Goal: Transaction & Acquisition: Purchase product/service

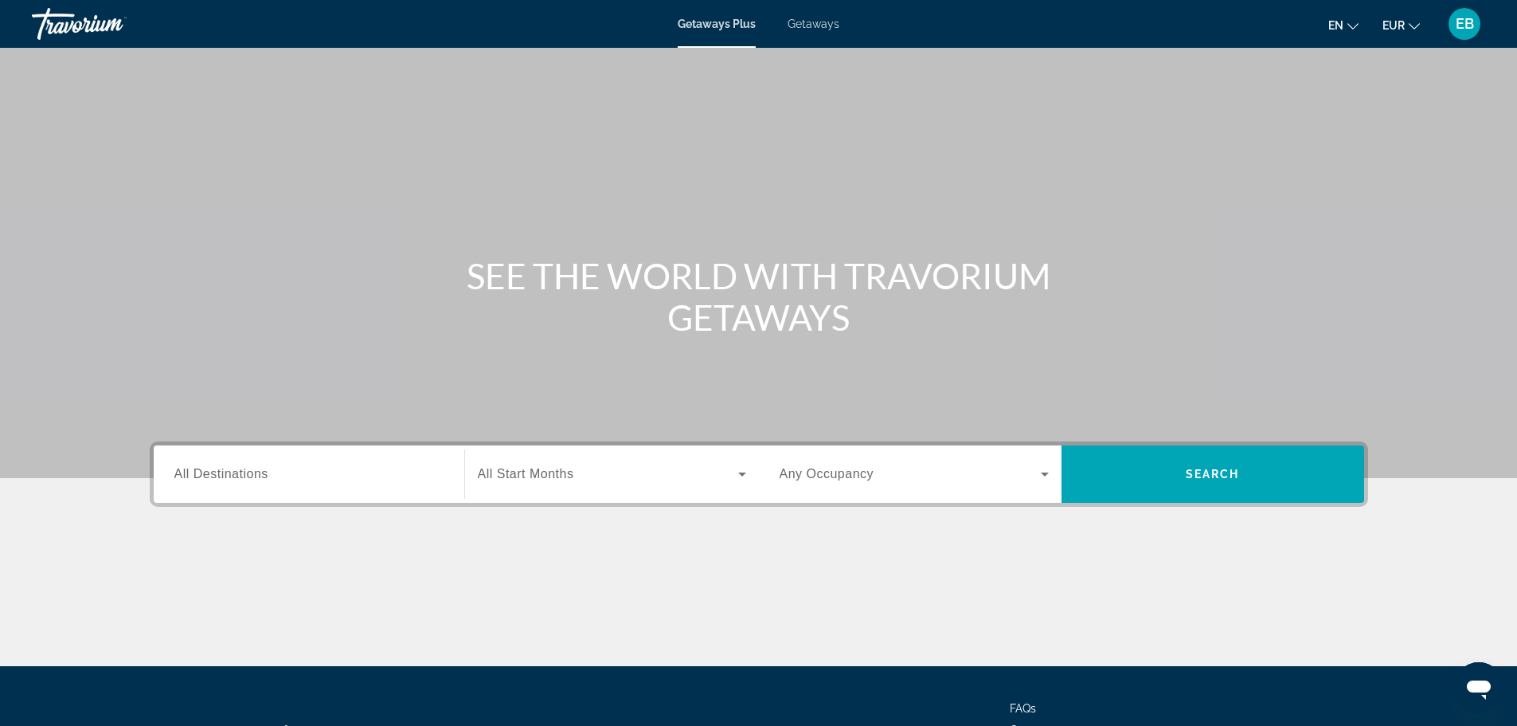
click at [239, 487] on div "Search widget" at bounding box center [308, 474] width 269 height 45
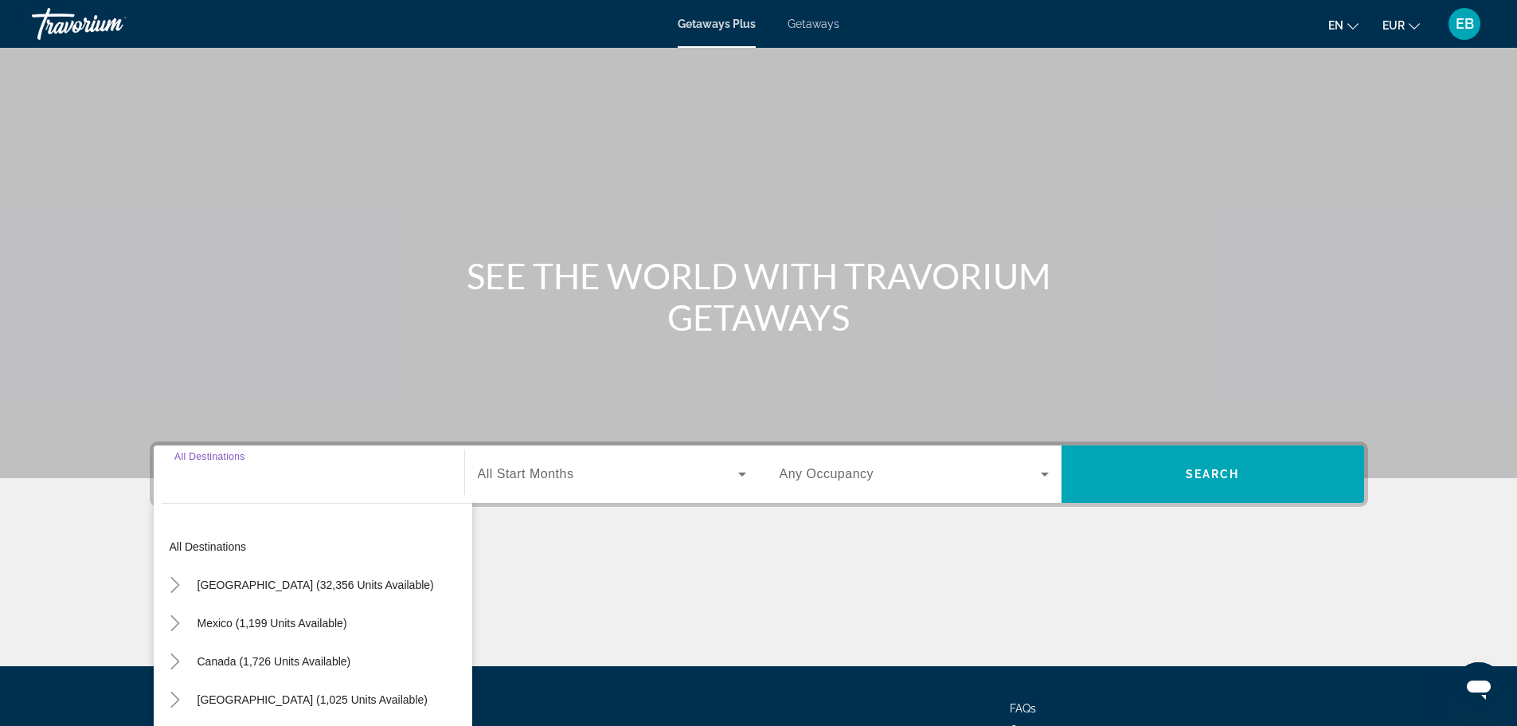
scroll to position [135, 0]
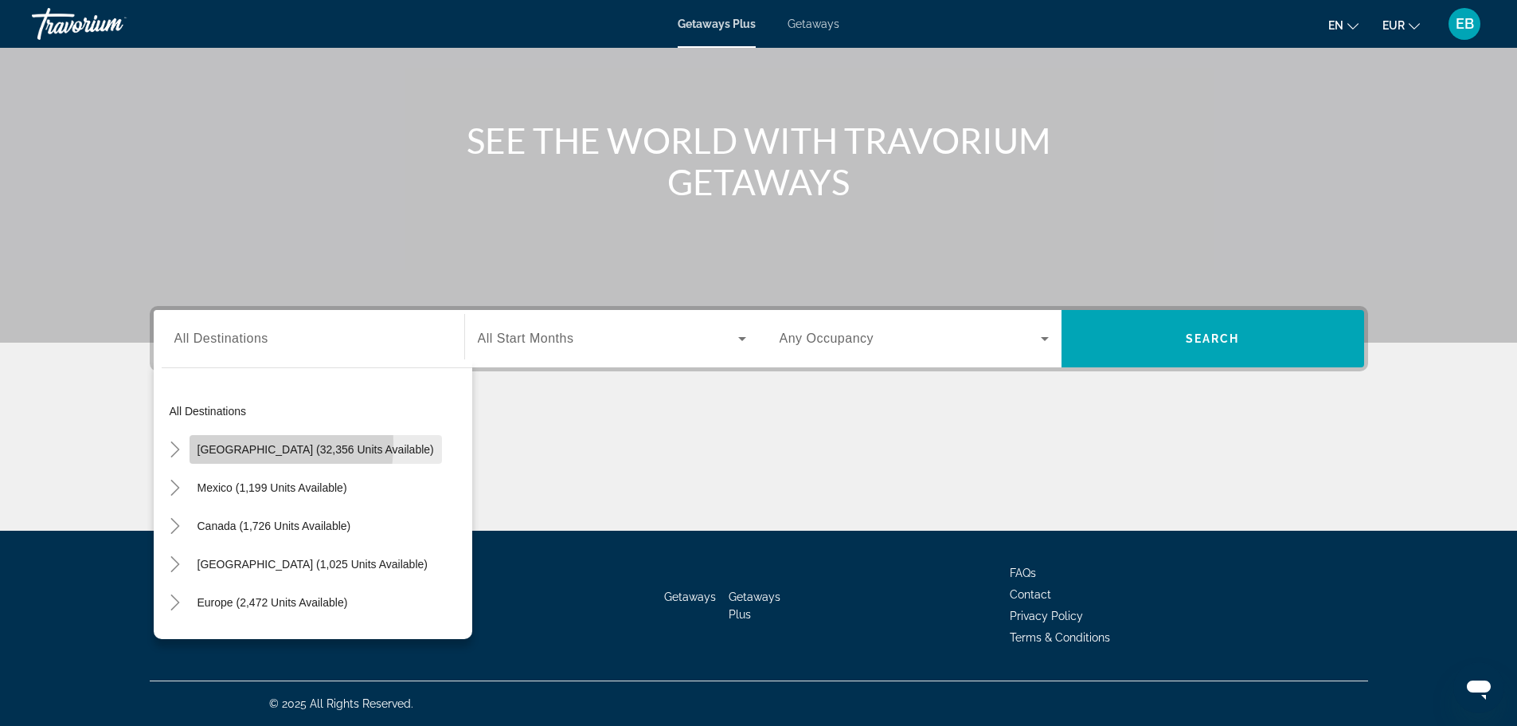
click at [219, 444] on span "[GEOGRAPHIC_DATA] (32,356 units available)" at bounding box center [316, 449] width 237 height 13
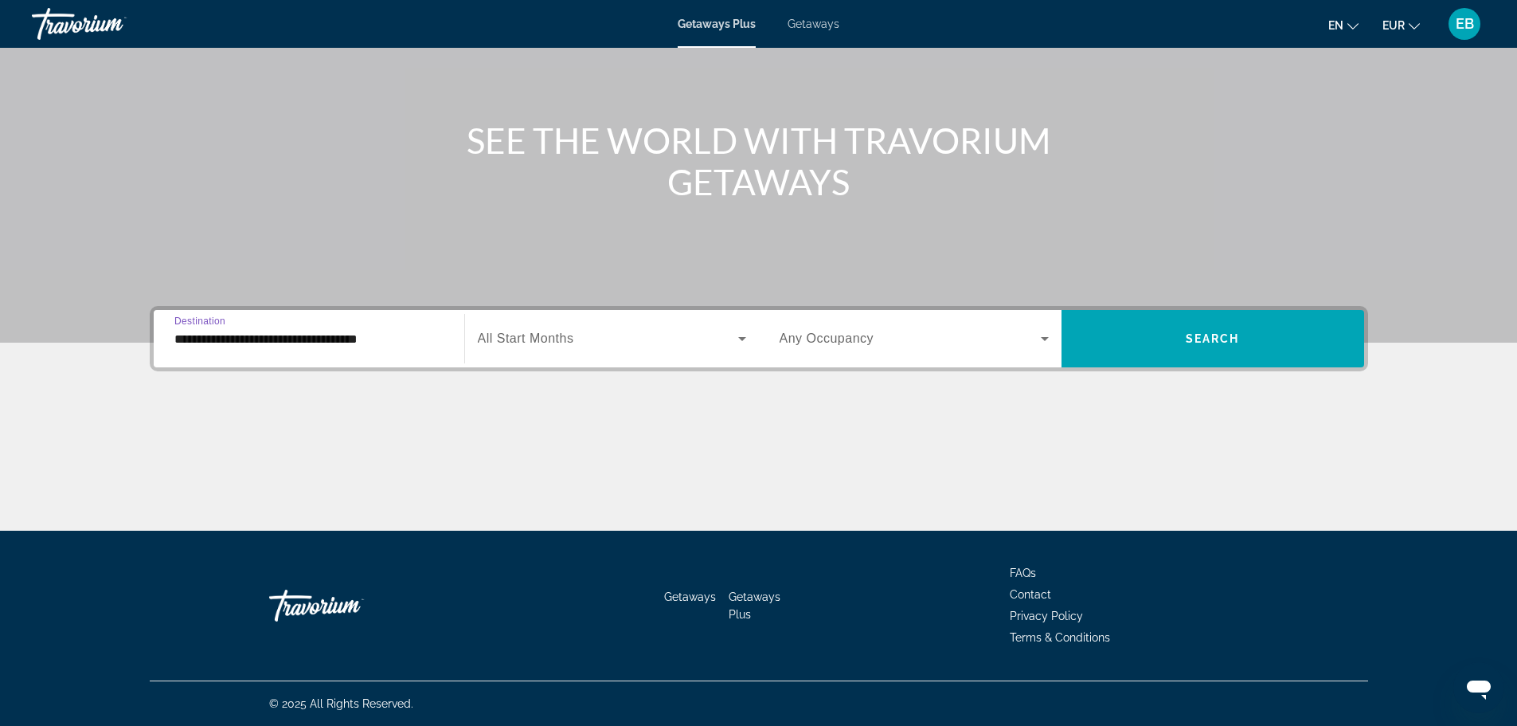
click at [303, 339] on input "**********" at bounding box center [308, 339] width 269 height 19
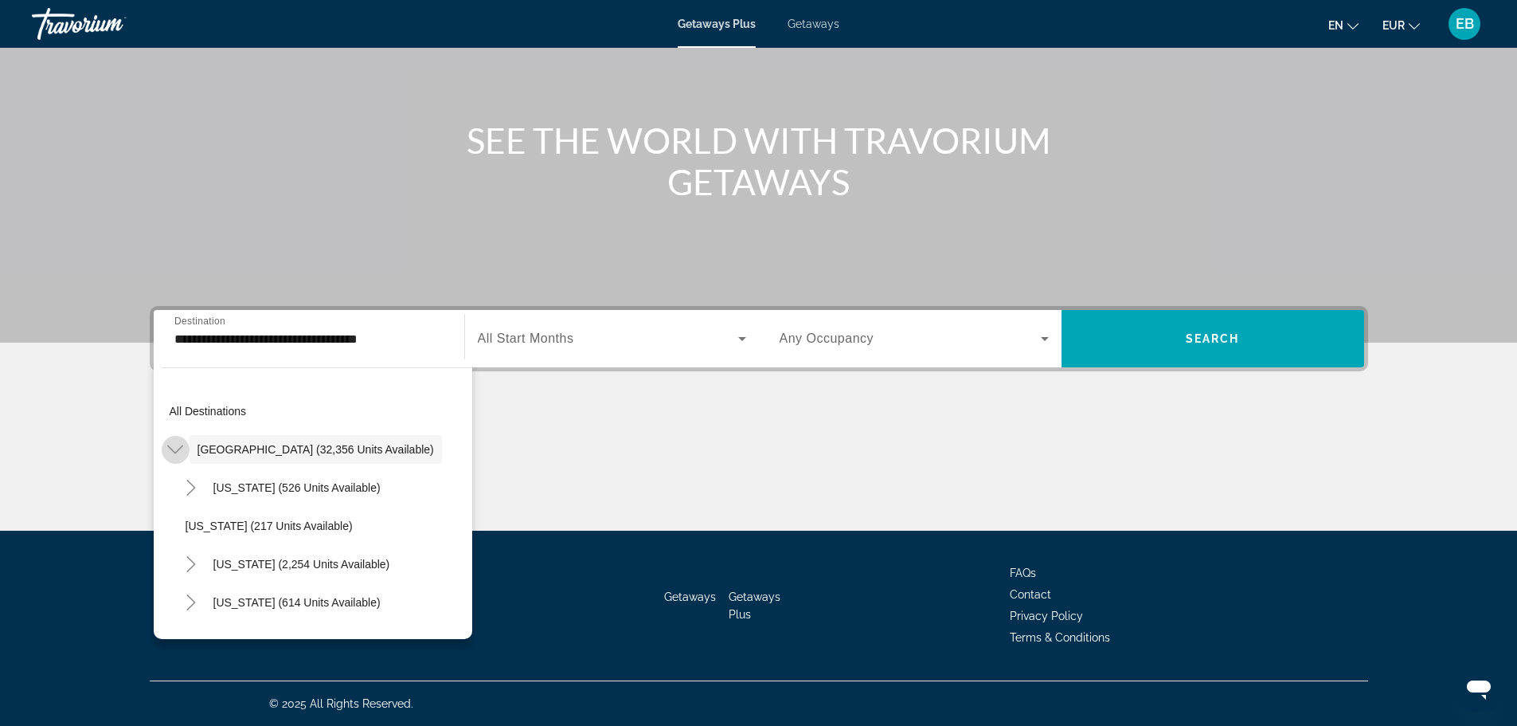
click at [168, 455] on icon "Toggle United States (32,356 units available)" at bounding box center [175, 449] width 16 height 16
click at [172, 455] on icon "Toggle United States (32,356 units available)" at bounding box center [175, 449] width 16 height 16
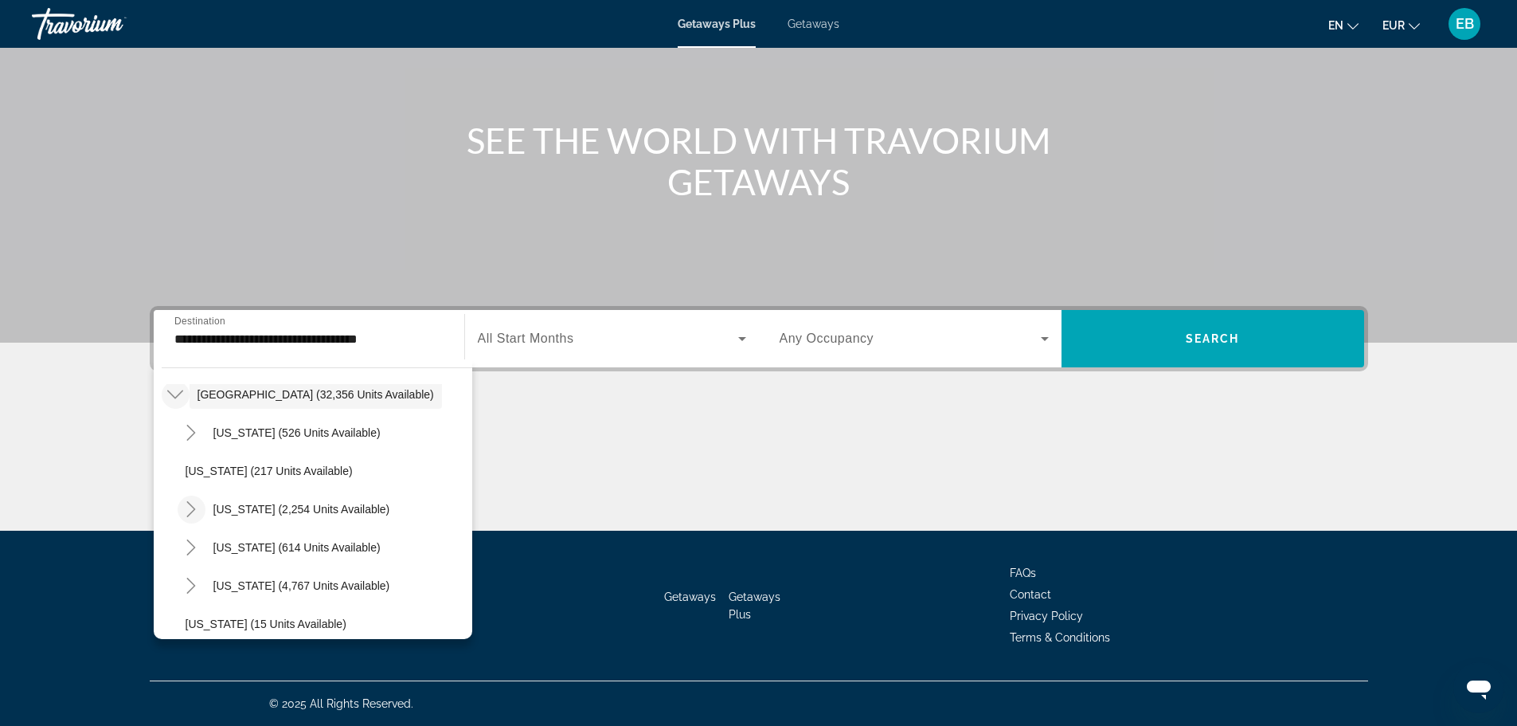
scroll to position [80, 0]
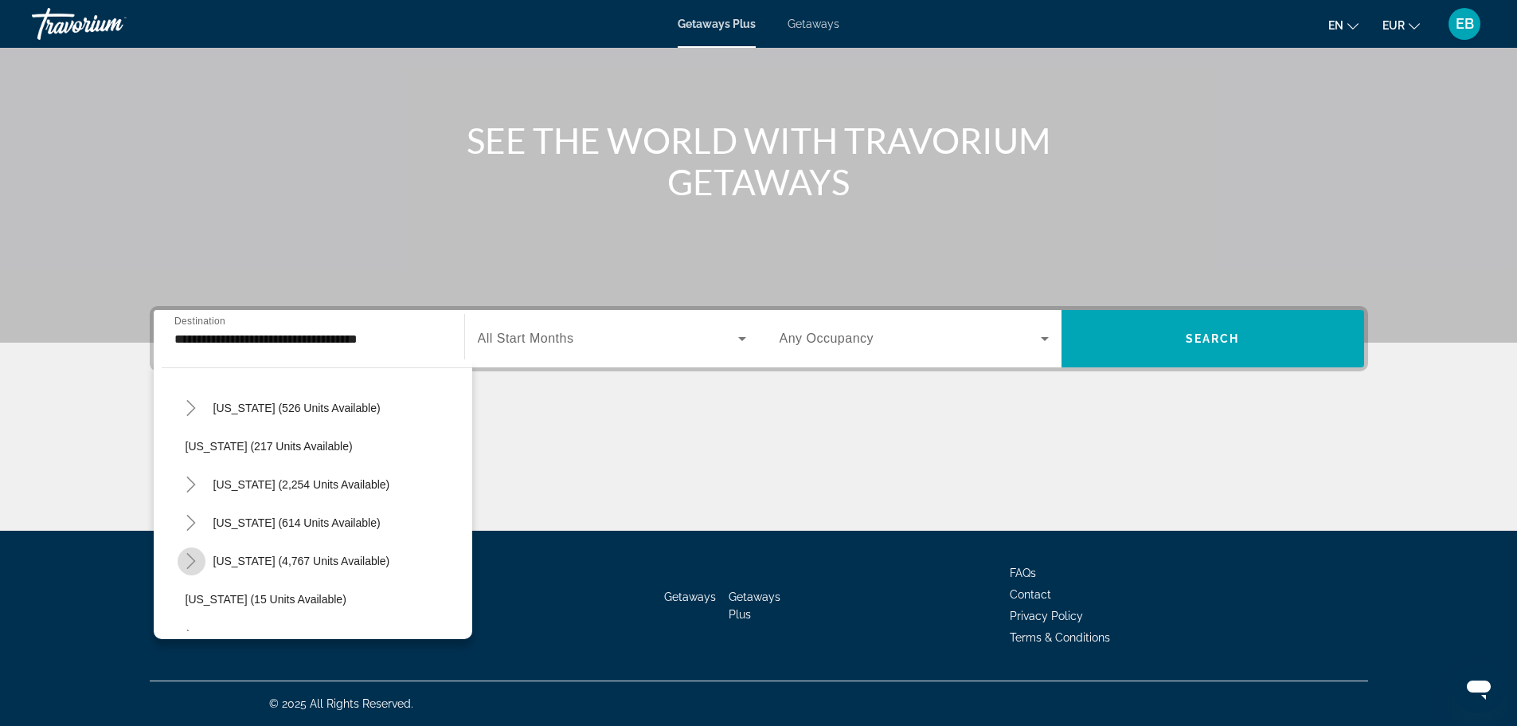
click at [194, 558] on icon "Toggle Florida (4,767 units available)" at bounding box center [191, 561] width 16 height 16
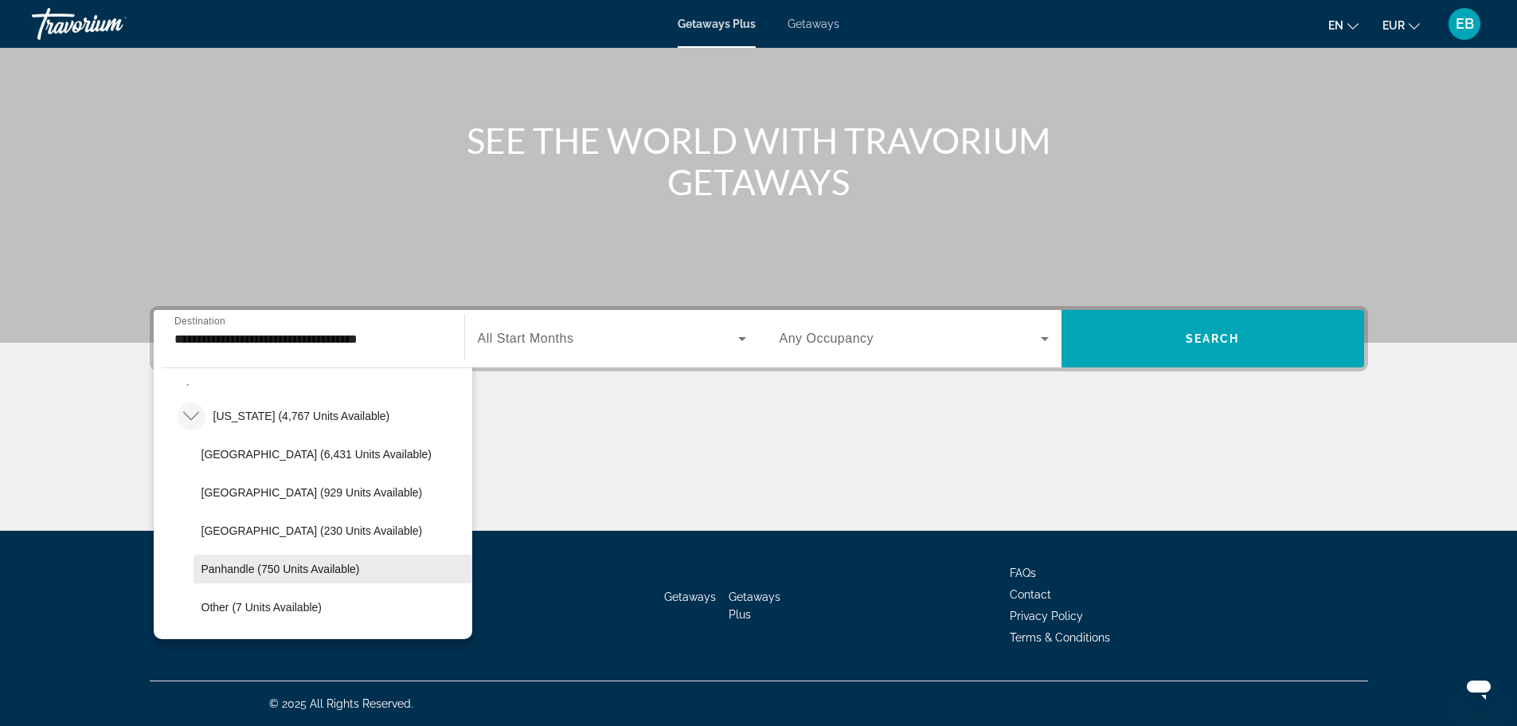
scroll to position [239, 0]
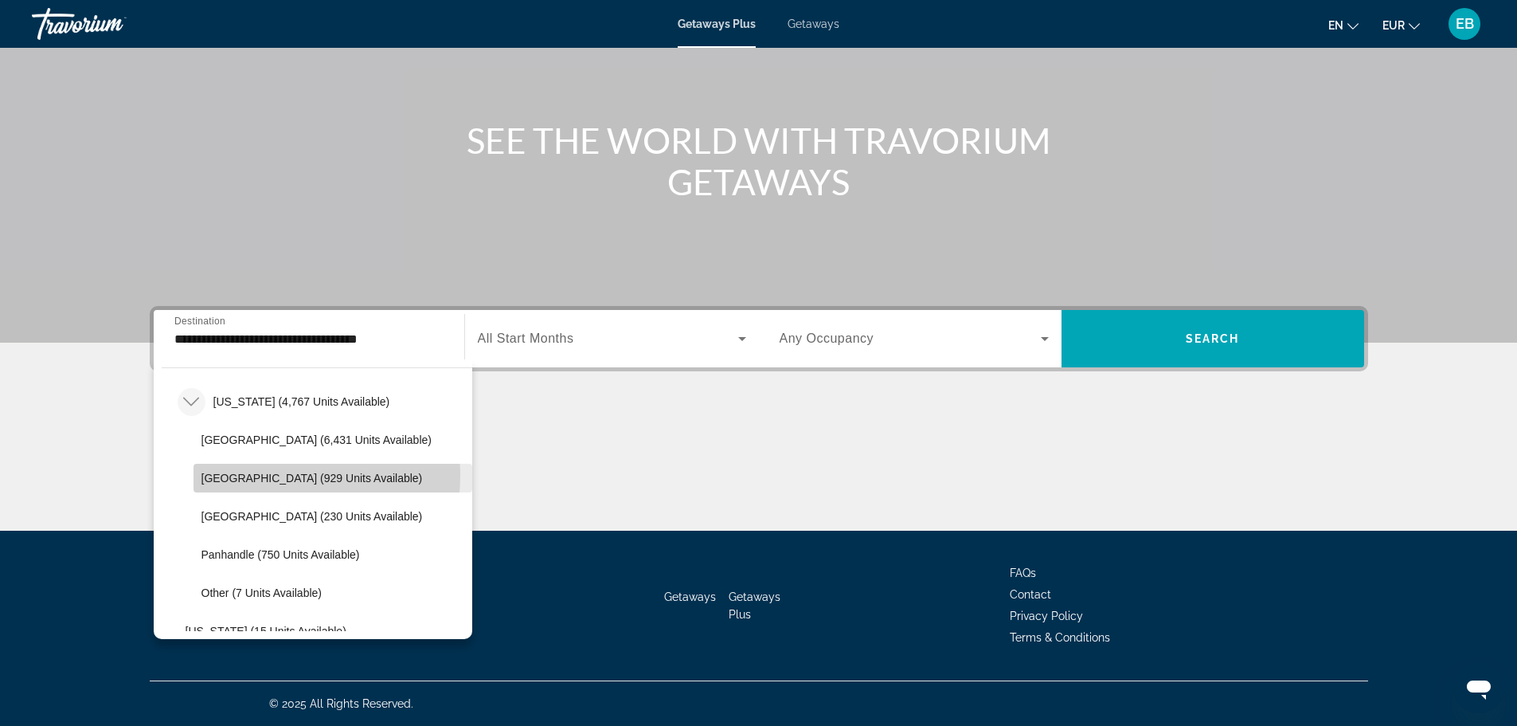
click at [252, 475] on span "East Coast (929 units available)" at bounding box center [311, 477] width 221 height 13
type input "**********"
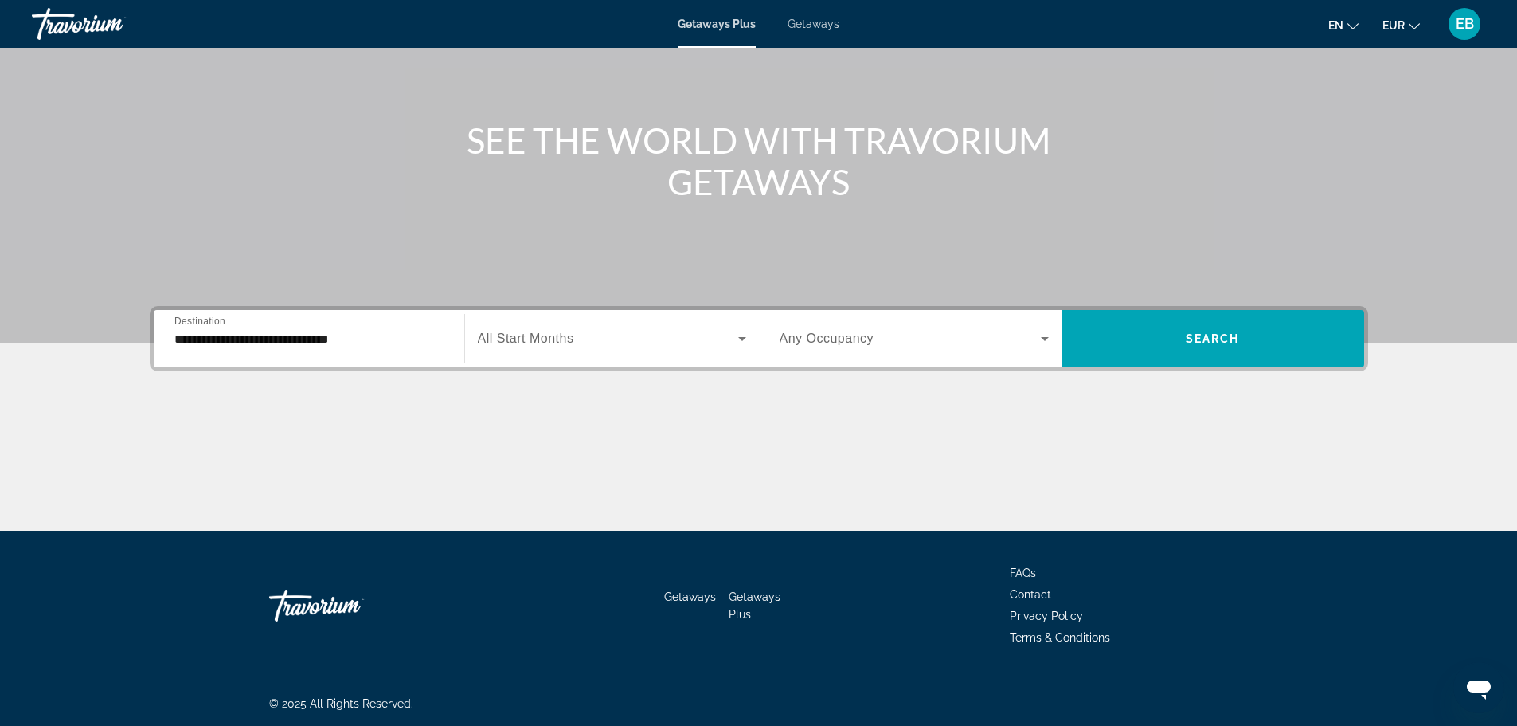
click at [572, 324] on div "Search widget" at bounding box center [612, 338] width 268 height 45
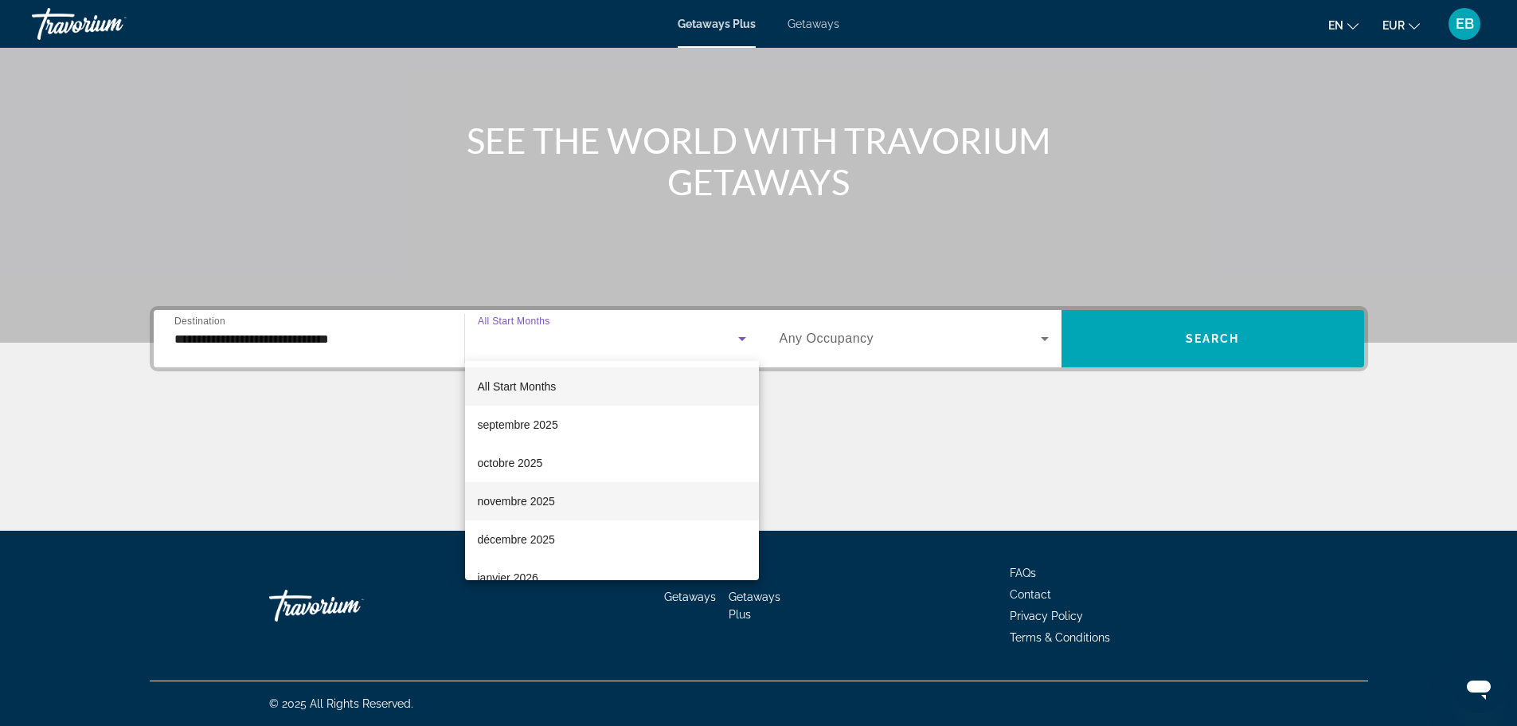
click at [572, 483] on mat-option "novembre 2025" at bounding box center [612, 501] width 294 height 38
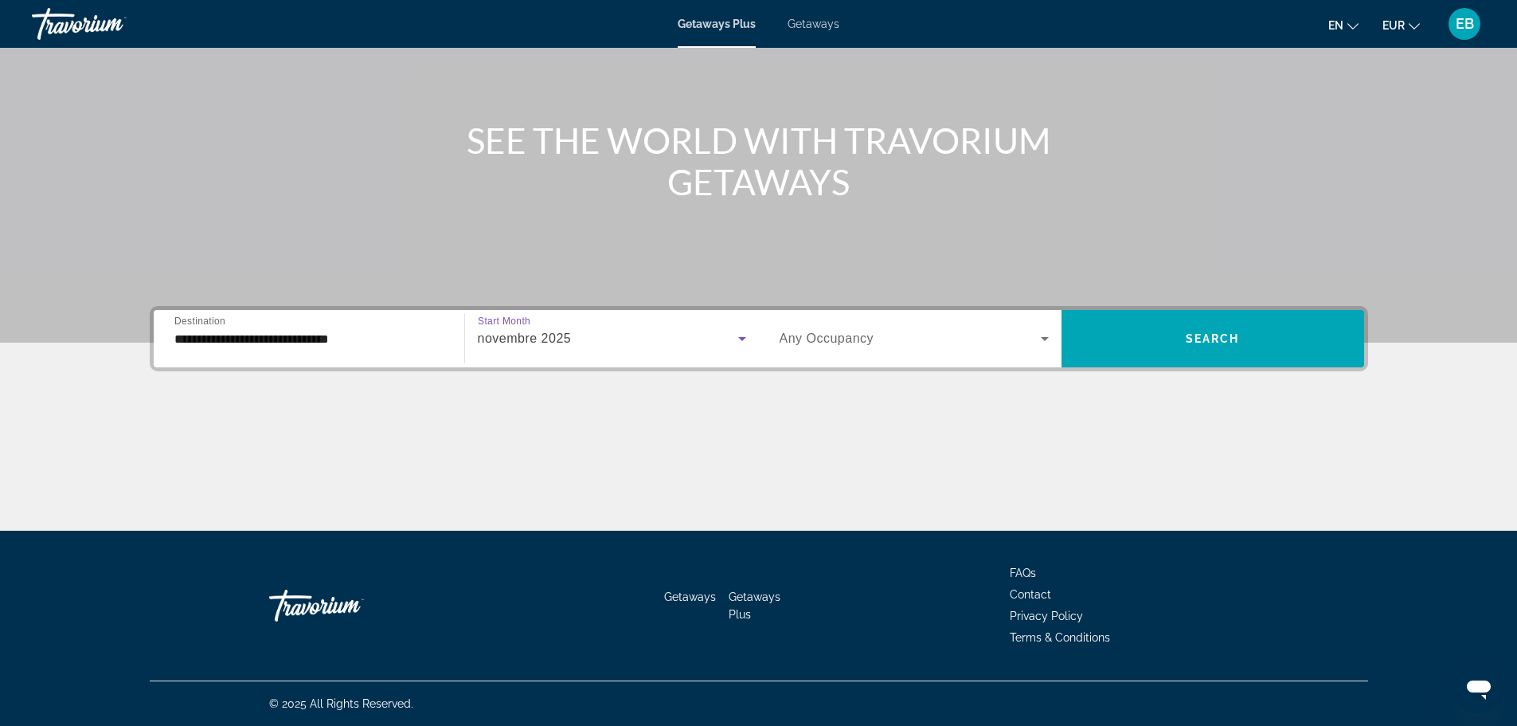
click at [873, 338] on span "Any Occupancy" at bounding box center [827, 338] width 95 height 14
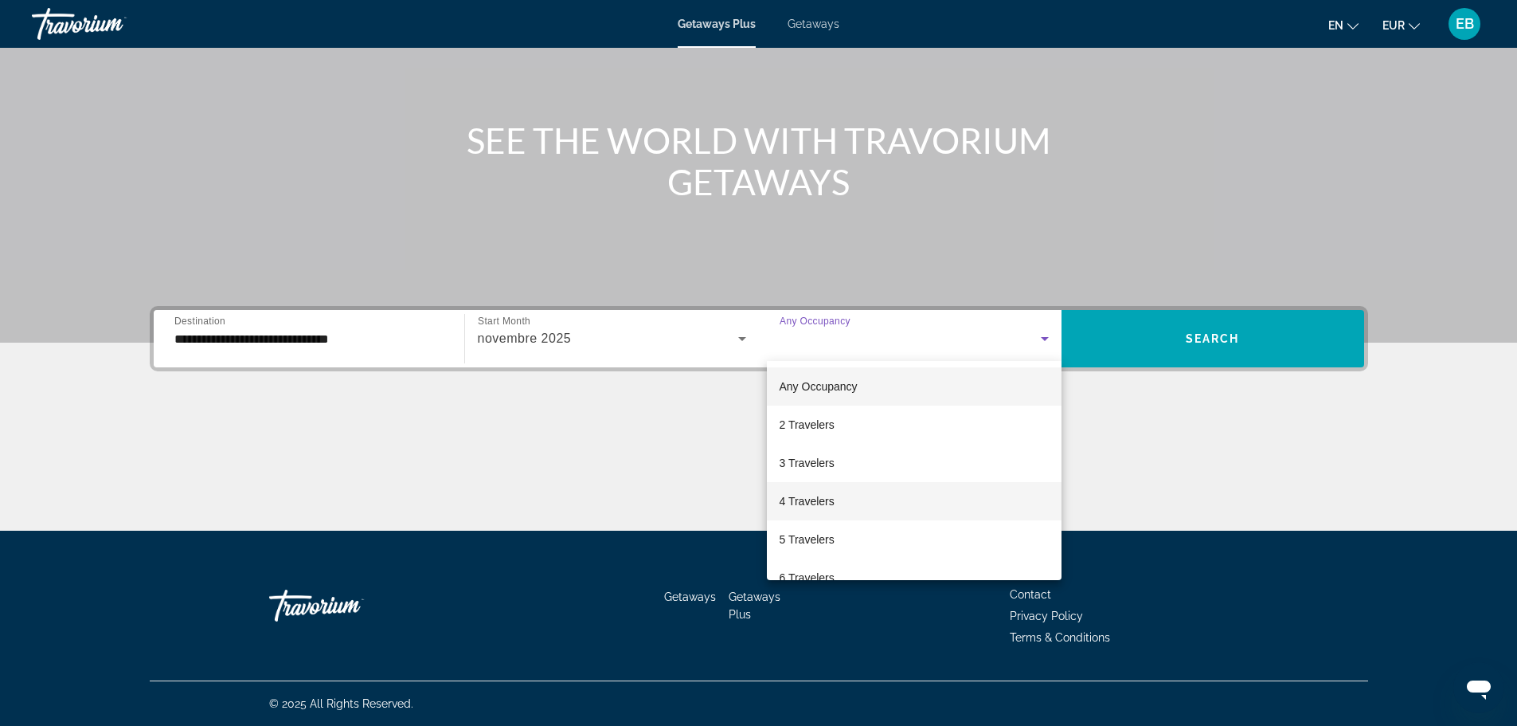
click at [839, 499] on mat-option "4 Travelers" at bounding box center [914, 501] width 295 height 38
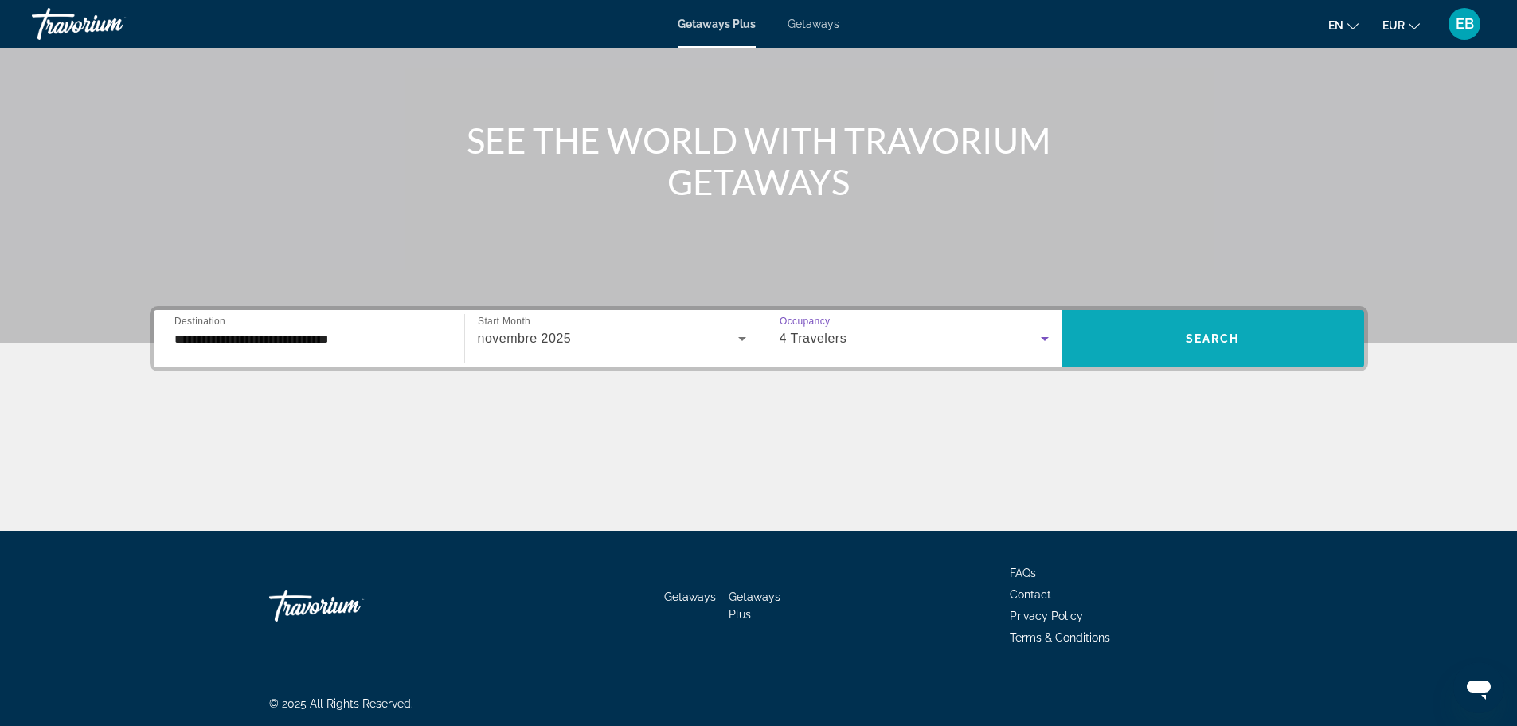
click at [1213, 335] on span "Search" at bounding box center [1213, 338] width 54 height 13
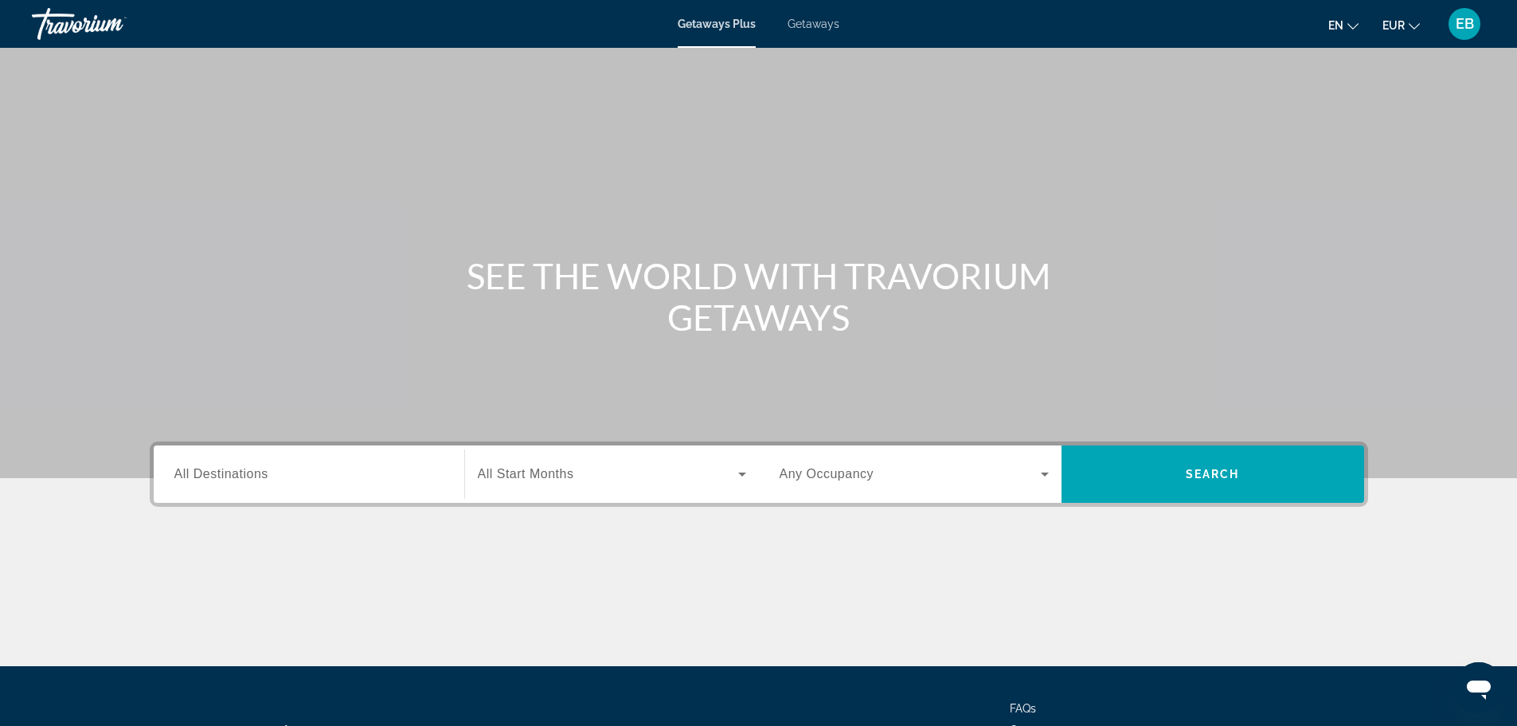
click at [225, 489] on div "Search widget" at bounding box center [308, 474] width 269 height 45
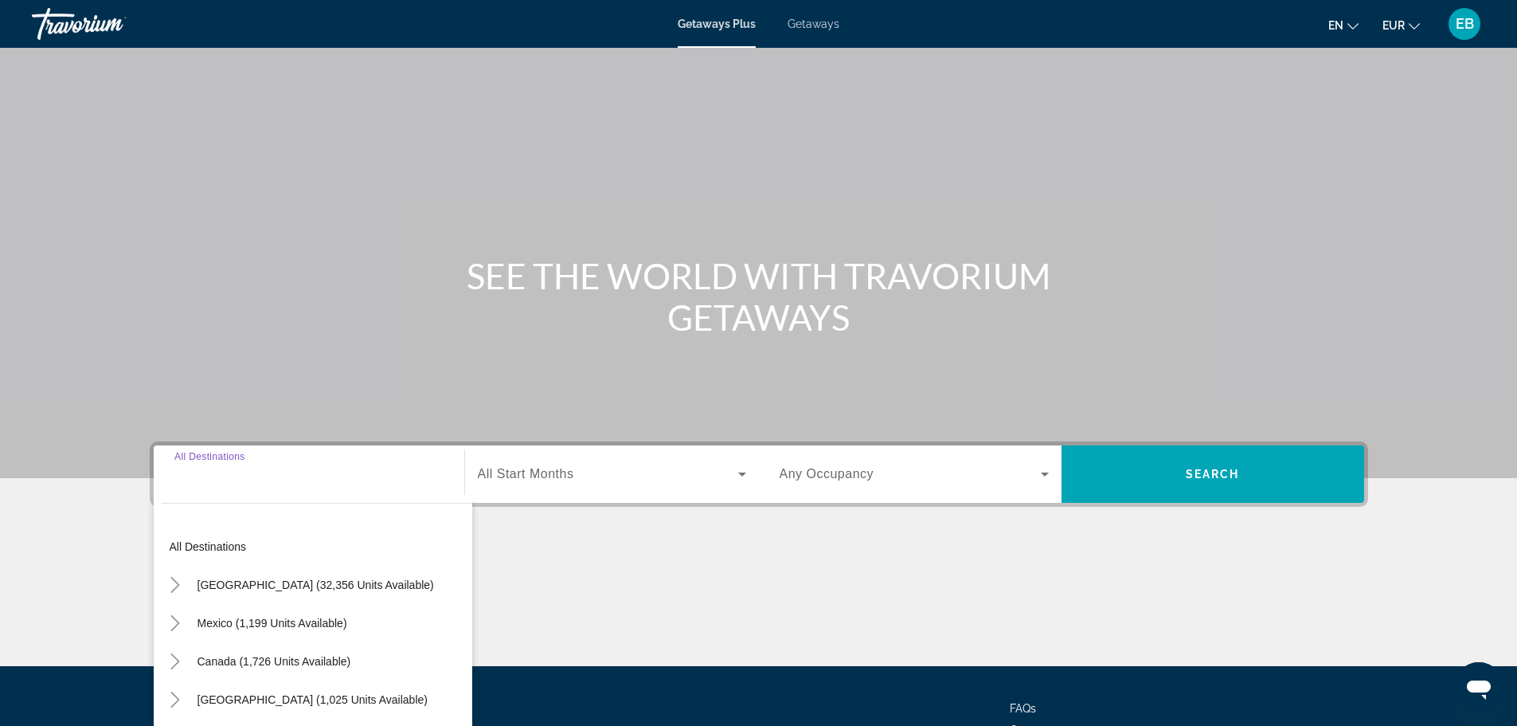
scroll to position [135, 0]
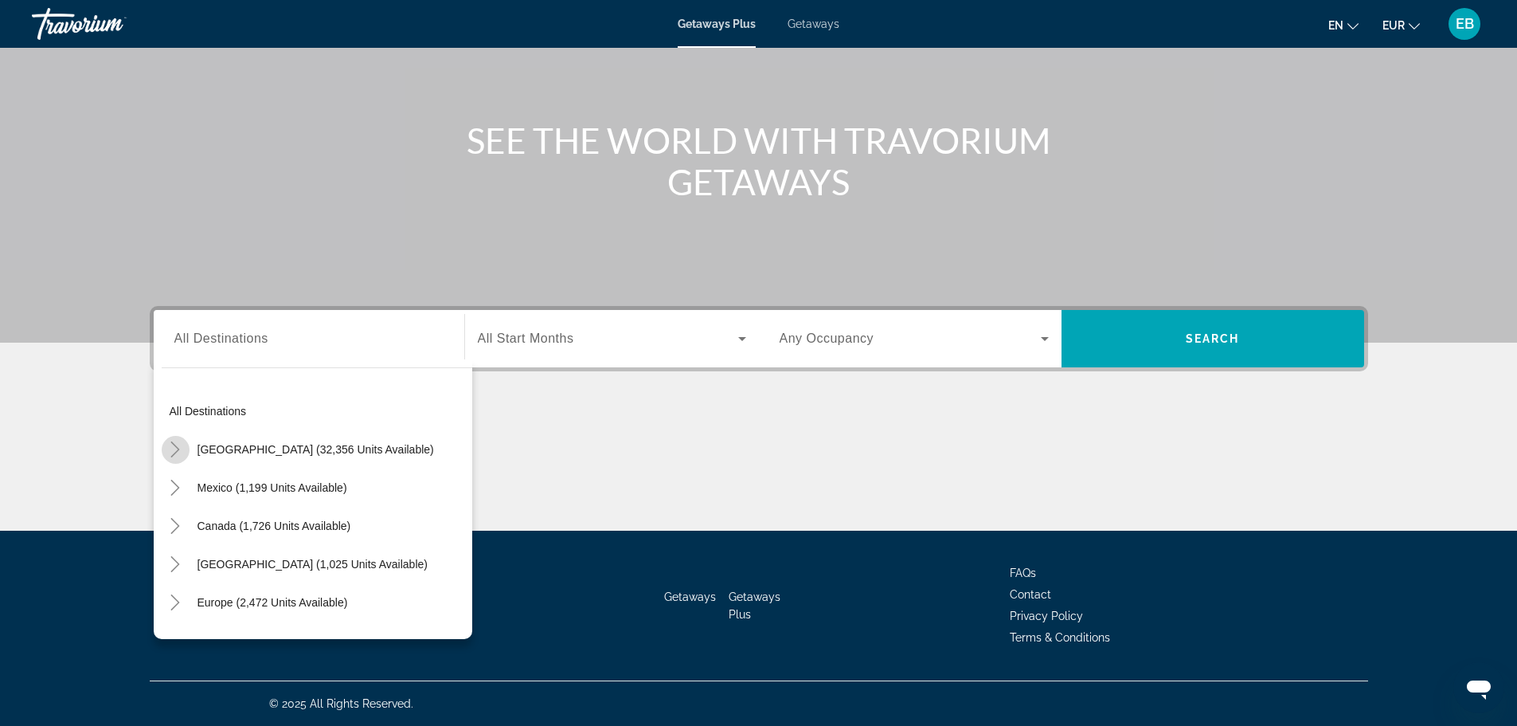
click at [185, 451] on mat-icon "Toggle United States (32,356 units available)" at bounding box center [176, 450] width 28 height 28
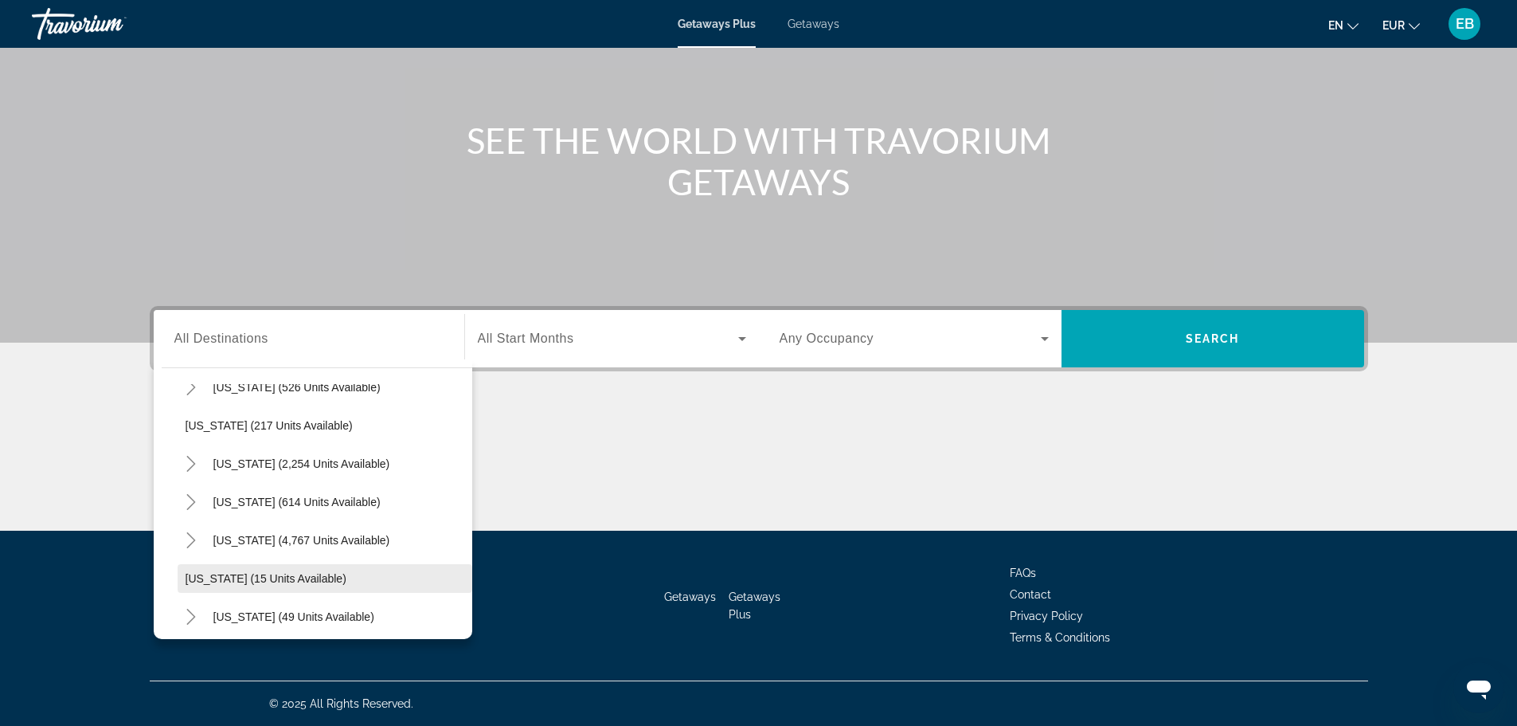
scroll to position [126, 0]
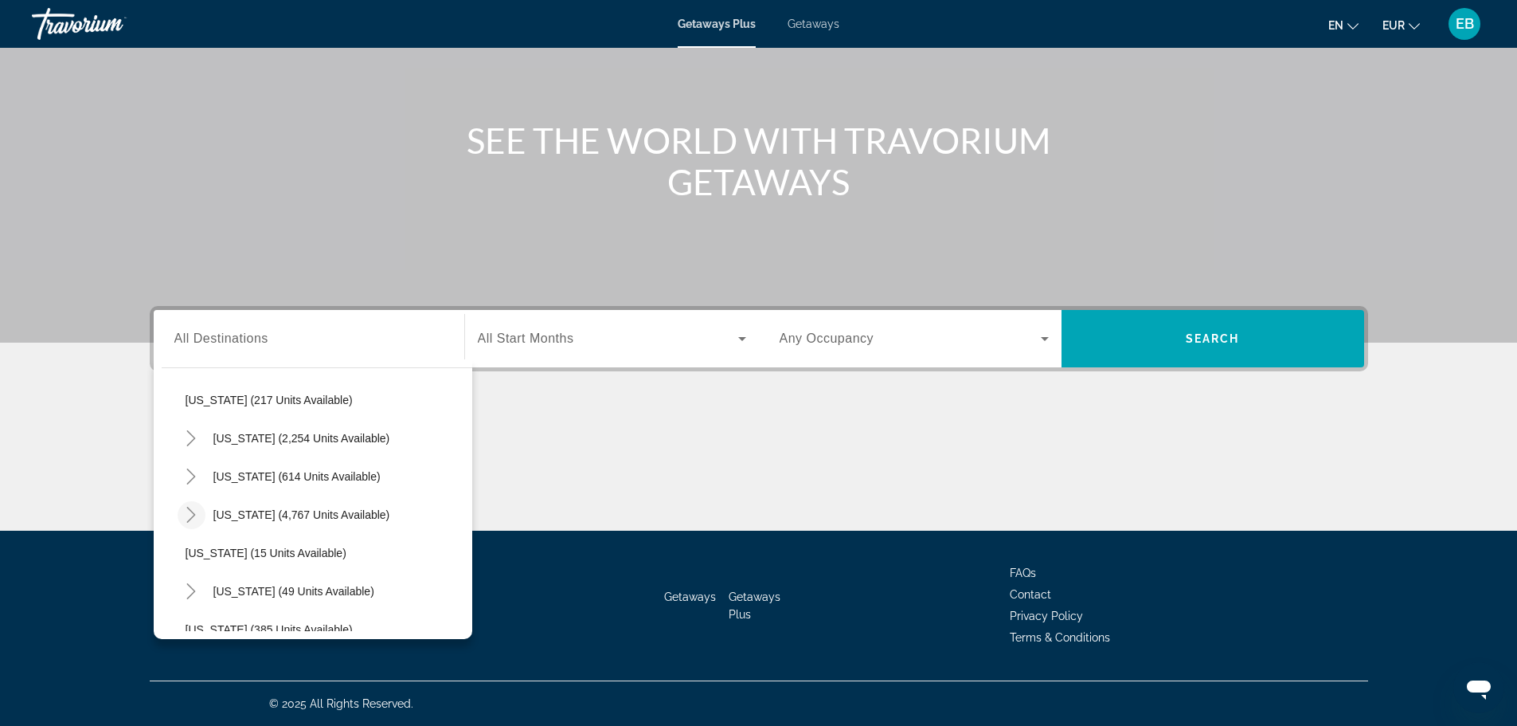
click at [196, 514] on icon "Toggle Florida (4,767 units available)" at bounding box center [191, 514] width 16 height 16
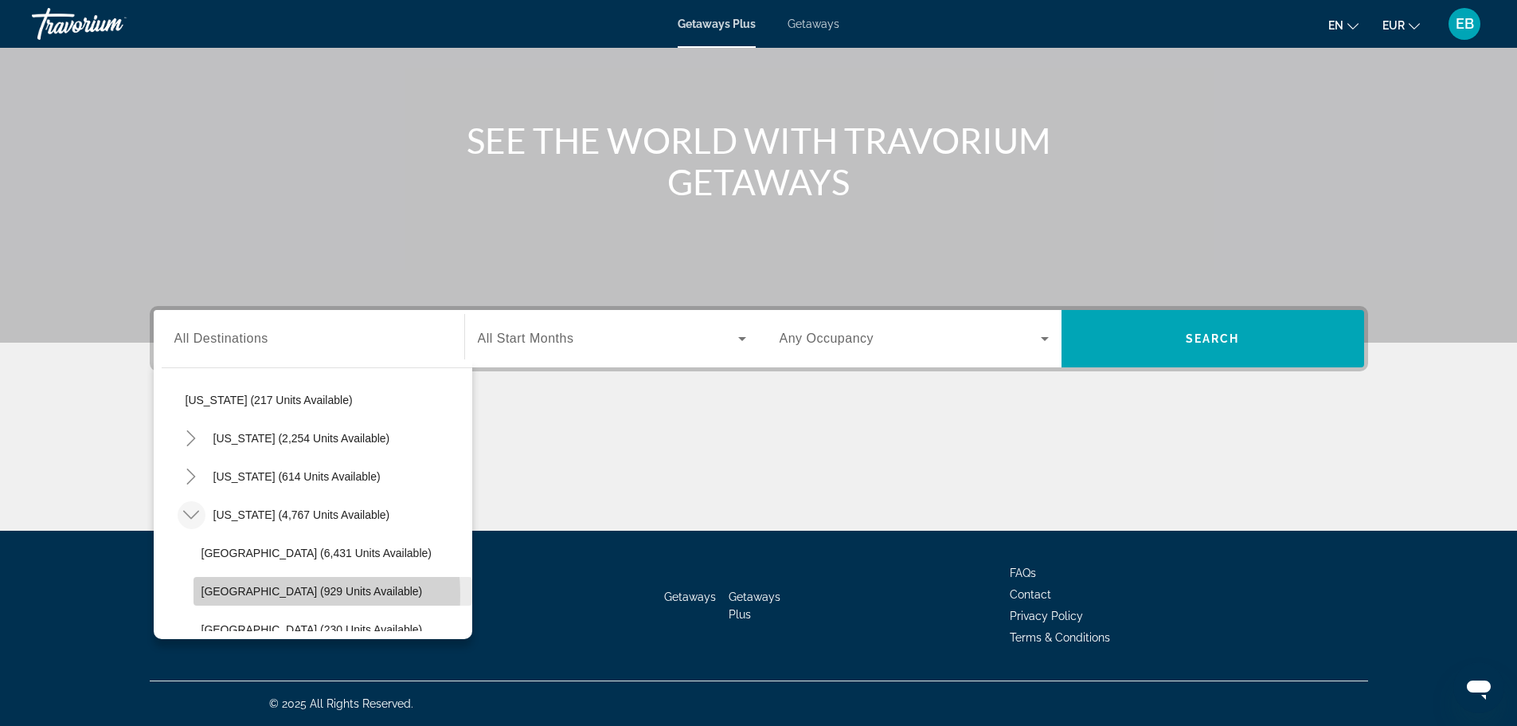
click at [238, 595] on span "East Coast (929 units available)" at bounding box center [311, 591] width 221 height 13
type input "**********"
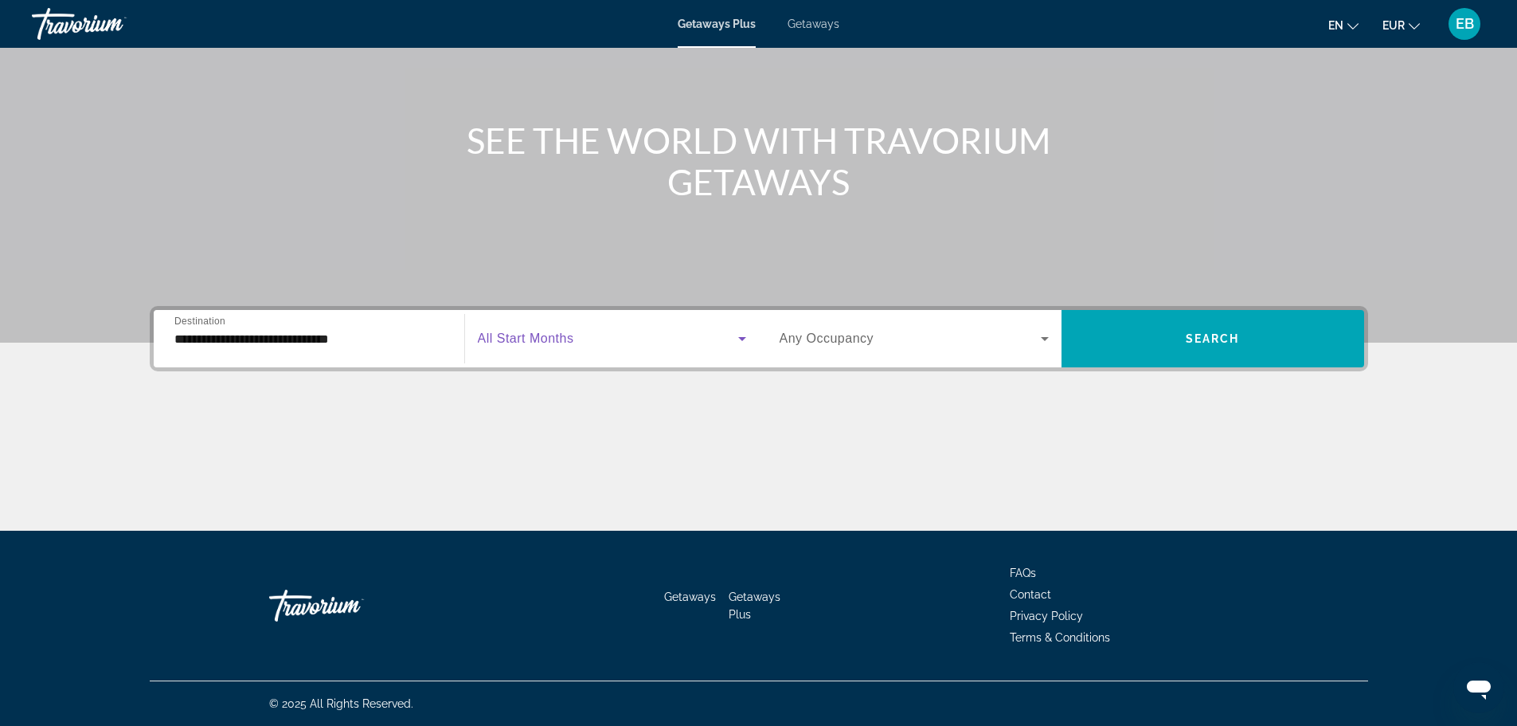
click at [552, 329] on span "Search widget" at bounding box center [608, 338] width 260 height 19
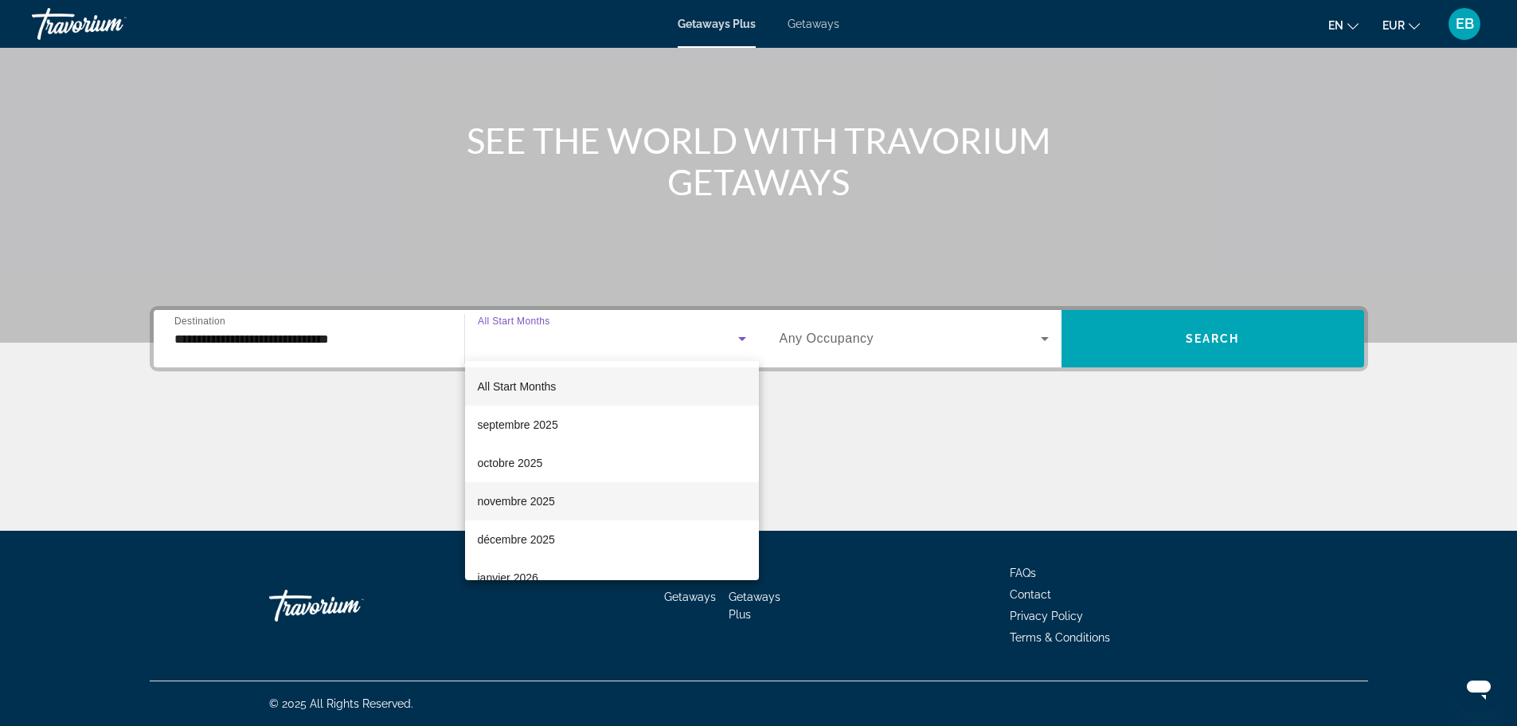
click at [533, 486] on mat-option "novembre 2025" at bounding box center [612, 501] width 294 height 38
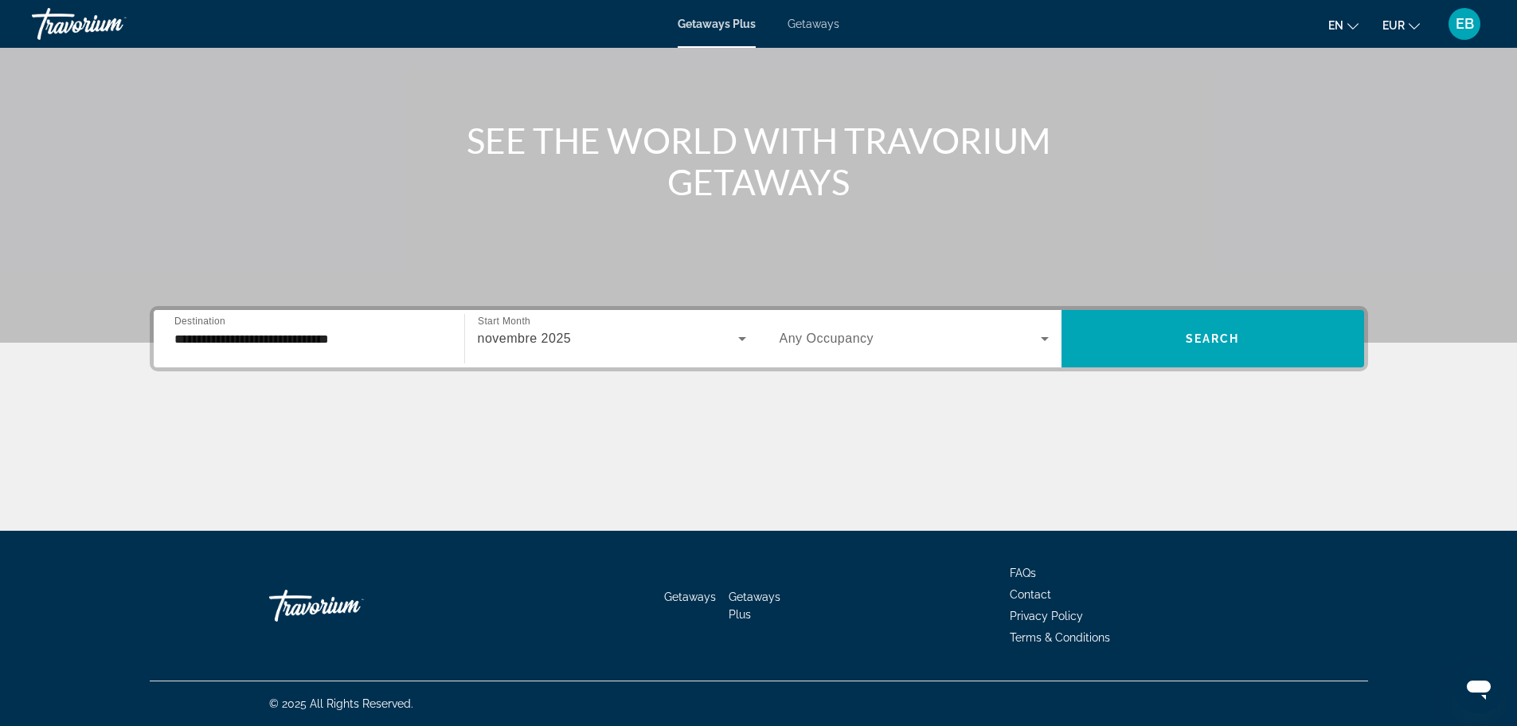
click at [827, 322] on div "Search widget" at bounding box center [914, 338] width 269 height 45
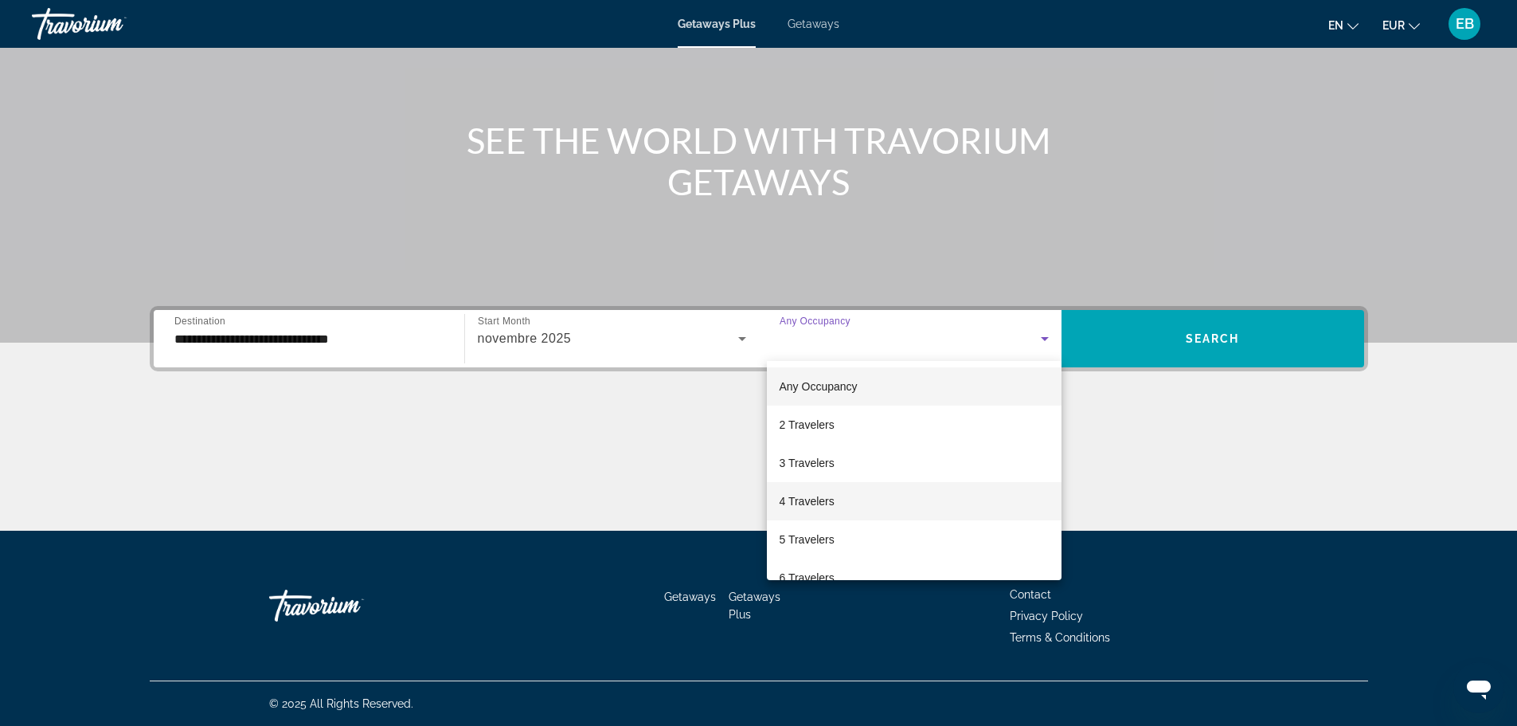
click at [833, 507] on span "4 Travelers" at bounding box center [807, 500] width 55 height 19
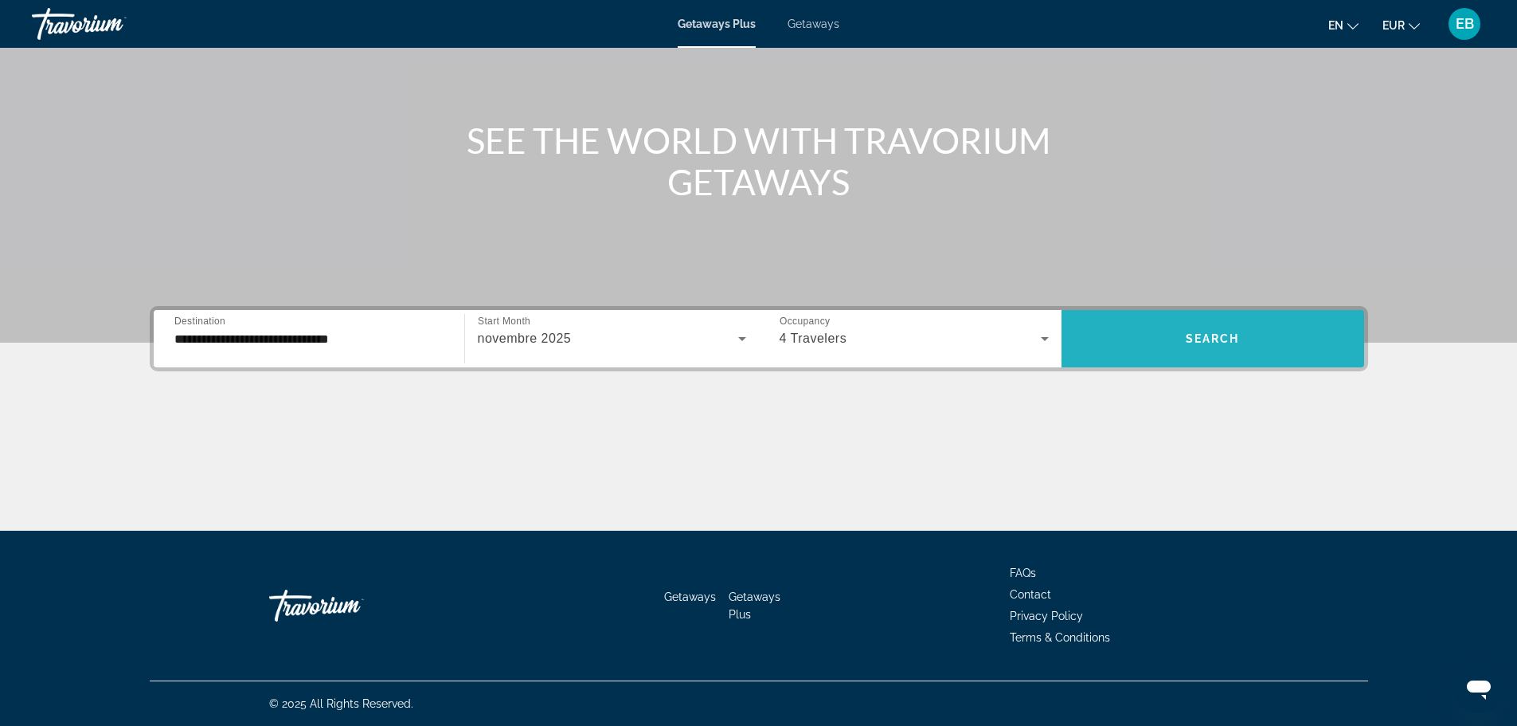
click at [1214, 342] on span "Search" at bounding box center [1213, 338] width 54 height 13
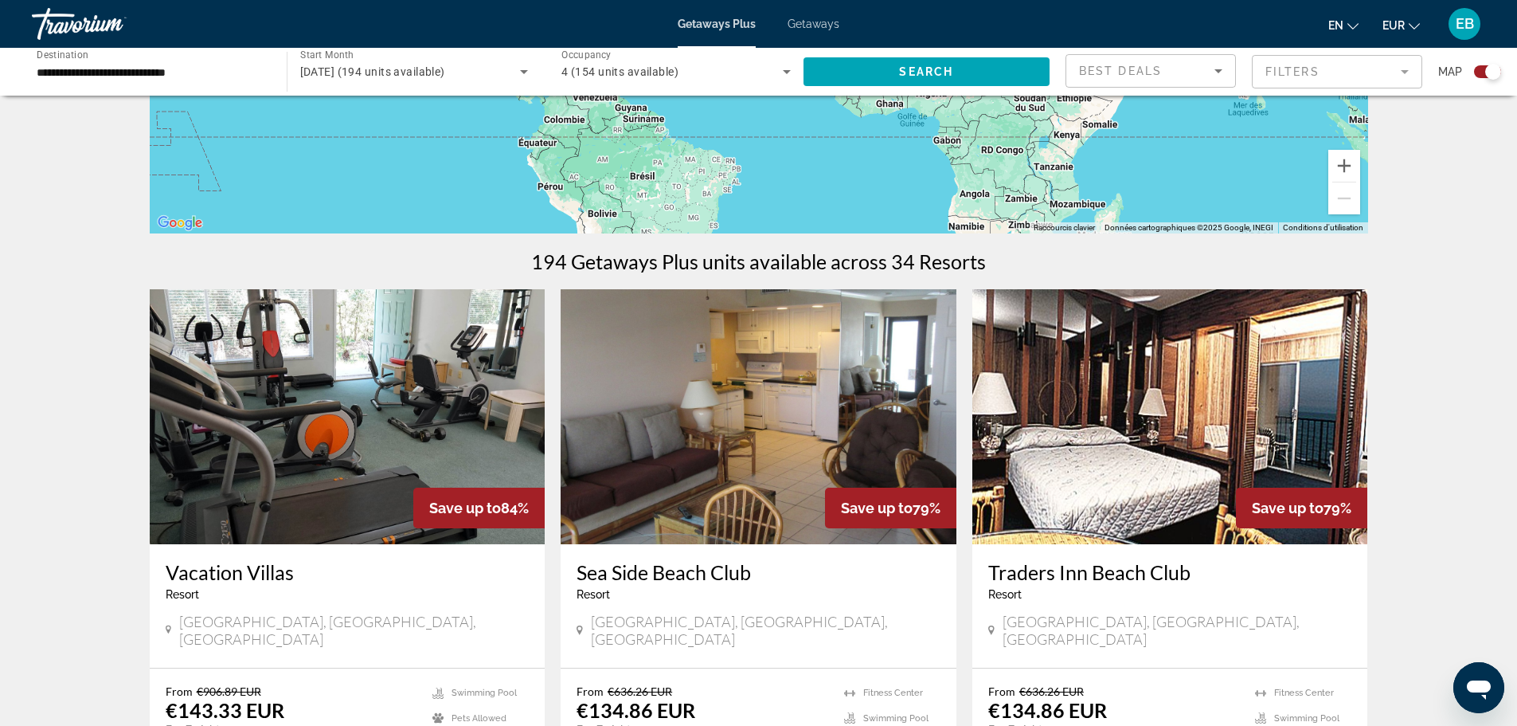
scroll to position [478, 0]
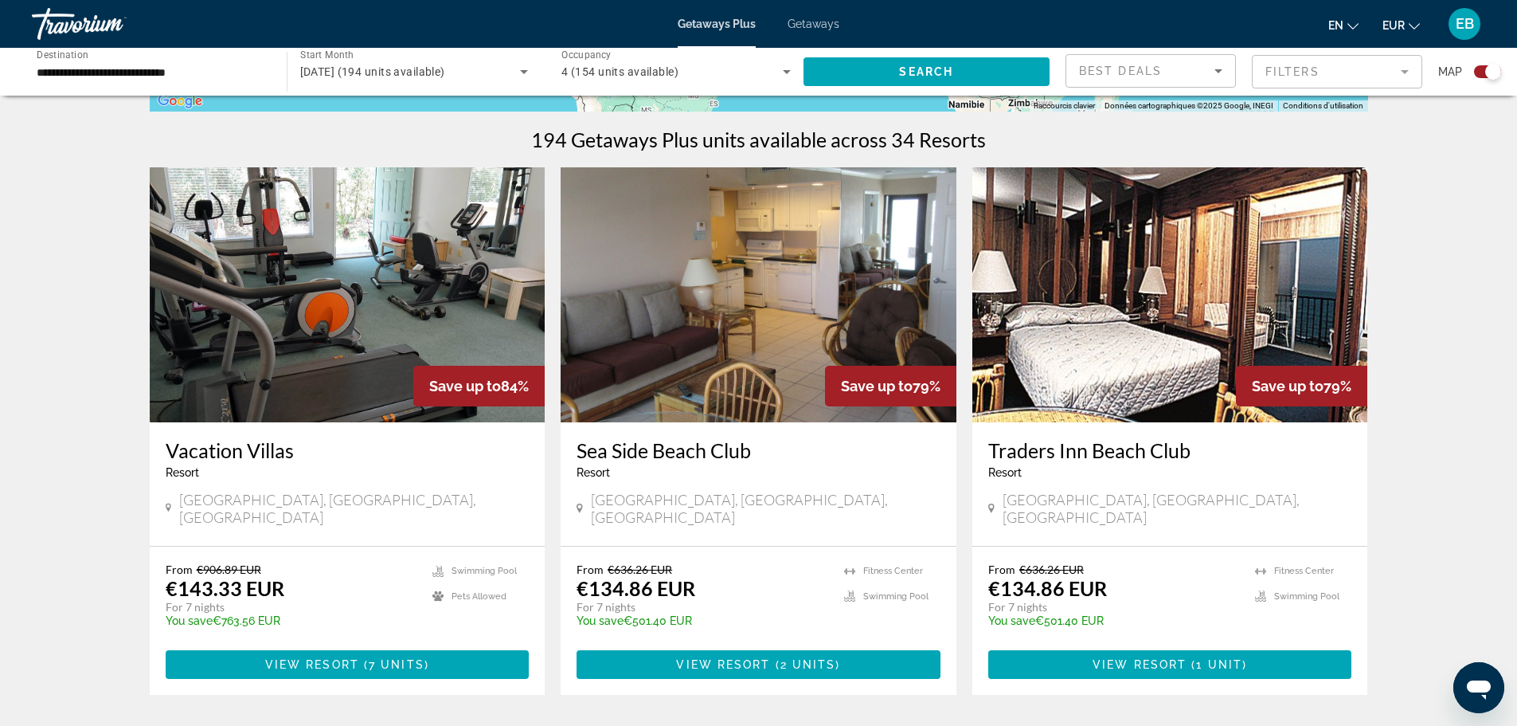
click at [1274, 68] on mat-form-field "Filters" at bounding box center [1337, 71] width 170 height 33
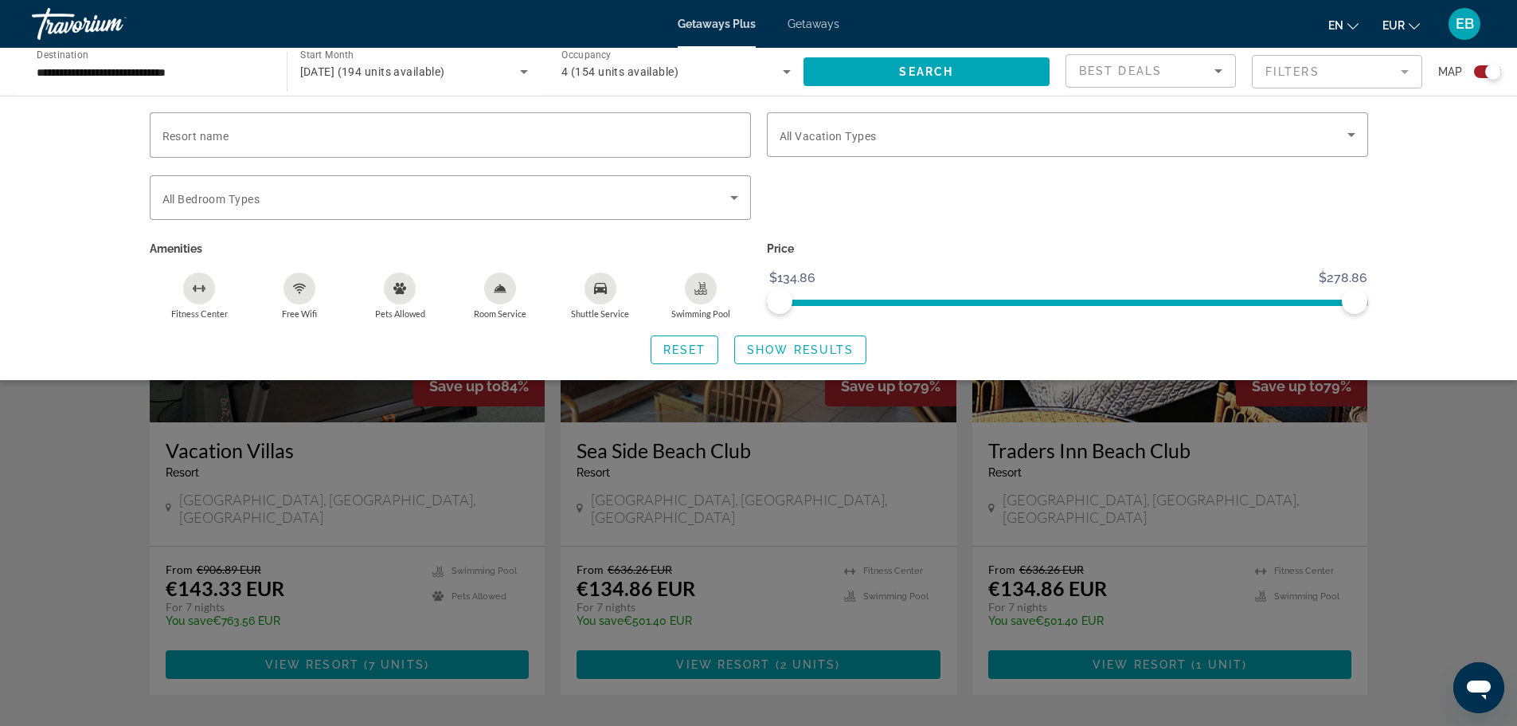
click at [1187, 158] on div "Search widget" at bounding box center [1067, 166] width 601 height 18
click at [1187, 138] on span "Search widget" at bounding box center [1064, 134] width 568 height 19
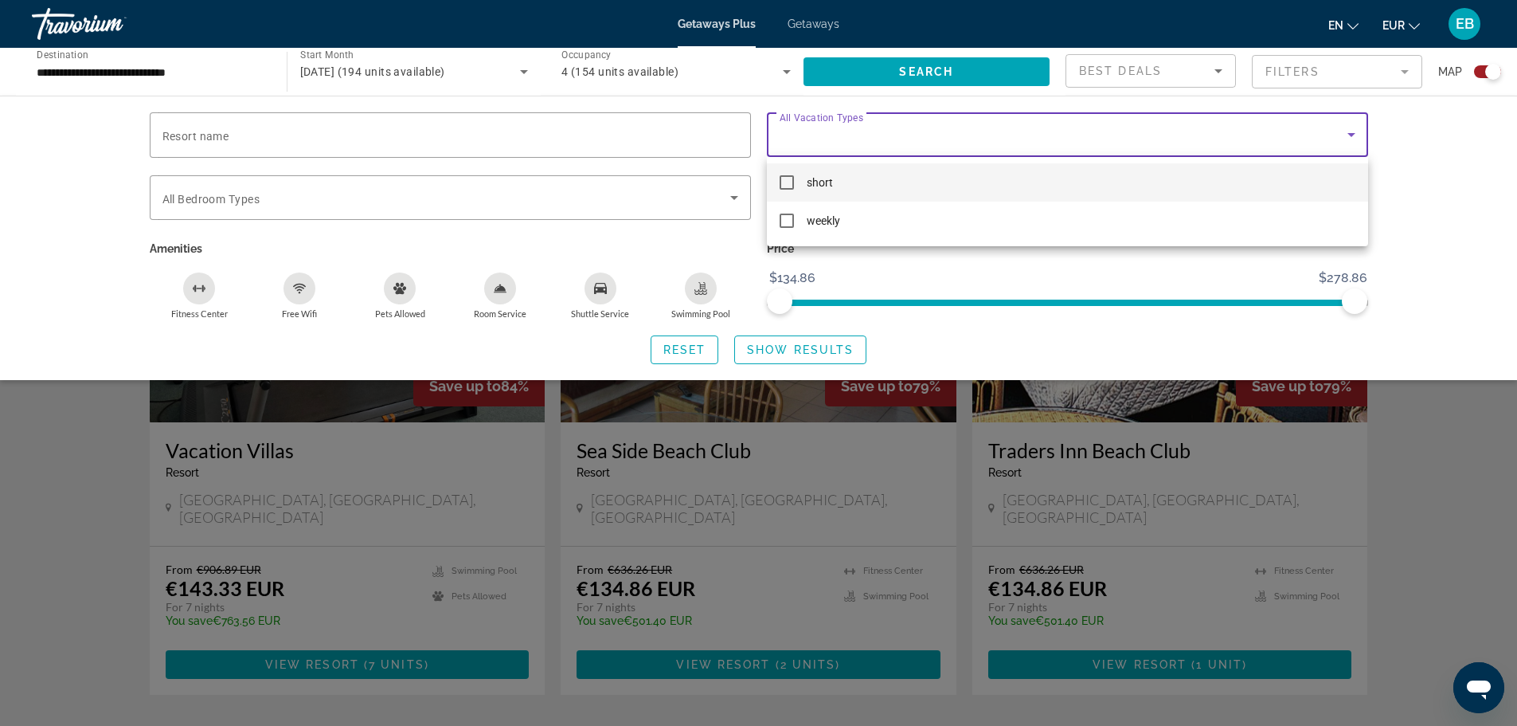
click at [788, 185] on mat-pseudo-checkbox at bounding box center [787, 182] width 14 height 14
click at [775, 354] on div at bounding box center [758, 363] width 1517 height 726
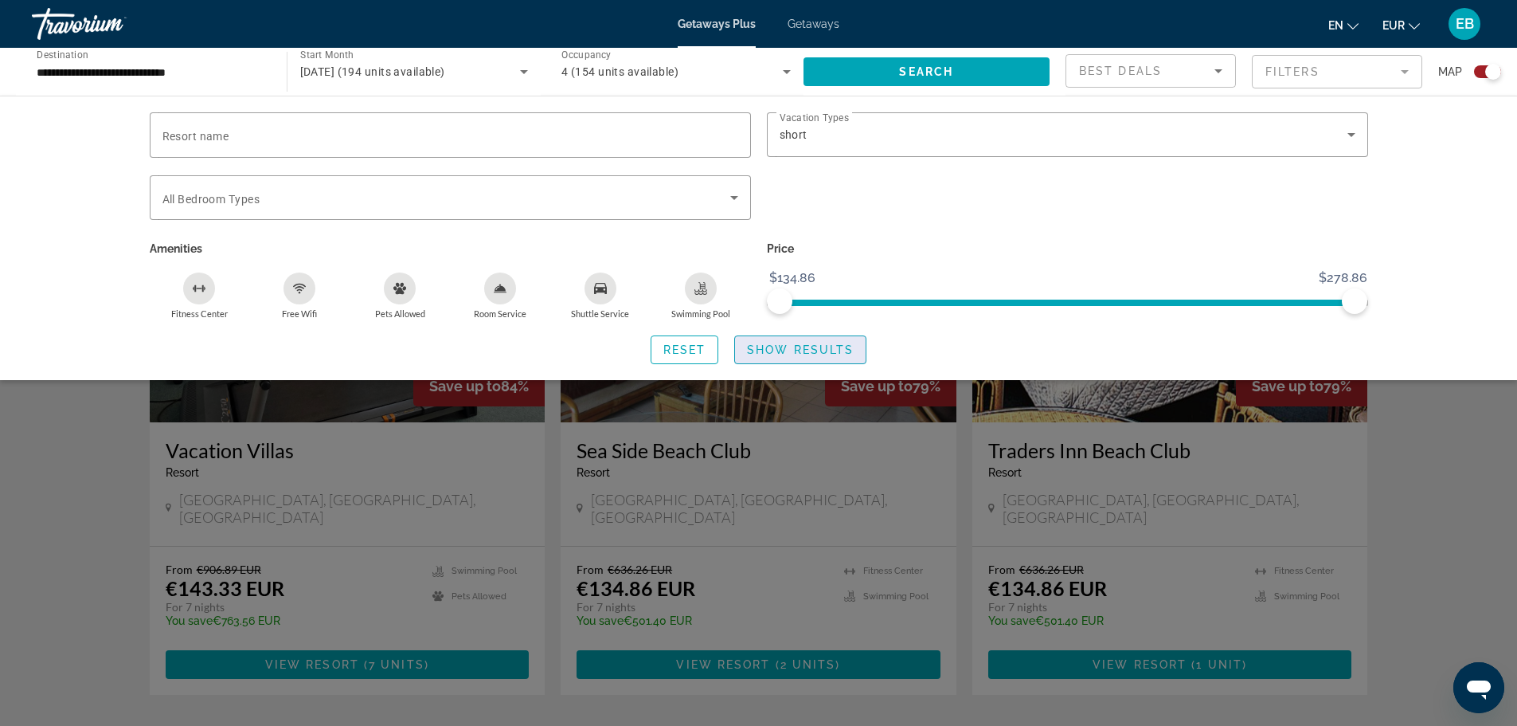
click at [832, 355] on span "Search widget" at bounding box center [800, 349] width 131 height 38
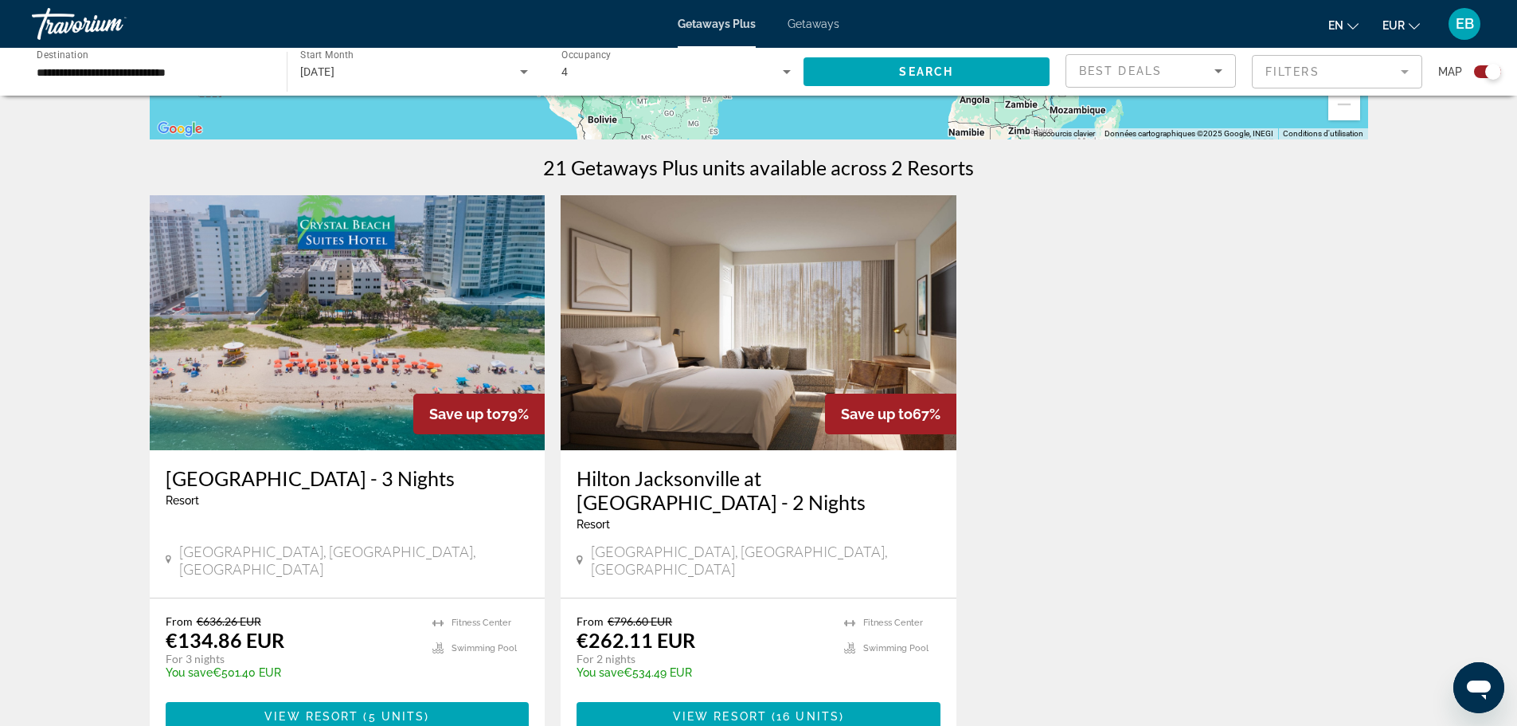
scroll to position [478, 0]
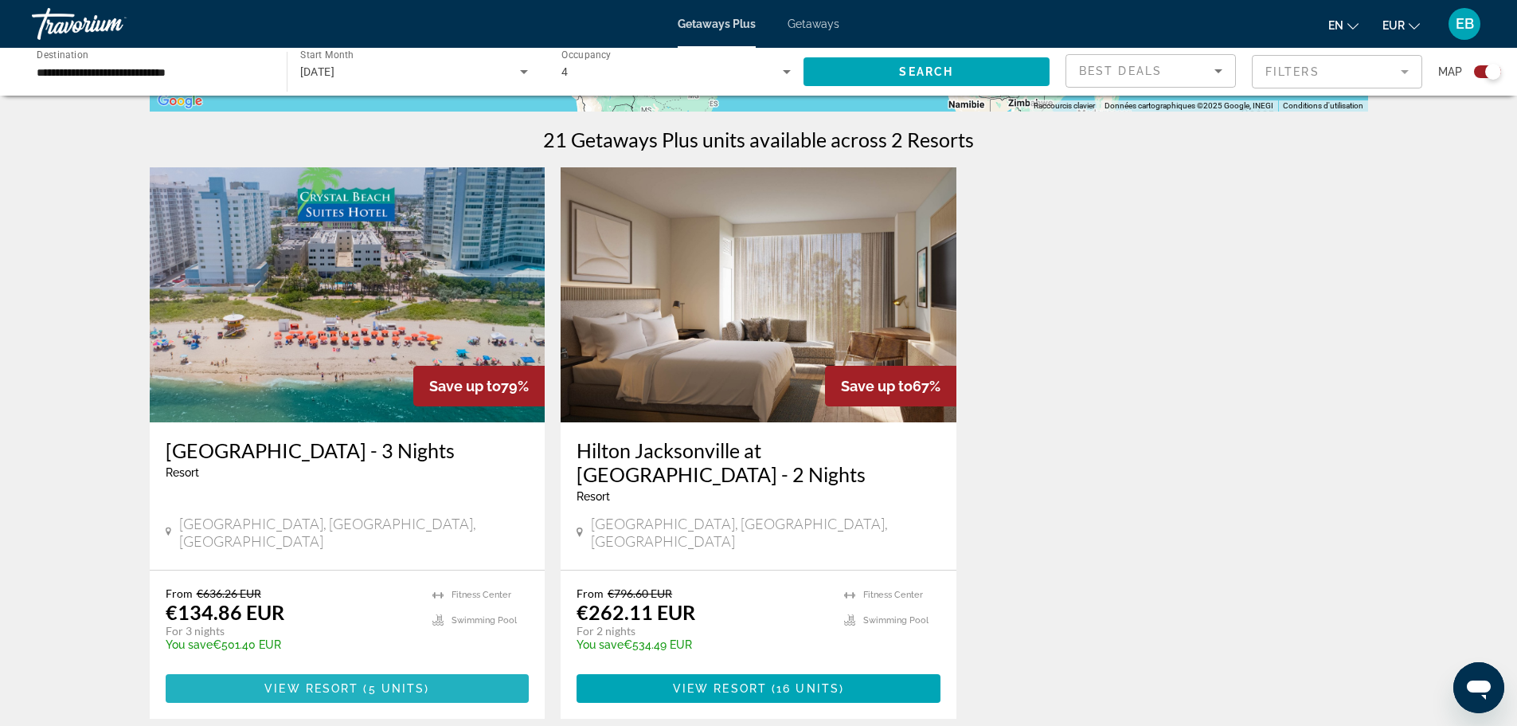
click at [308, 682] on span "View Resort" at bounding box center [311, 688] width 94 height 13
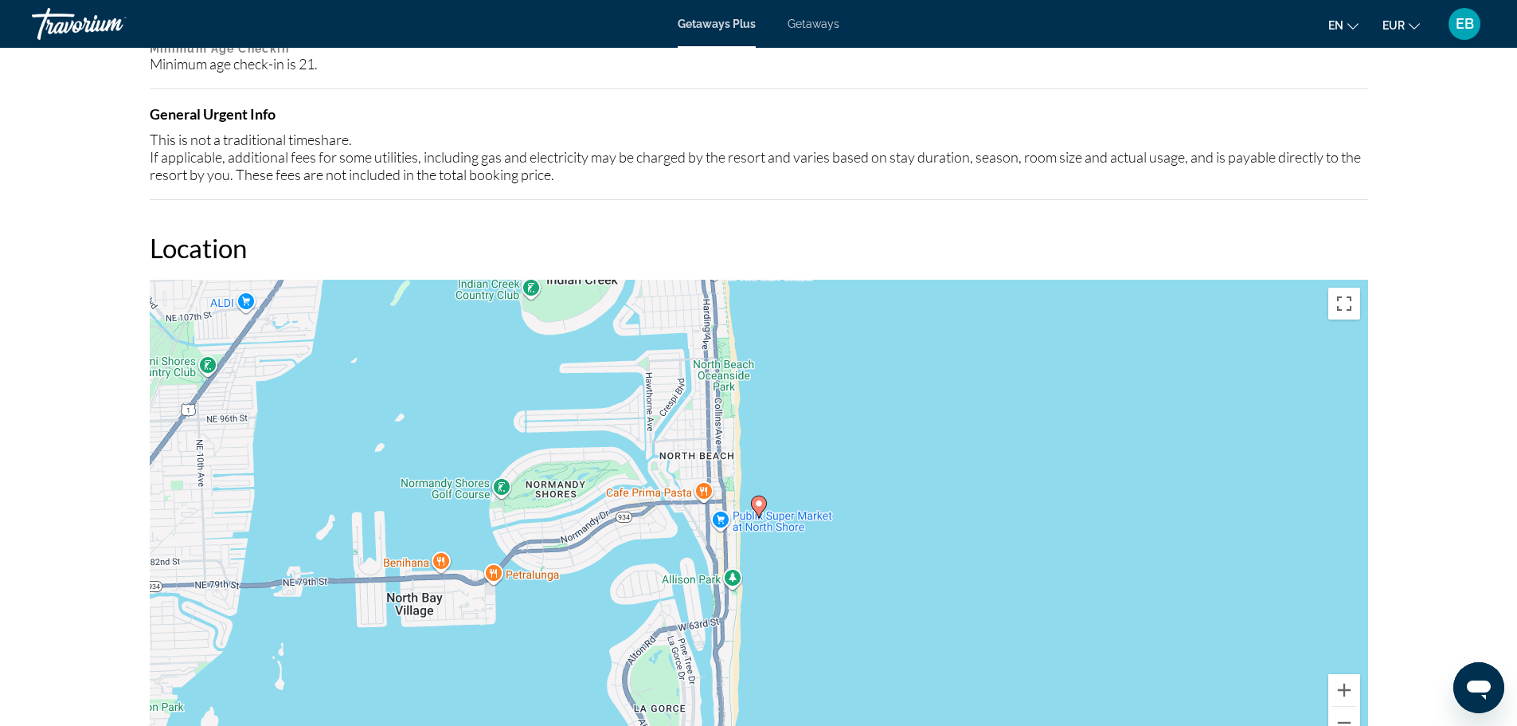
scroll to position [1673, 0]
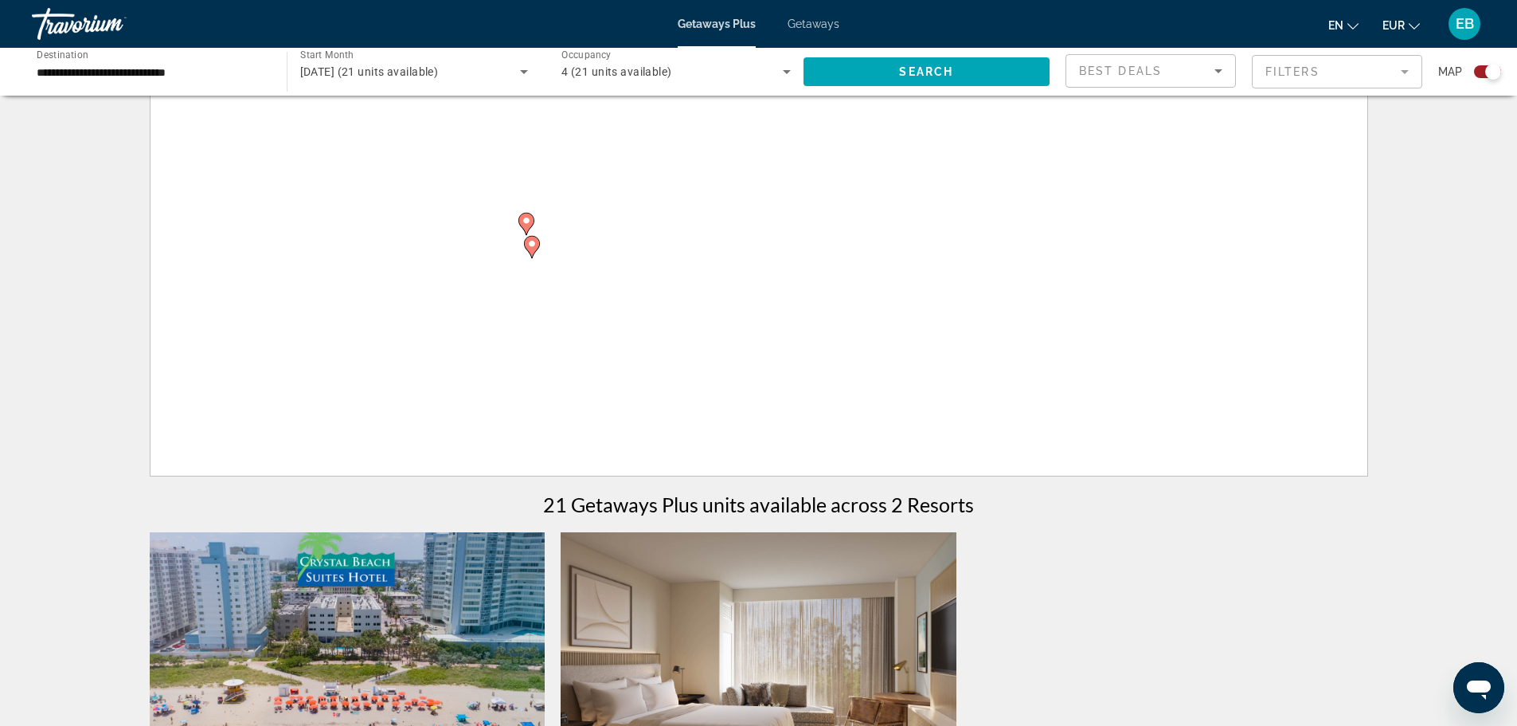
scroll to position [398, 0]
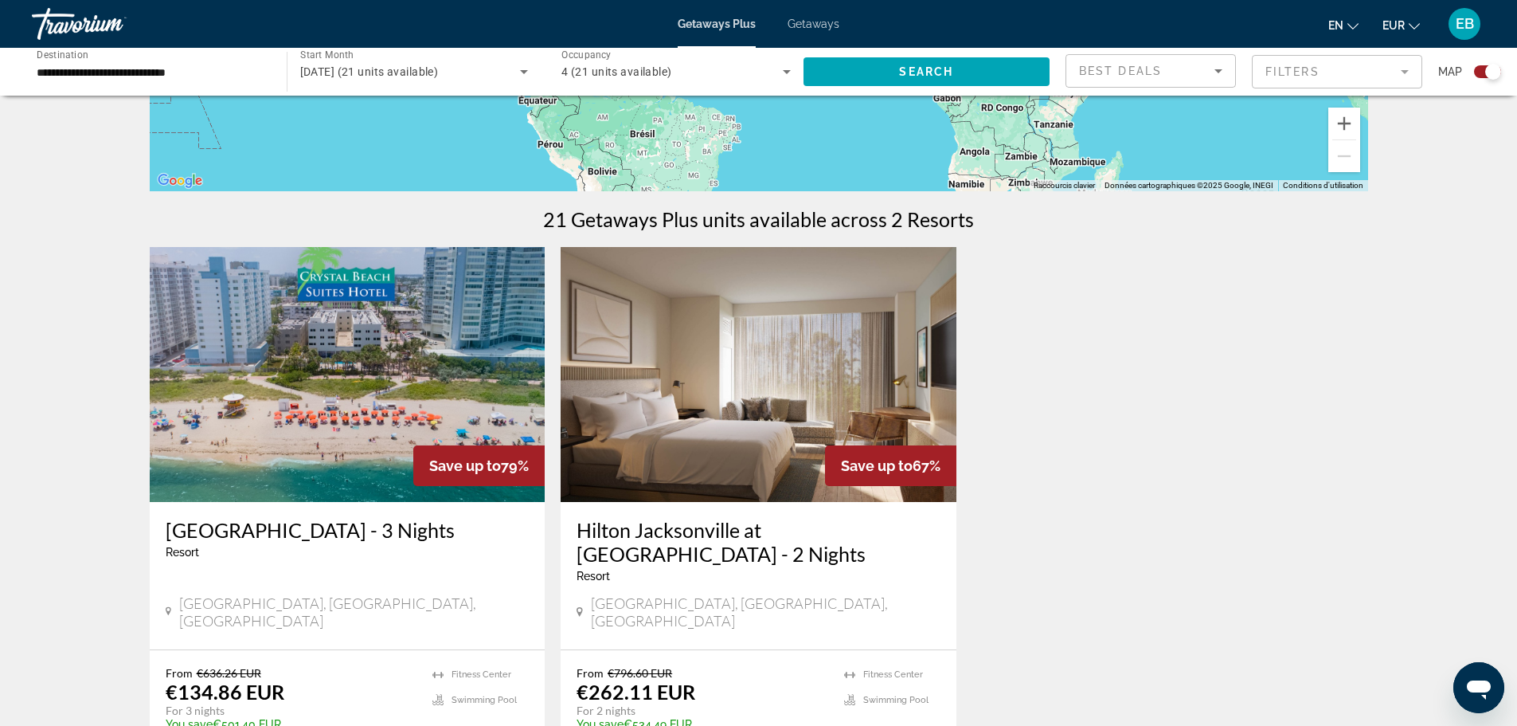
click at [825, 7] on div "Getaways Plus Getaways en English Español Français Italiano Português русский E…" at bounding box center [758, 23] width 1517 height 41
click at [825, 27] on span "Getaways" at bounding box center [814, 24] width 52 height 13
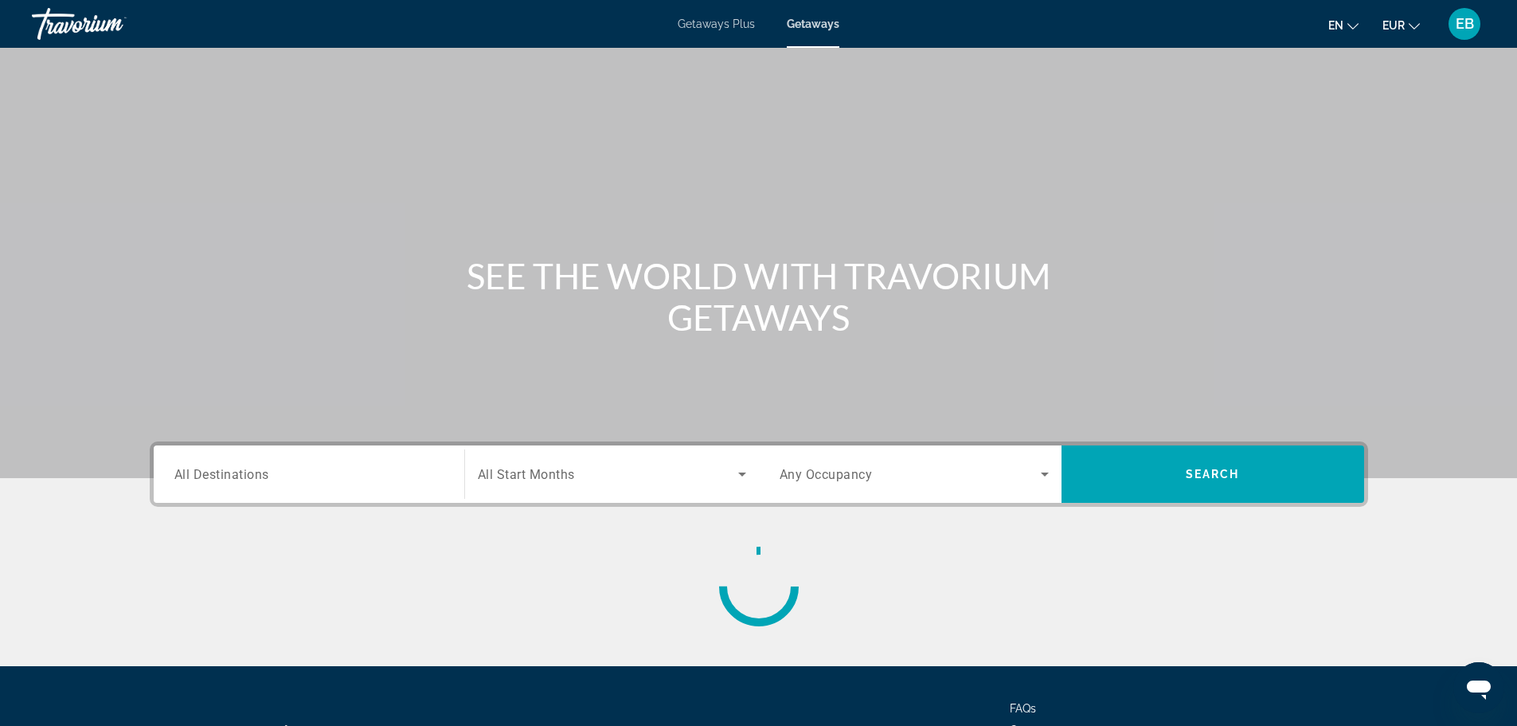
click at [287, 502] on div "Destination All Destinations" at bounding box center [309, 473] width 295 height 57
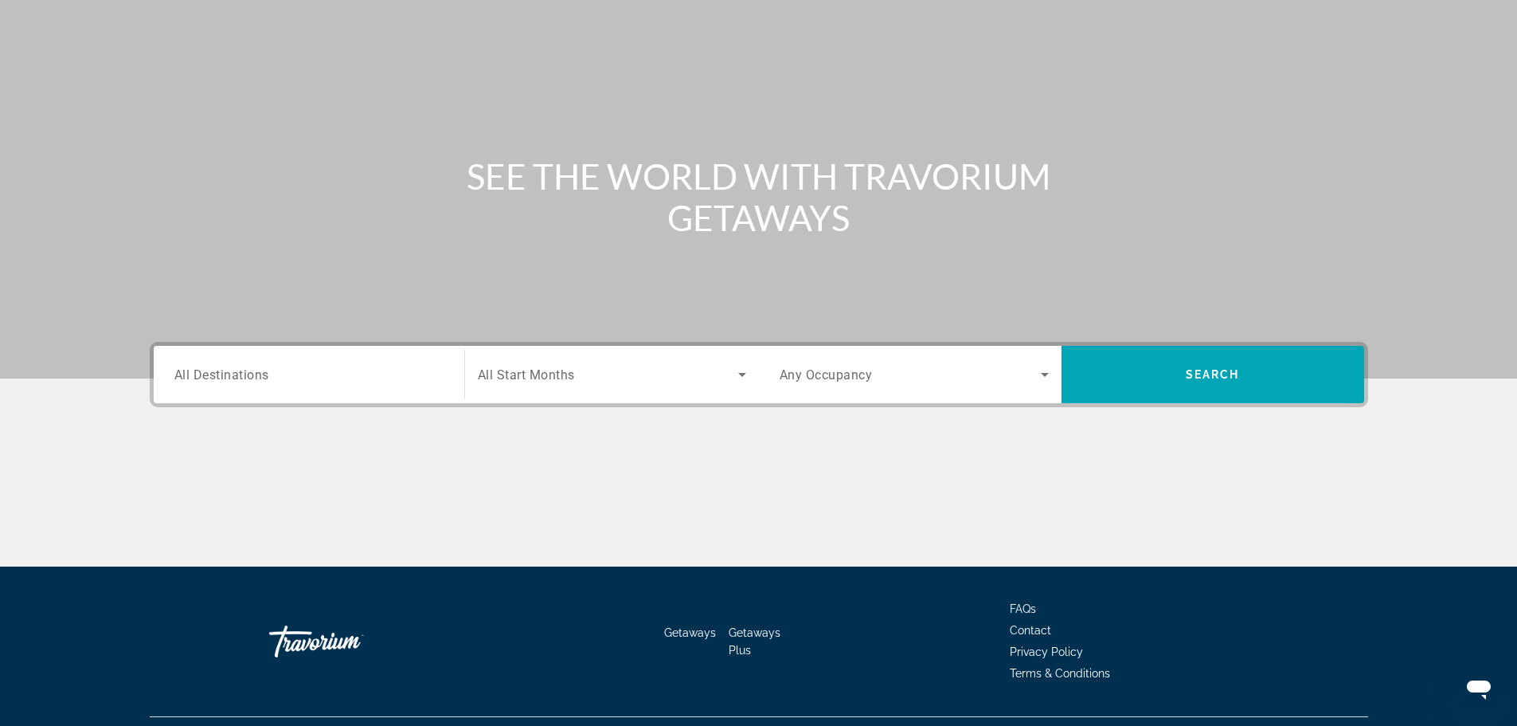
scroll to position [135, 0]
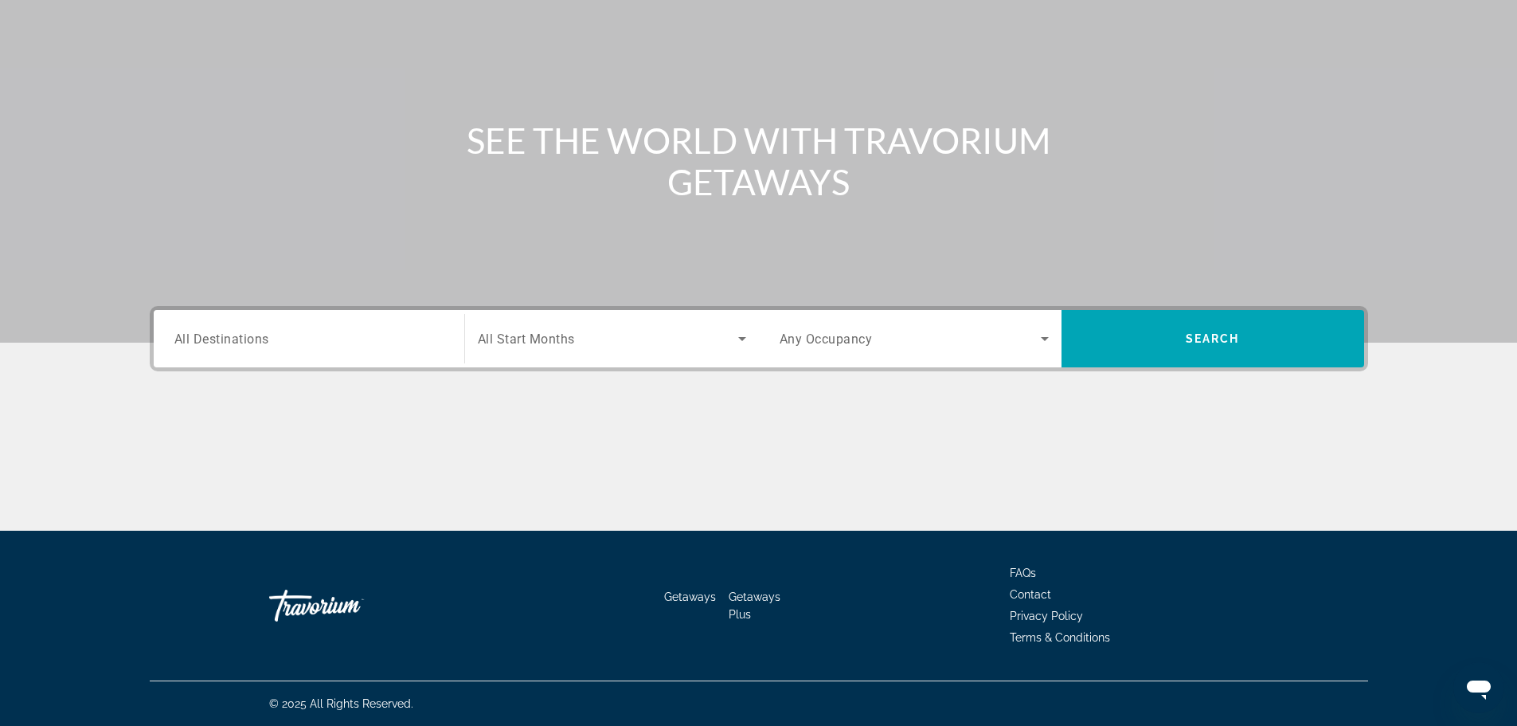
click at [287, 483] on div "Main content" at bounding box center [759, 470] width 1218 height 119
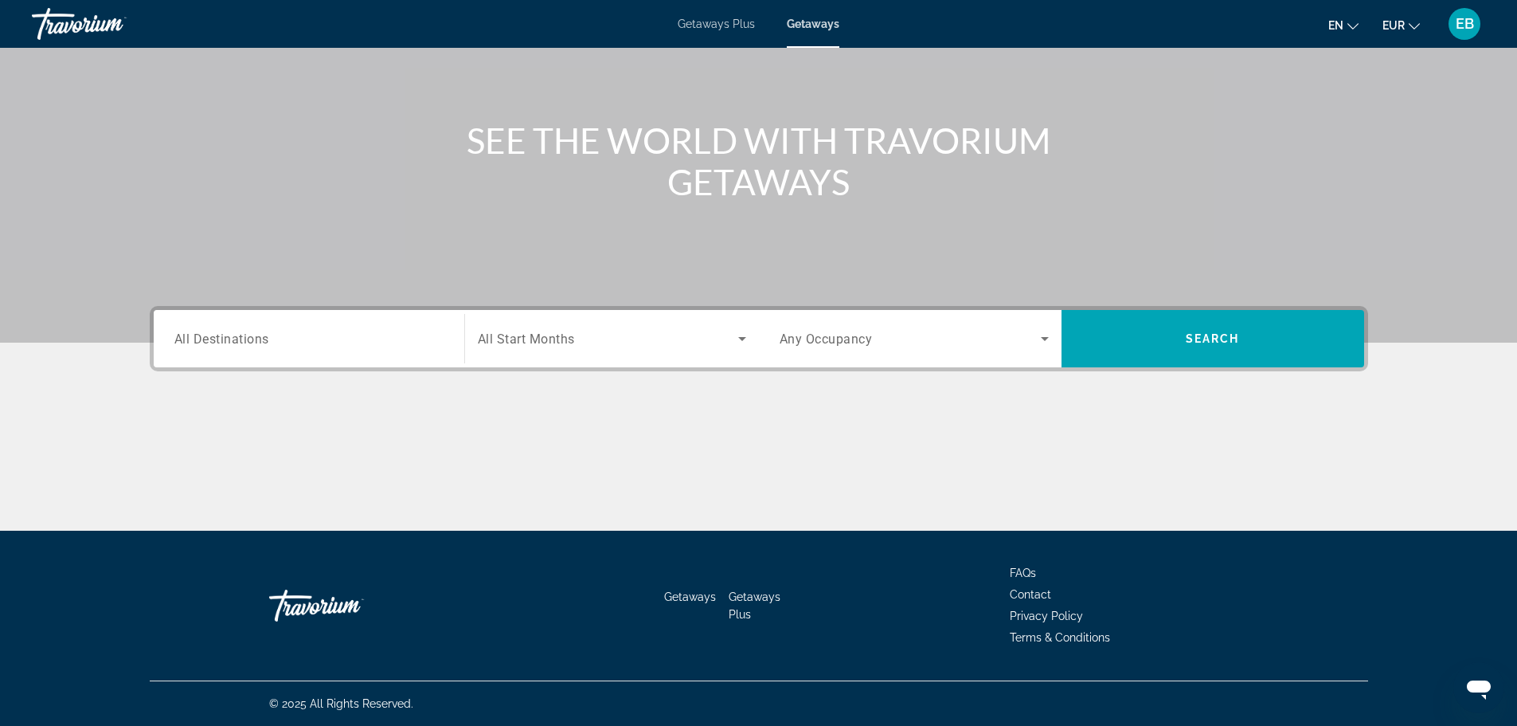
click at [256, 358] on div "Search widget" at bounding box center [308, 338] width 269 height 45
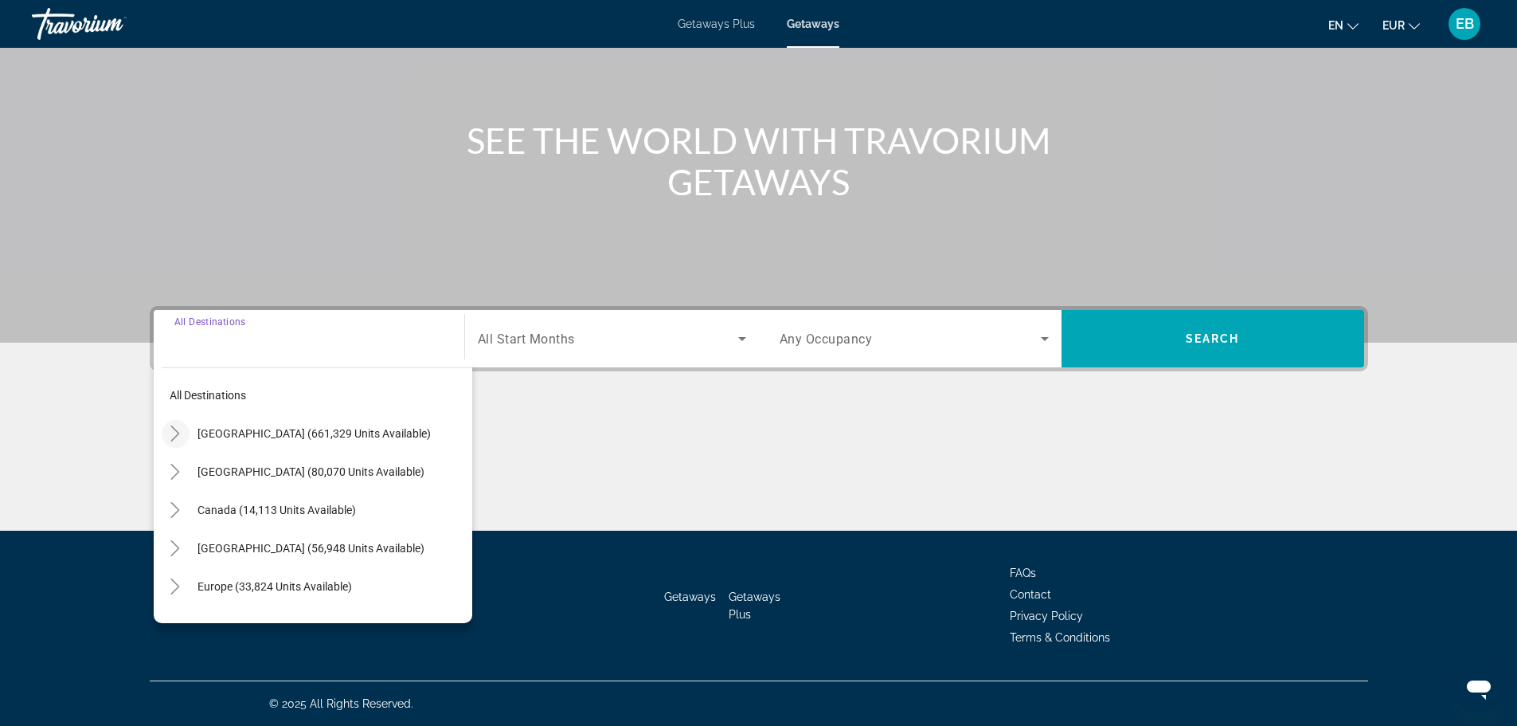
click at [179, 434] on icon "Toggle United States (661,329 units available)" at bounding box center [175, 433] width 16 height 16
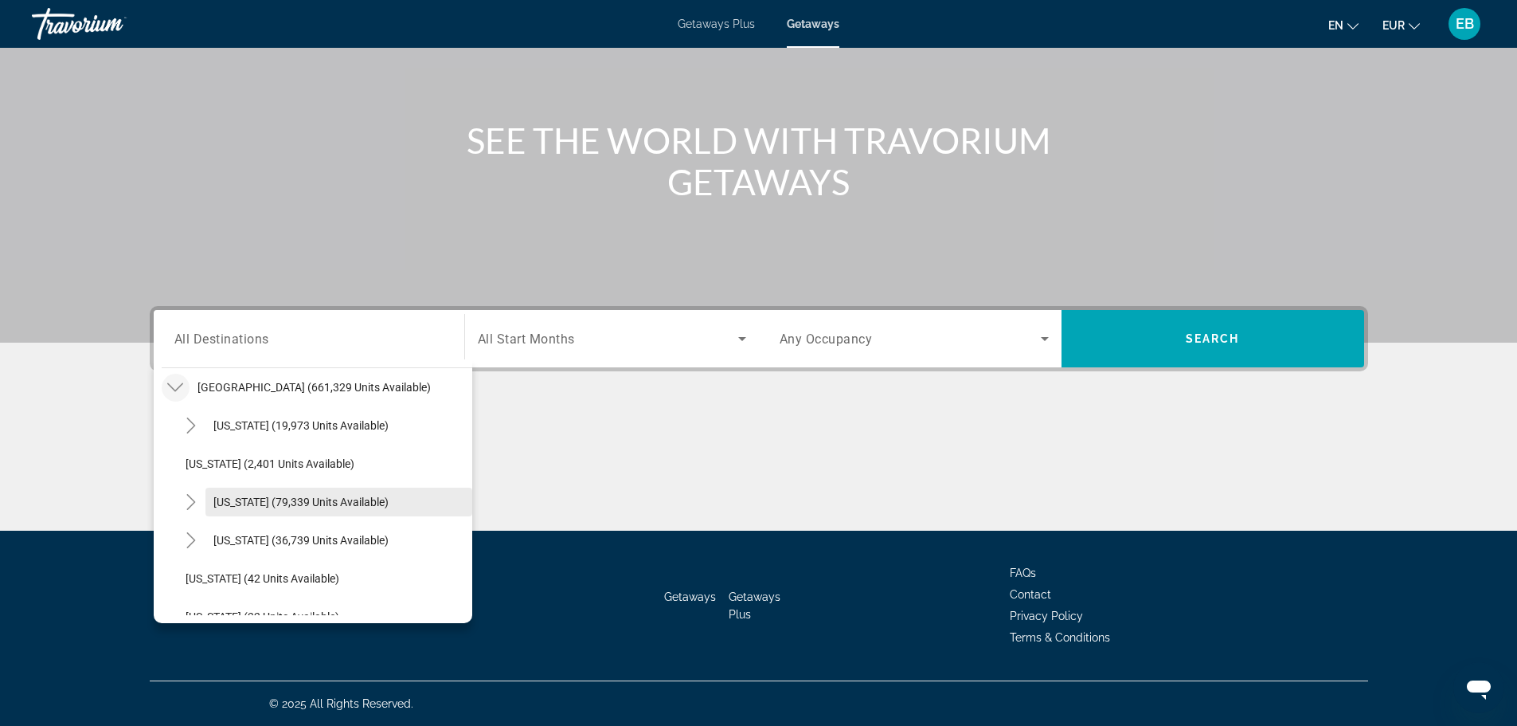
scroll to position [126, 0]
click at [183, 577] on icon "Toggle Florida (220,172 units available)" at bounding box center [191, 575] width 16 height 16
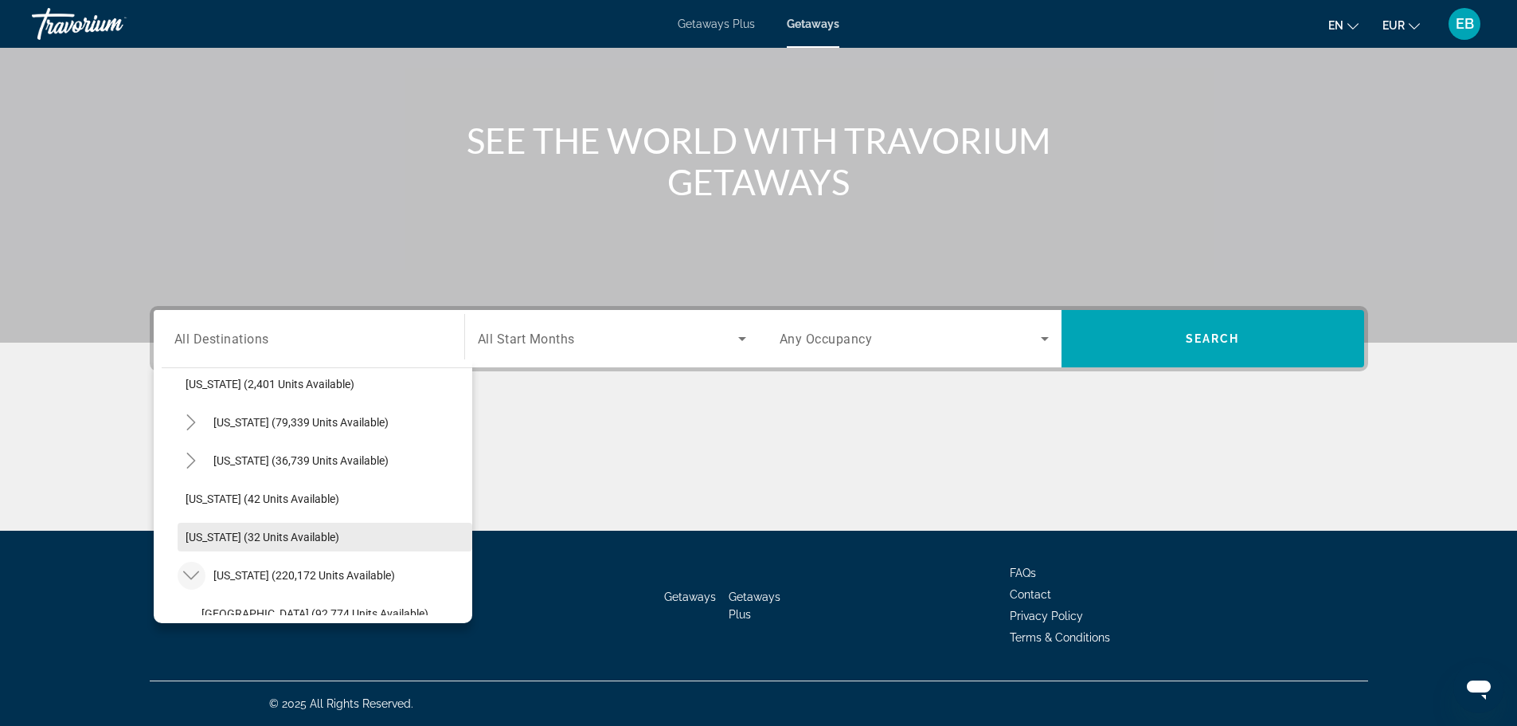
scroll to position [285, 0]
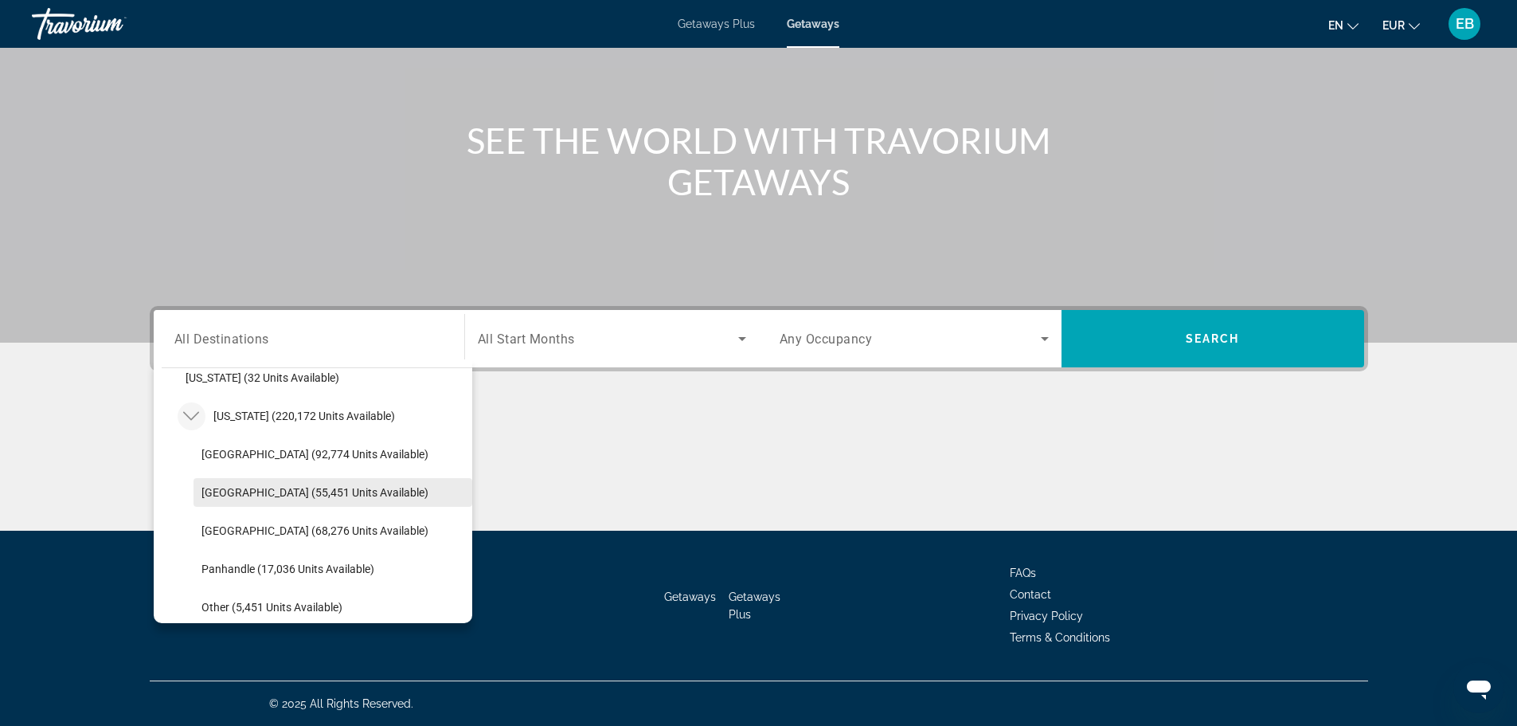
click at [269, 496] on span "East Coast (55,451 units available)" at bounding box center [314, 492] width 227 height 13
type input "**********"
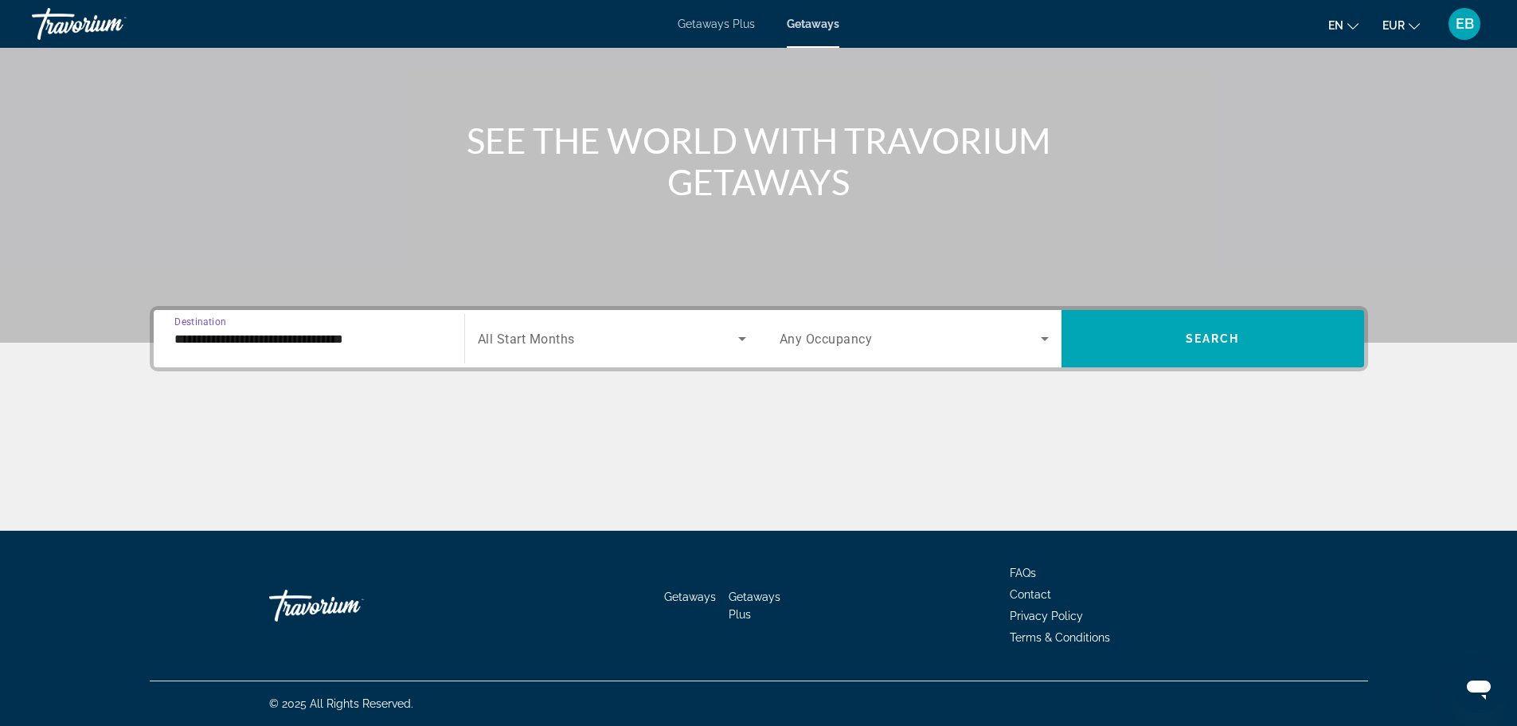
click at [569, 334] on span "All Start Months" at bounding box center [526, 338] width 97 height 15
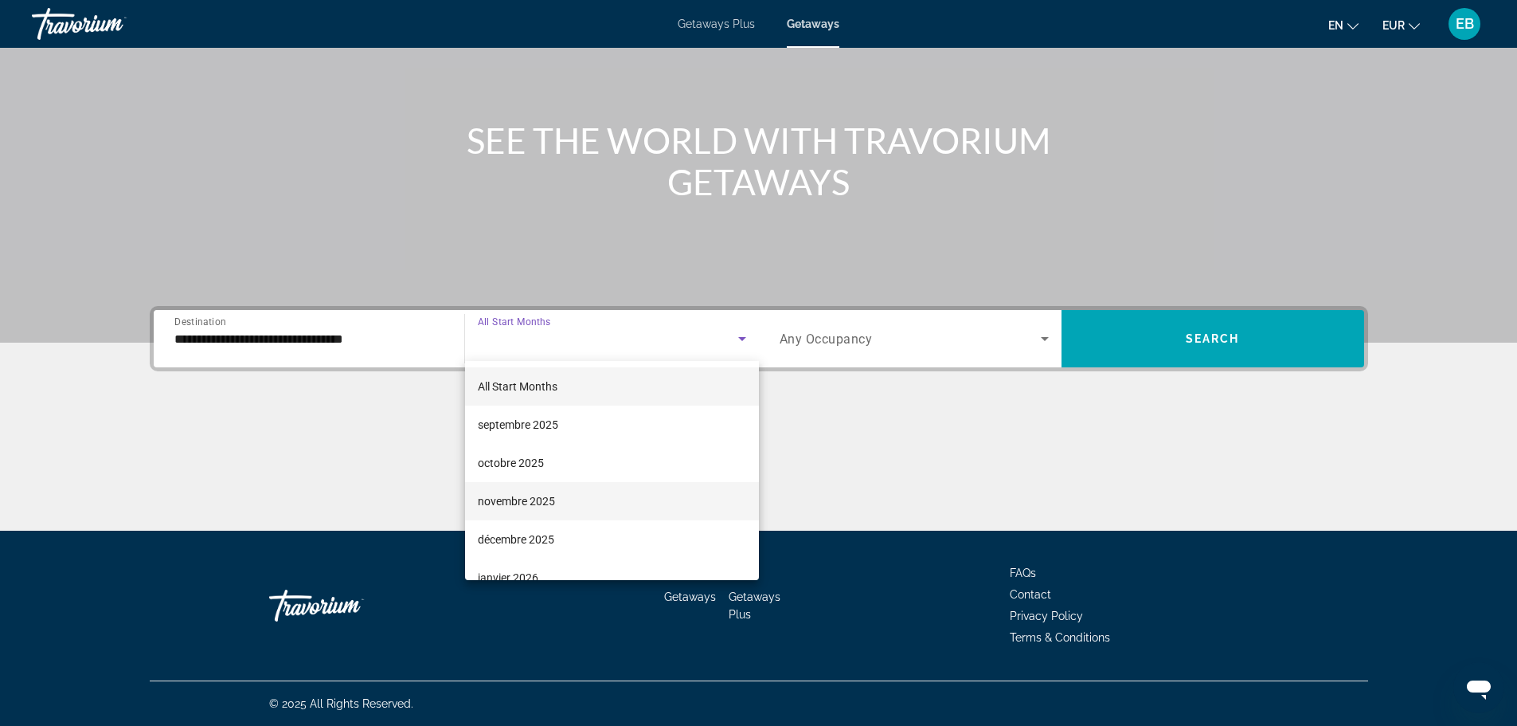
click at [538, 502] on span "novembre 2025" at bounding box center [516, 500] width 77 height 19
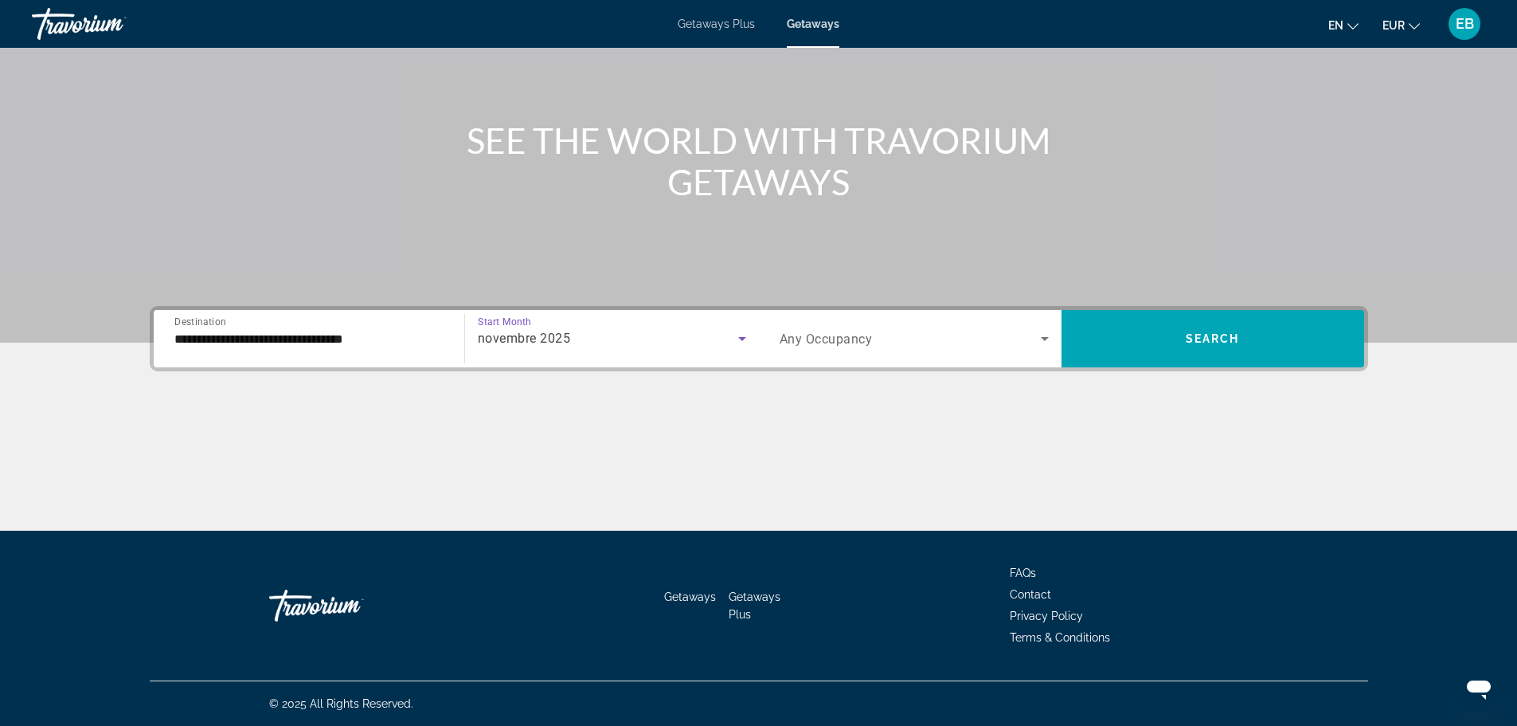
click at [881, 342] on span "Search widget" at bounding box center [910, 338] width 261 height 19
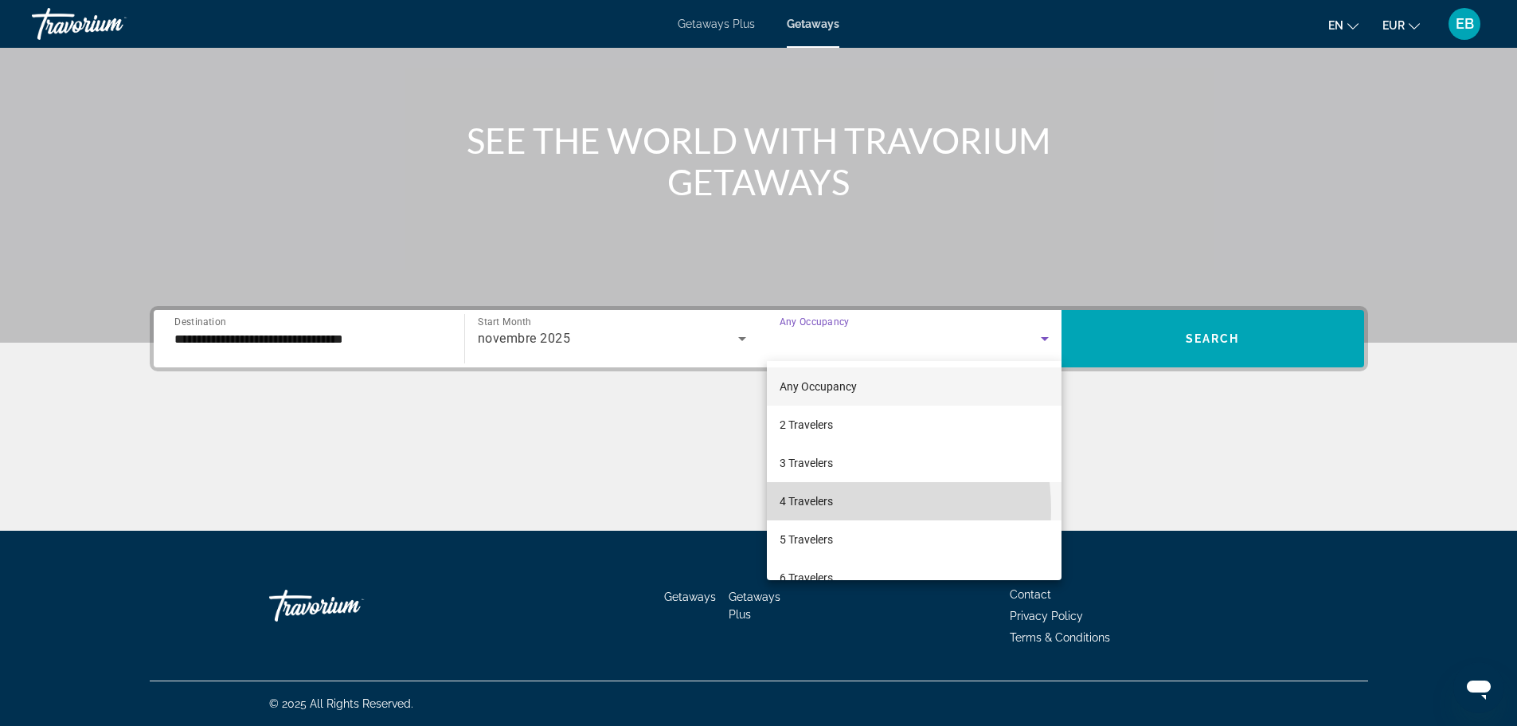
click at [819, 509] on span "4 Travelers" at bounding box center [806, 500] width 53 height 19
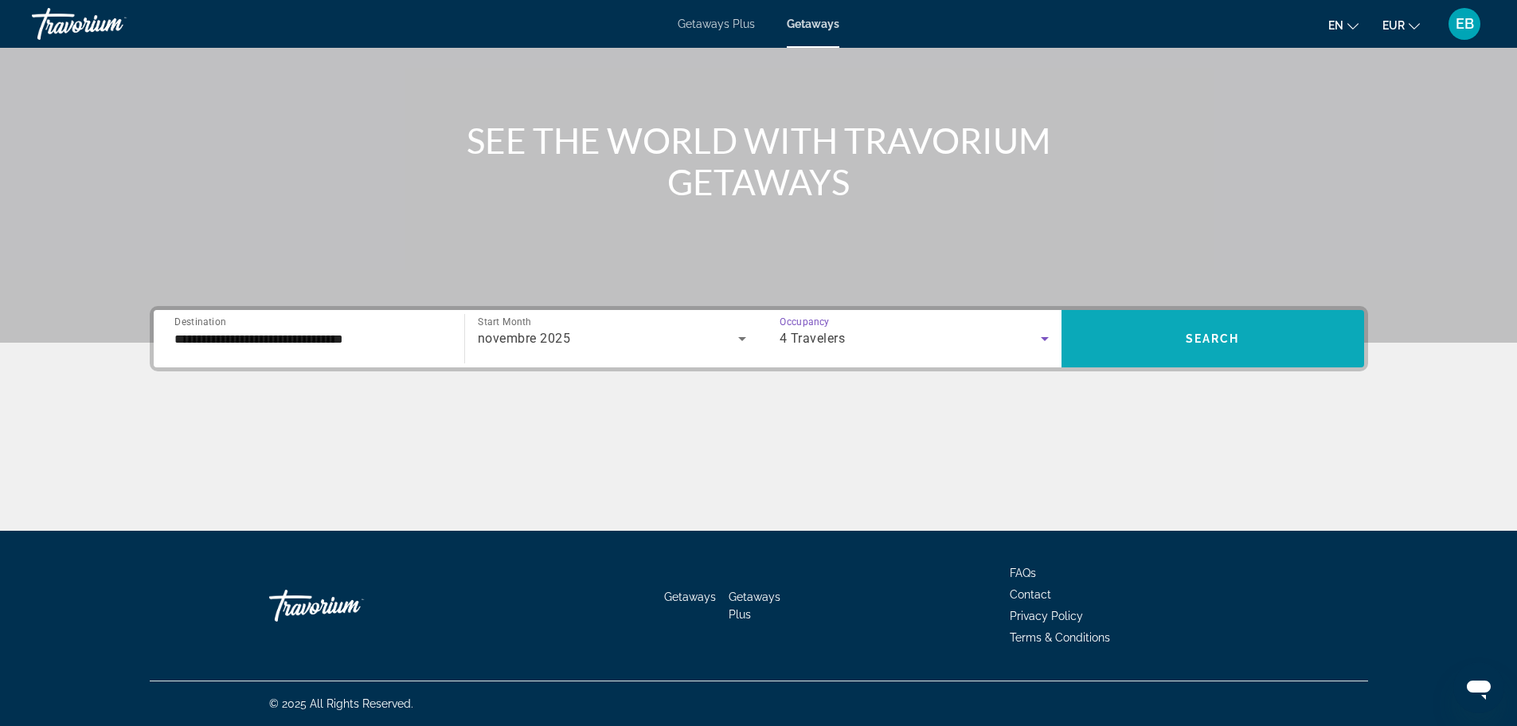
click at [1229, 325] on span "Search widget" at bounding box center [1213, 338] width 303 height 38
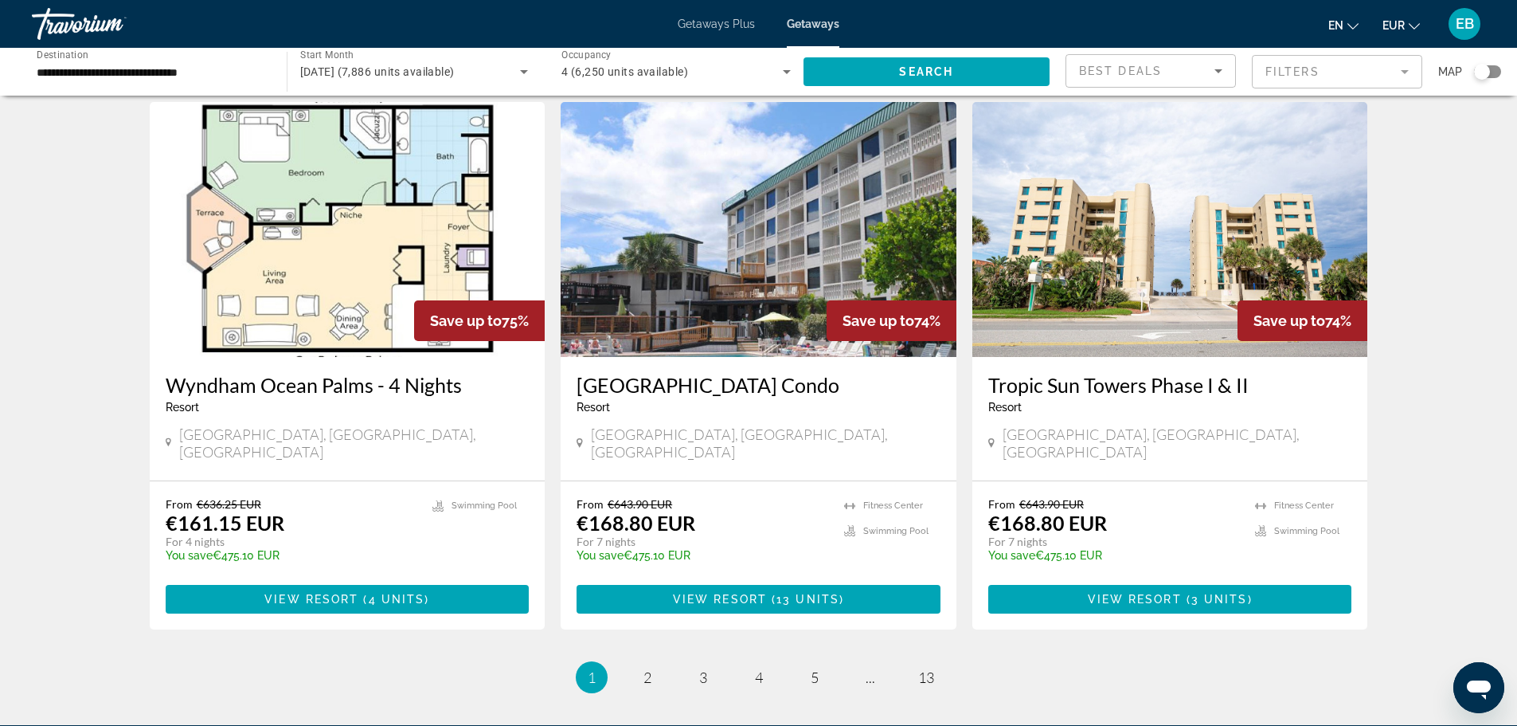
scroll to position [1752, 0]
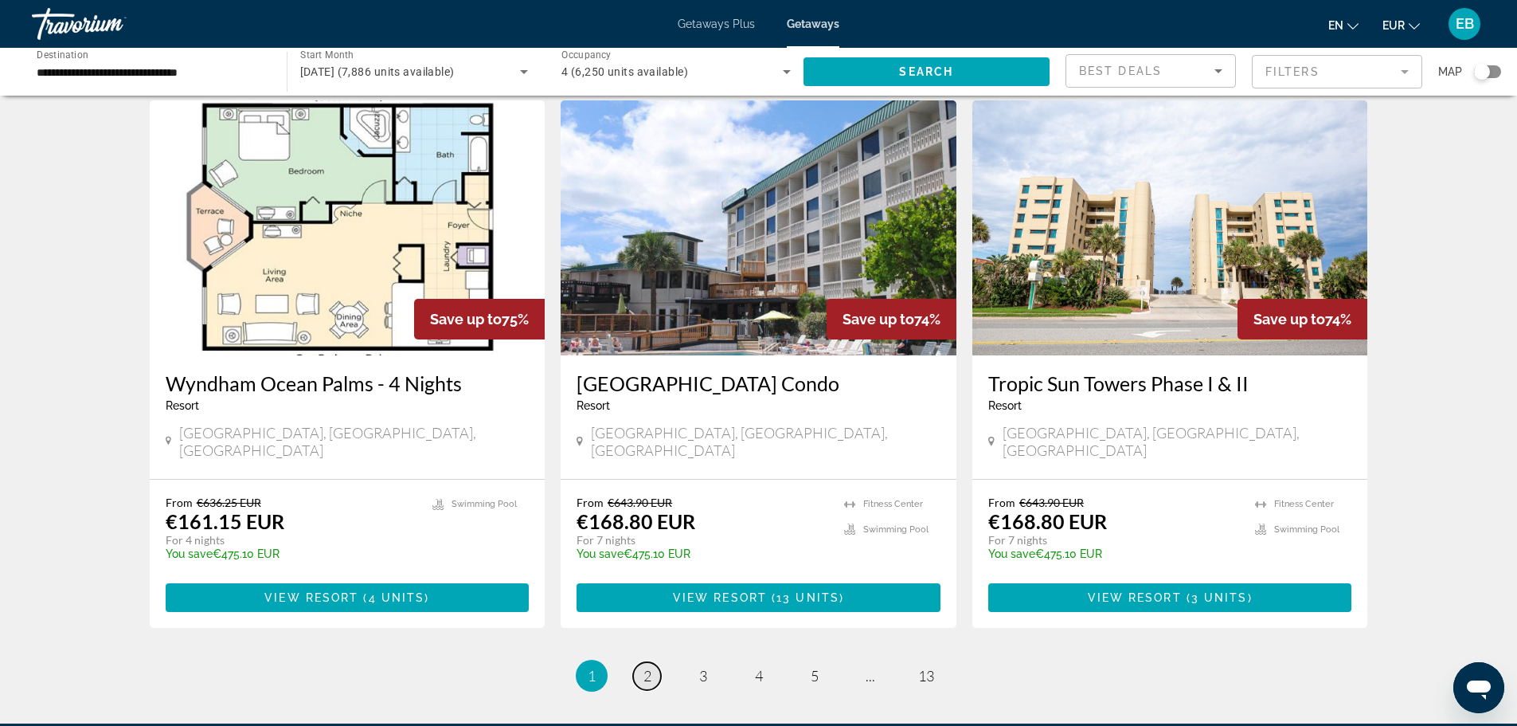
click at [651, 662] on link "page 2" at bounding box center [647, 676] width 28 height 28
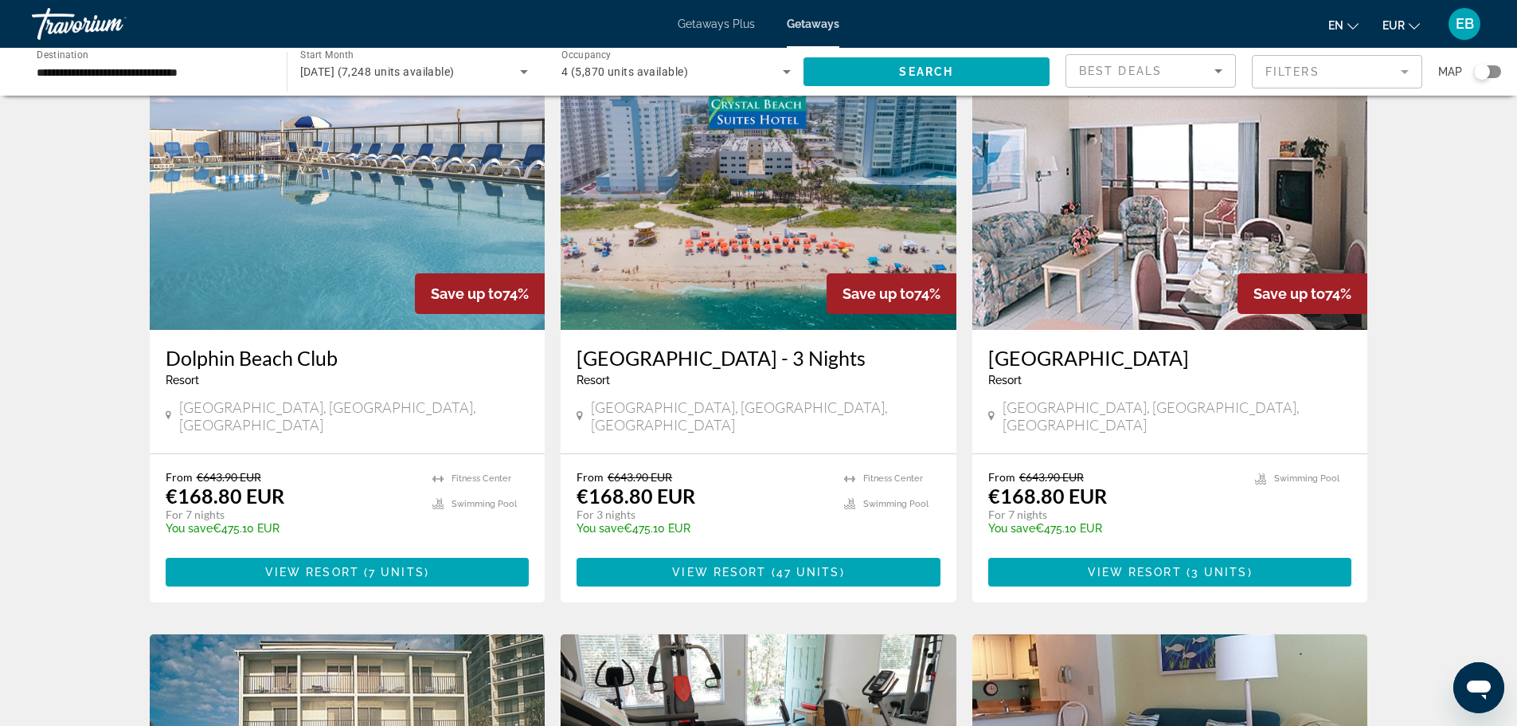
scroll to position [1115, 0]
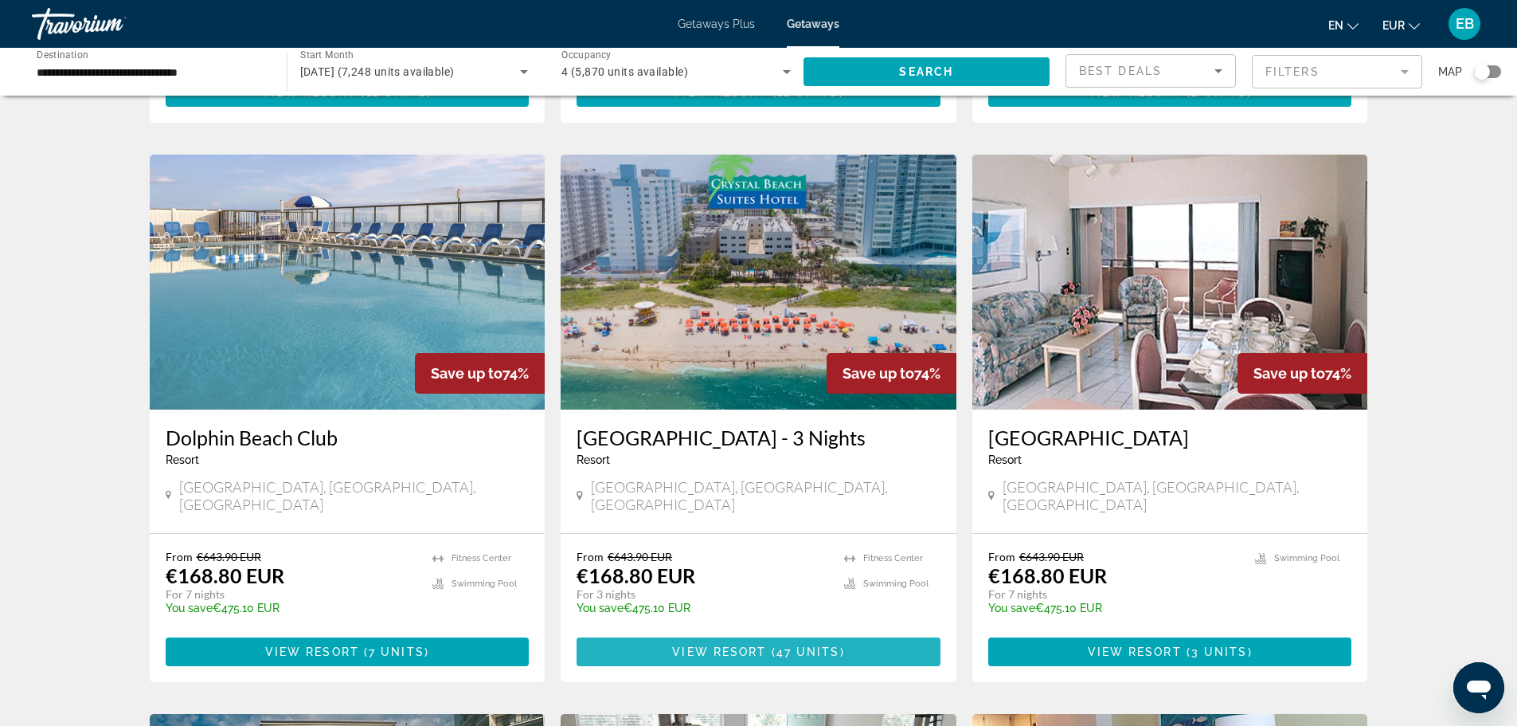
click at [667, 632] on span "Main content" at bounding box center [759, 651] width 364 height 38
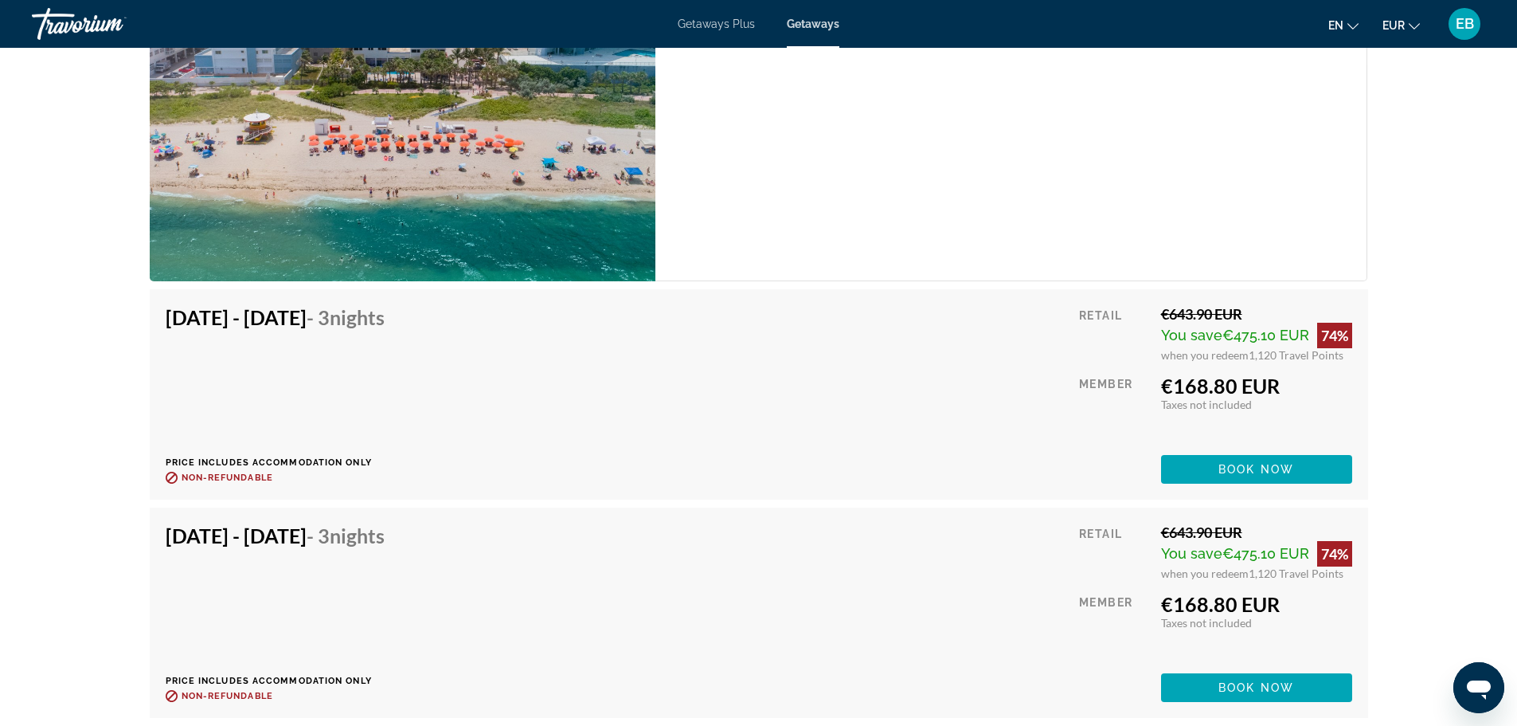
scroll to position [5394, 0]
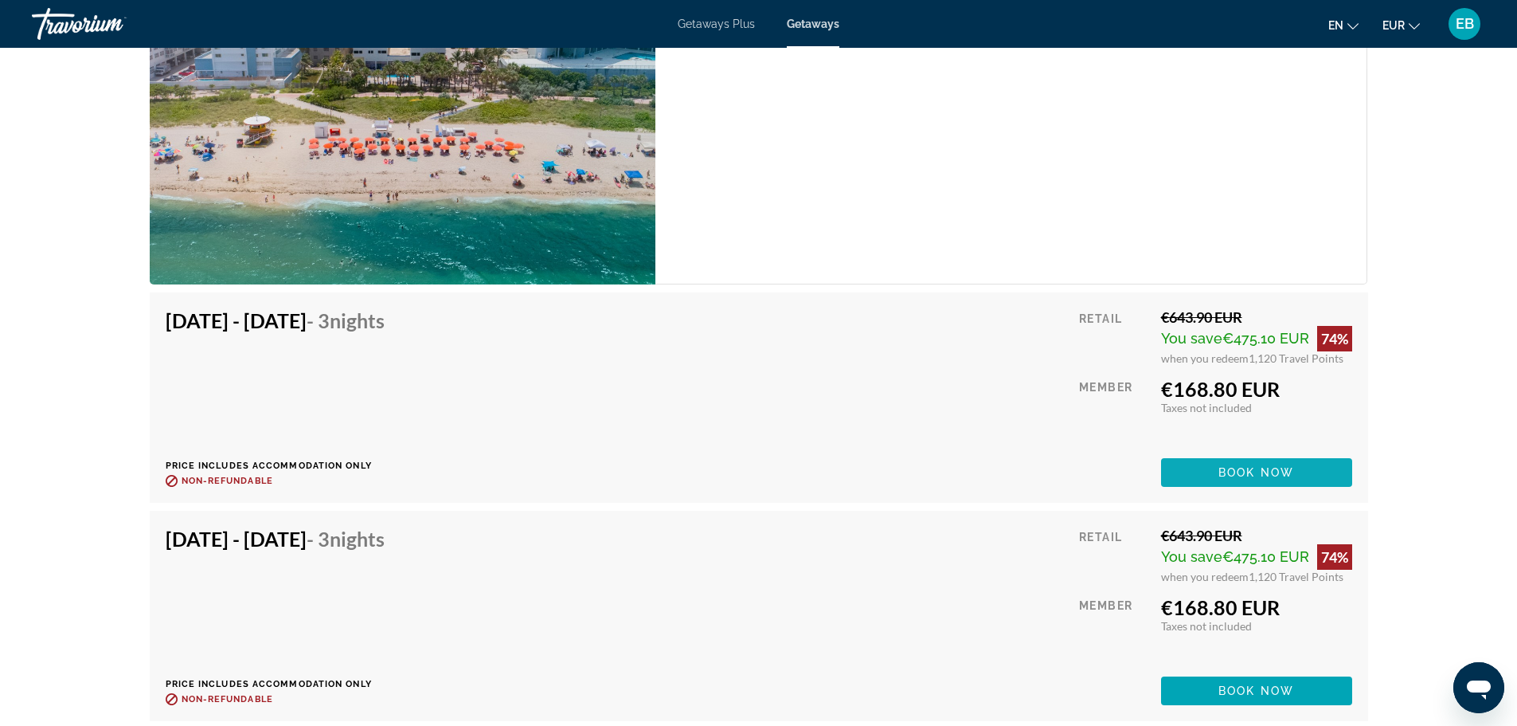
click at [1281, 478] on span "Book now" at bounding box center [1256, 472] width 76 height 13
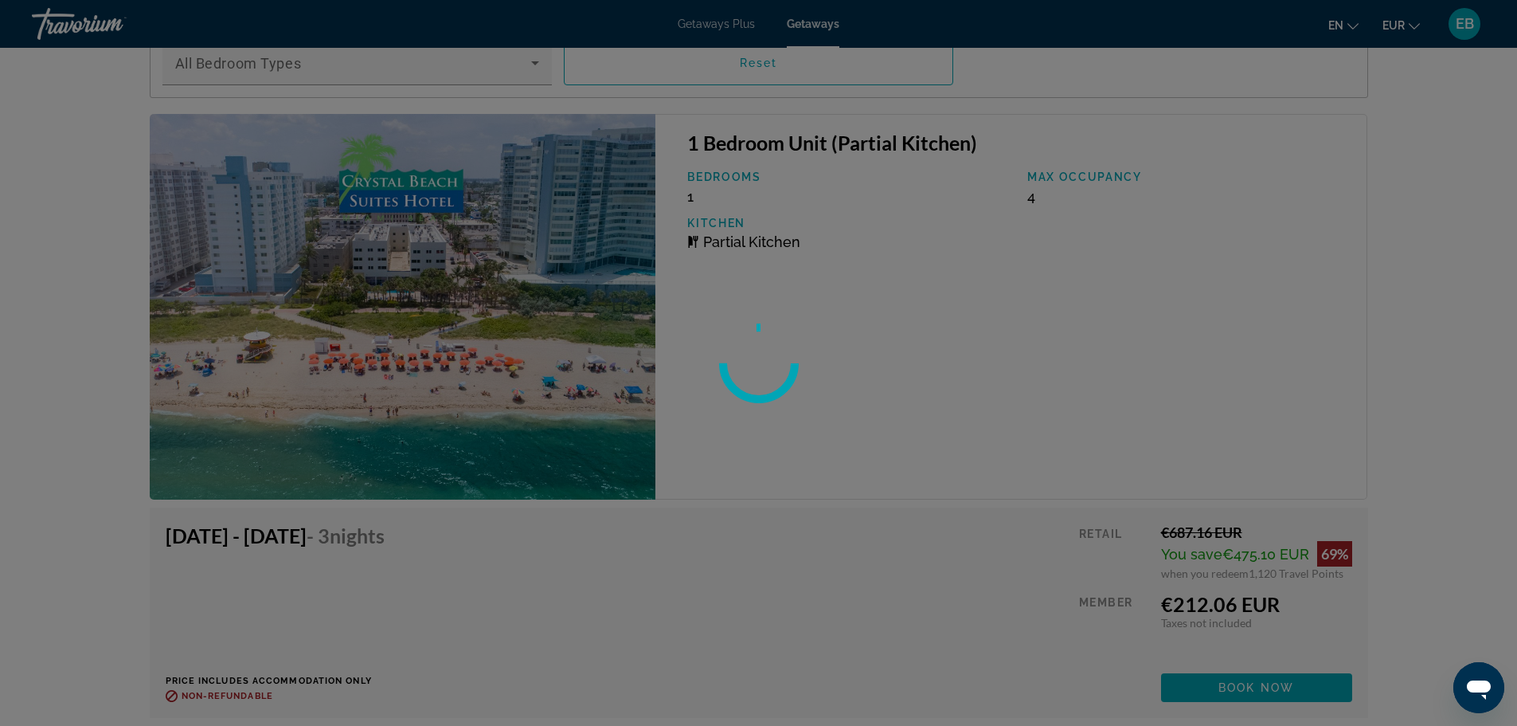
scroll to position [2527, 0]
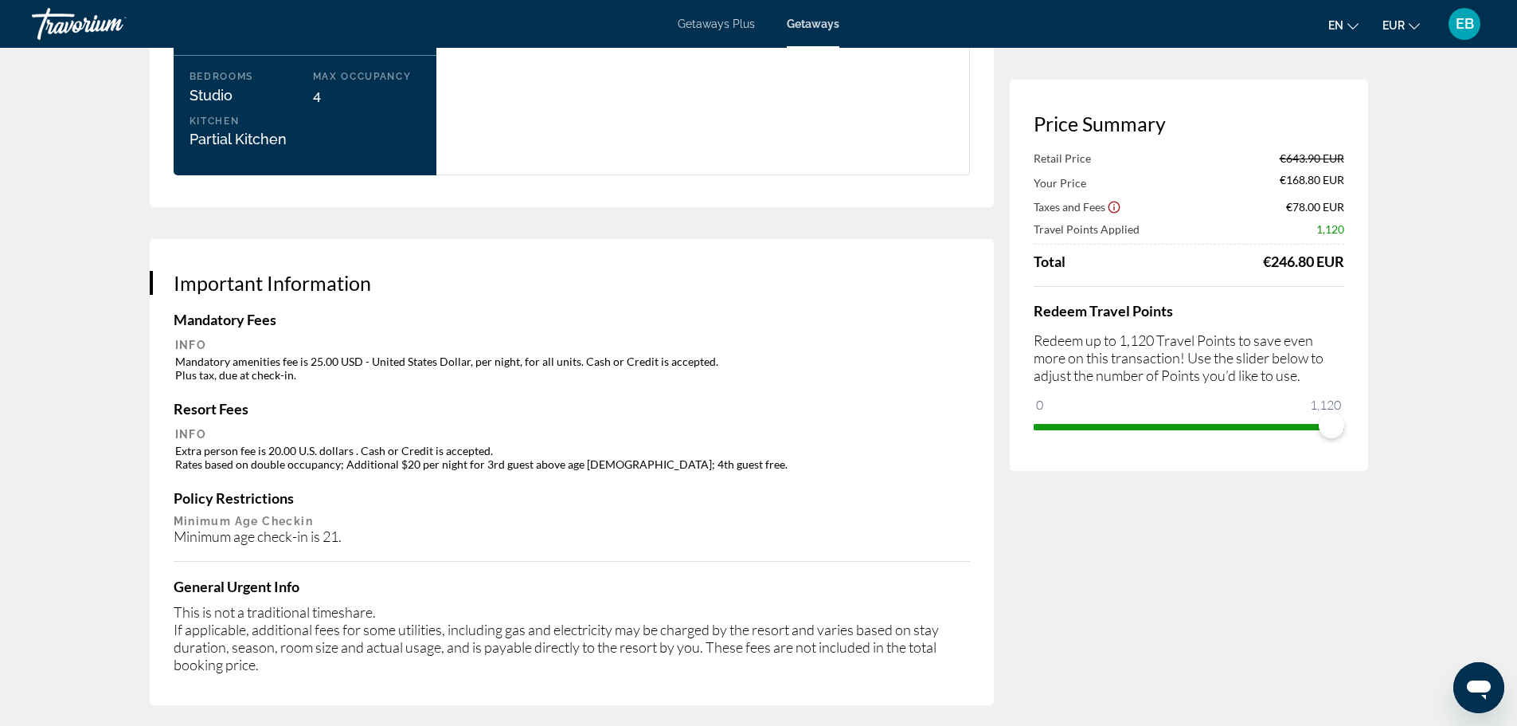
scroll to position [2150, 0]
click at [1114, 203] on icon "Show Taxes and Fees disclaimer" at bounding box center [1114, 207] width 14 height 14
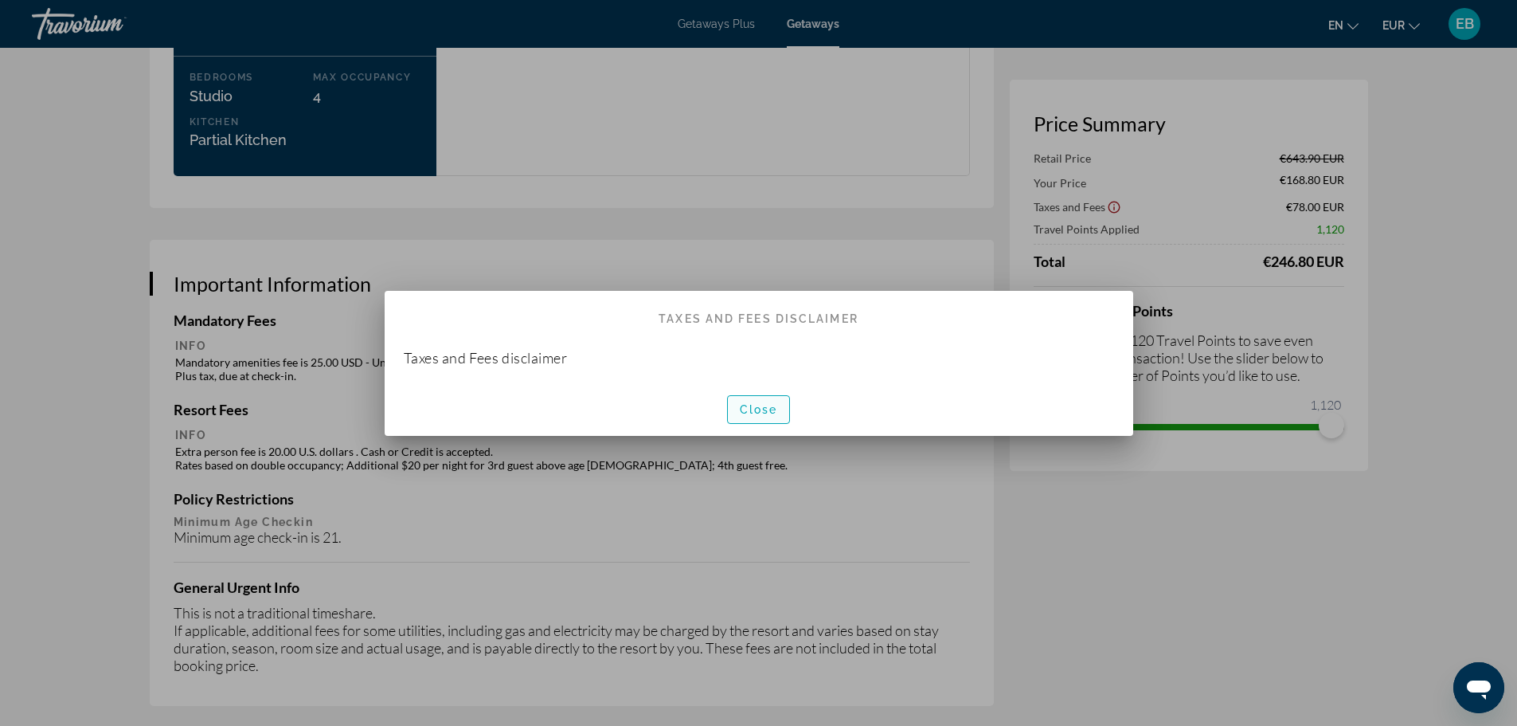
click at [754, 412] on span "Close" at bounding box center [759, 409] width 38 height 13
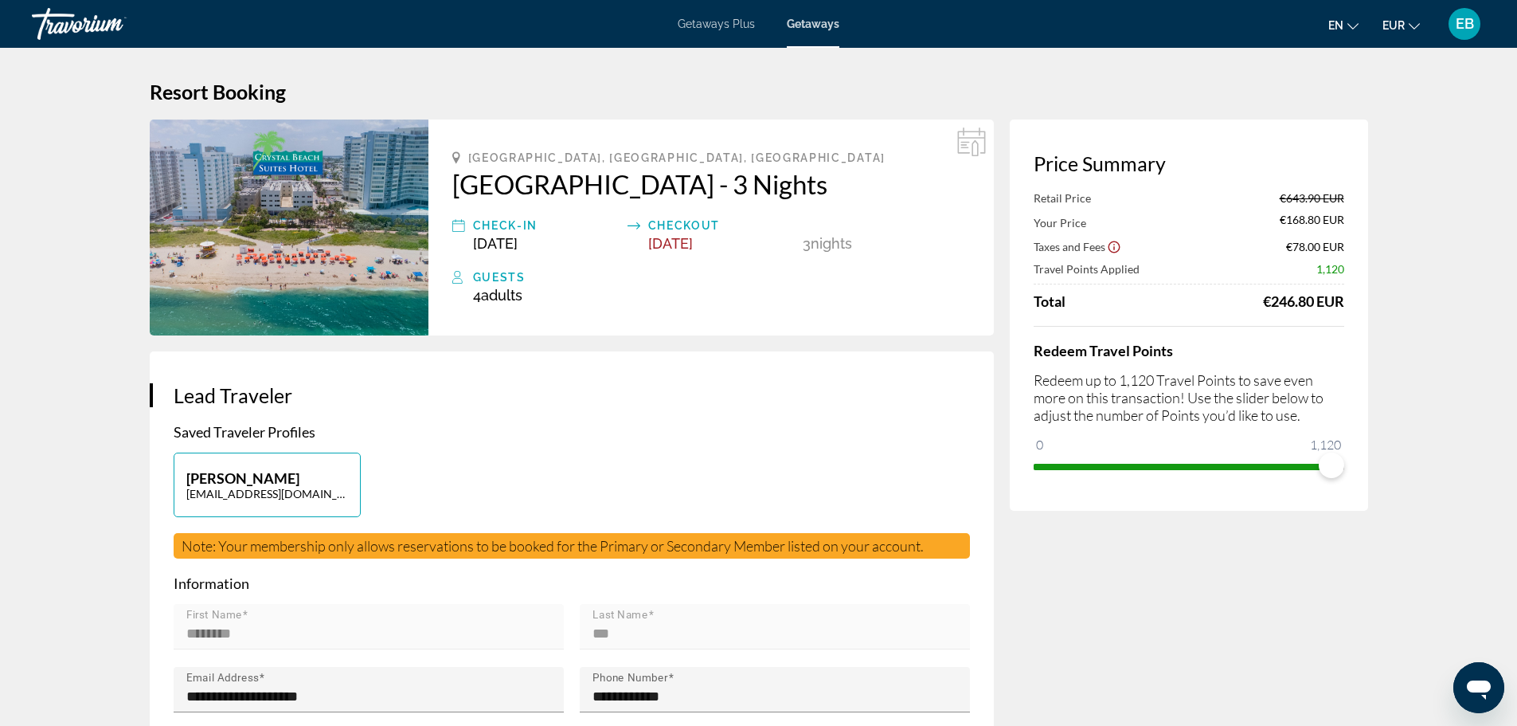
click at [103, 35] on div "Travorium" at bounding box center [111, 23] width 159 height 41
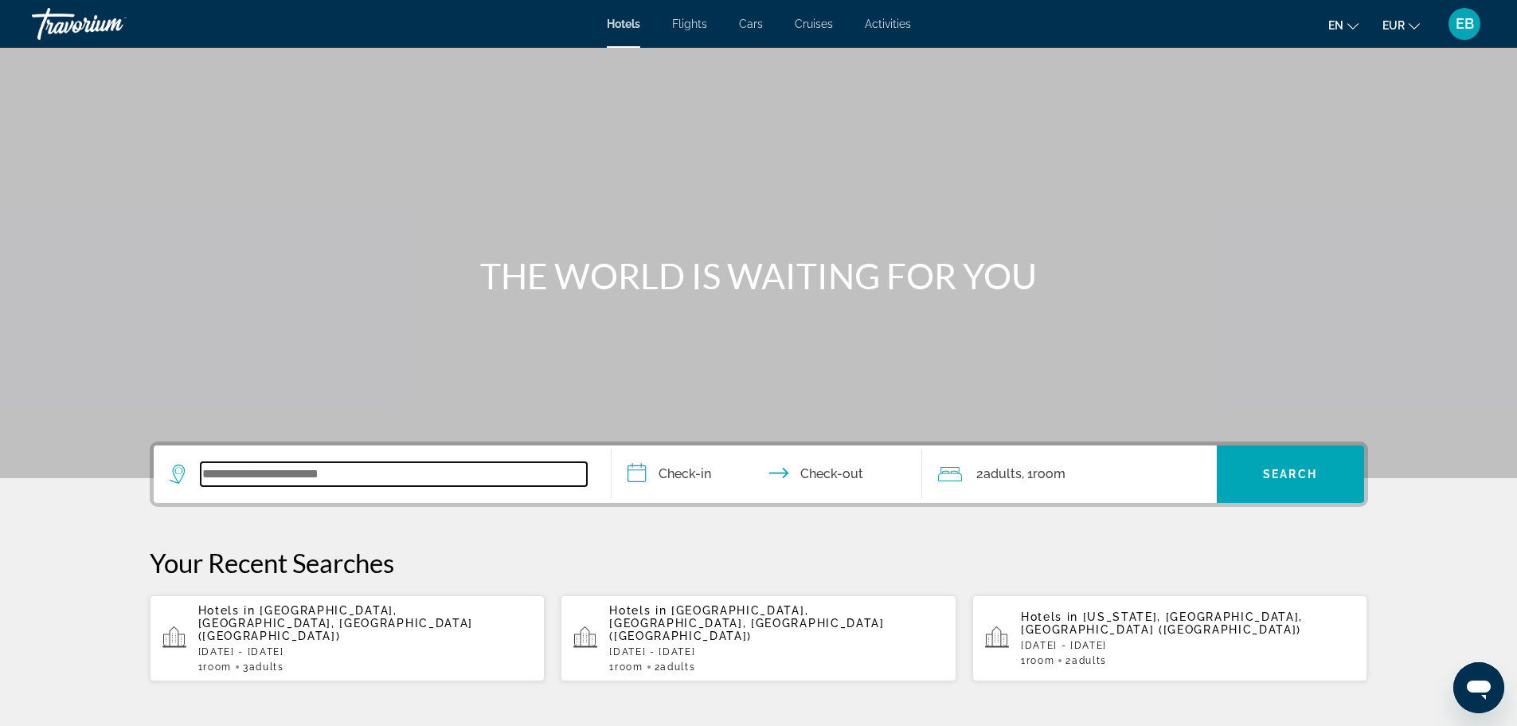
click at [267, 485] on input "Search widget" at bounding box center [394, 474] width 386 height 24
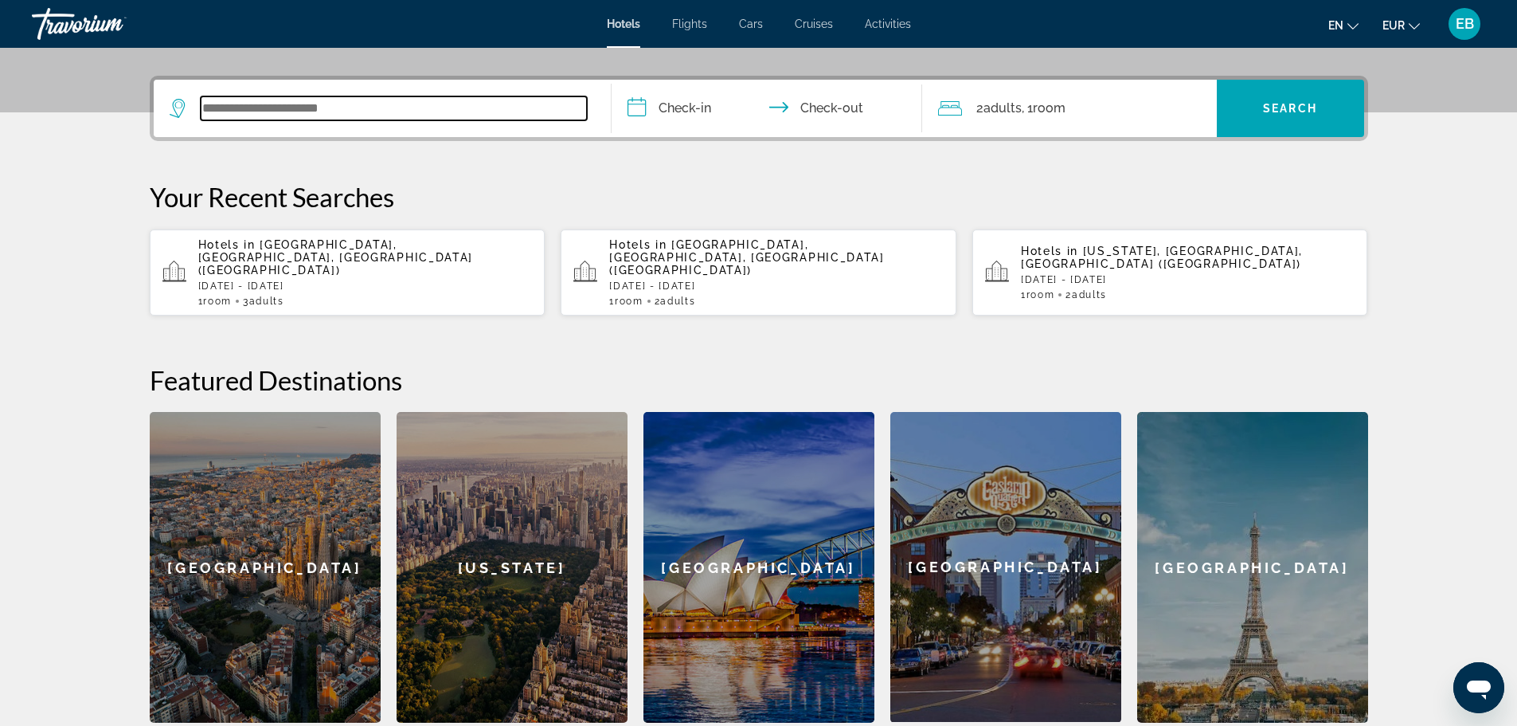
scroll to position [389, 0]
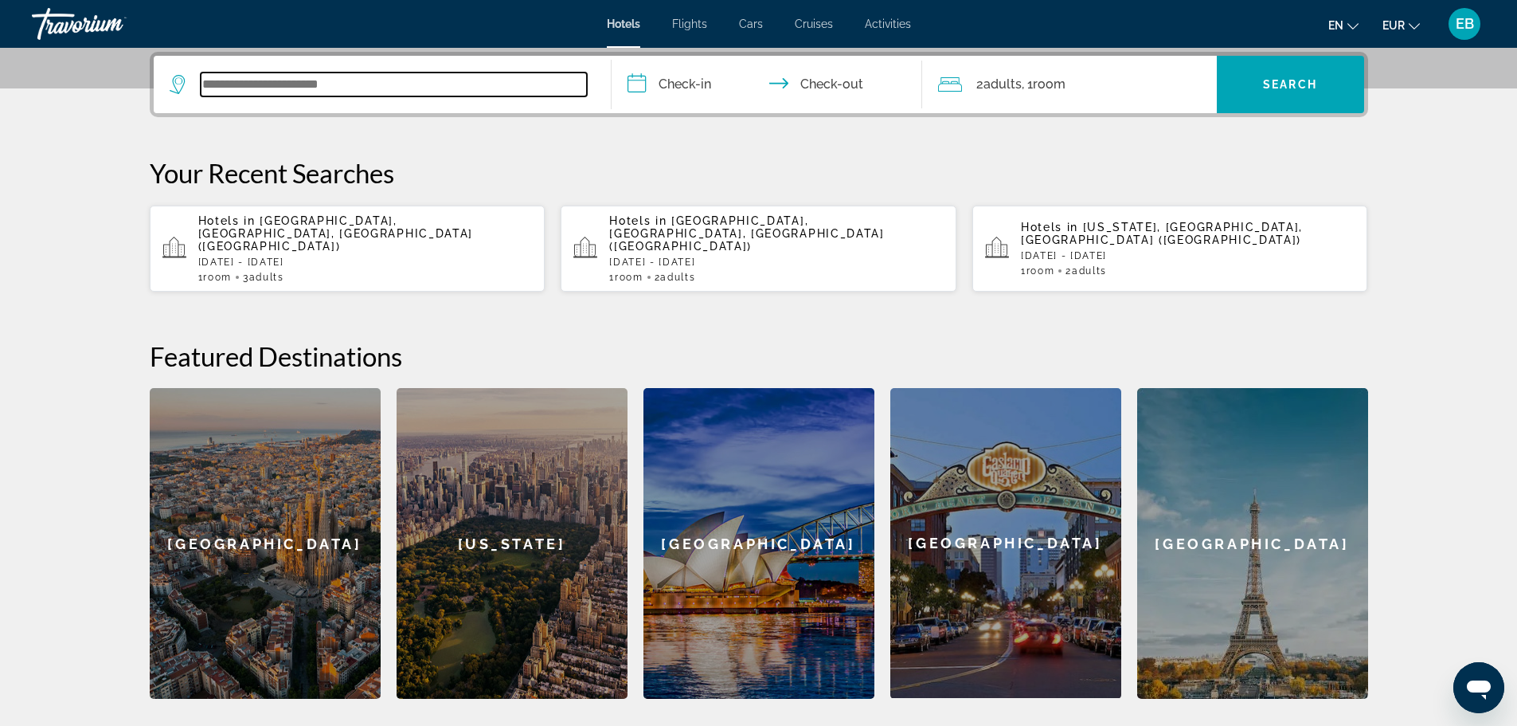
click at [381, 81] on input "Search widget" at bounding box center [394, 84] width 386 height 24
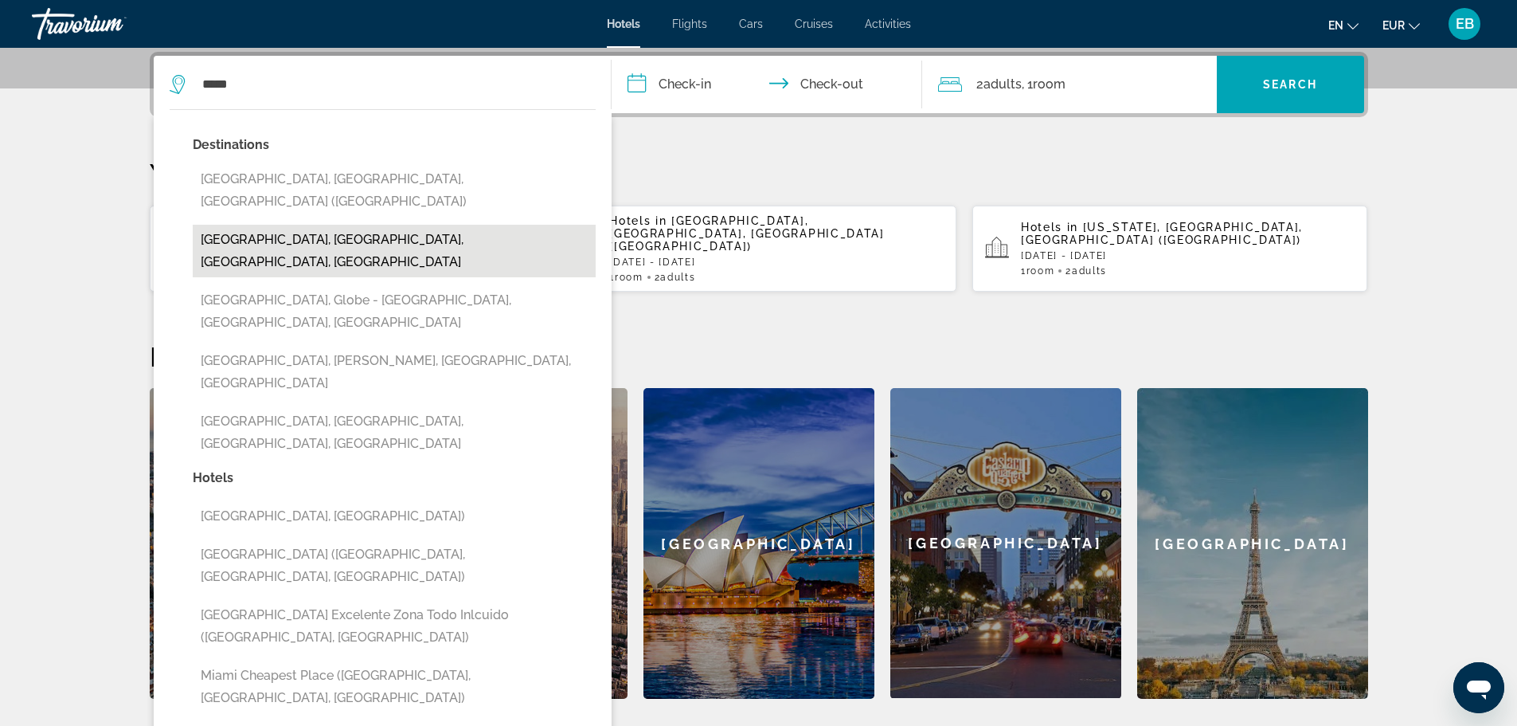
click at [326, 225] on button "[GEOGRAPHIC_DATA], [GEOGRAPHIC_DATA], [GEOGRAPHIC_DATA], [GEOGRAPHIC_DATA]" at bounding box center [394, 251] width 403 height 53
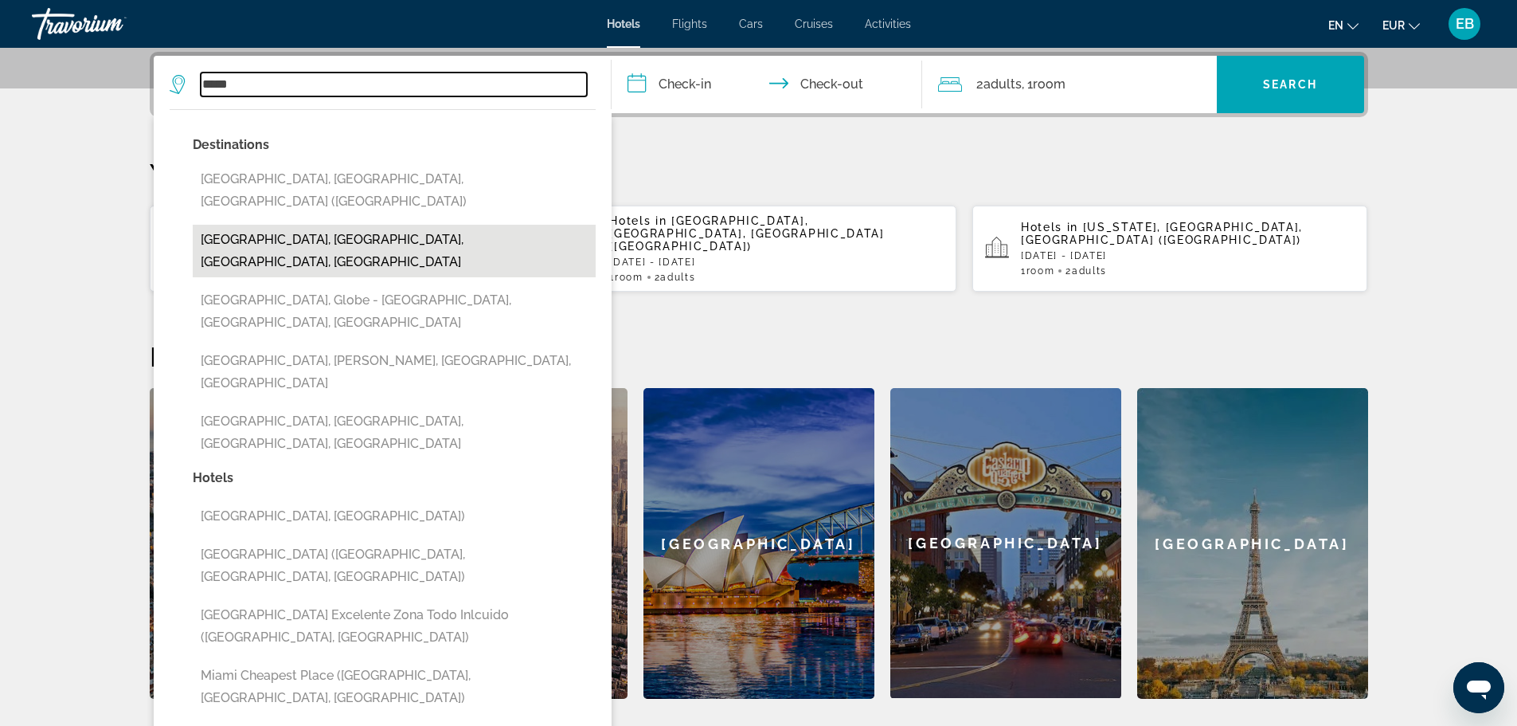
type input "**********"
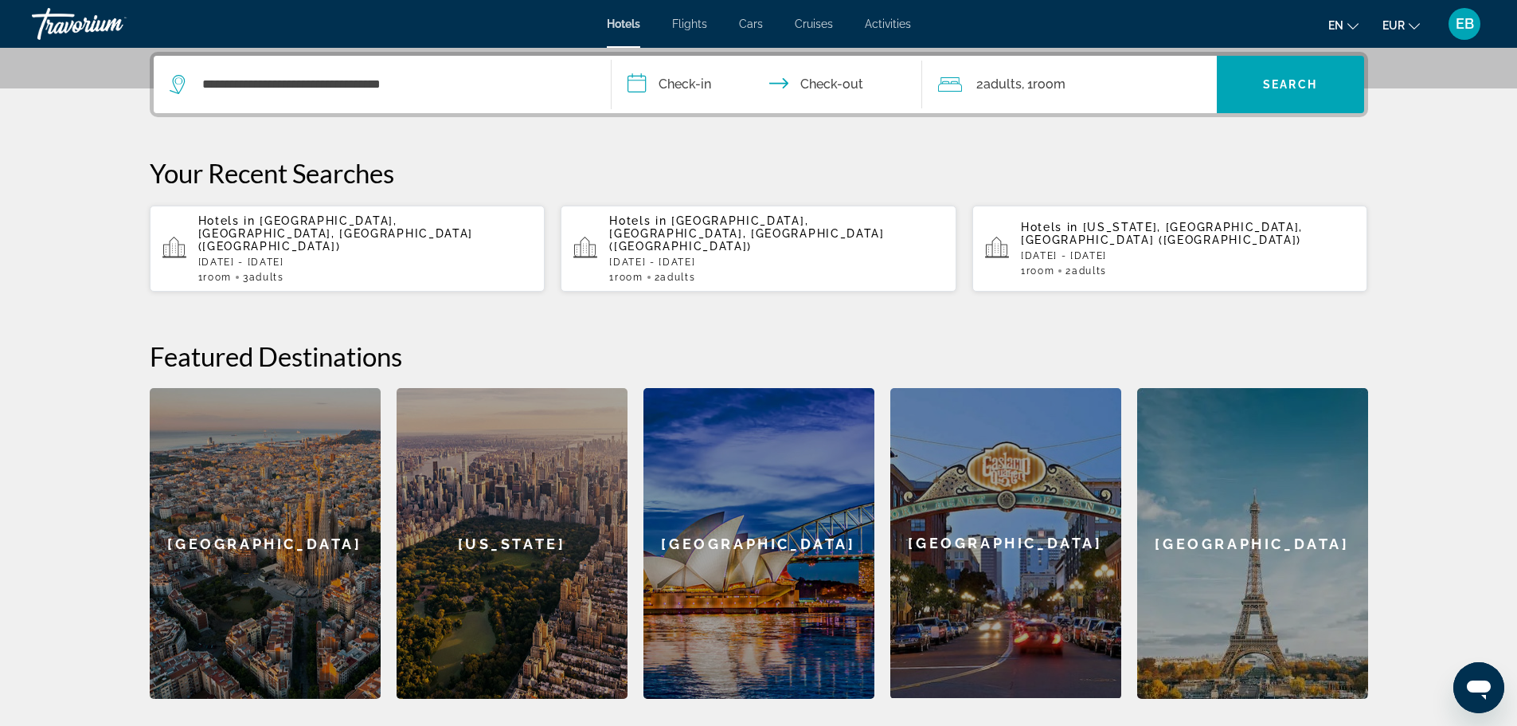
click at [706, 85] on input "**********" at bounding box center [770, 87] width 317 height 62
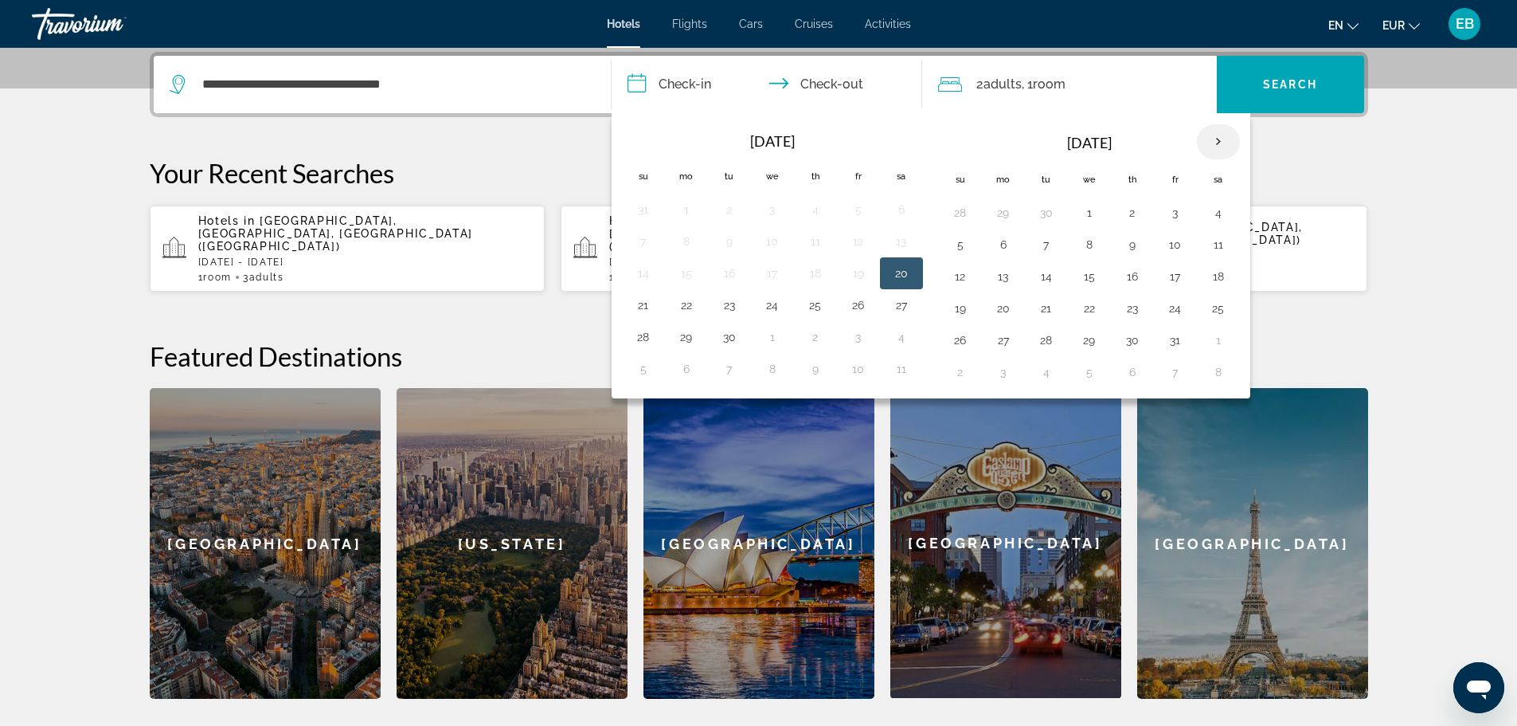
click at [1212, 143] on th "Next month" at bounding box center [1218, 141] width 43 height 35
click at [1000, 252] on button "3" at bounding box center [1003, 244] width 25 height 22
click at [1101, 251] on button "5" at bounding box center [1089, 244] width 25 height 22
type input "**********"
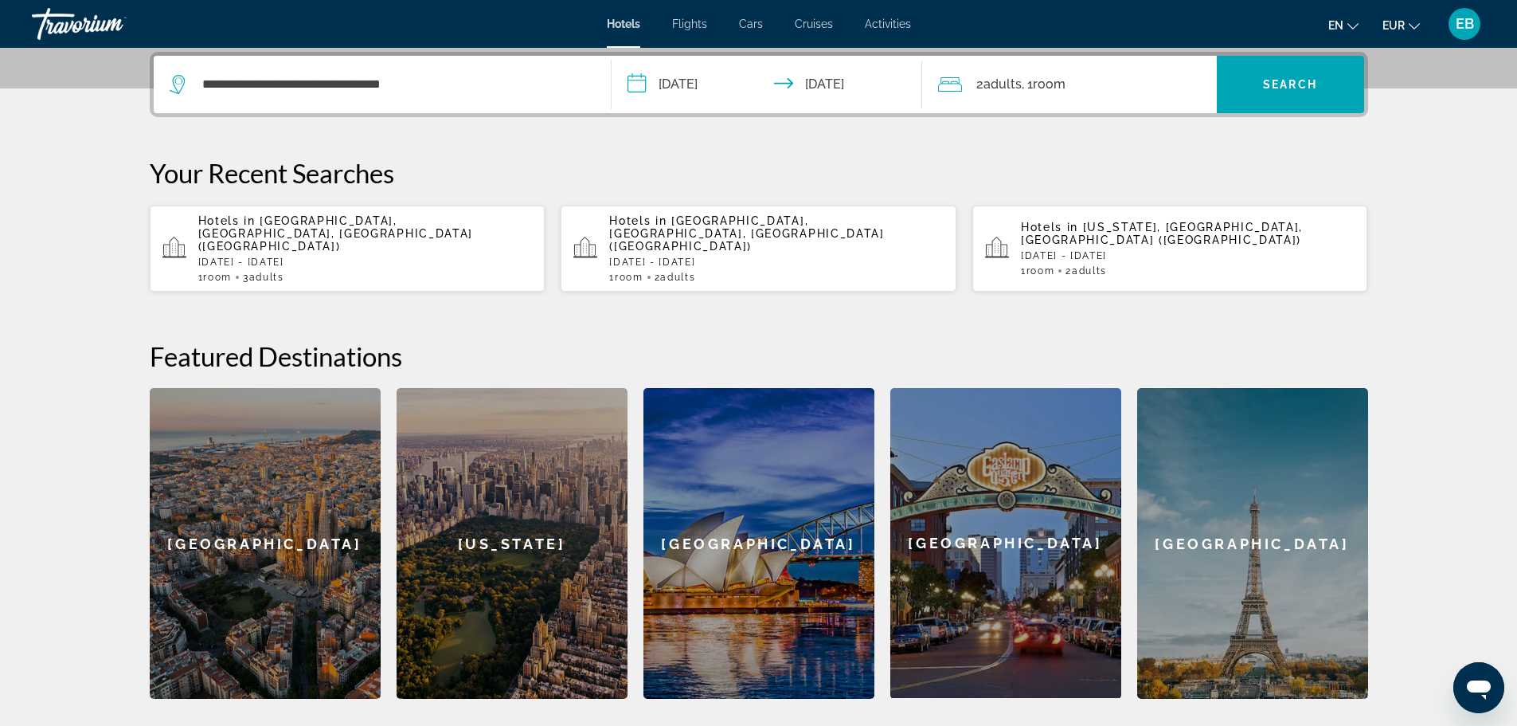
click at [1032, 75] on span ", 1 Room rooms" at bounding box center [1044, 84] width 44 height 22
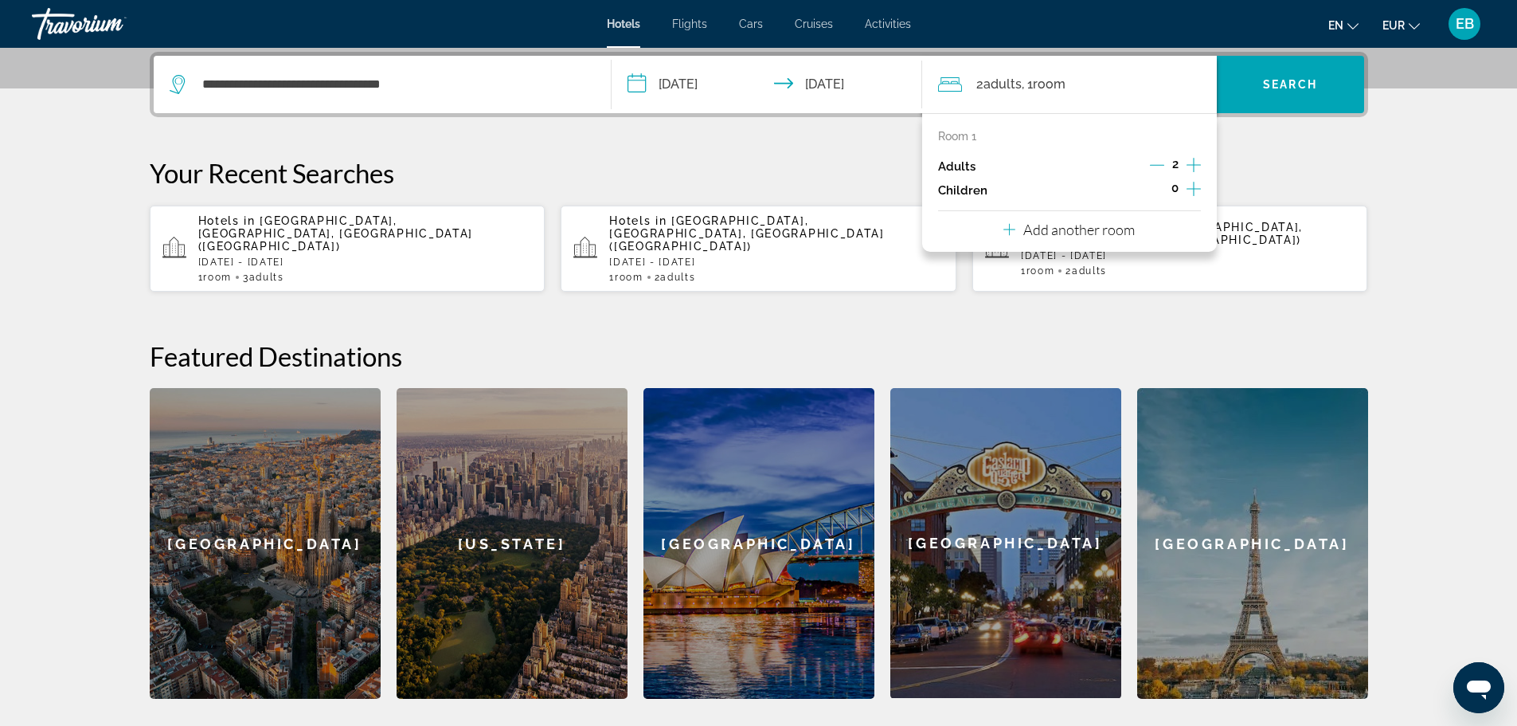
click at [1189, 166] on icon "Increment adults" at bounding box center [1194, 164] width 14 height 19
click at [1250, 96] on span "Search widget" at bounding box center [1290, 84] width 147 height 38
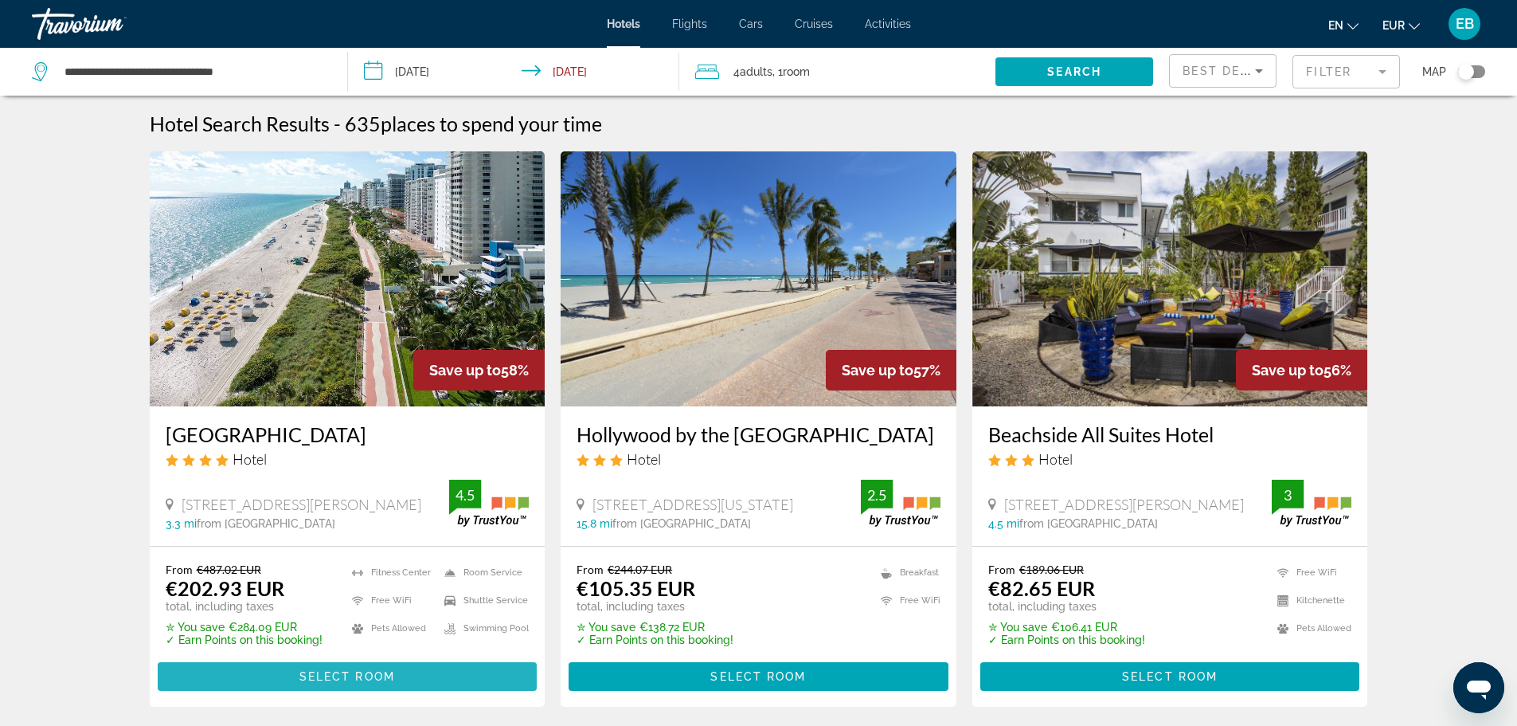
click at [298, 672] on span "Main content" at bounding box center [348, 676] width 380 height 38
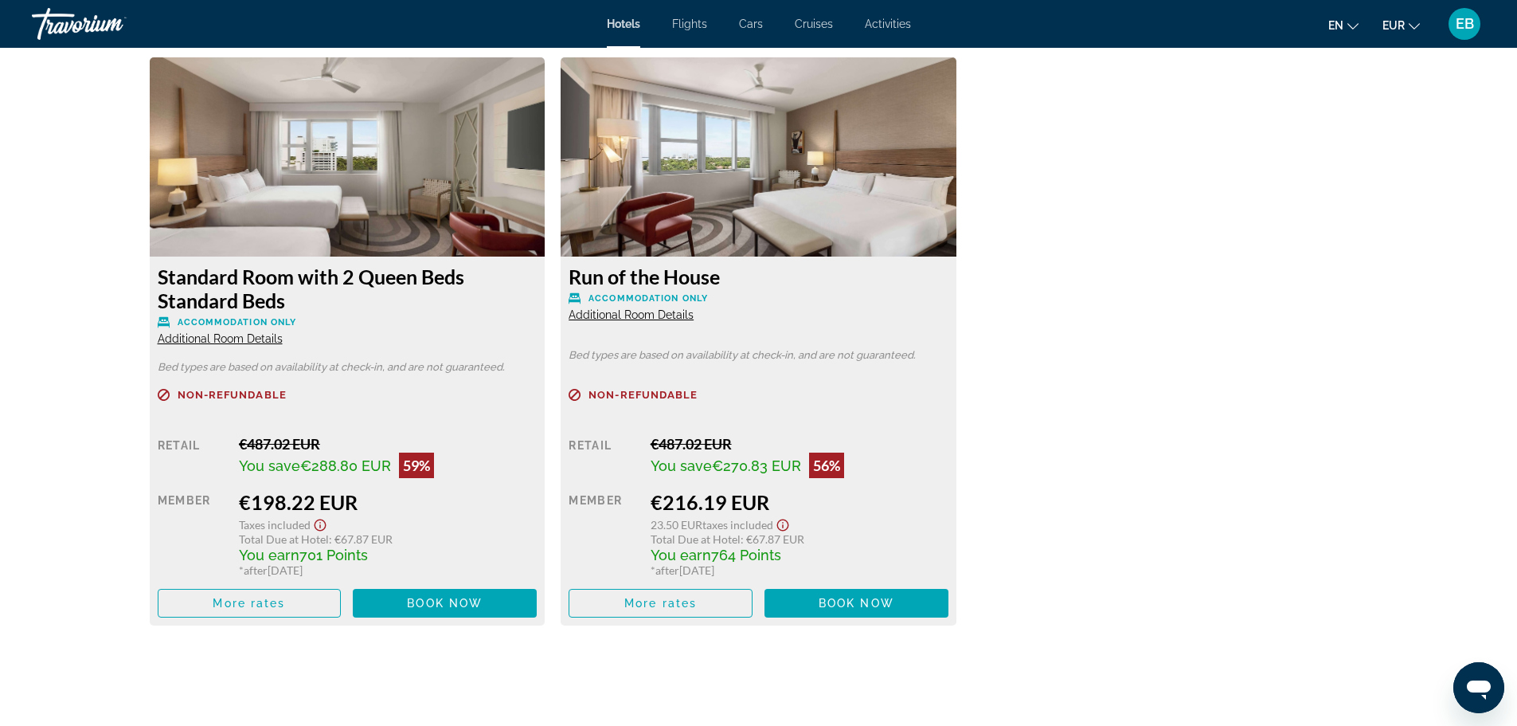
scroll to position [2150, 0]
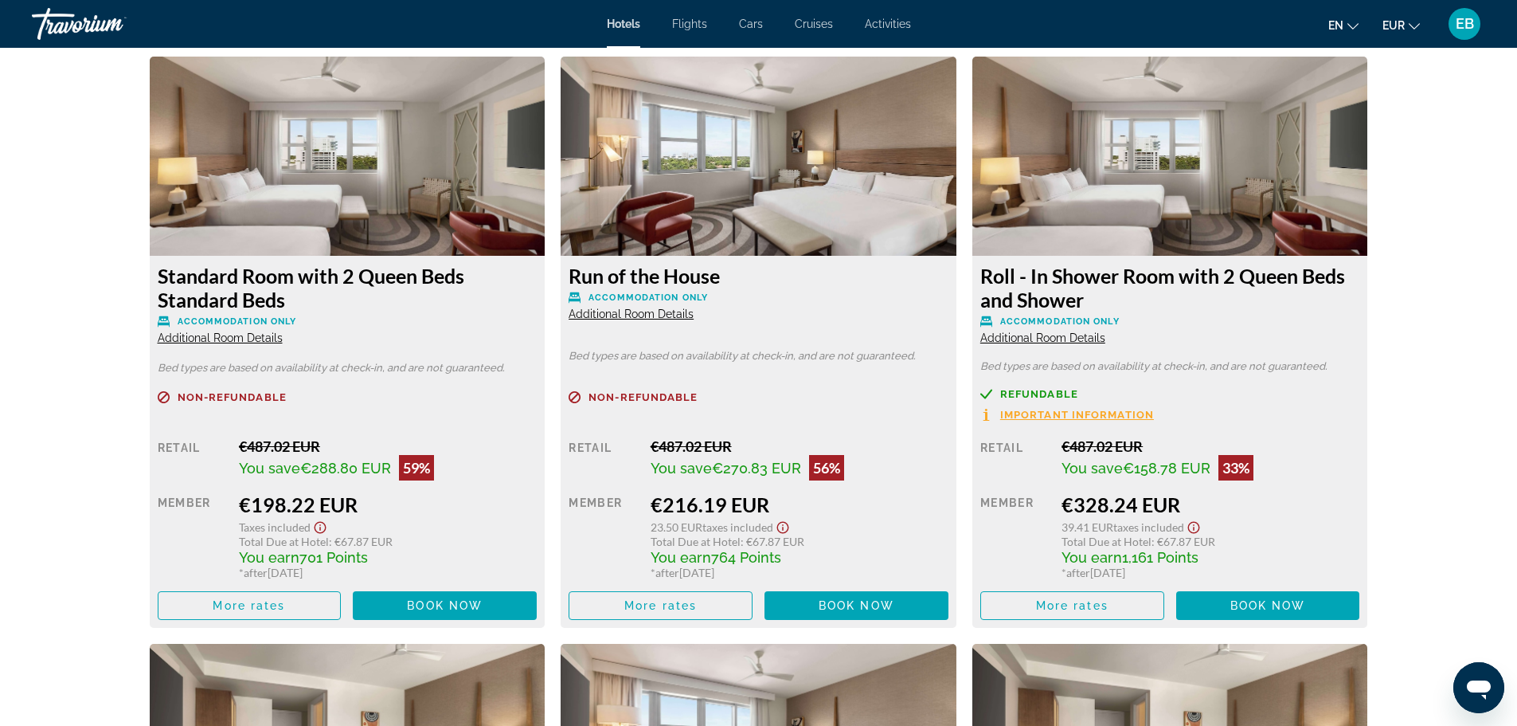
click at [320, 526] on icon "Show Taxes and Fees disclaimer" at bounding box center [320, 527] width 19 height 14
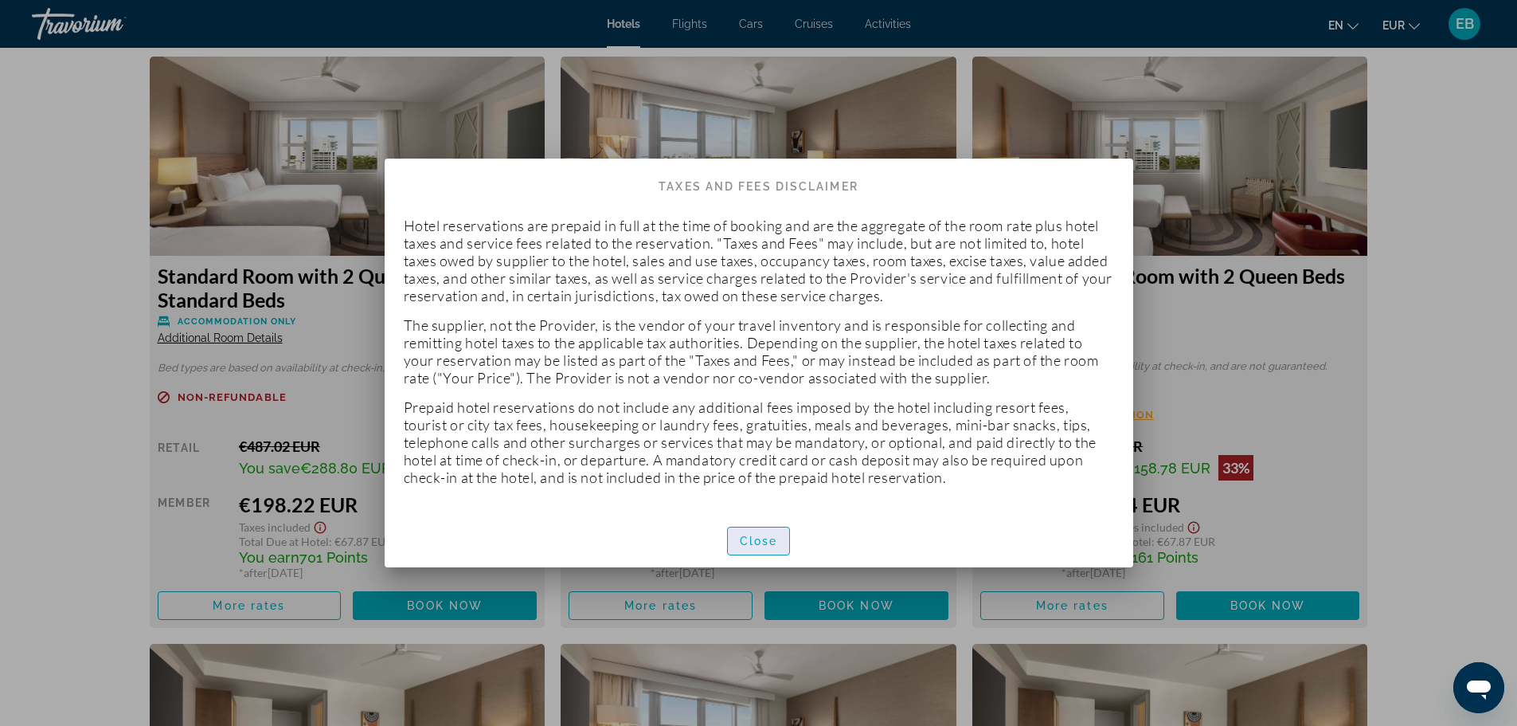
click at [757, 534] on span "Close" at bounding box center [759, 540] width 38 height 13
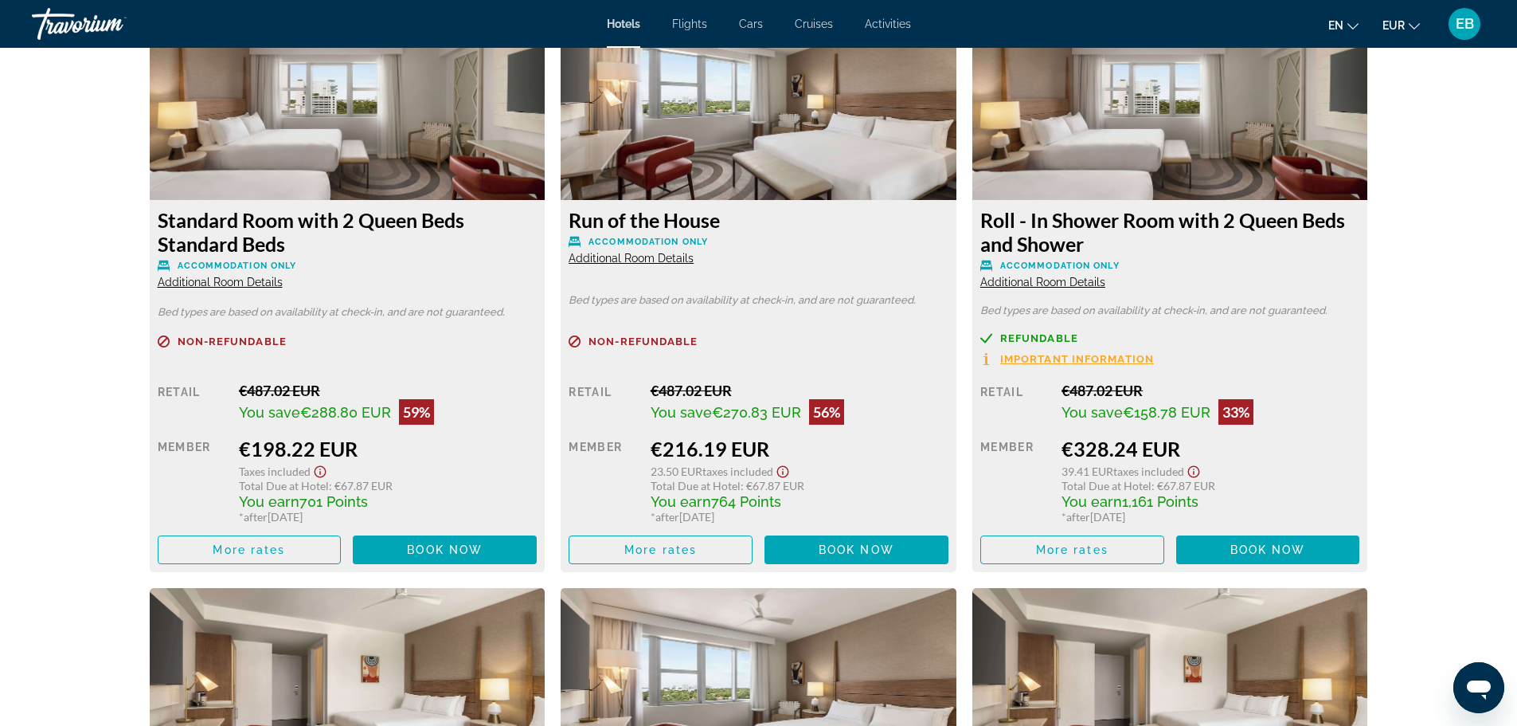
scroll to position [2150, 0]
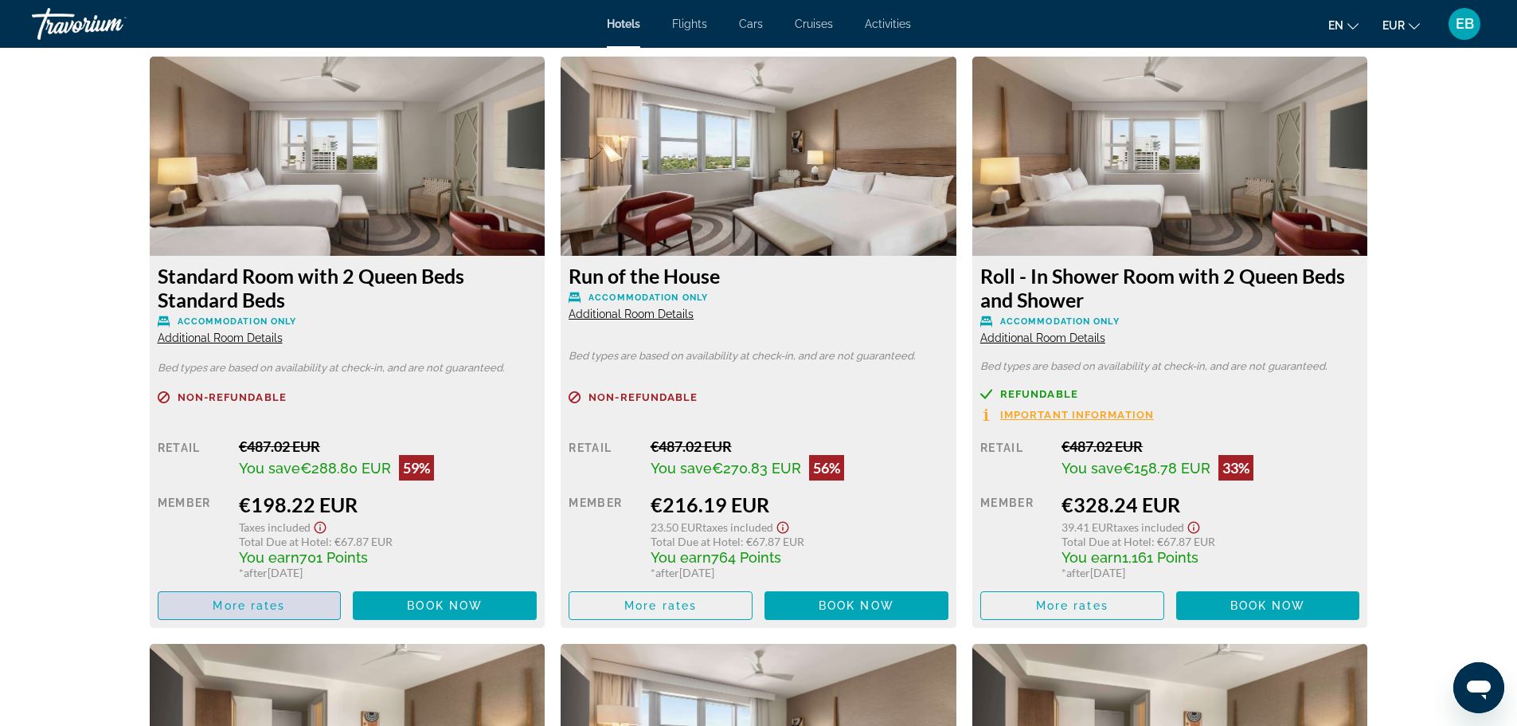
click at [308, 616] on span "Main content" at bounding box center [249, 605] width 182 height 38
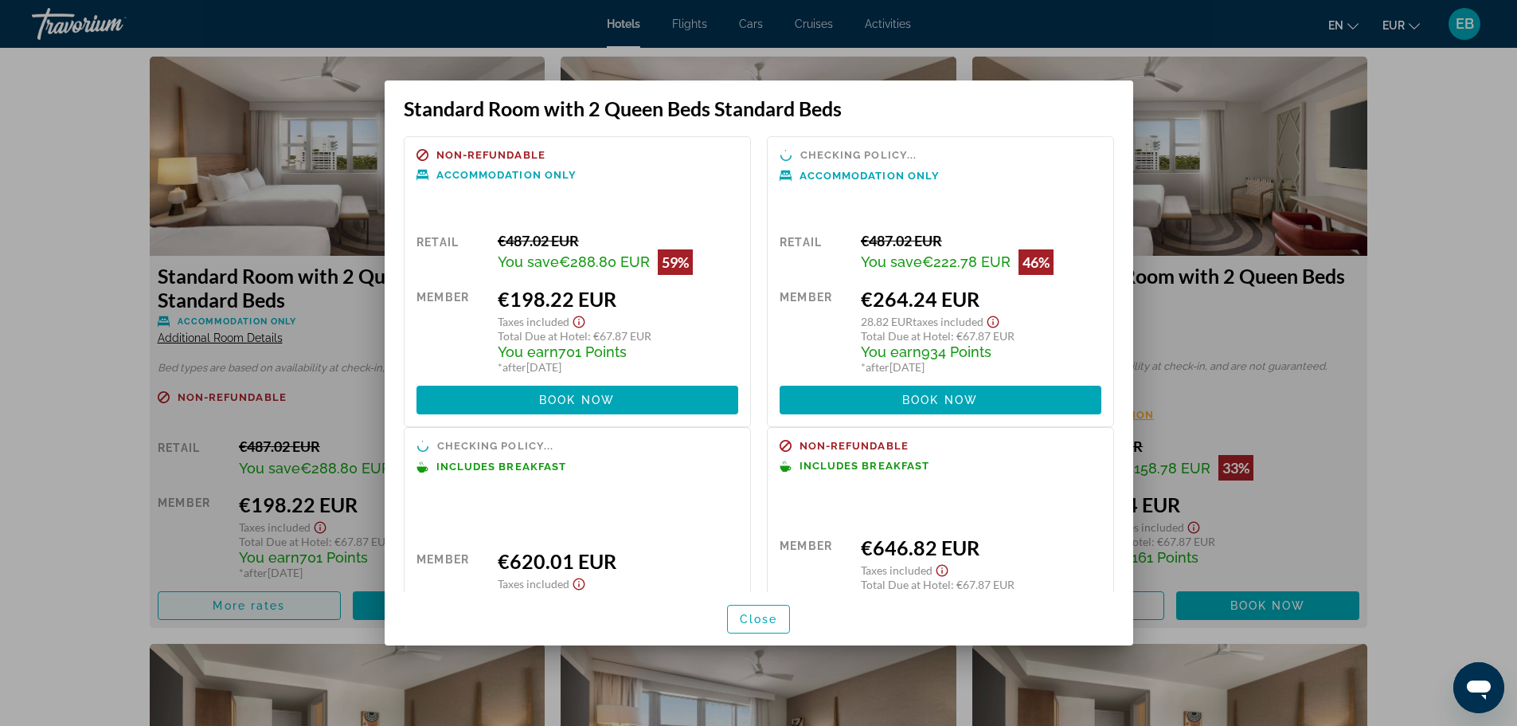
scroll to position [0, 0]
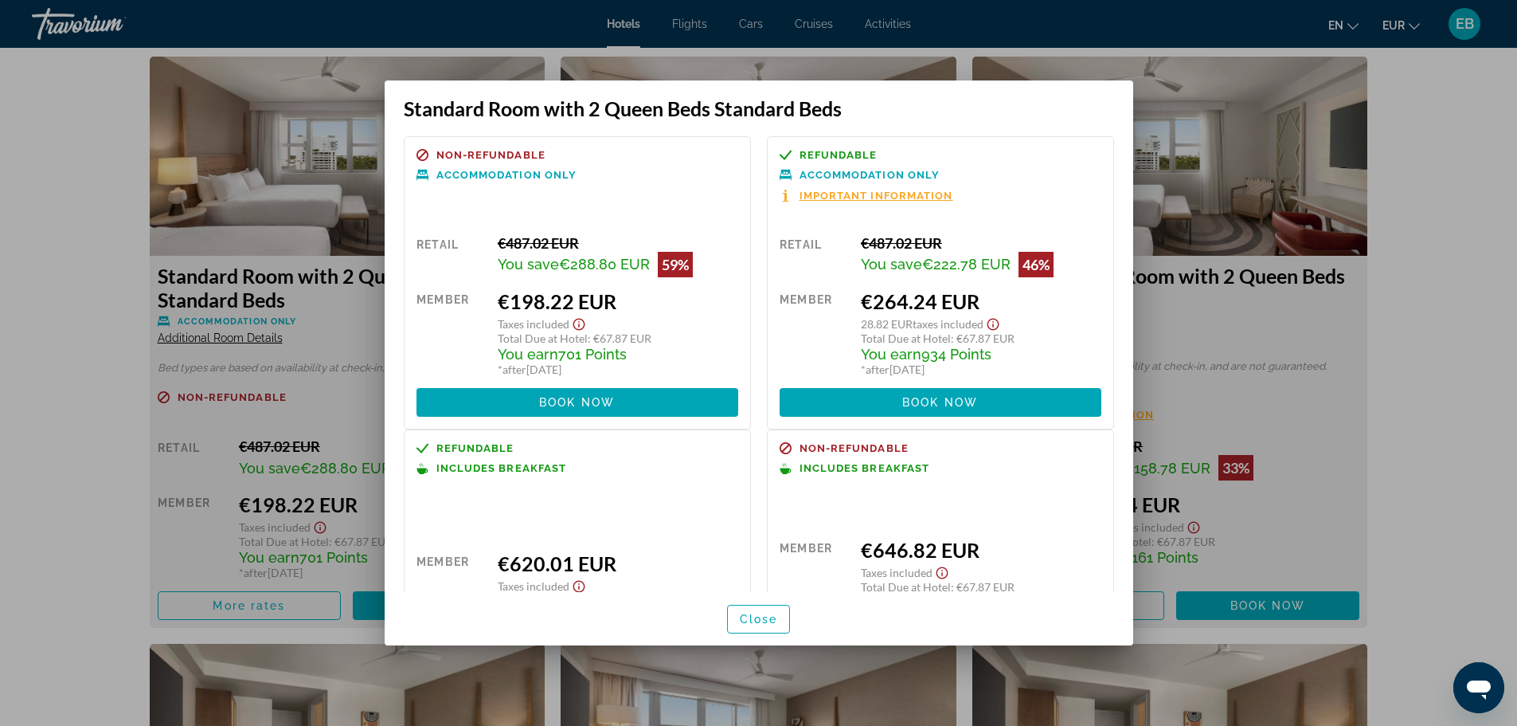
click at [36, 446] on div at bounding box center [758, 363] width 1517 height 726
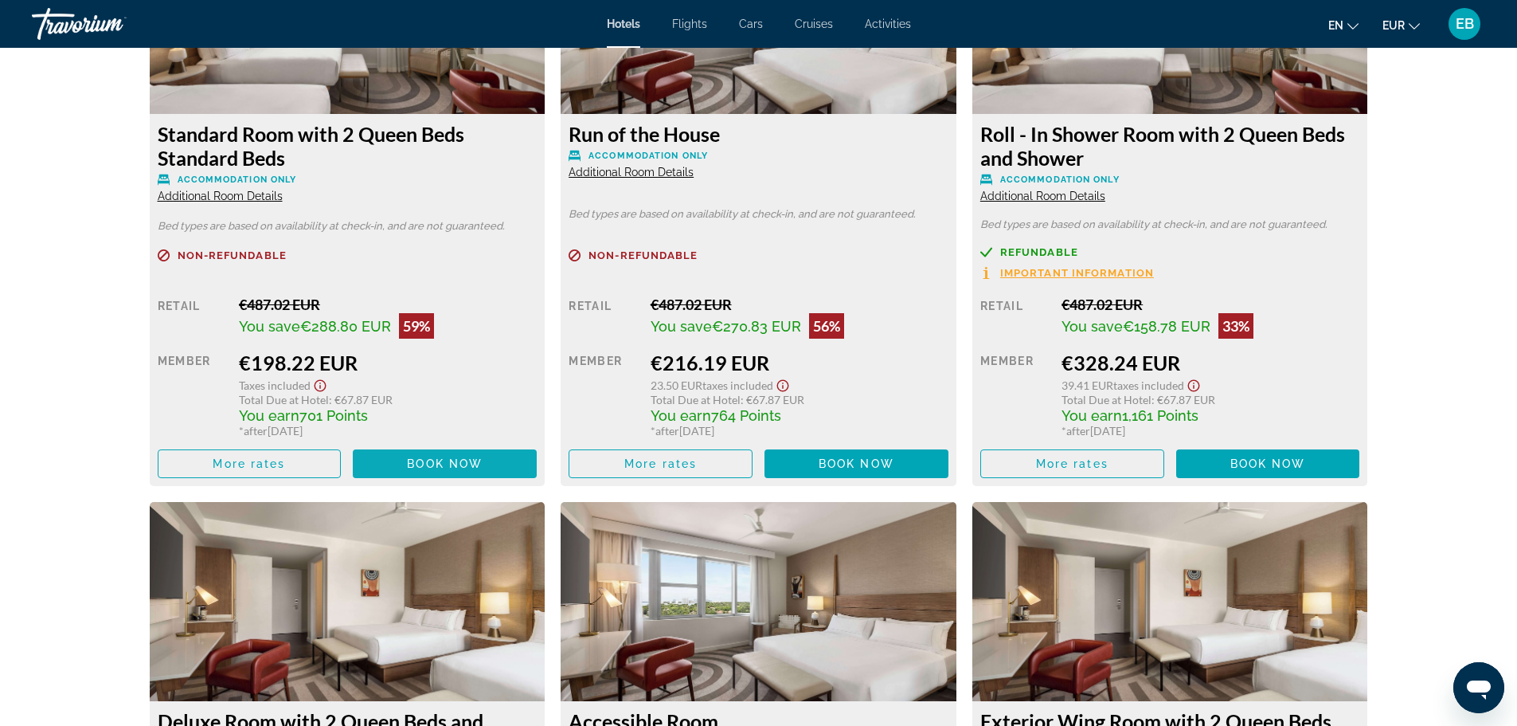
scroll to position [2309, 0]
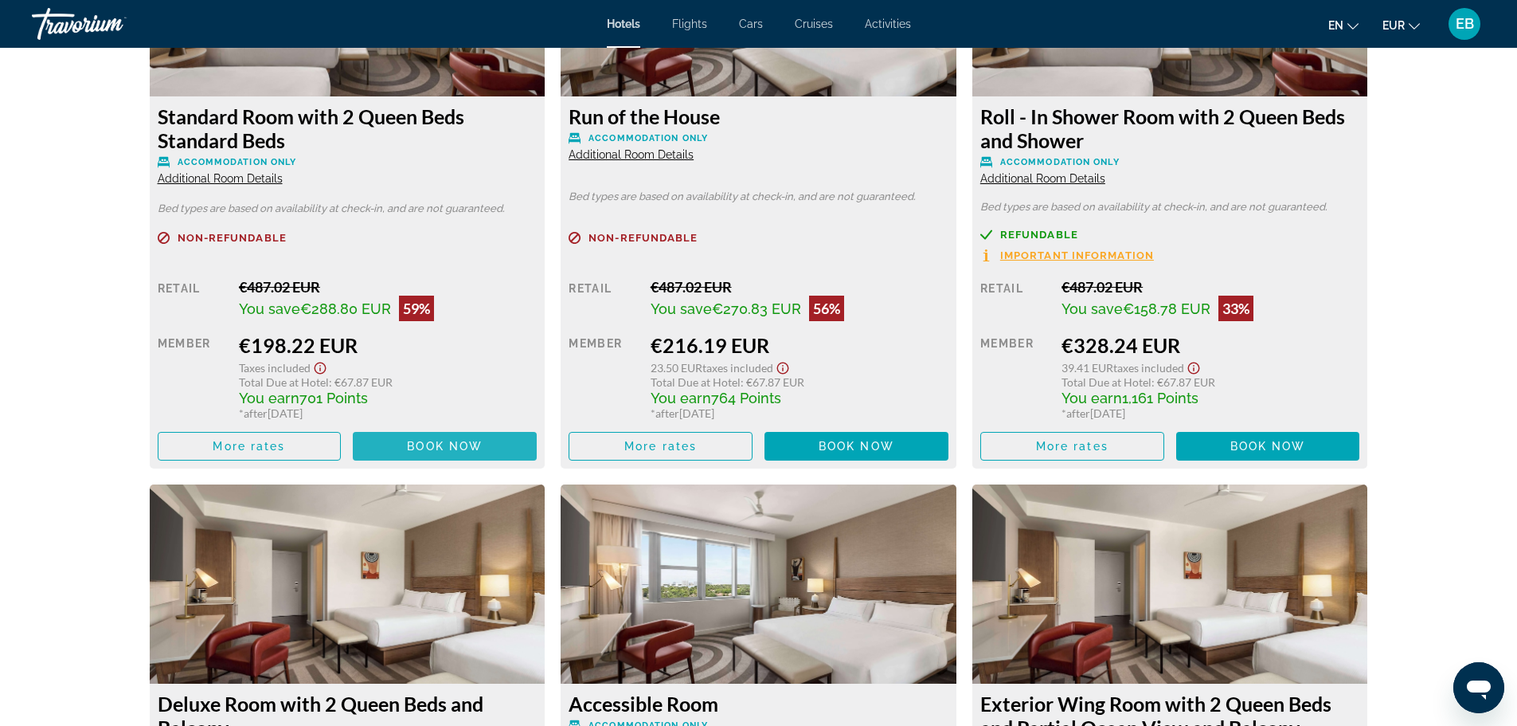
click at [432, 445] on span "Book now" at bounding box center [445, 446] width 76 height 13
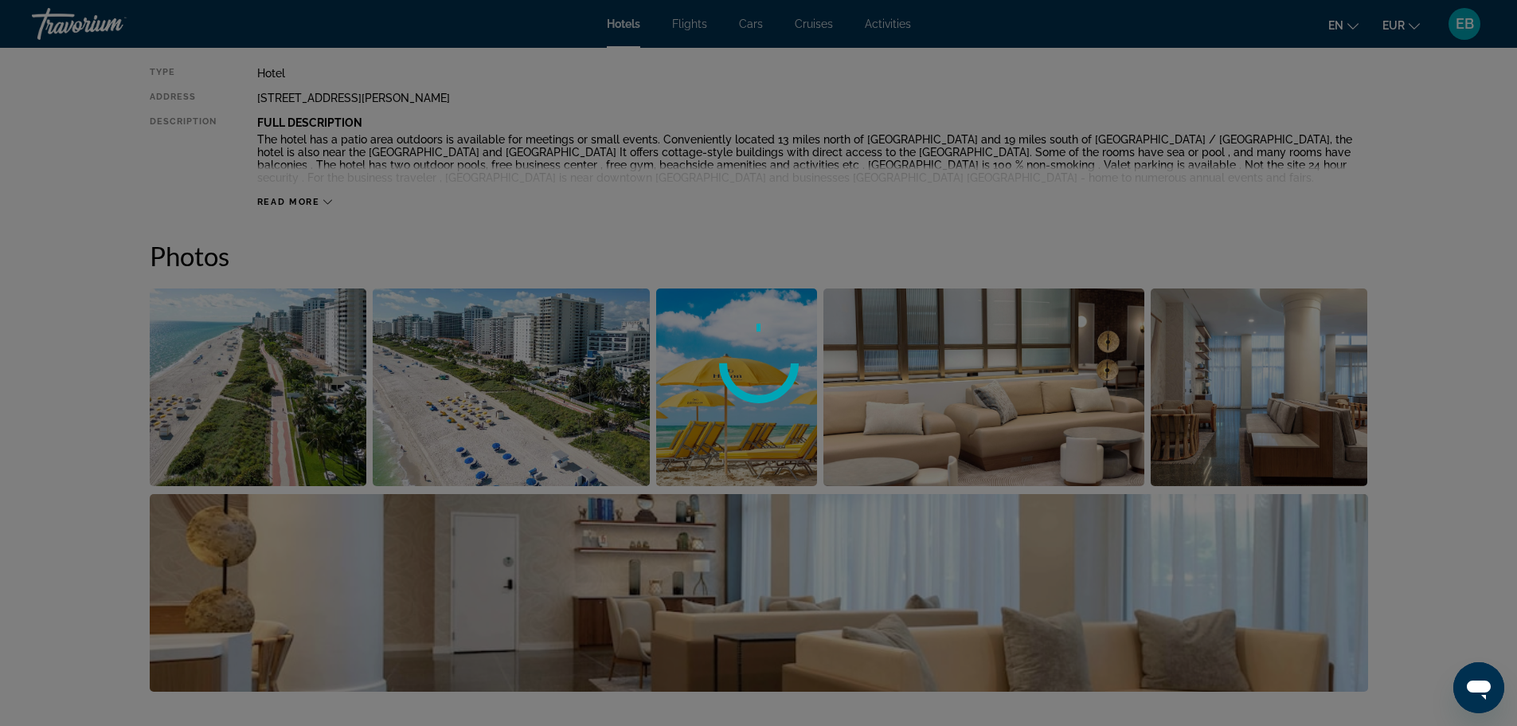
scroll to position [557, 0]
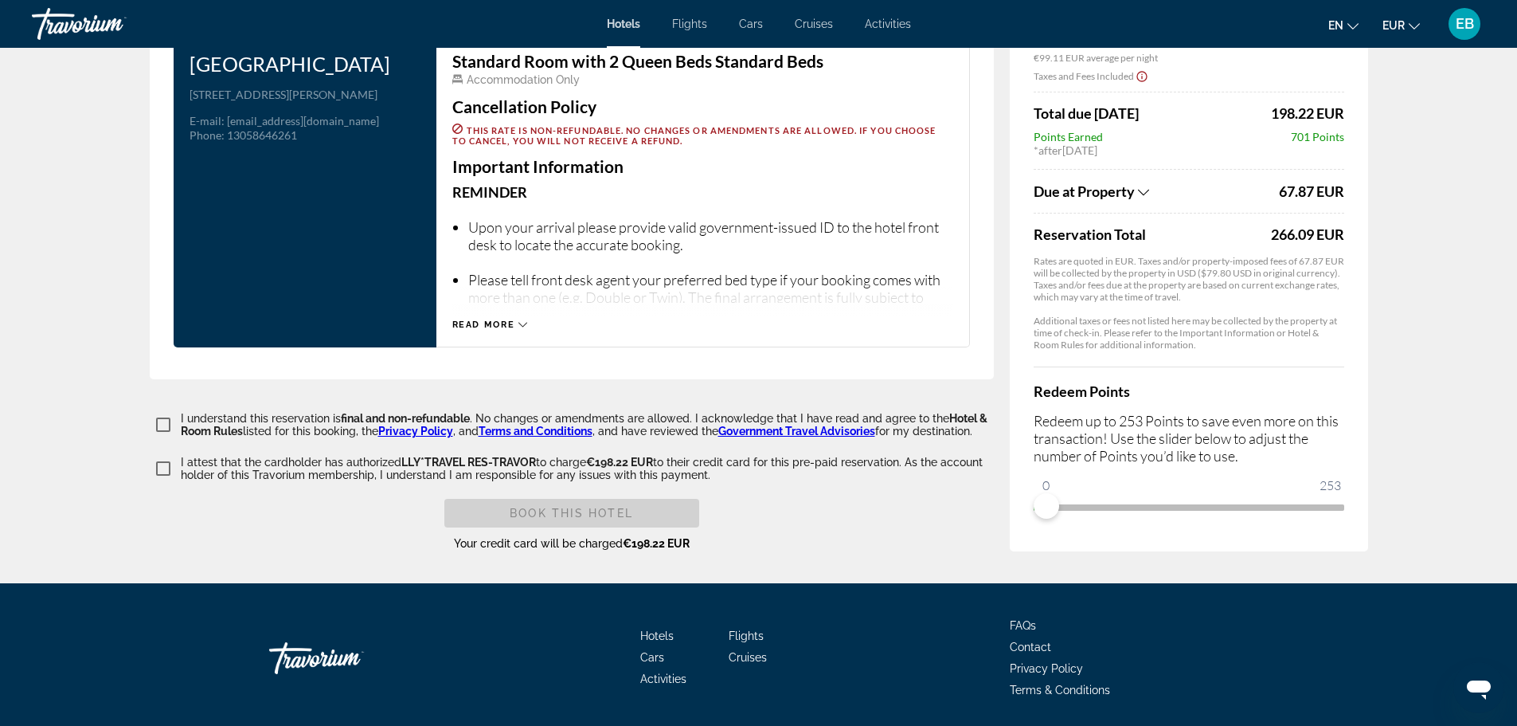
scroll to position [2083, 0]
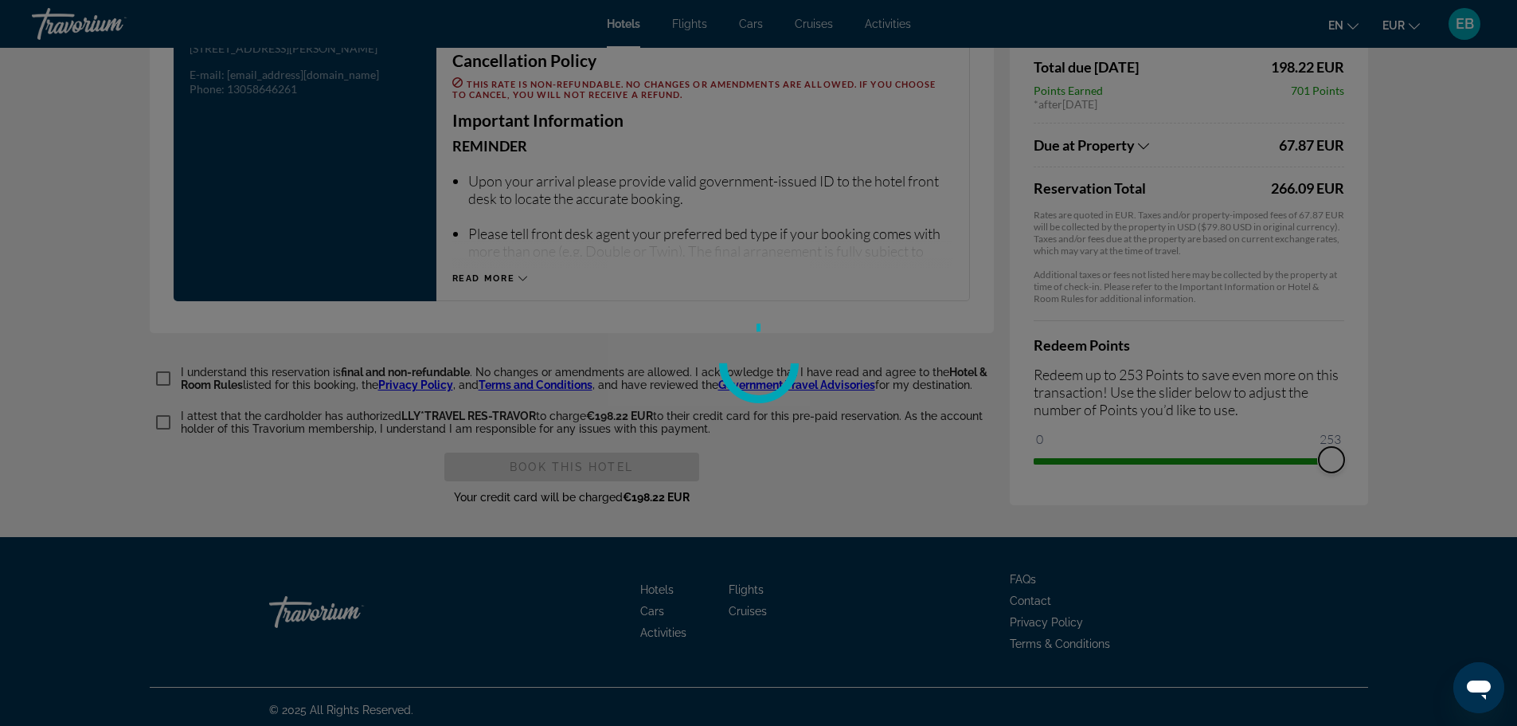
drag, startPoint x: 1041, startPoint y: 460, endPoint x: 1438, endPoint y: 418, distance: 399.5
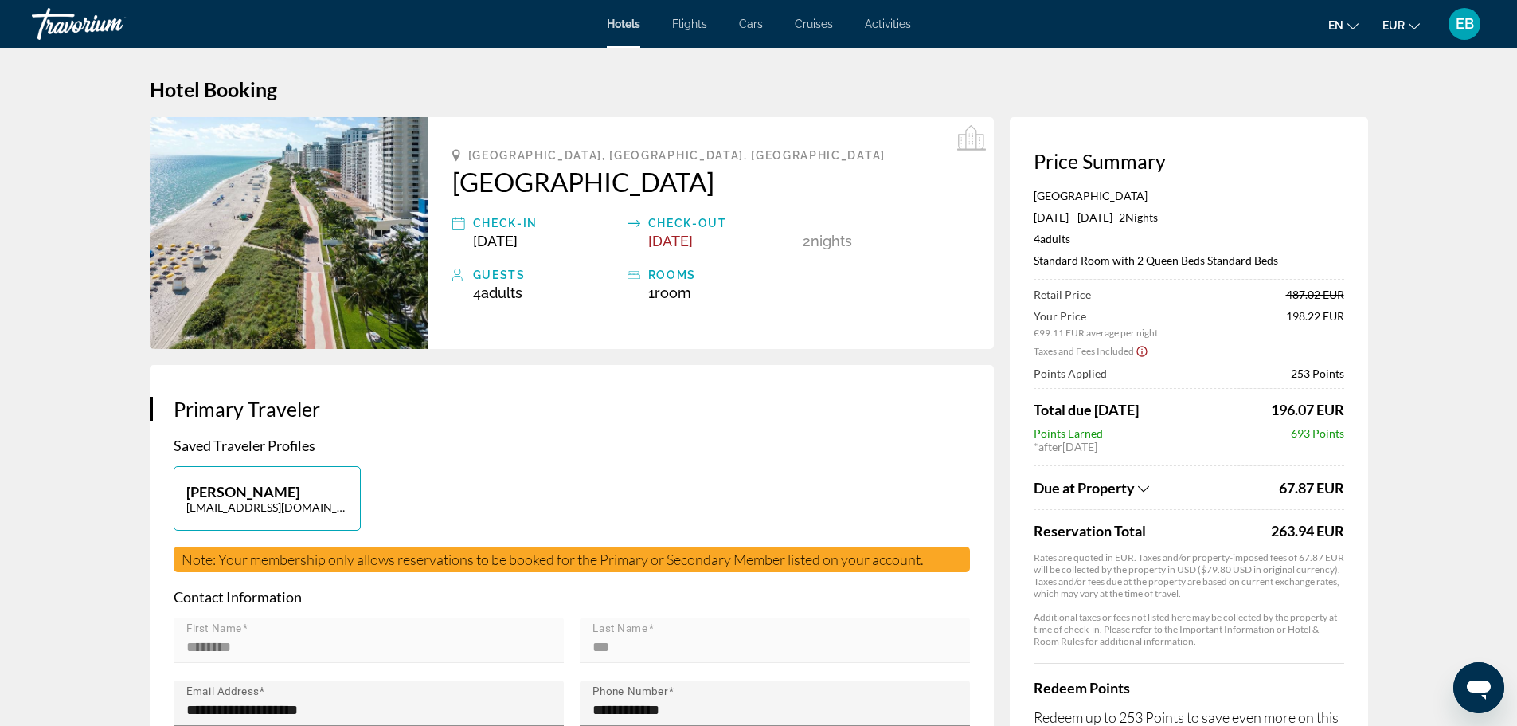
scroll to position [0, 0]
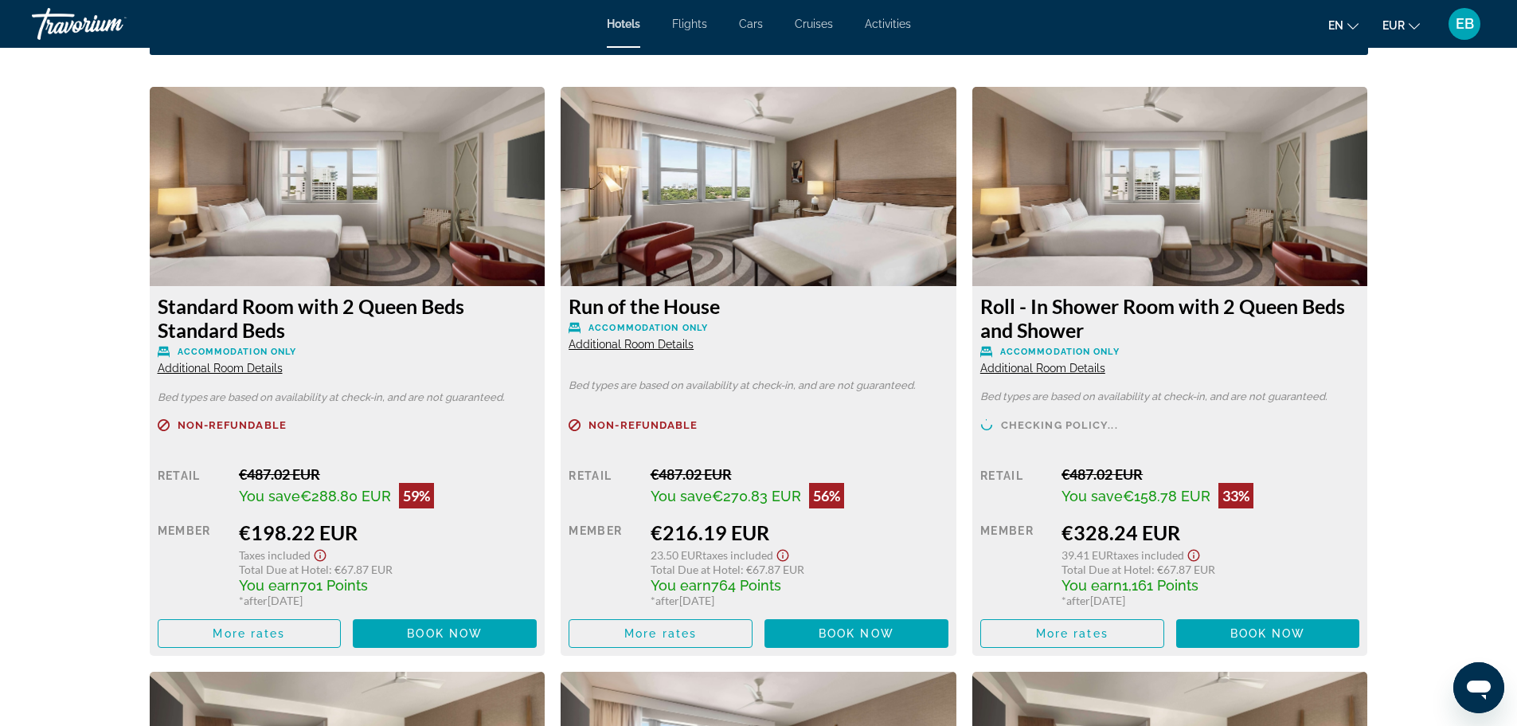
scroll to position [2129, 0]
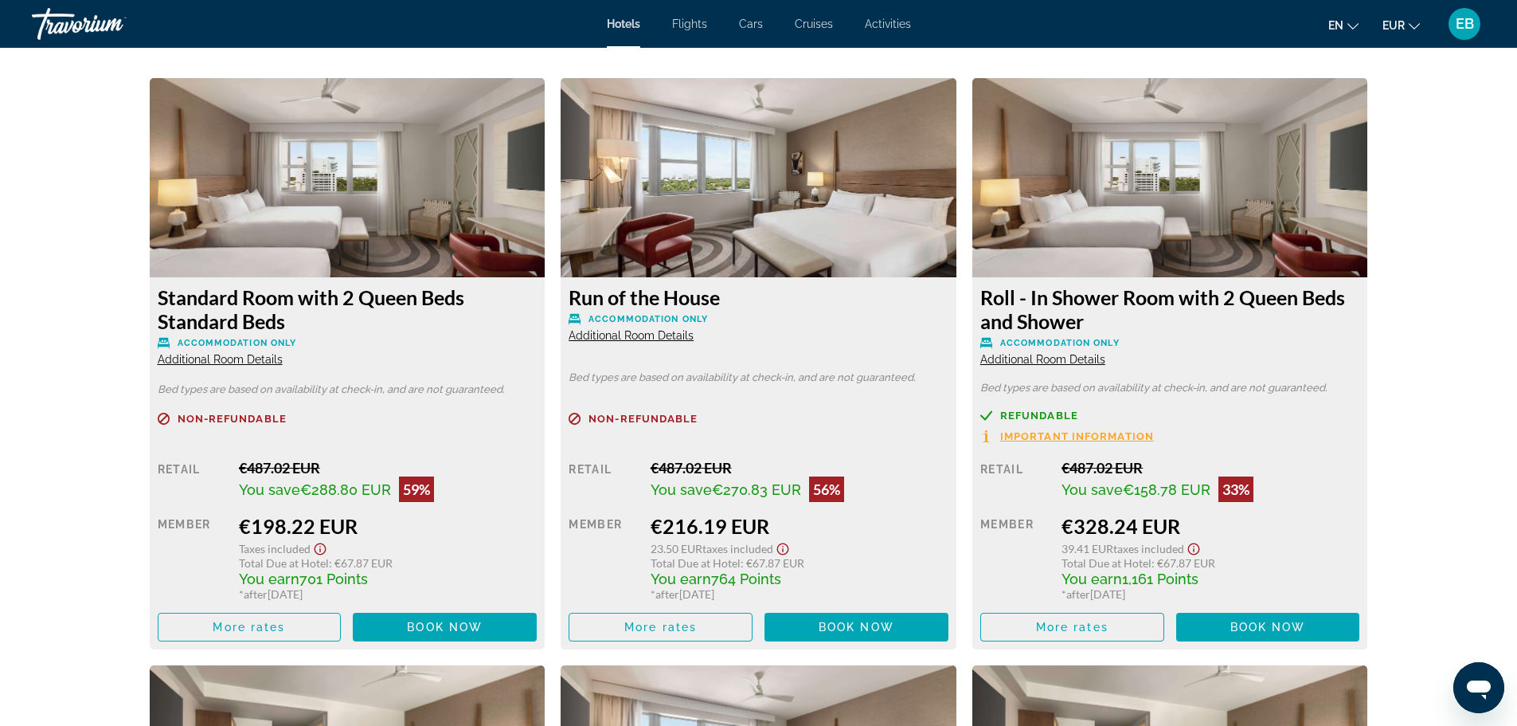
click at [264, 359] on span "Additional Room Details" at bounding box center [220, 359] width 125 height 13
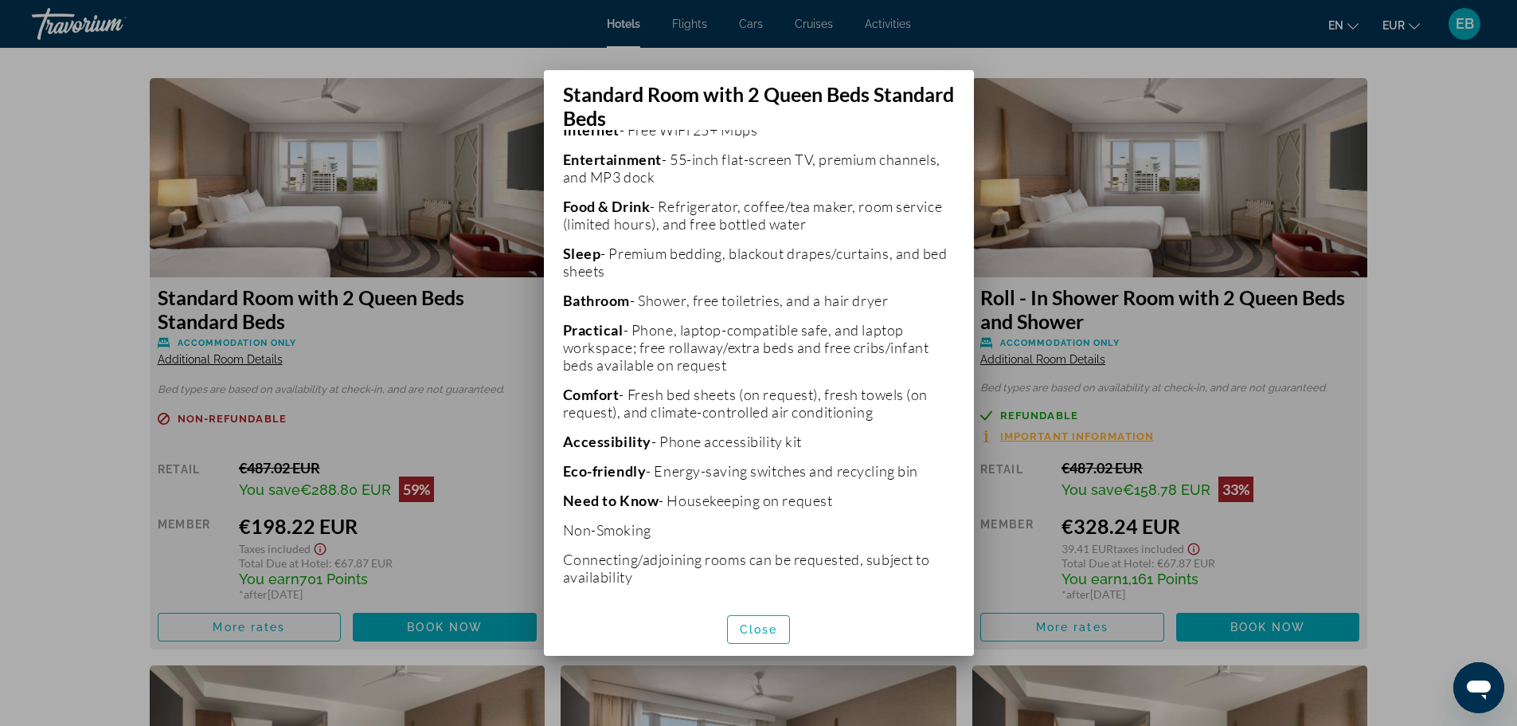
scroll to position [401, 0]
click at [772, 636] on span "button" at bounding box center [759, 629] width 62 height 38
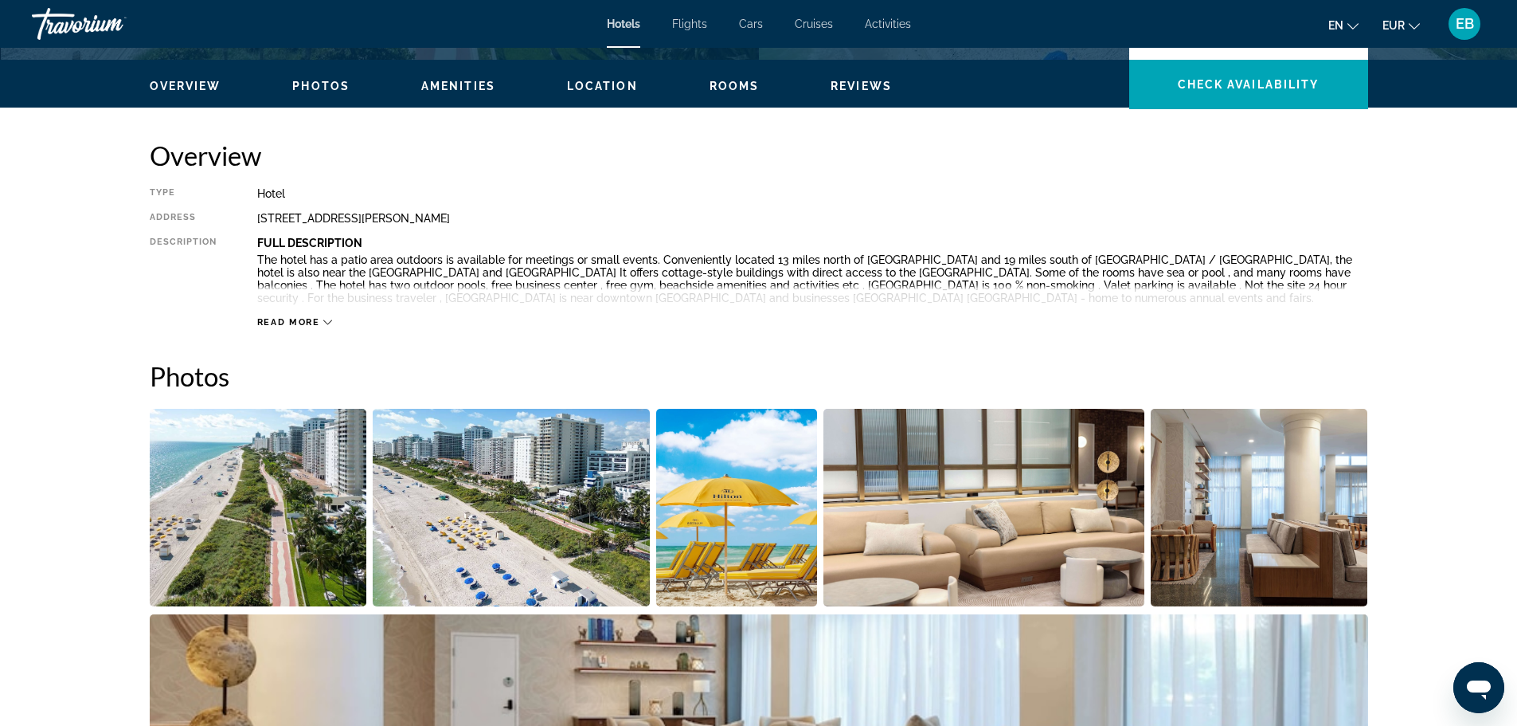
scroll to position [456, 0]
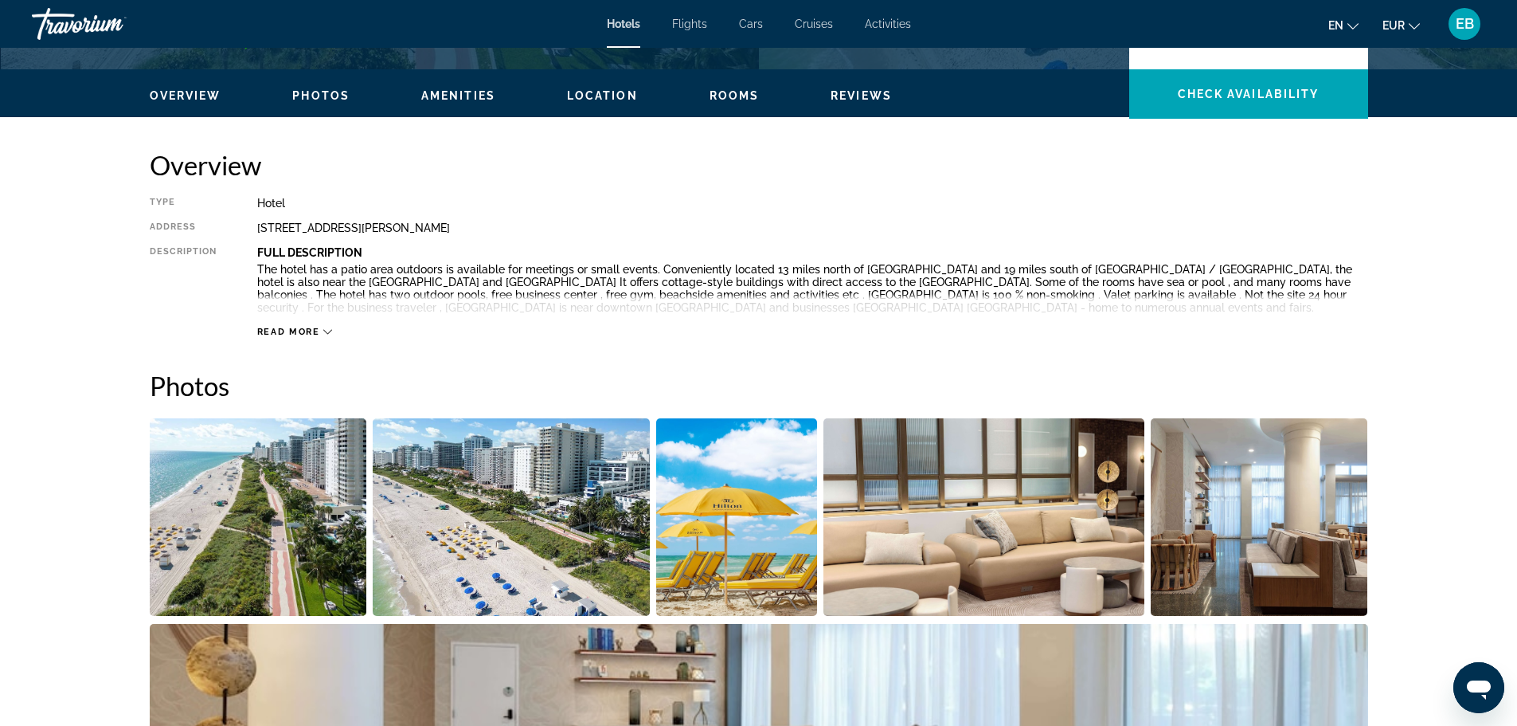
click at [288, 327] on span "Read more" at bounding box center [288, 332] width 63 height 10
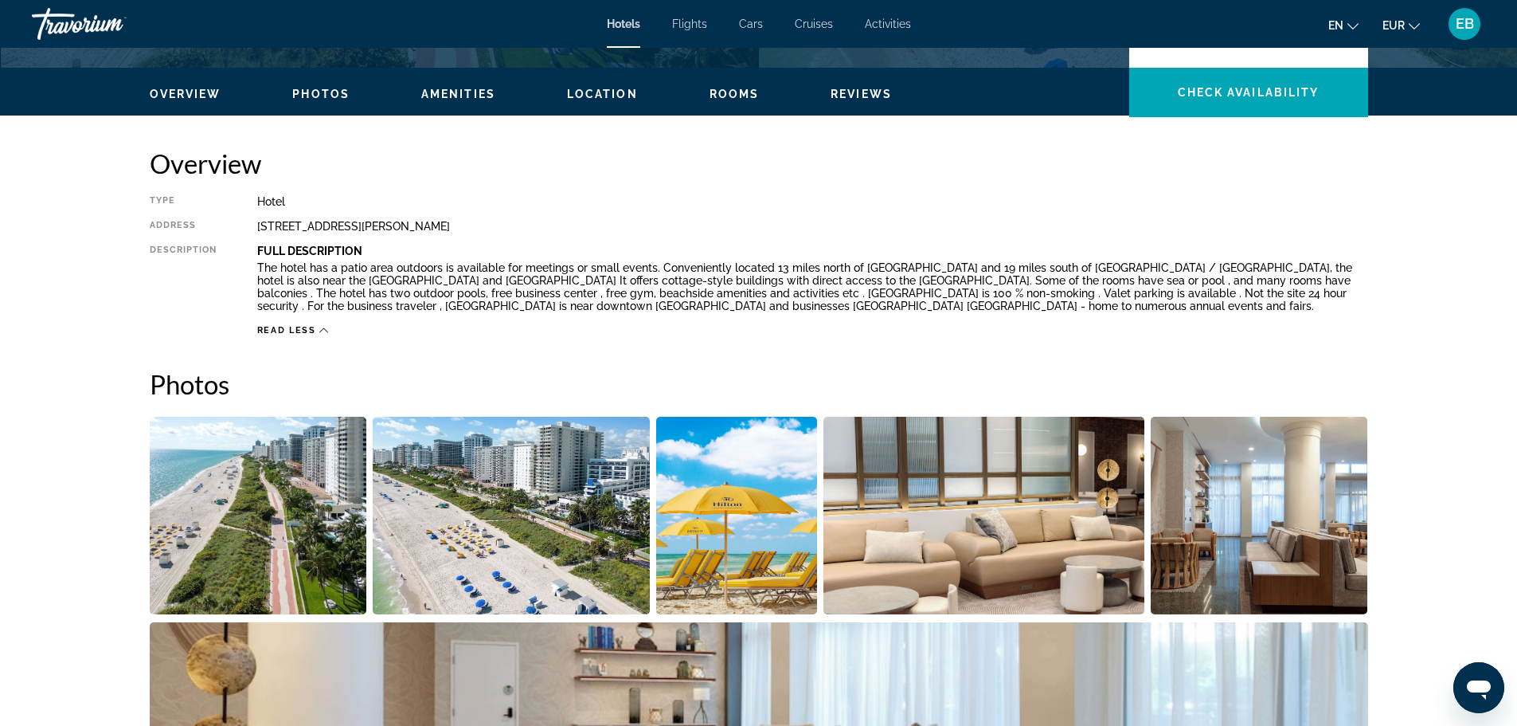
scroll to position [219, 0]
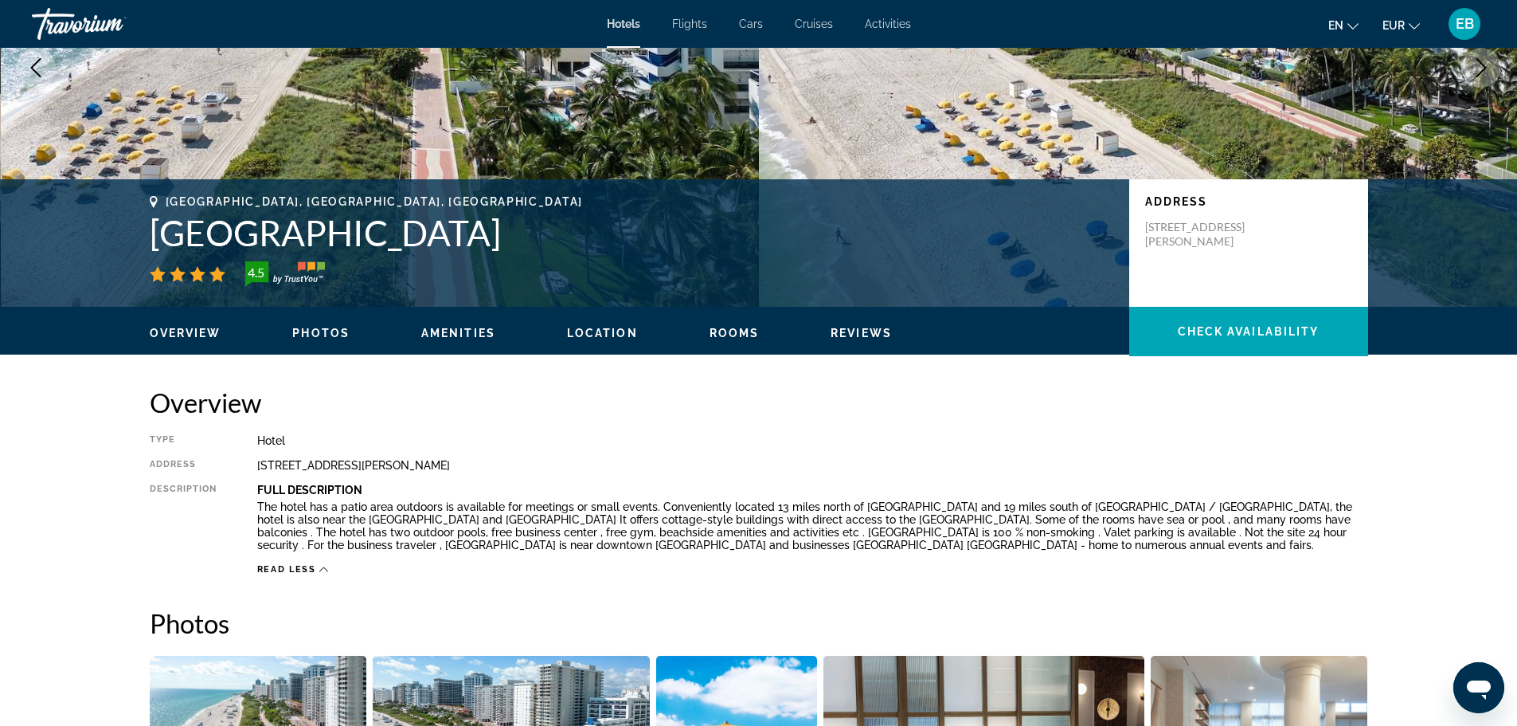
drag, startPoint x: 144, startPoint y: 225, endPoint x: 680, endPoint y: 242, distance: 536.2
click at [680, 242] on div "[GEOGRAPHIC_DATA], [GEOGRAPHIC_DATA], [GEOGRAPHIC_DATA] [GEOGRAPHIC_DATA] 4.5 A…" at bounding box center [759, 243] width 1282 height 96
copy h1 "[GEOGRAPHIC_DATA]"
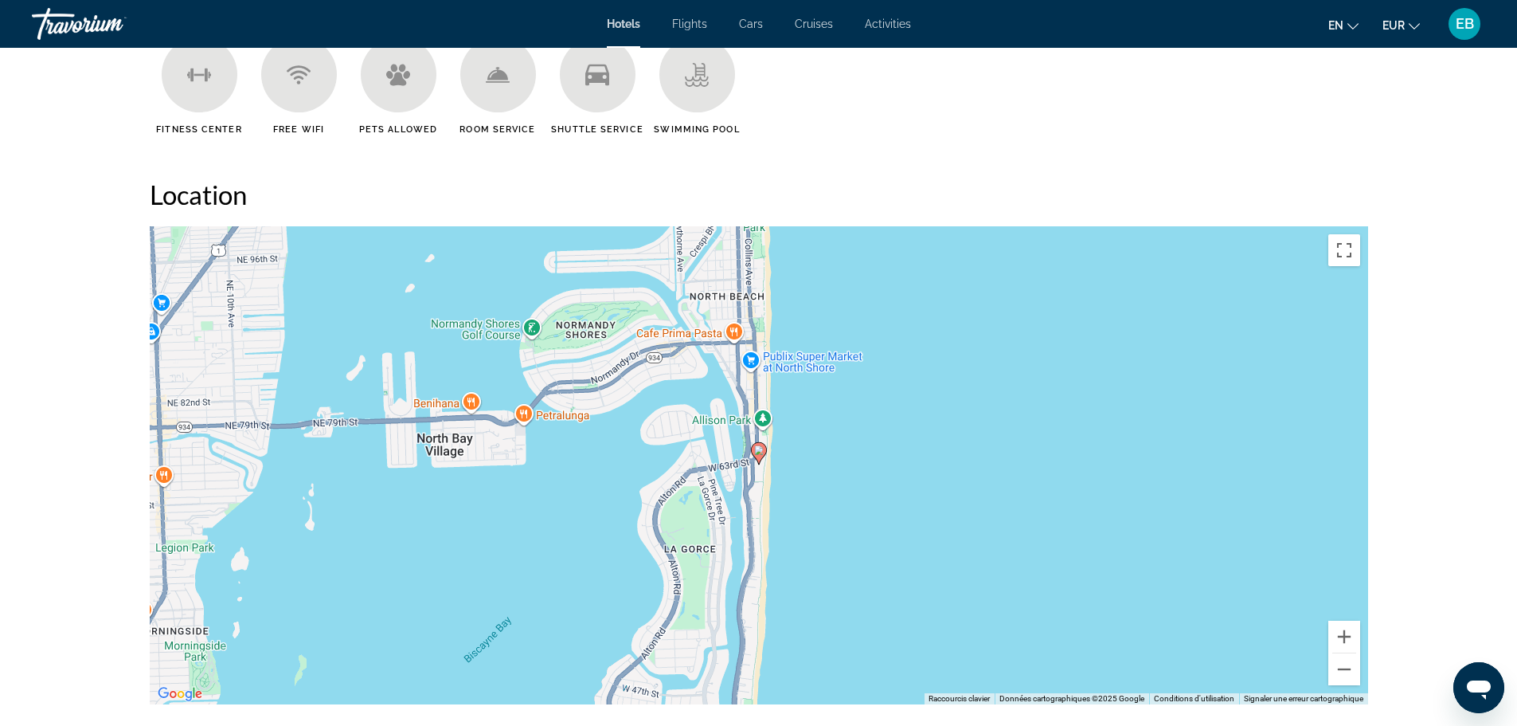
scroll to position [1095, 0]
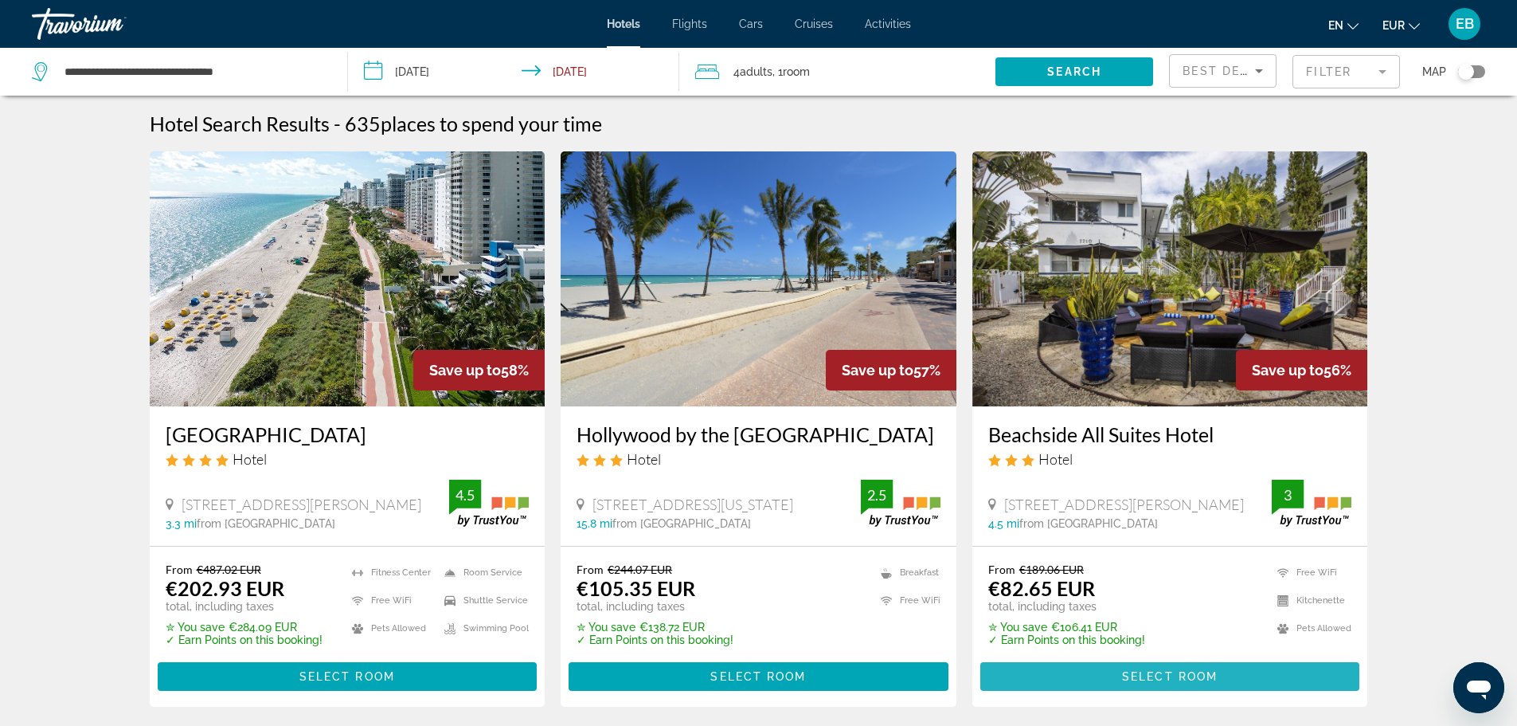
click at [1085, 673] on span "Main content" at bounding box center [1170, 676] width 380 height 38
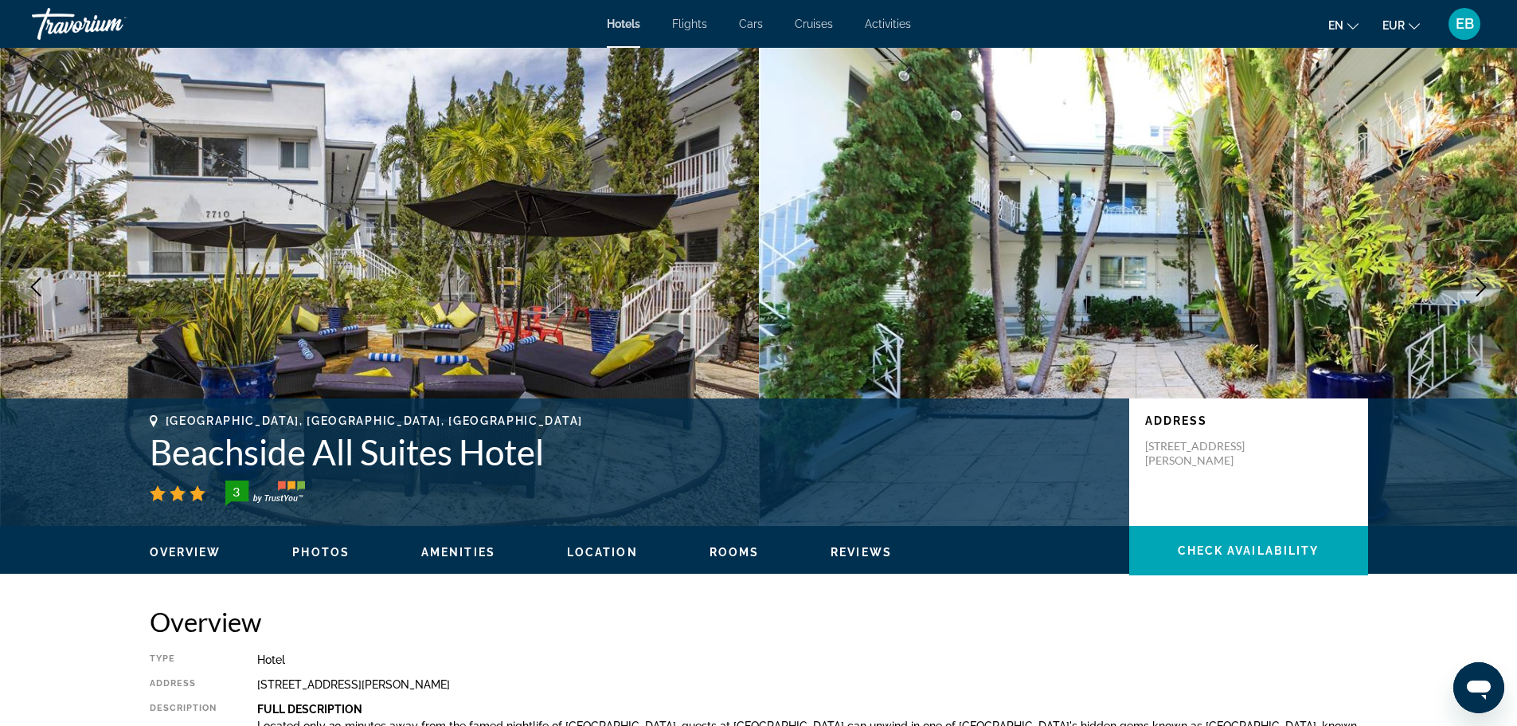
click at [1480, 284] on icon "Next image" at bounding box center [1481, 286] width 19 height 19
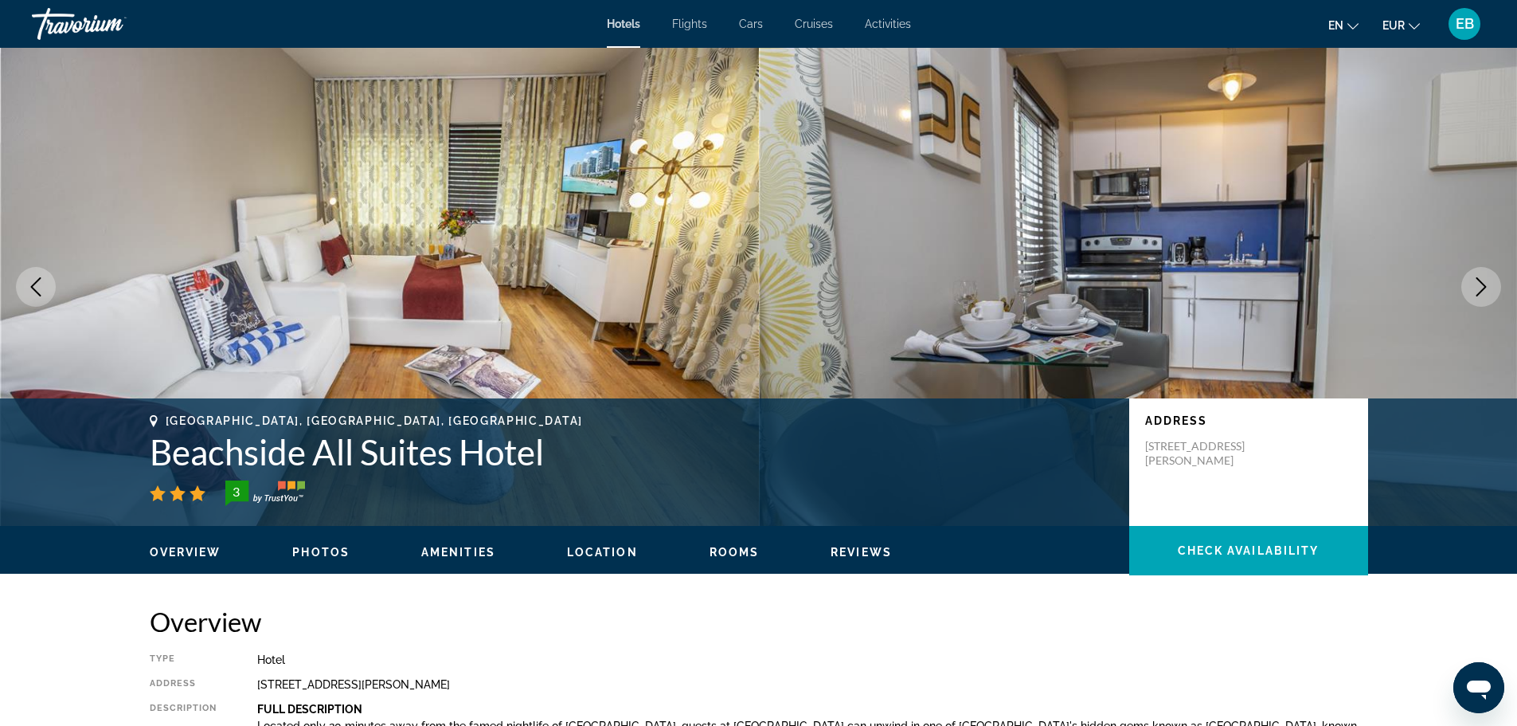
click at [1480, 284] on icon "Next image" at bounding box center [1481, 286] width 19 height 19
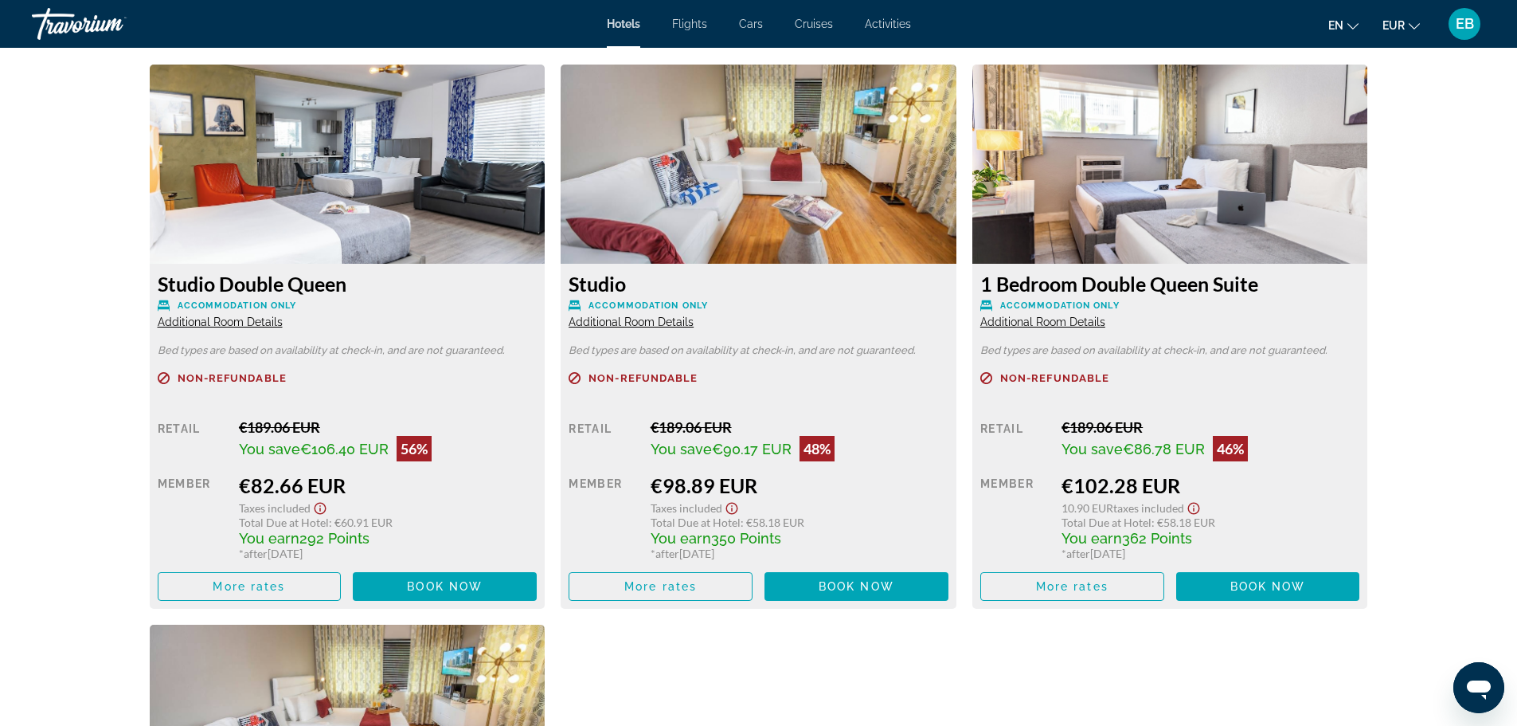
scroll to position [2309, 0]
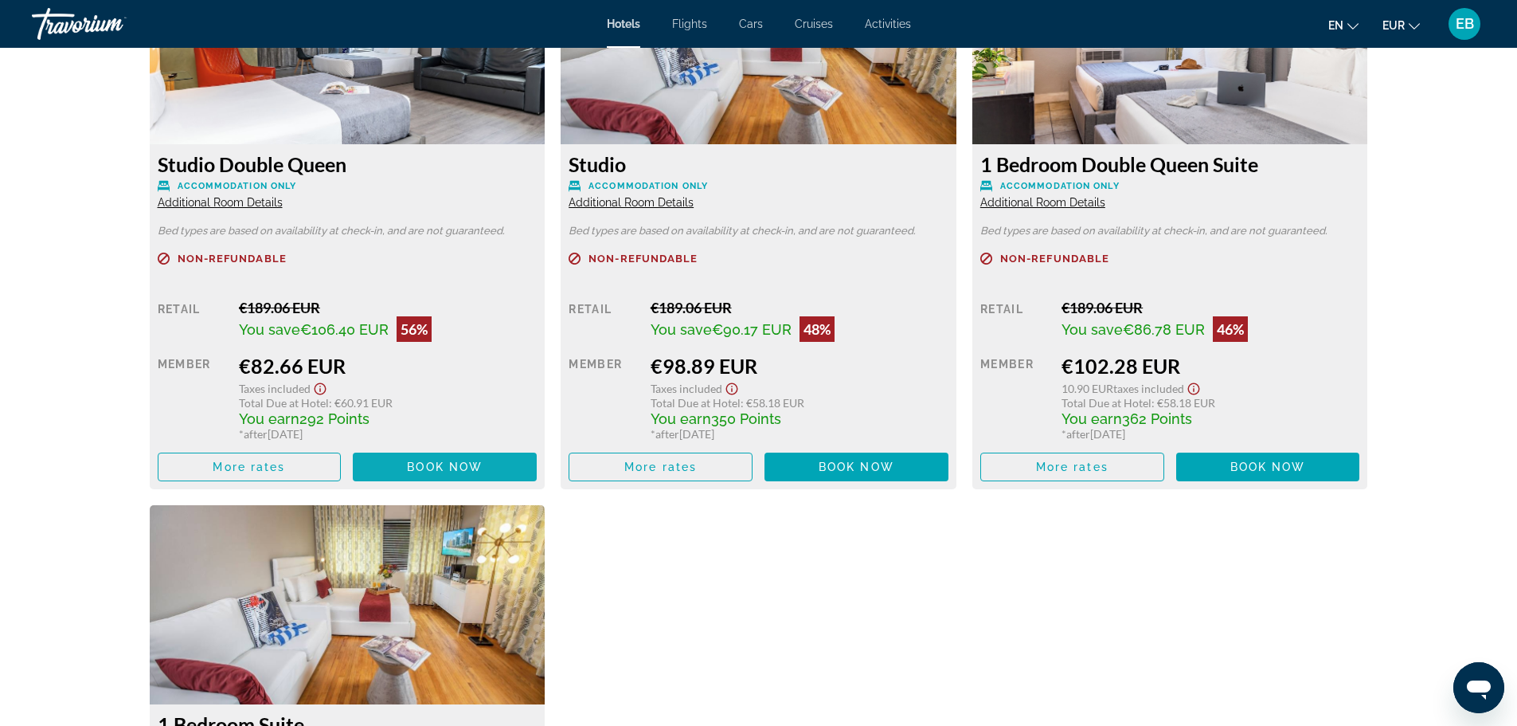
click at [417, 461] on span "Book now" at bounding box center [445, 466] width 76 height 13
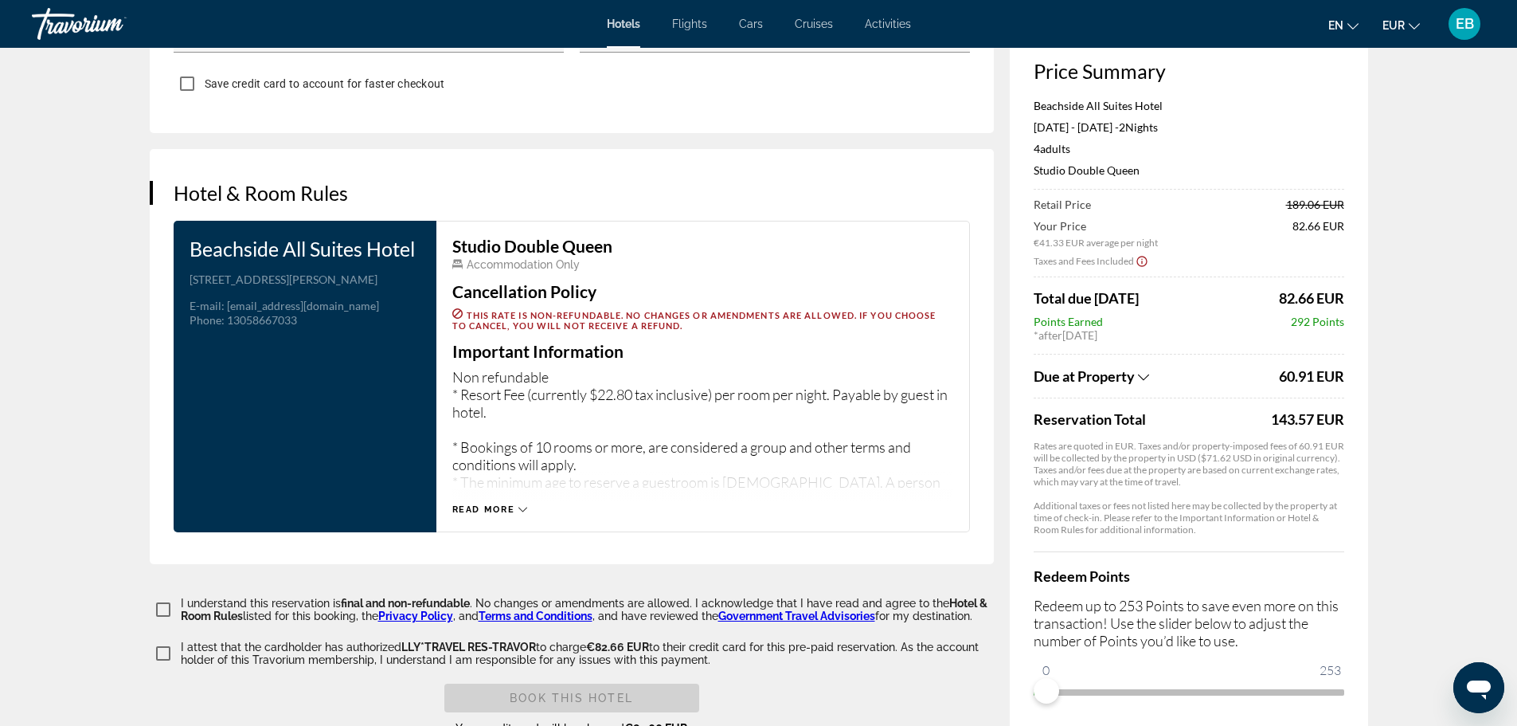
scroll to position [2083, 0]
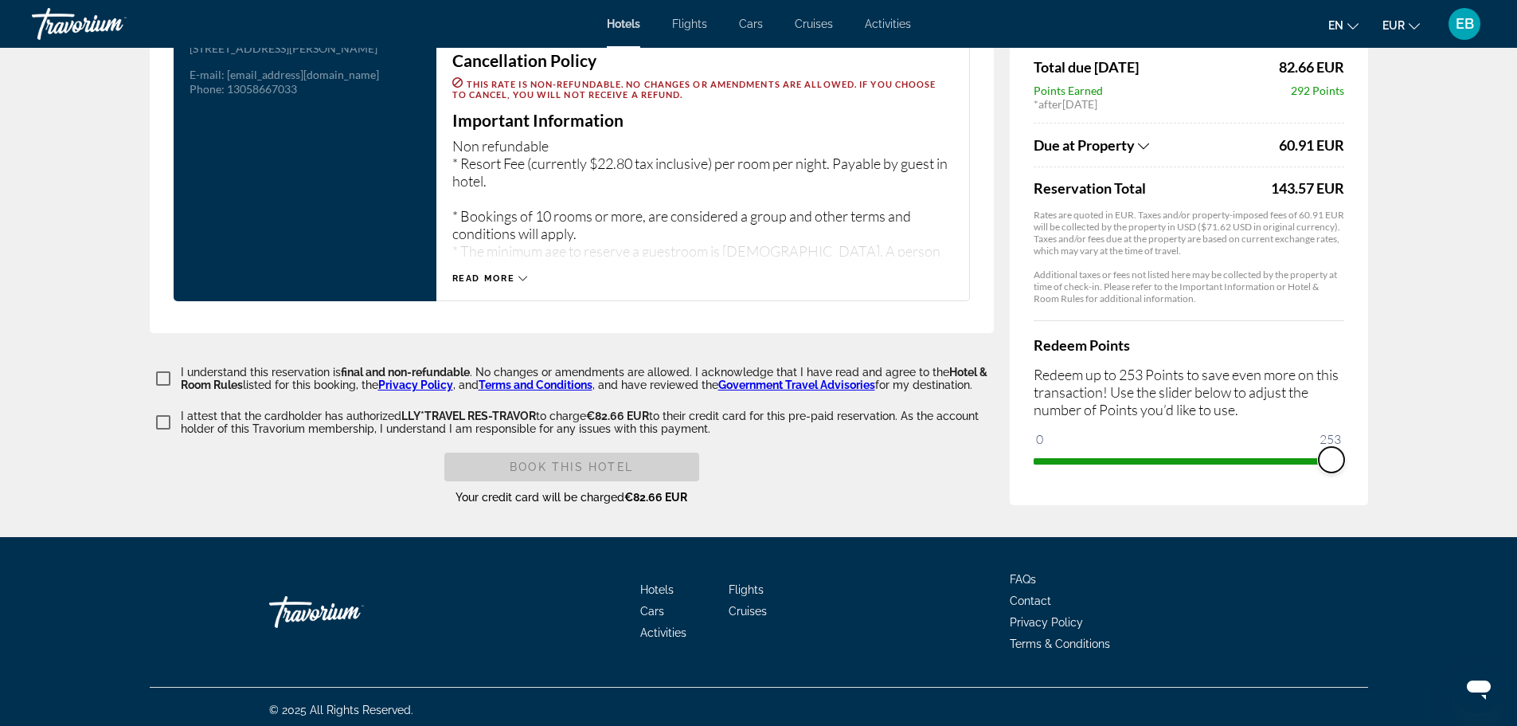
drag, startPoint x: 1050, startPoint y: 455, endPoint x: 1432, endPoint y: 428, distance: 382.4
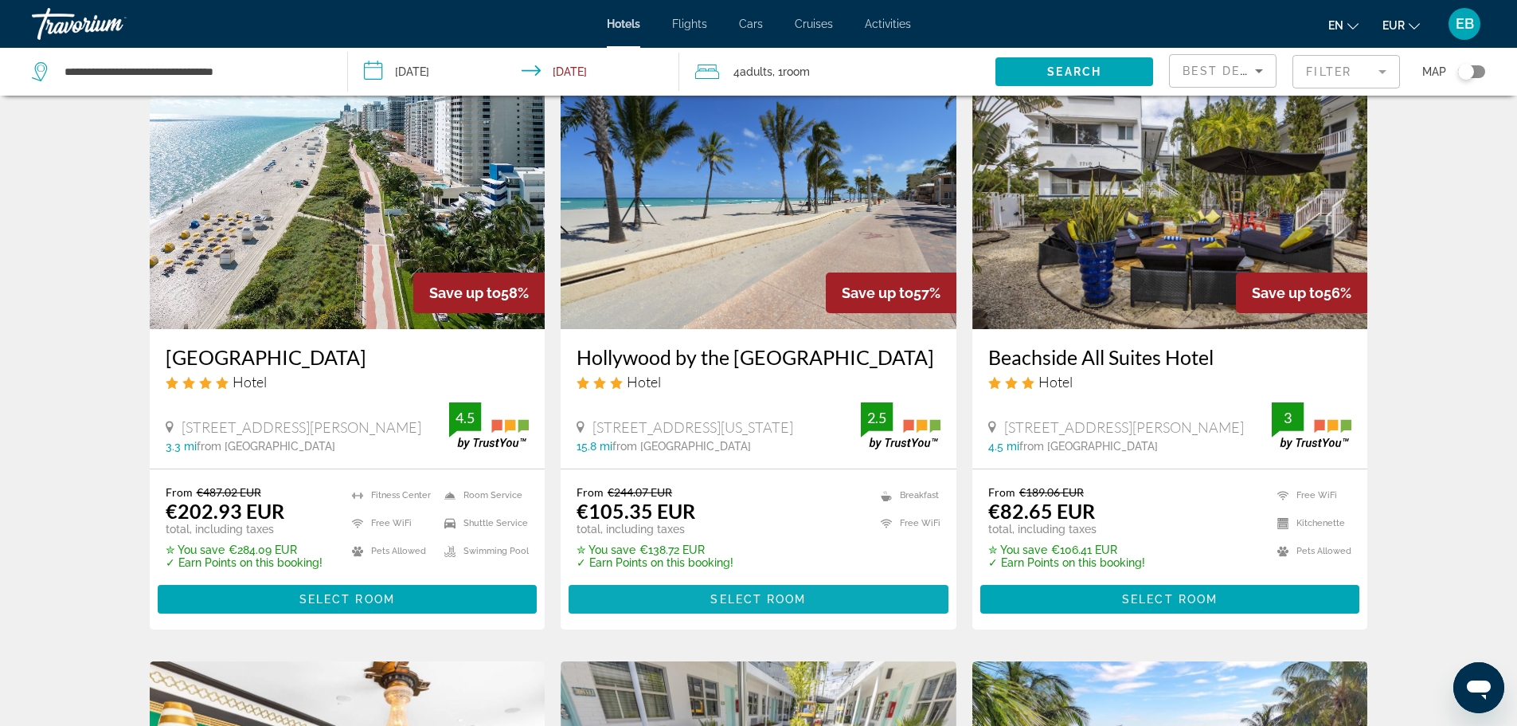
scroll to position [159, 0]
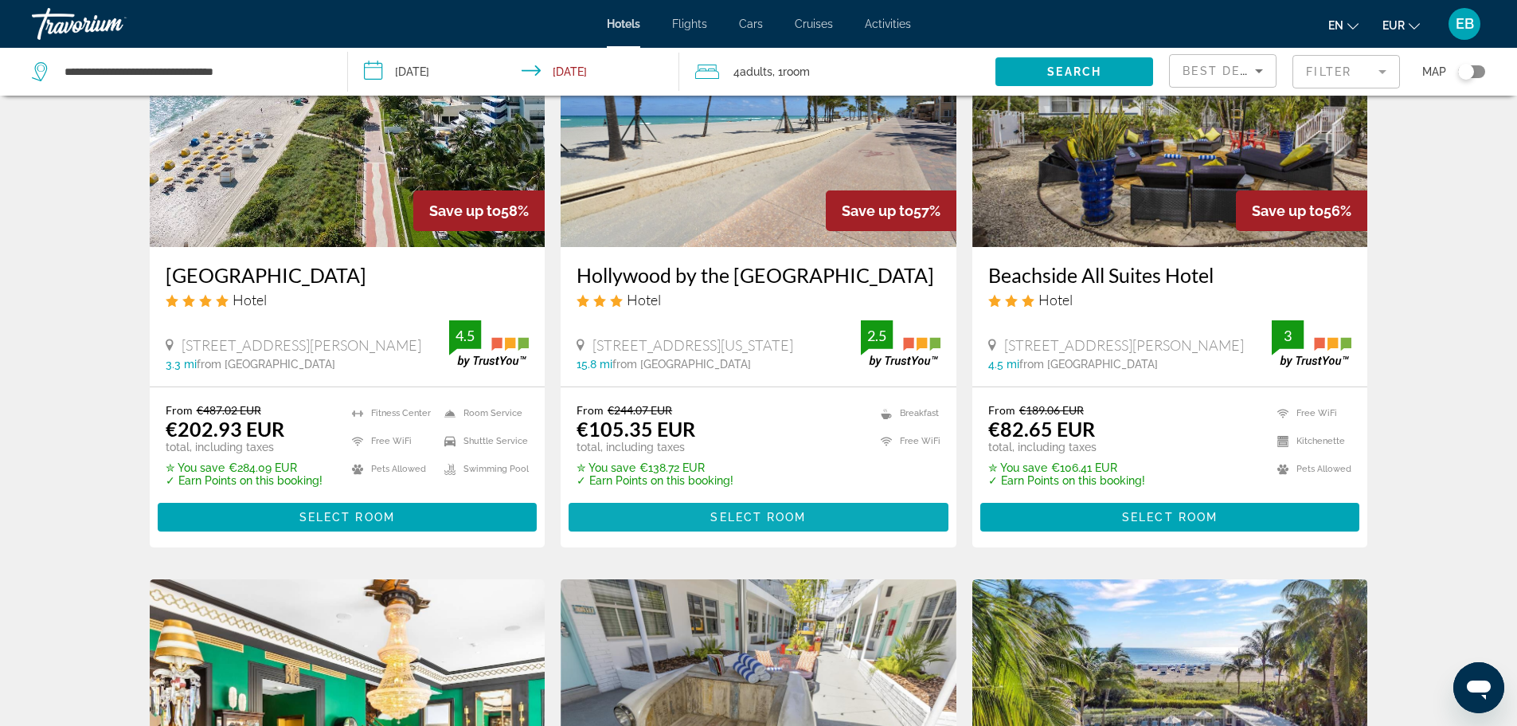
click at [692, 526] on span "Main content" at bounding box center [759, 517] width 380 height 38
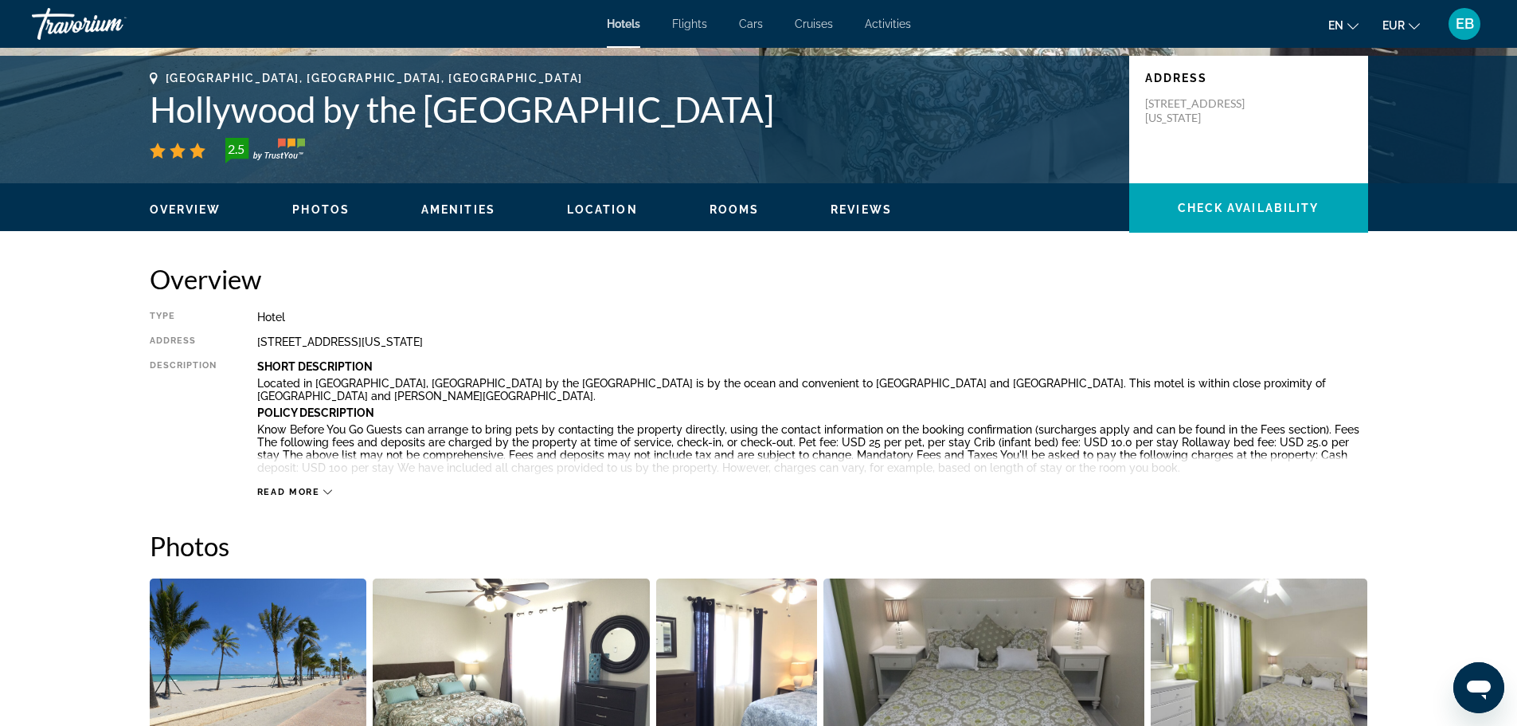
scroll to position [314, 0]
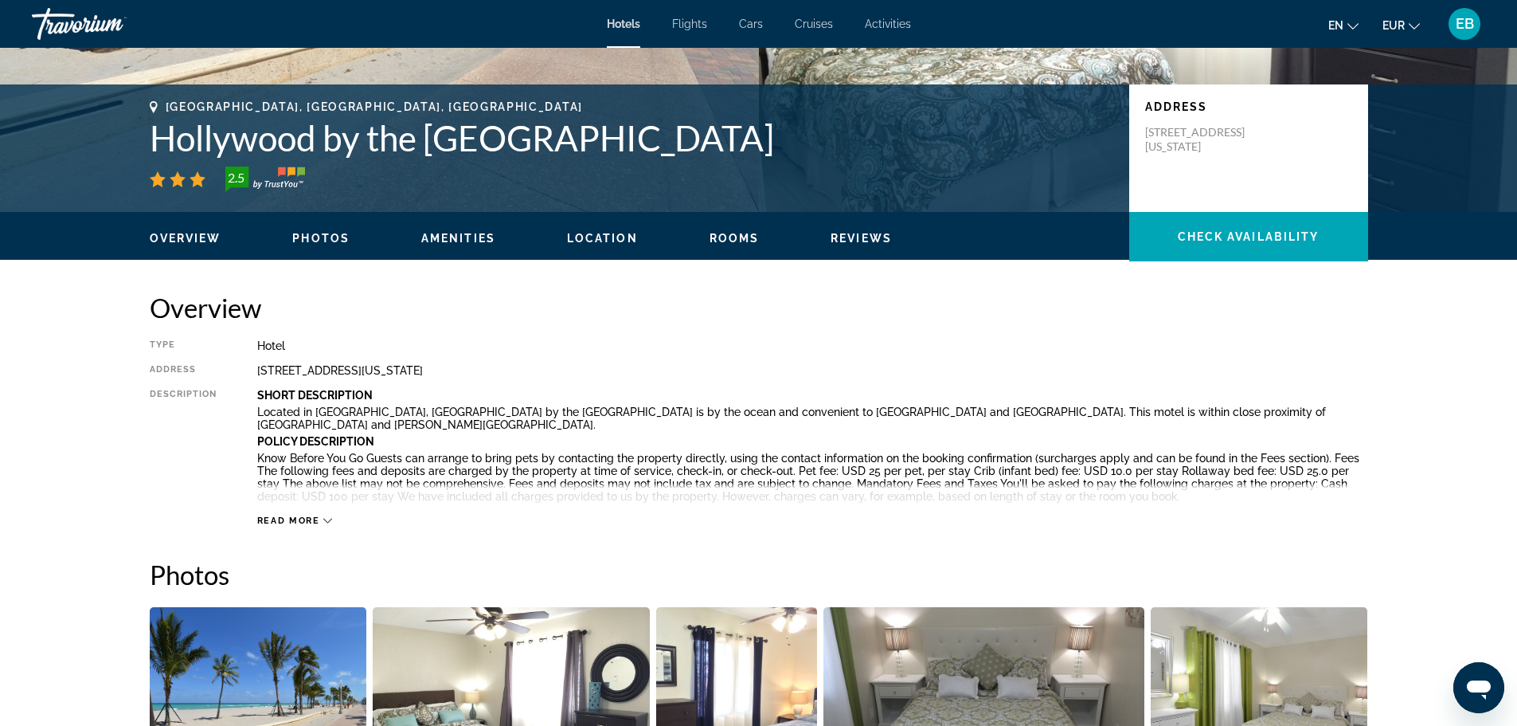
click at [301, 523] on span "Read more" at bounding box center [288, 520] width 63 height 10
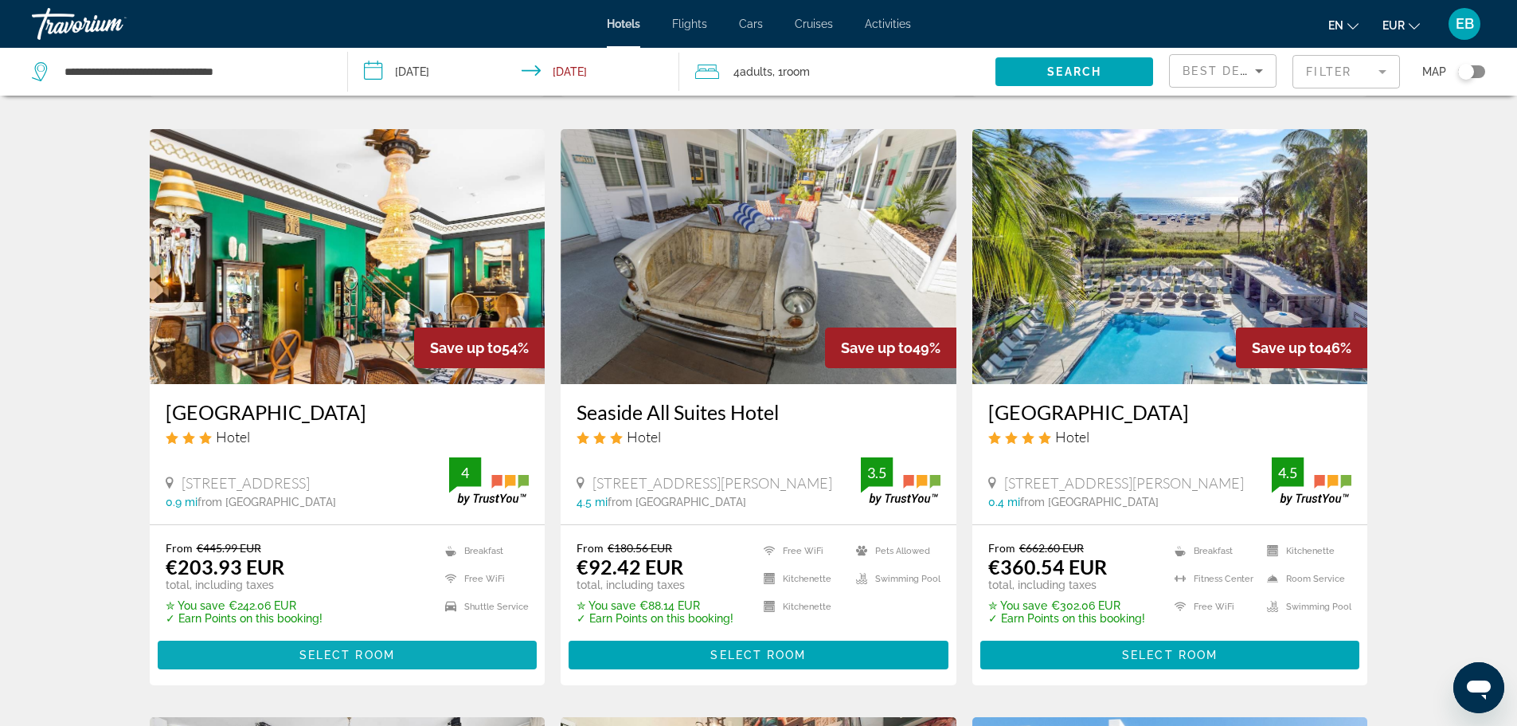
scroll to position [637, 0]
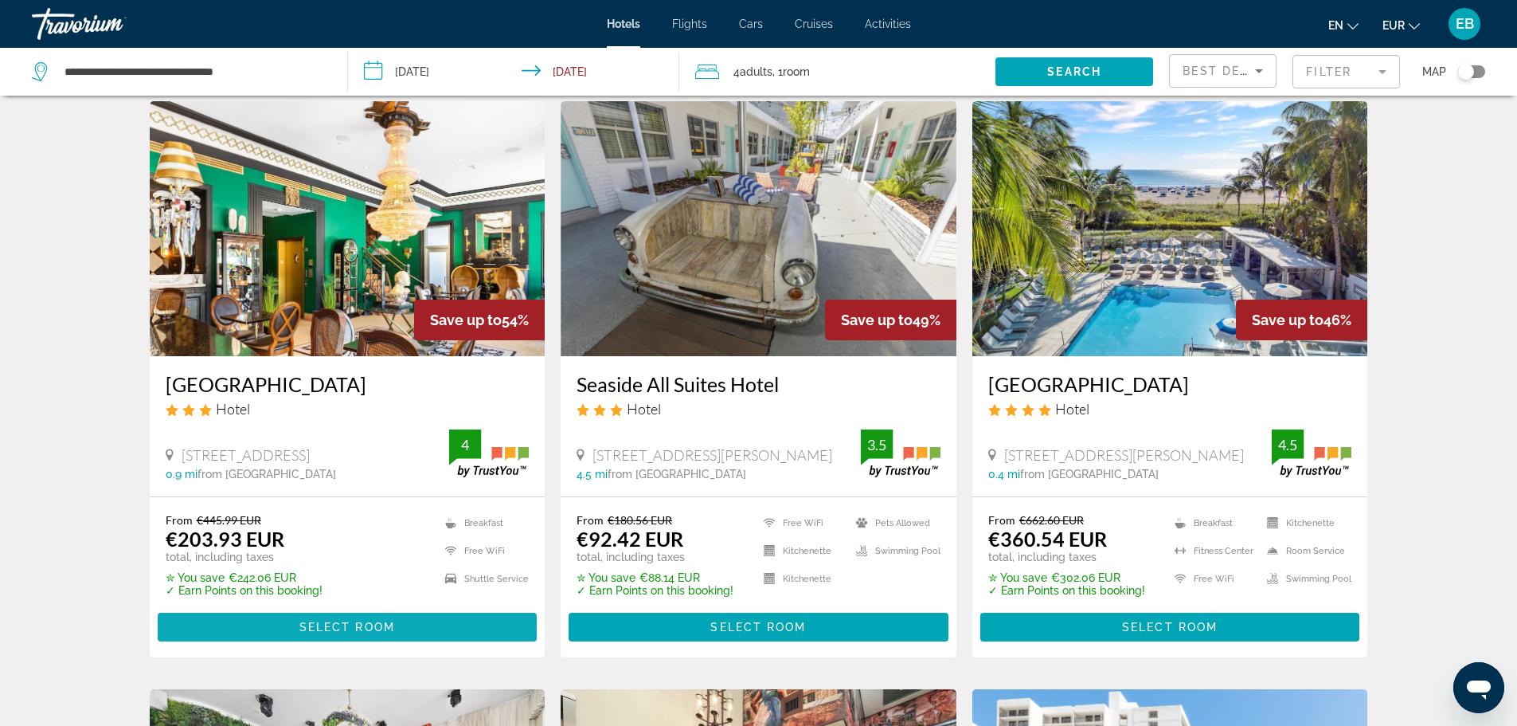
click at [363, 633] on span "Select Room" at bounding box center [347, 626] width 96 height 13
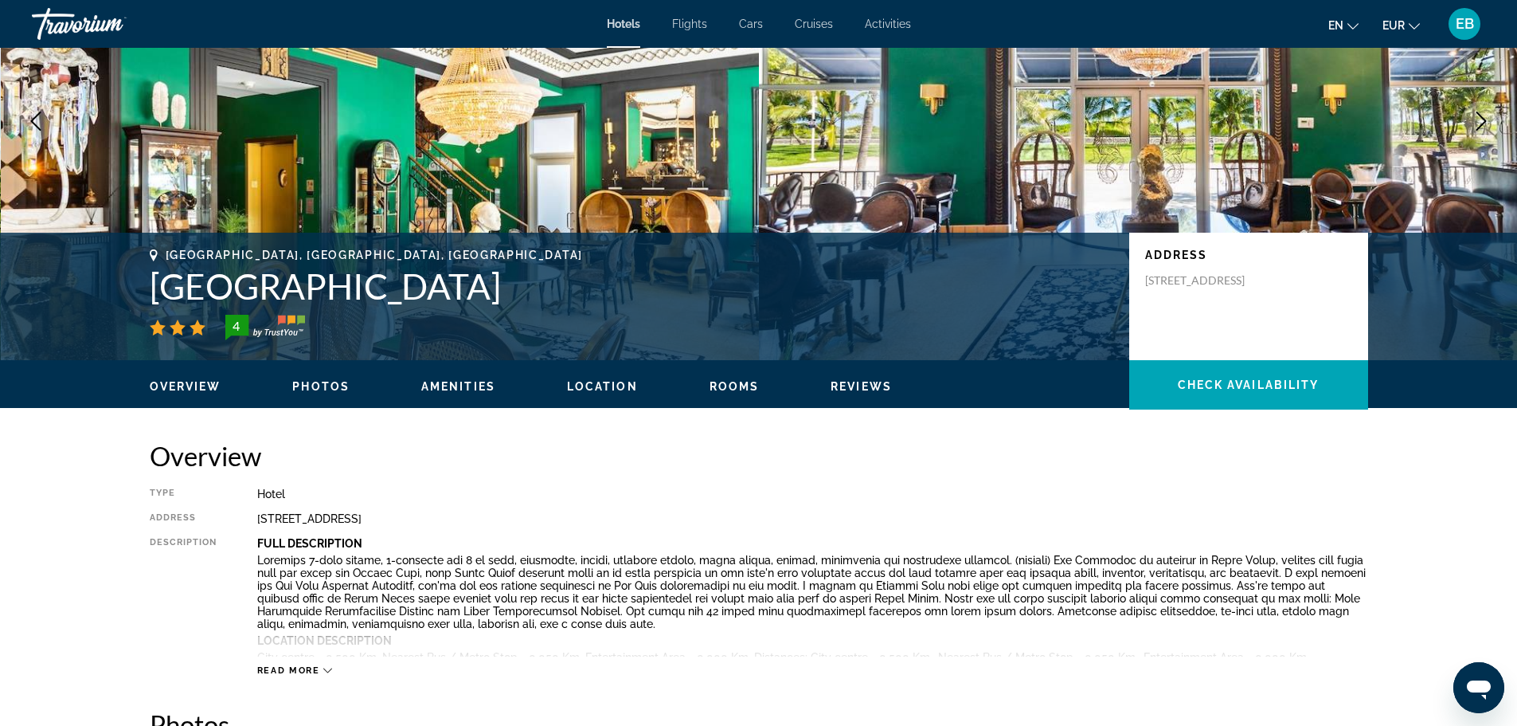
scroll to position [398, 0]
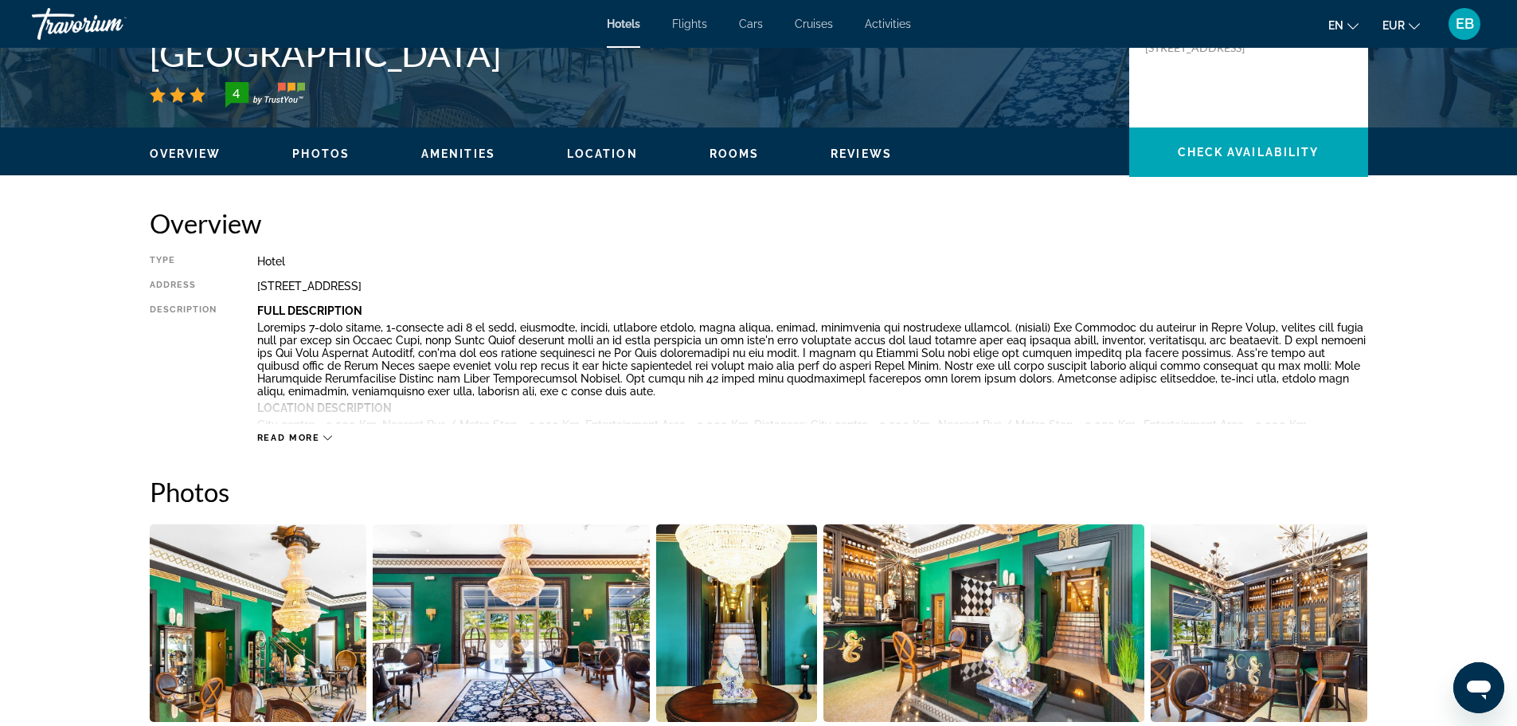
click at [278, 439] on span "Read more" at bounding box center [288, 437] width 63 height 10
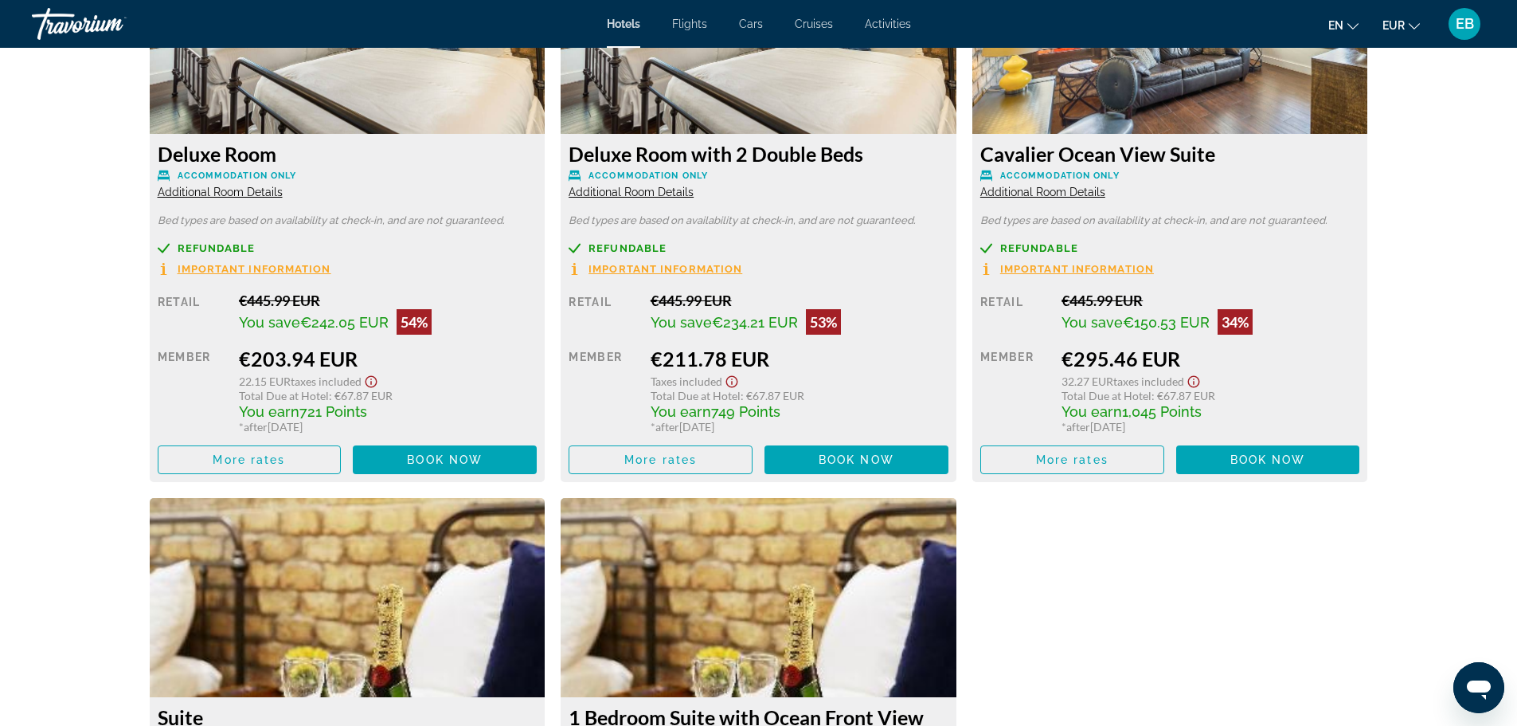
scroll to position [2230, 0]
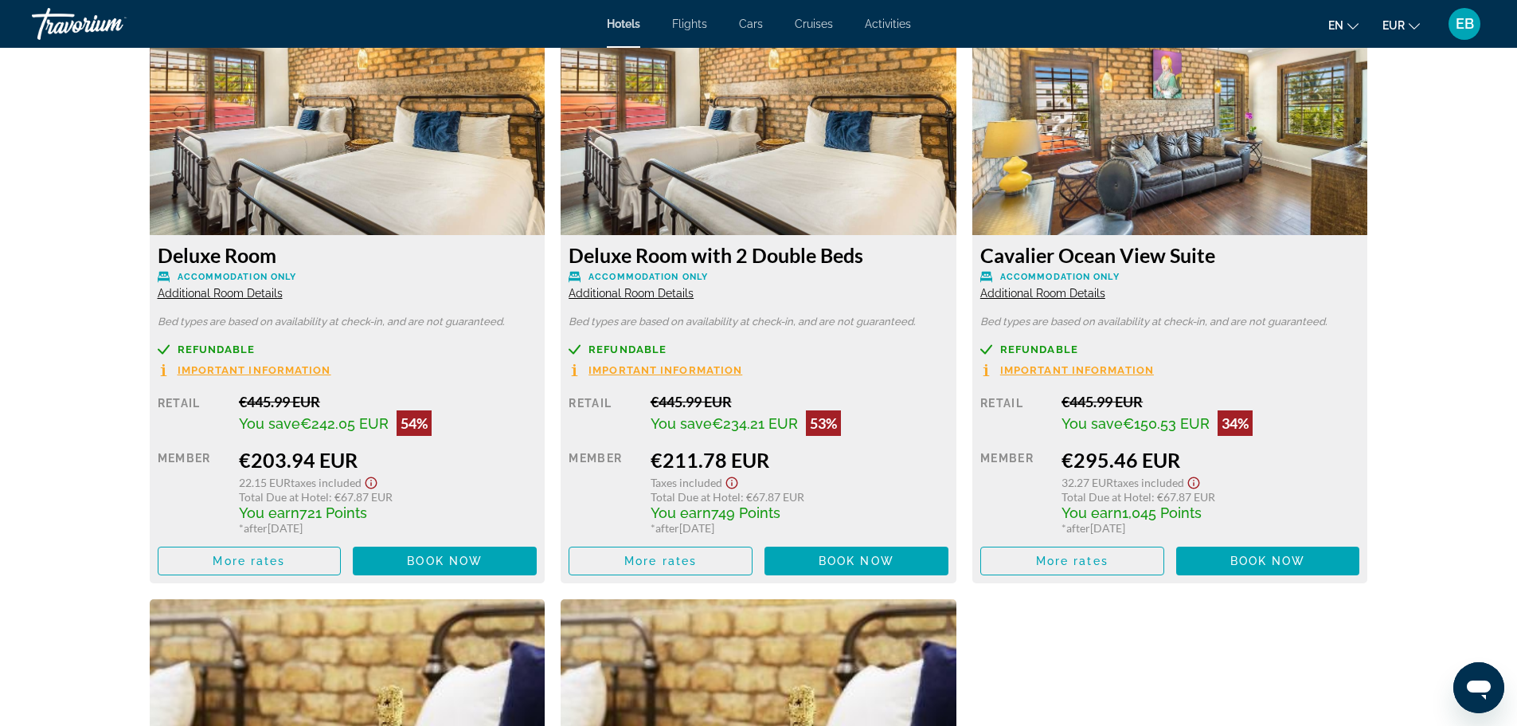
click at [228, 371] on span "Important Information" at bounding box center [255, 370] width 154 height 10
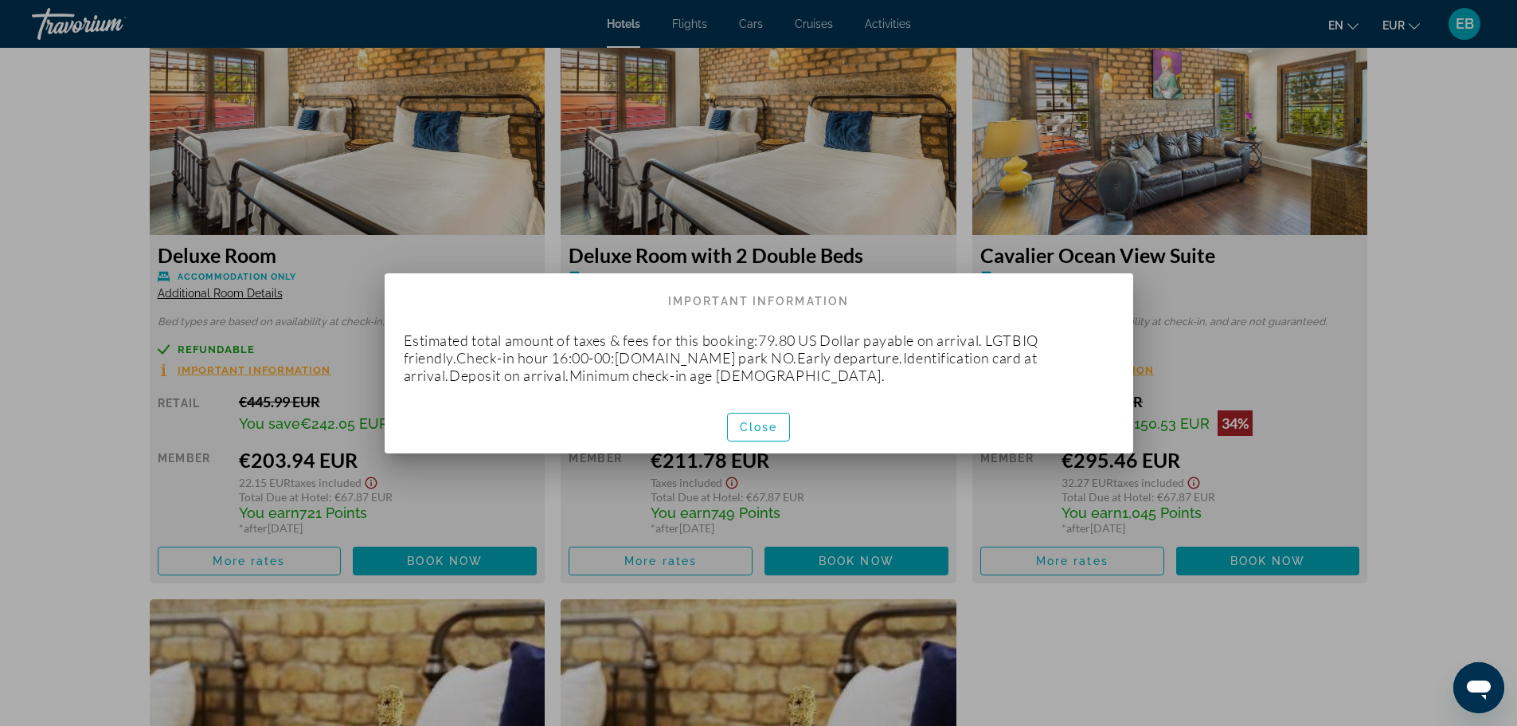
scroll to position [0, 0]
click at [745, 428] on span "Close" at bounding box center [759, 426] width 38 height 13
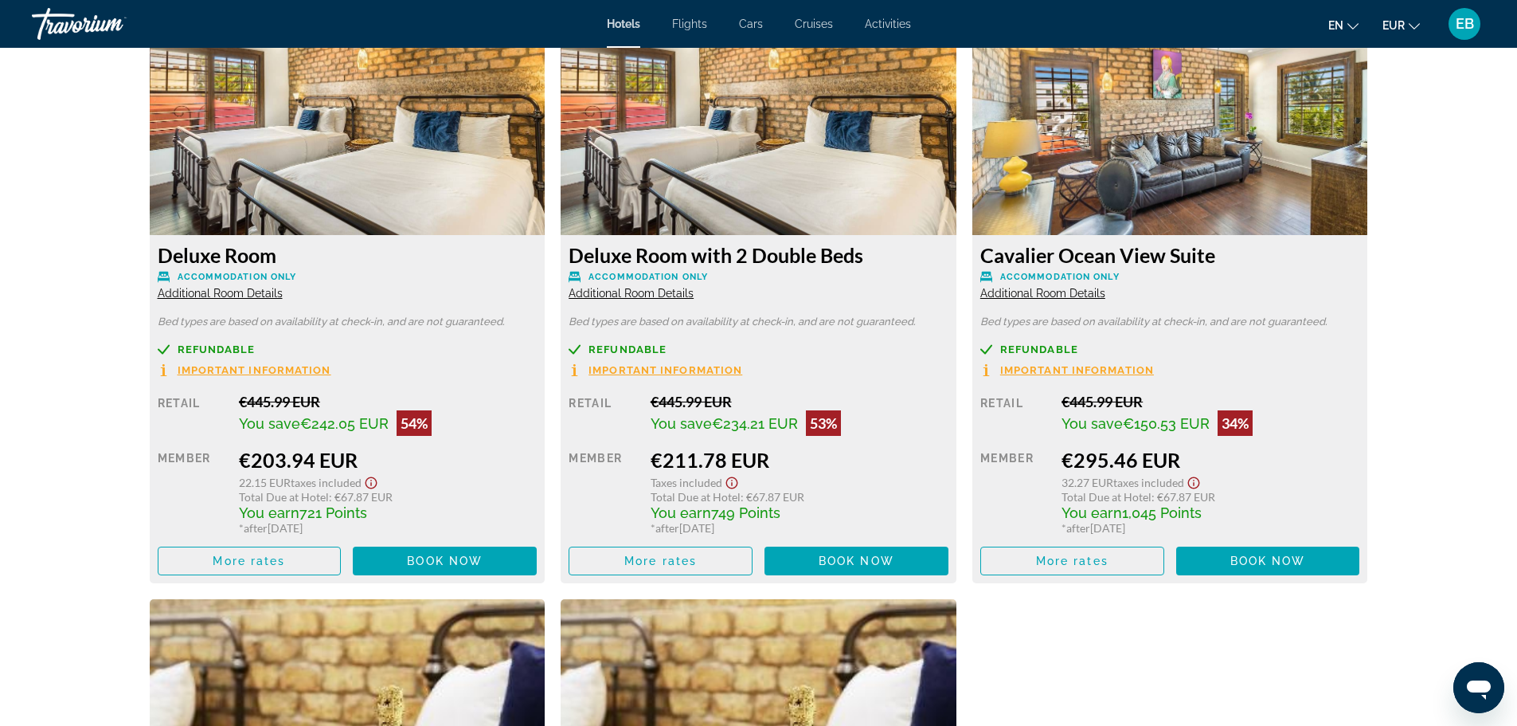
scroll to position [2230, 0]
click at [295, 372] on span "Important Information" at bounding box center [255, 370] width 154 height 10
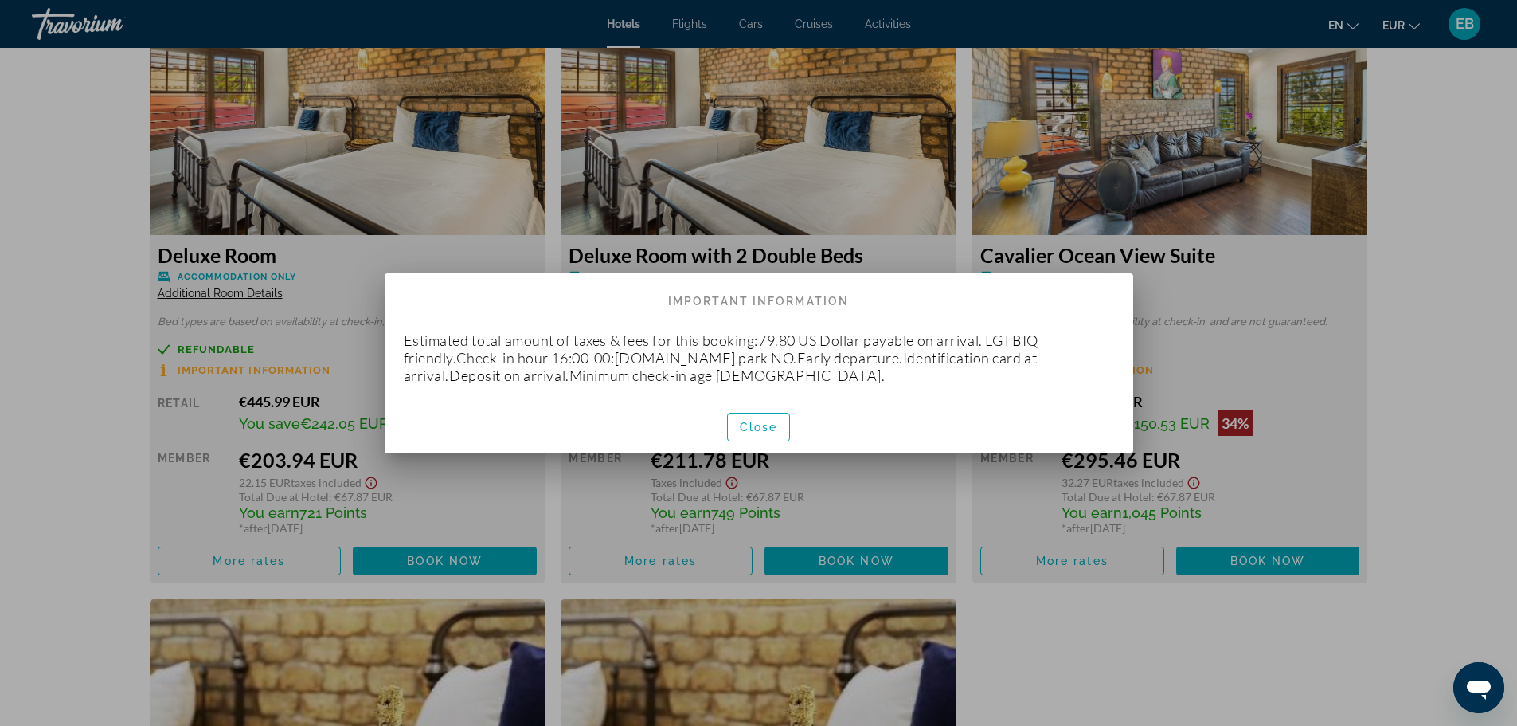
scroll to position [0, 0]
click at [745, 432] on span "Close" at bounding box center [759, 426] width 38 height 13
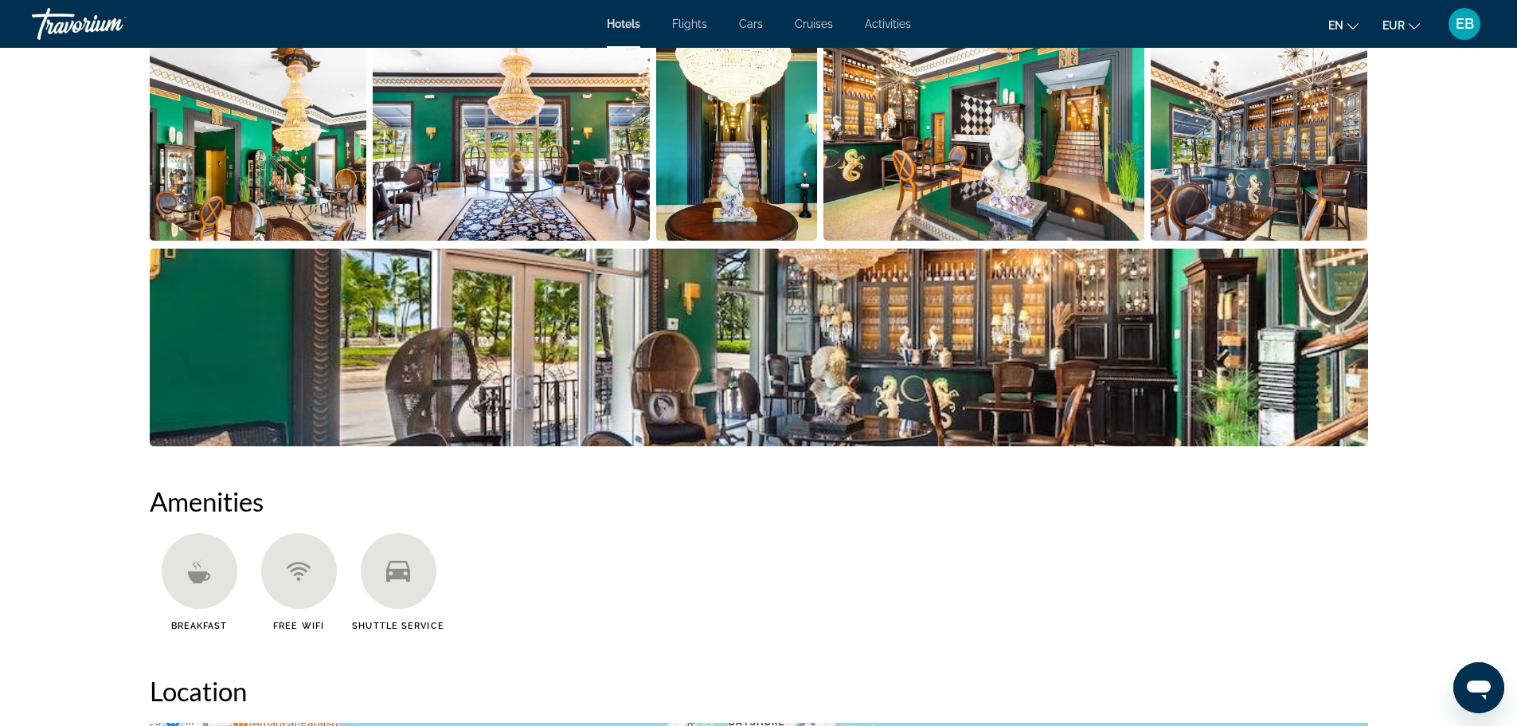
scroll to position [637, 0]
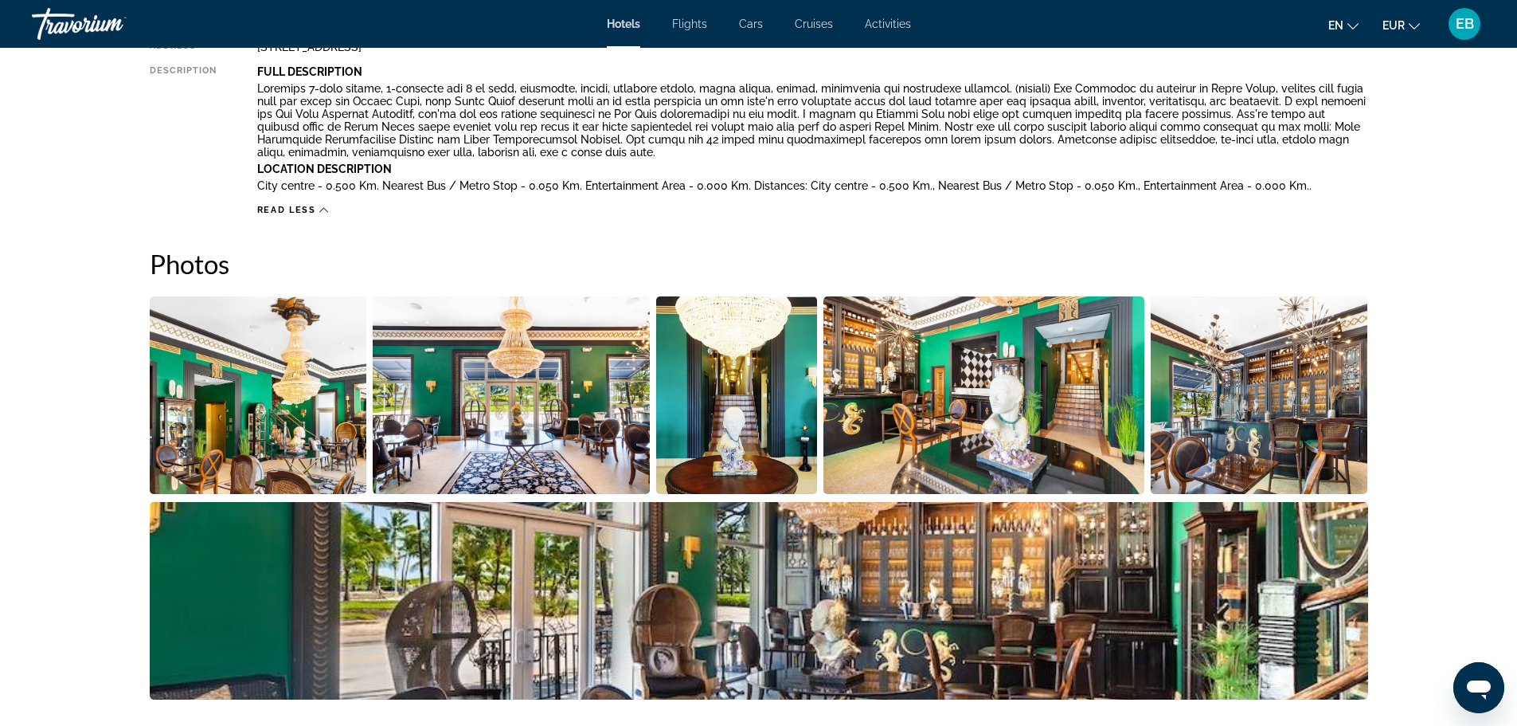
click at [256, 383] on img "Open full-screen image slider" at bounding box center [258, 395] width 217 height 198
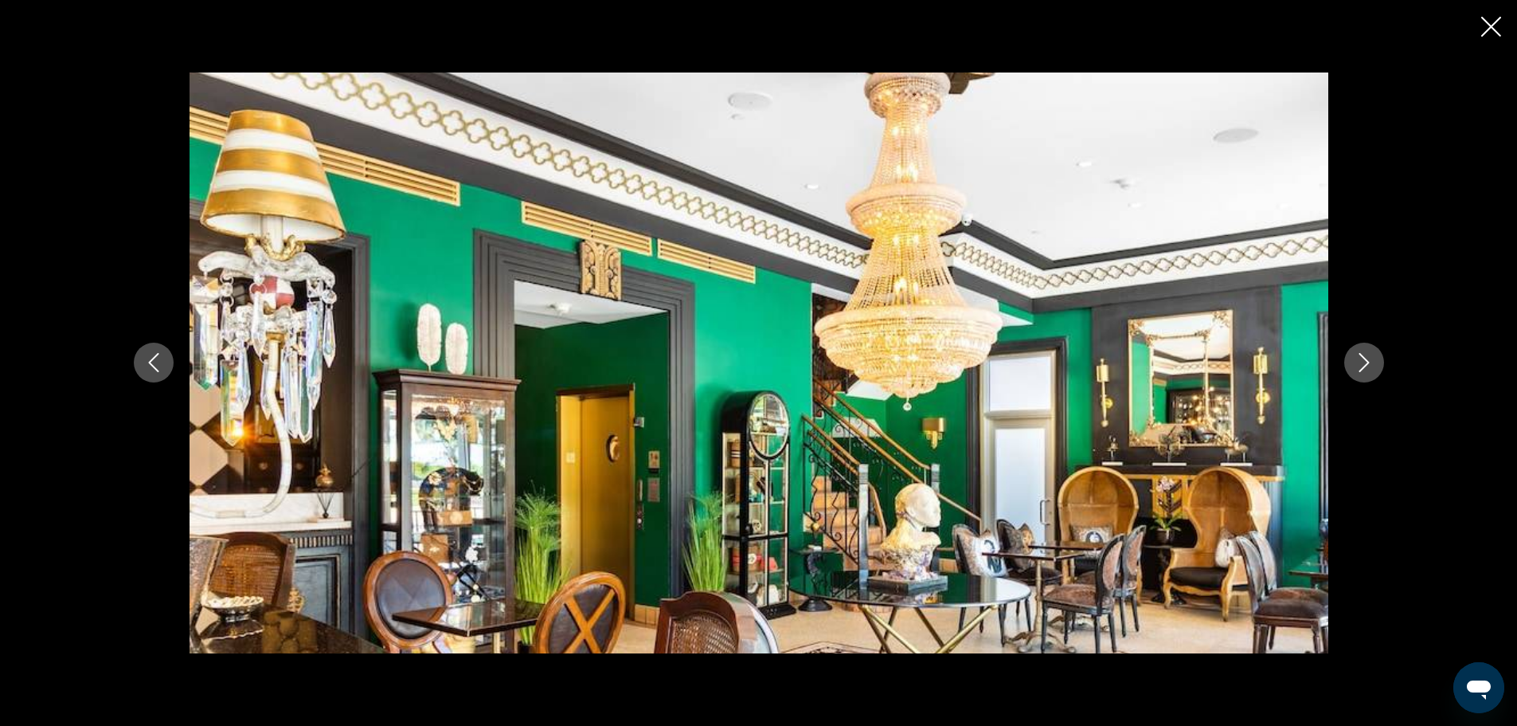
click at [1356, 368] on icon "Next image" at bounding box center [1364, 362] width 19 height 19
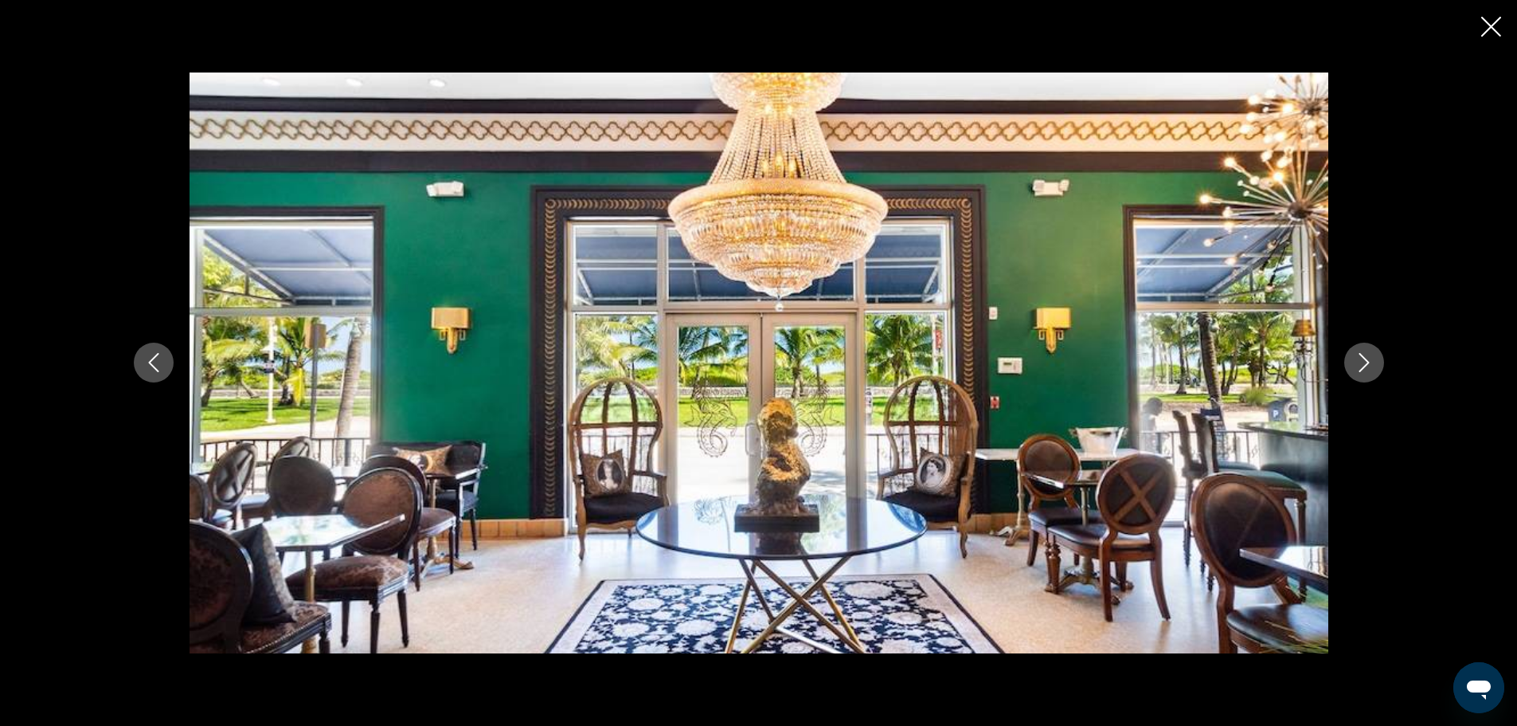
click at [1355, 369] on icon "Next image" at bounding box center [1364, 362] width 19 height 19
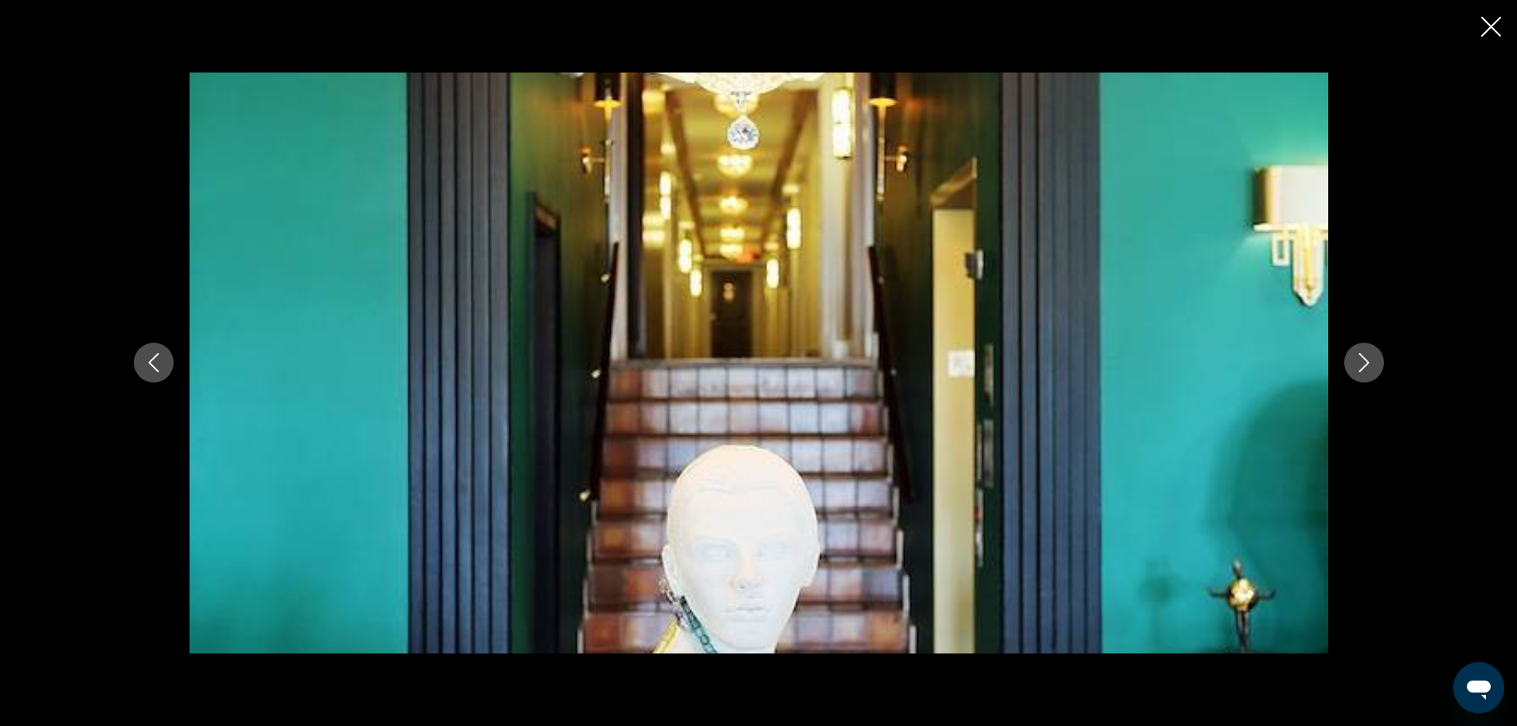
click at [1355, 369] on icon "Next image" at bounding box center [1364, 362] width 19 height 19
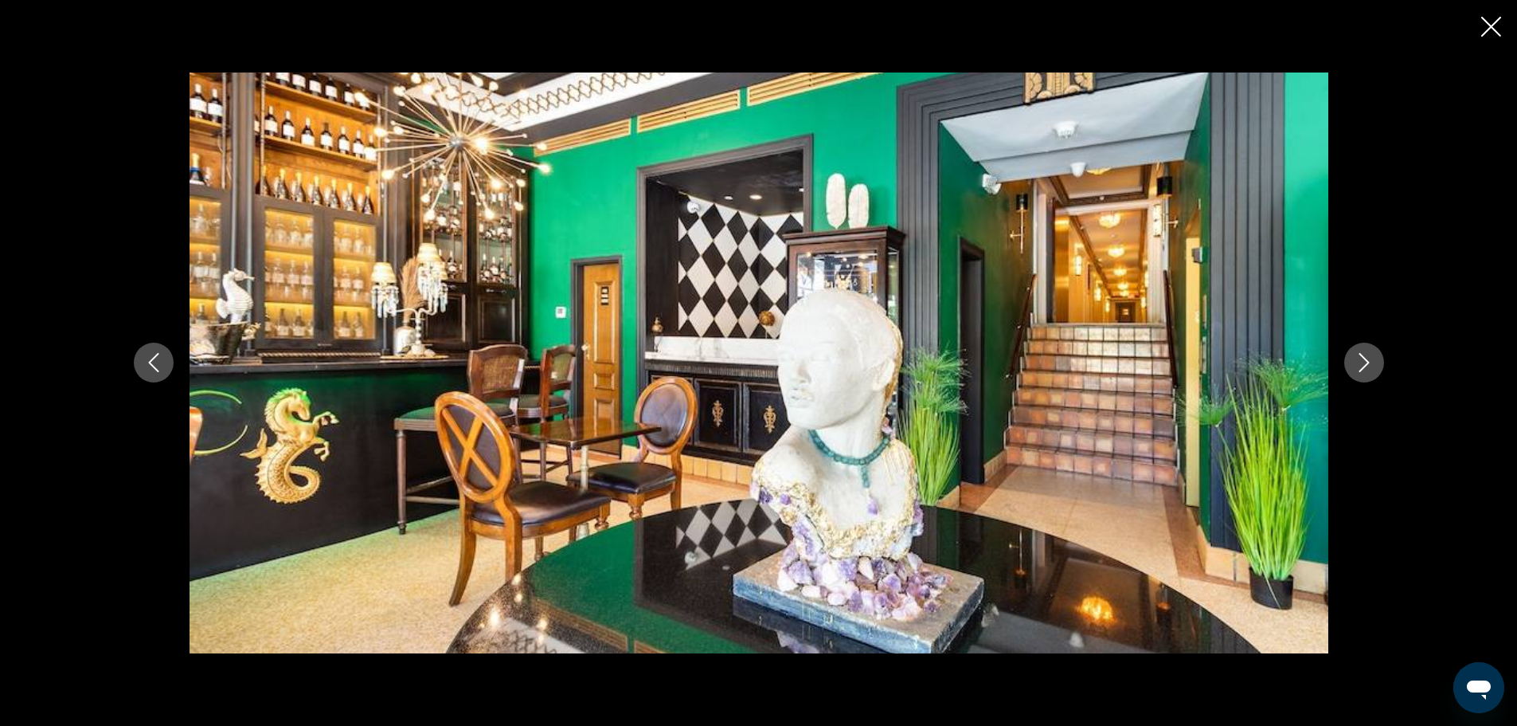
click at [1355, 369] on icon "Next image" at bounding box center [1364, 362] width 19 height 19
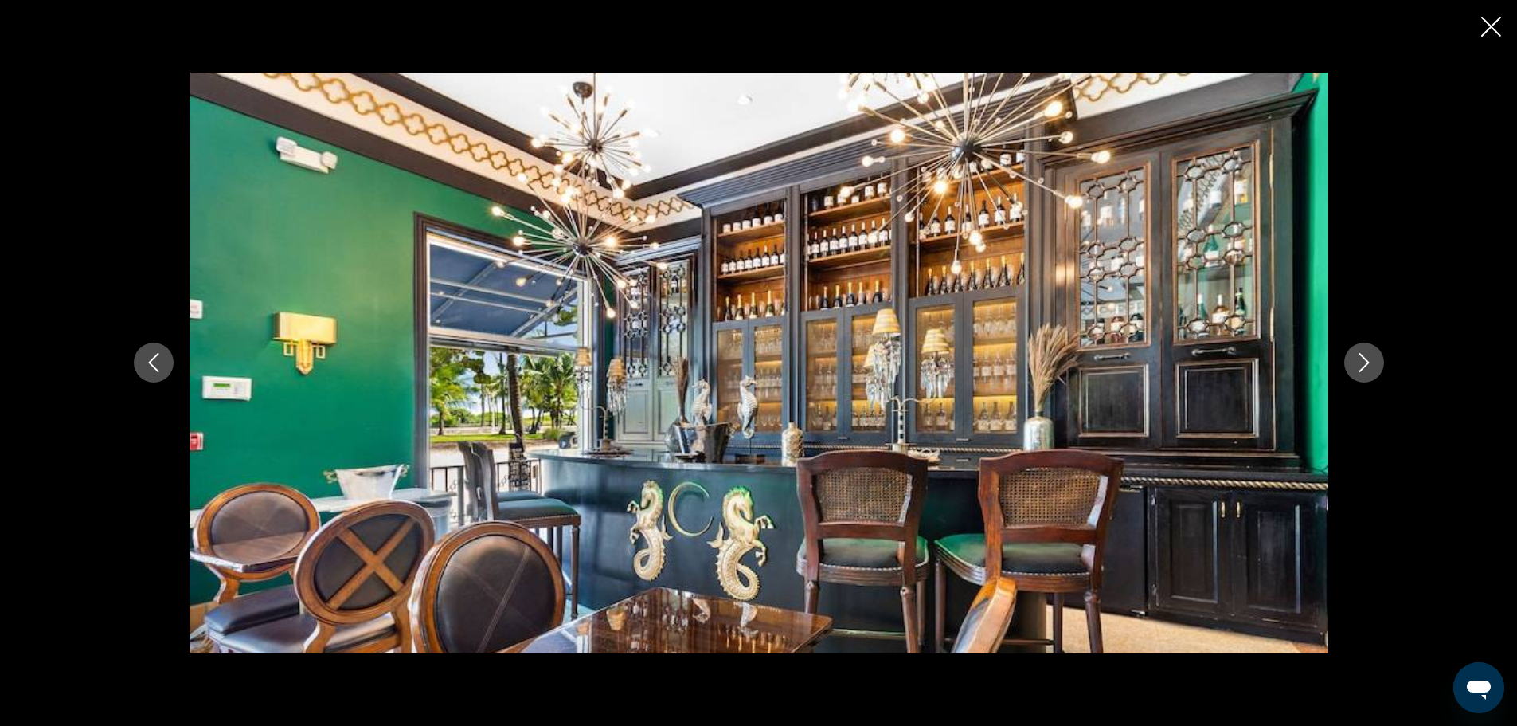
click at [1355, 369] on icon "Next image" at bounding box center [1364, 362] width 19 height 19
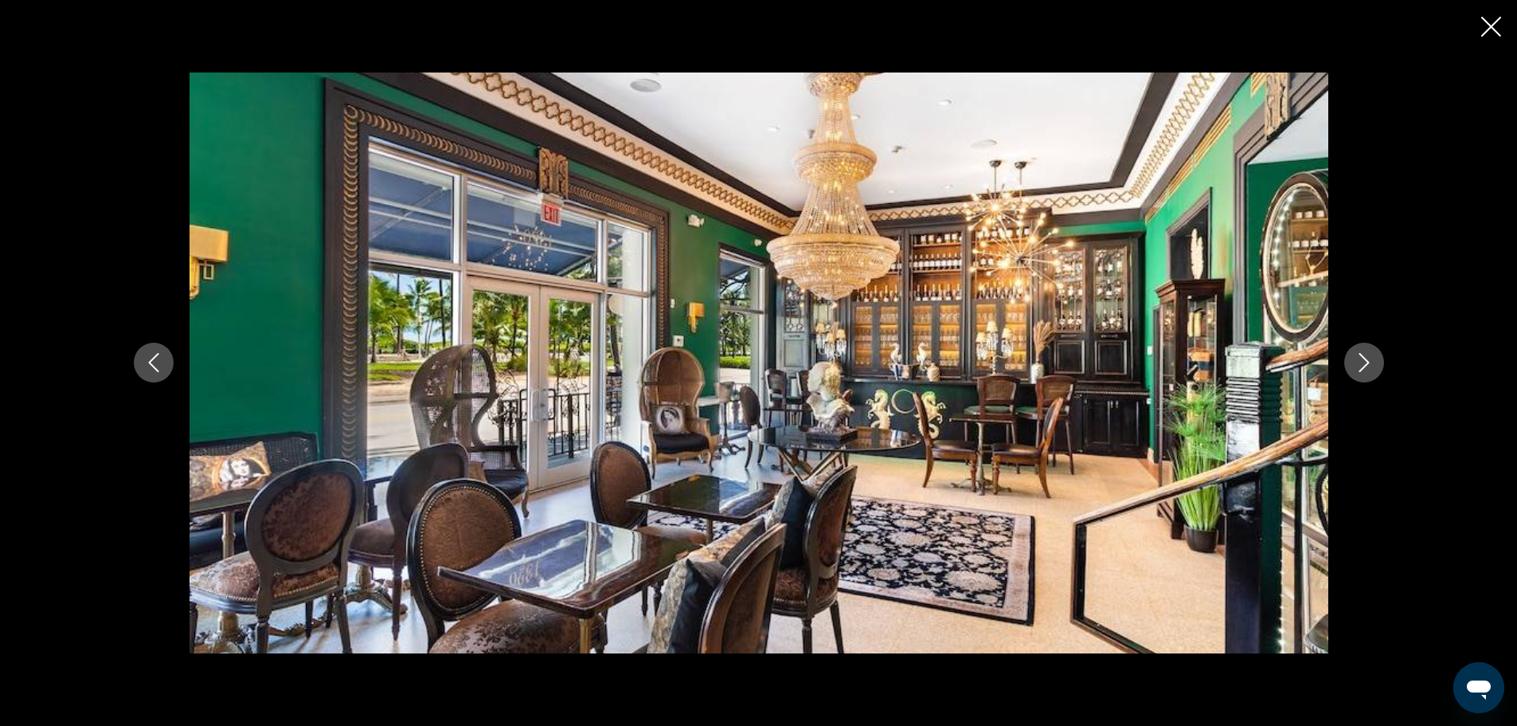
click at [1497, 25] on icon "Close slideshow" at bounding box center [1491, 27] width 20 height 20
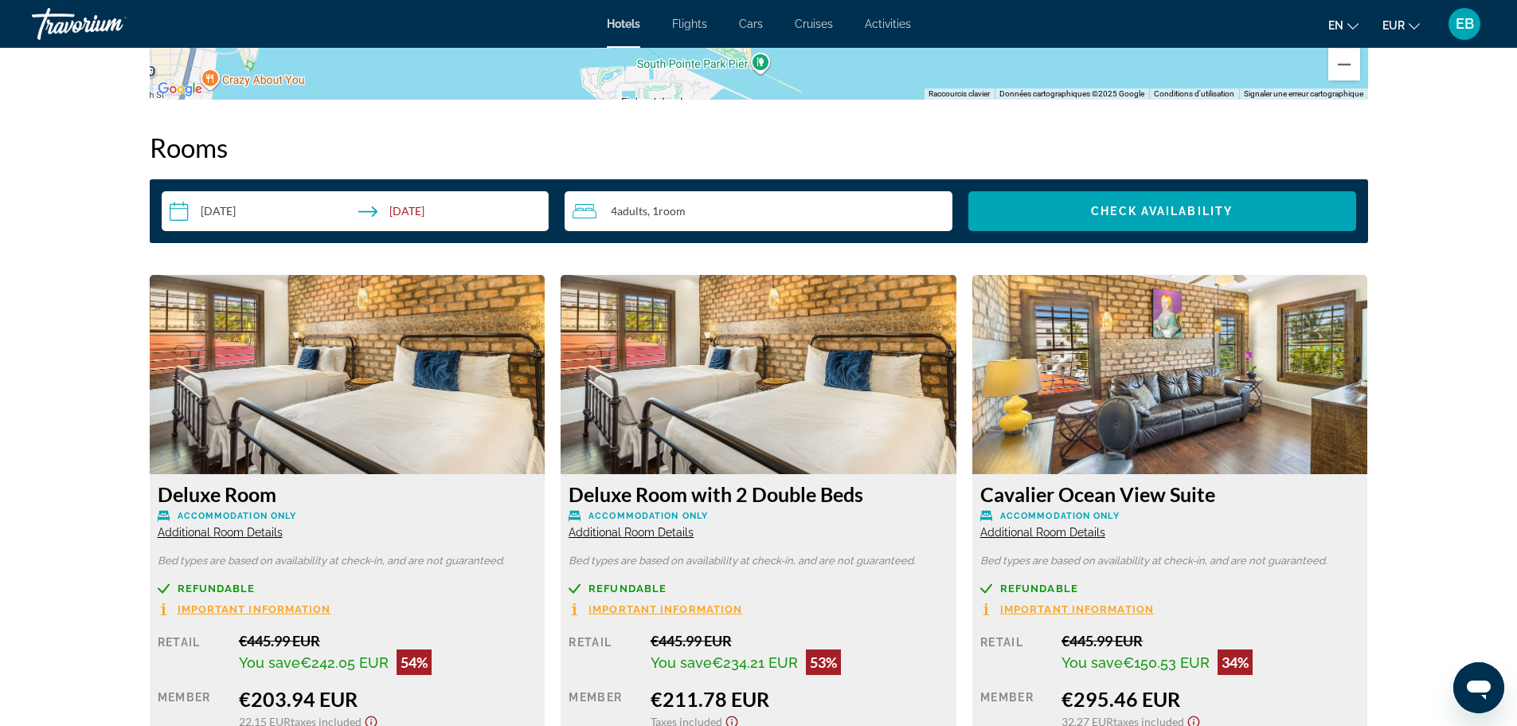
scroll to position [2389, 0]
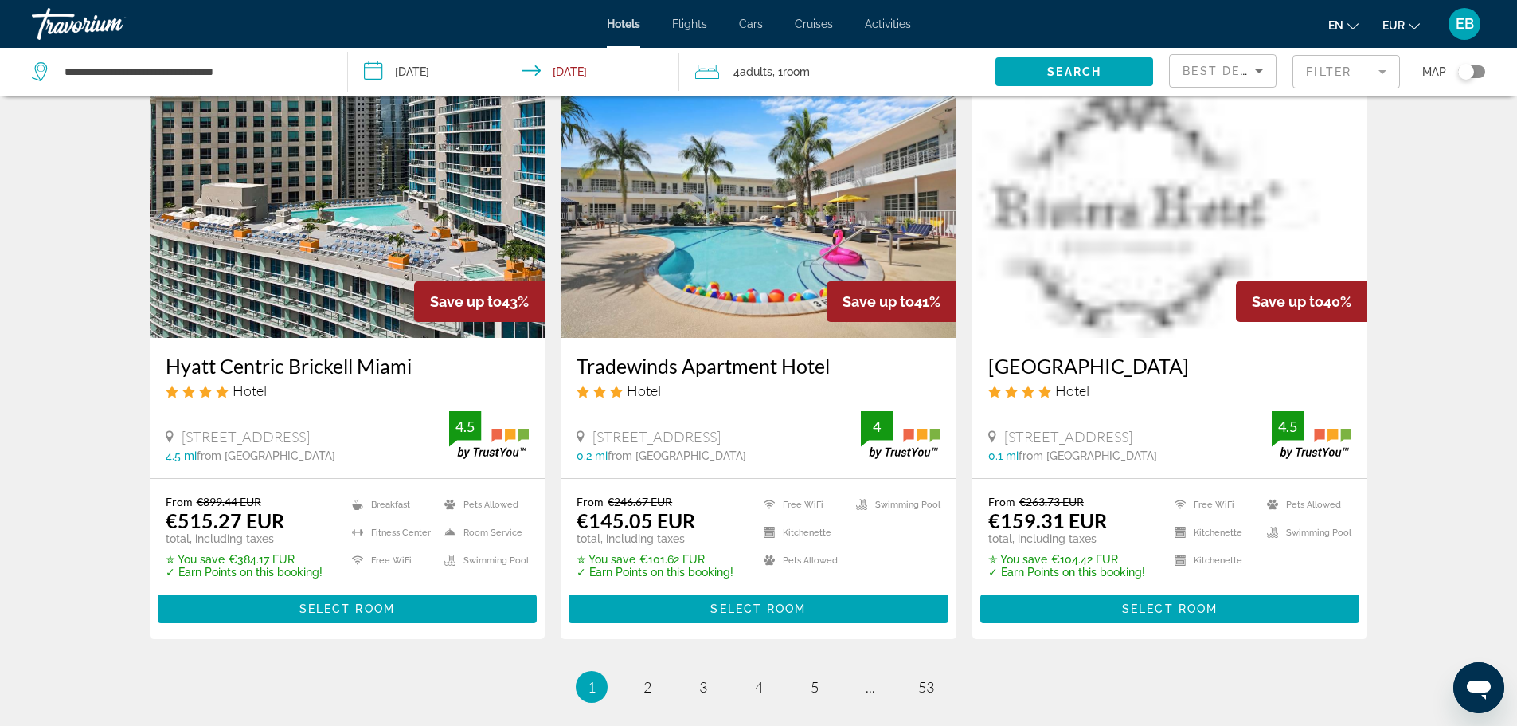
scroll to position [1832, 0]
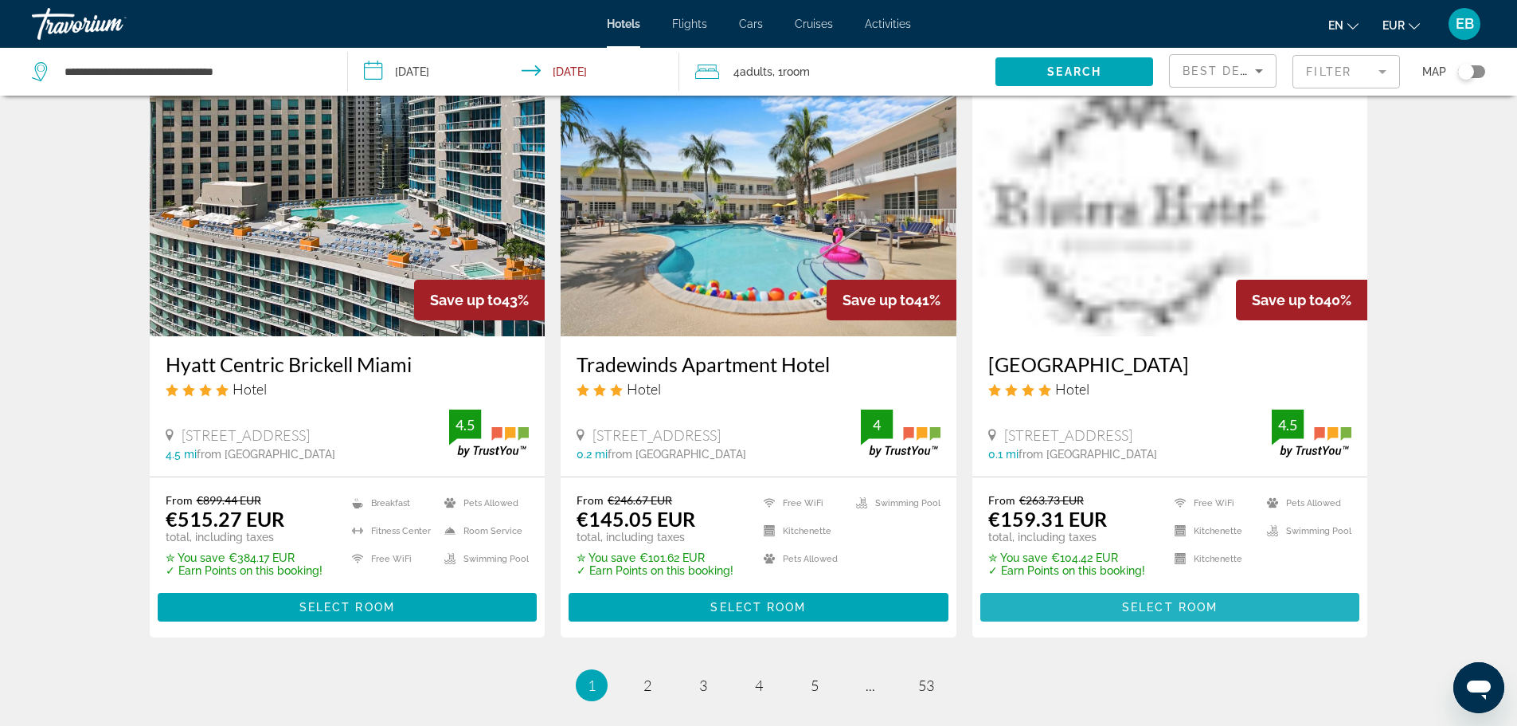
click at [1175, 613] on span "Select Room" at bounding box center [1170, 606] width 96 height 13
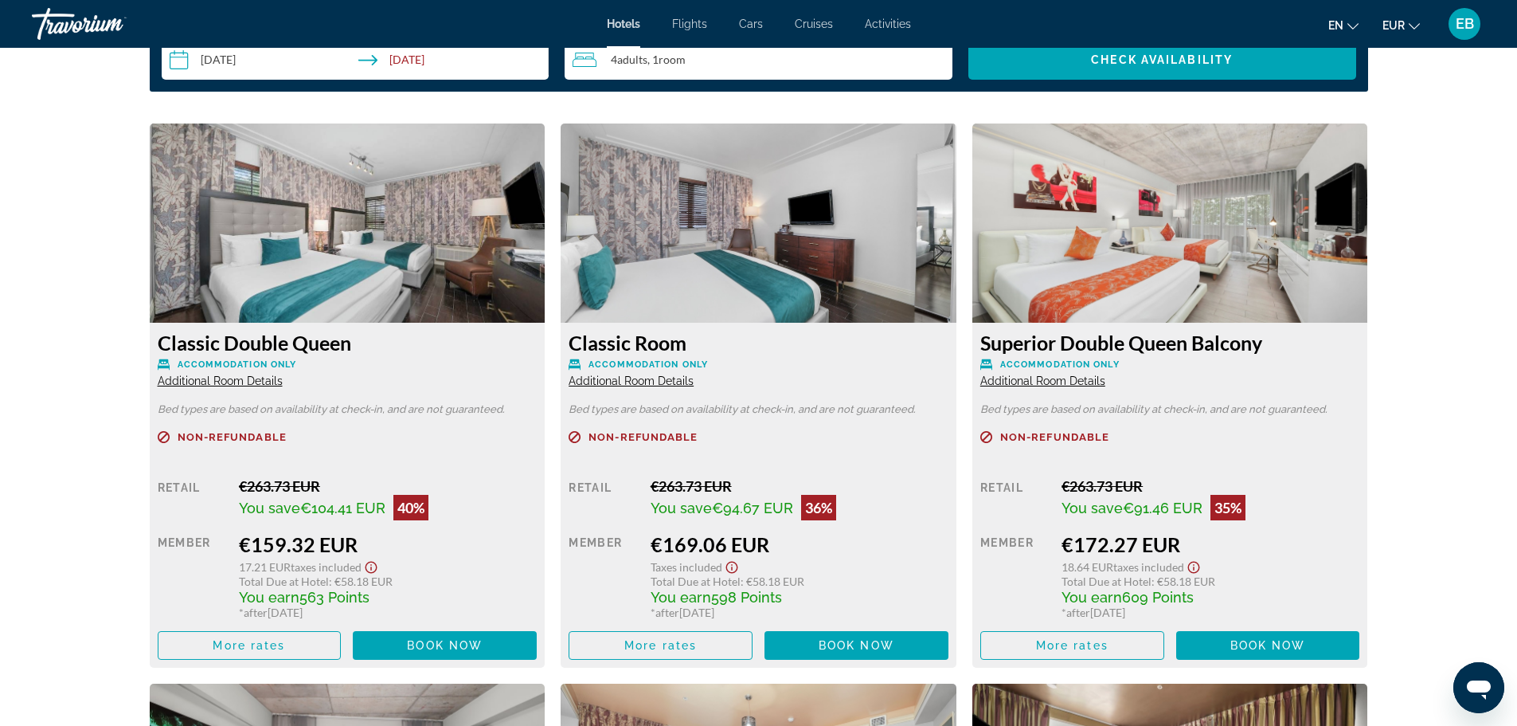
scroll to position [2071, 0]
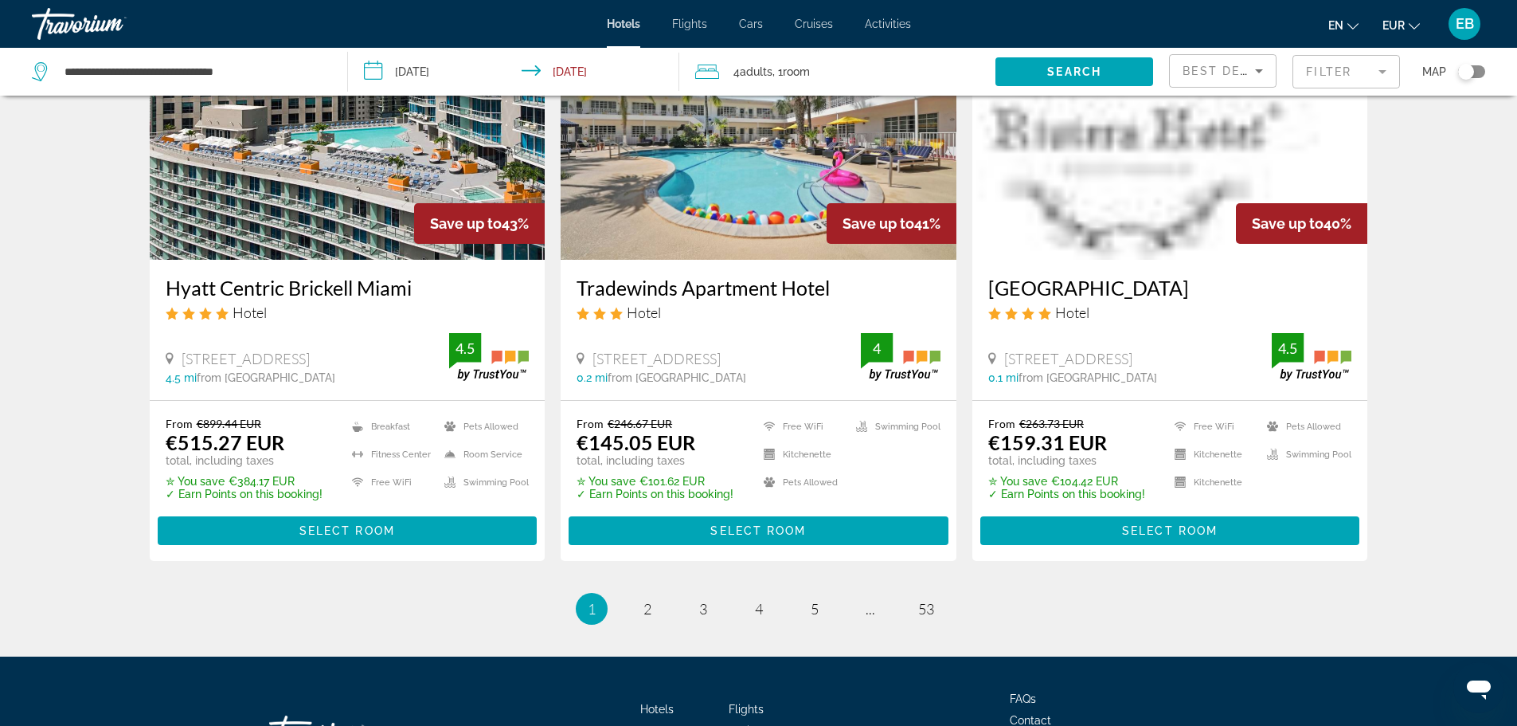
scroll to position [2058, 0]
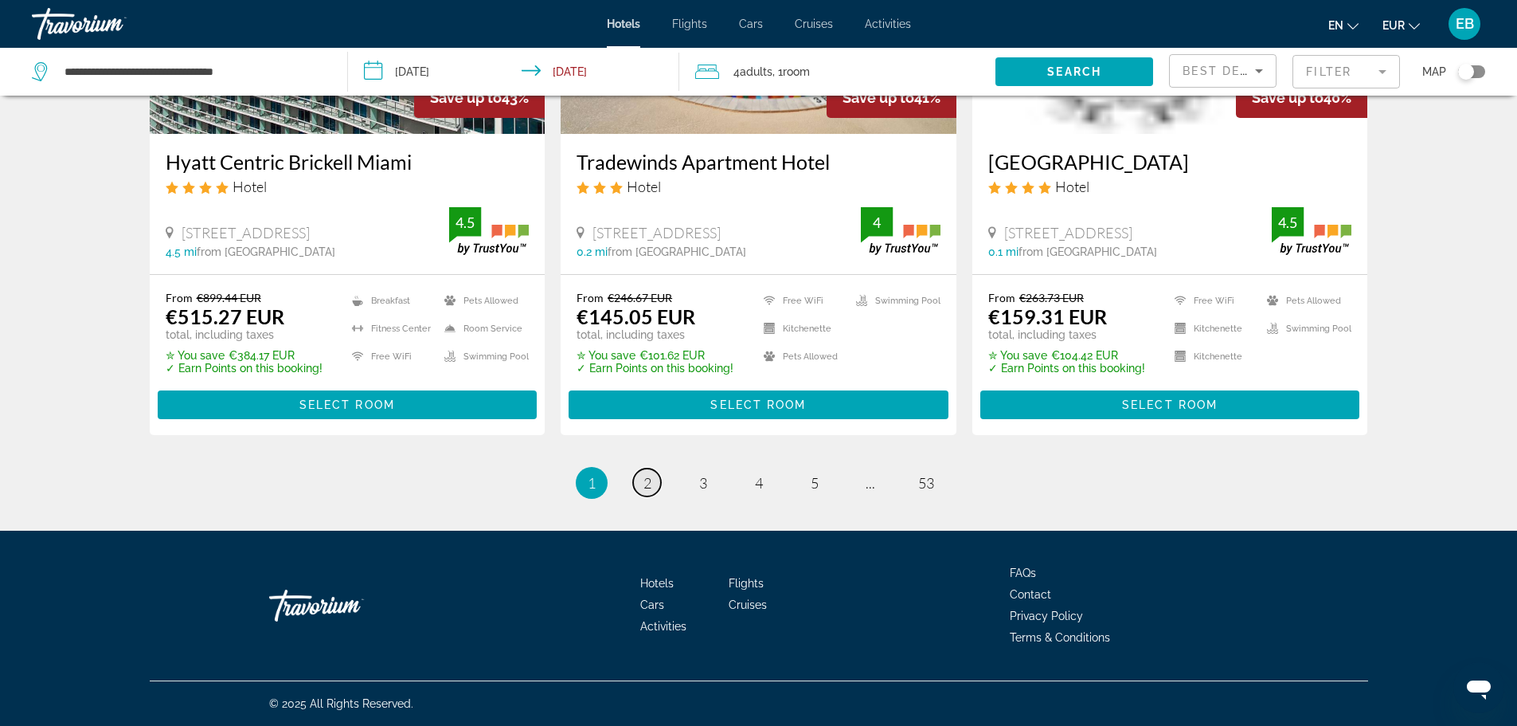
click at [642, 480] on link "page 2" at bounding box center [647, 482] width 28 height 28
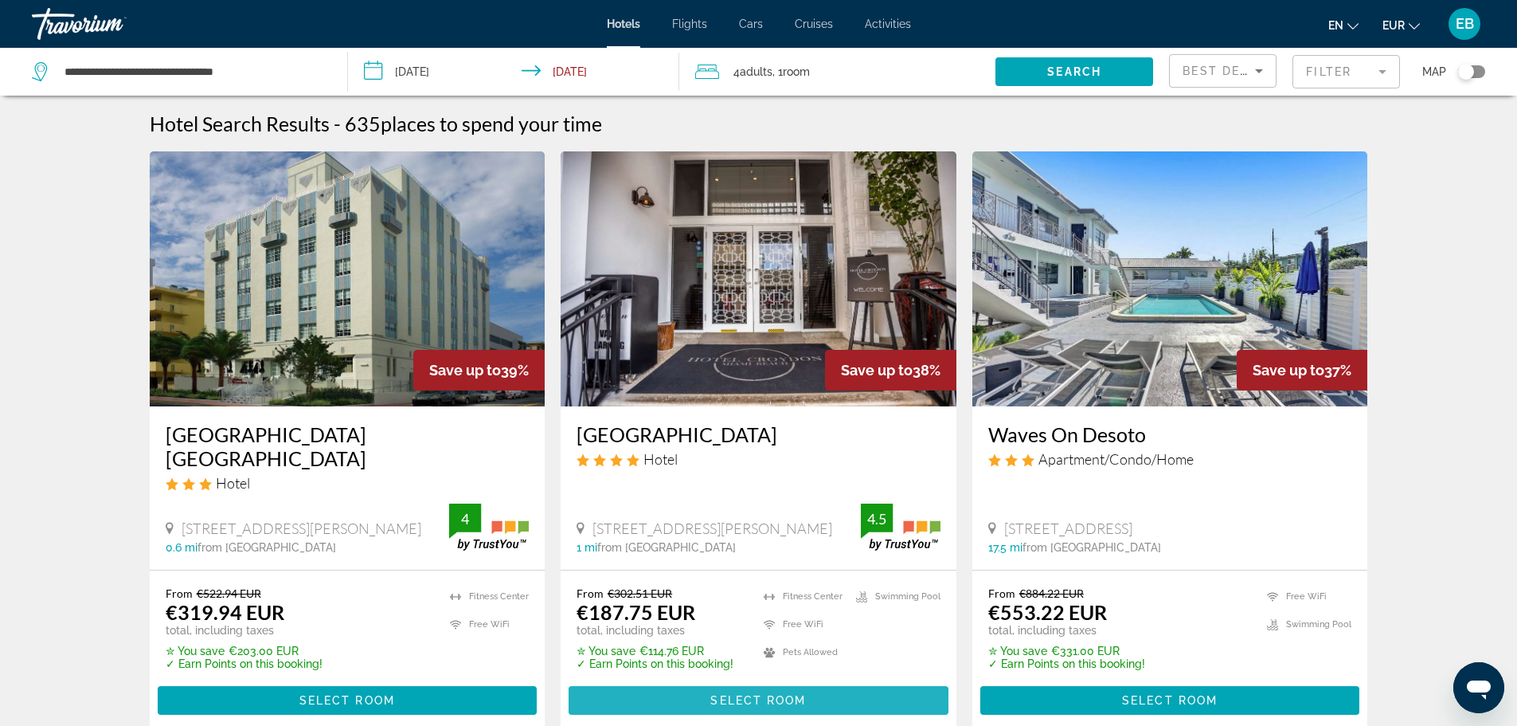
click at [702, 681] on span "Main content" at bounding box center [759, 700] width 380 height 38
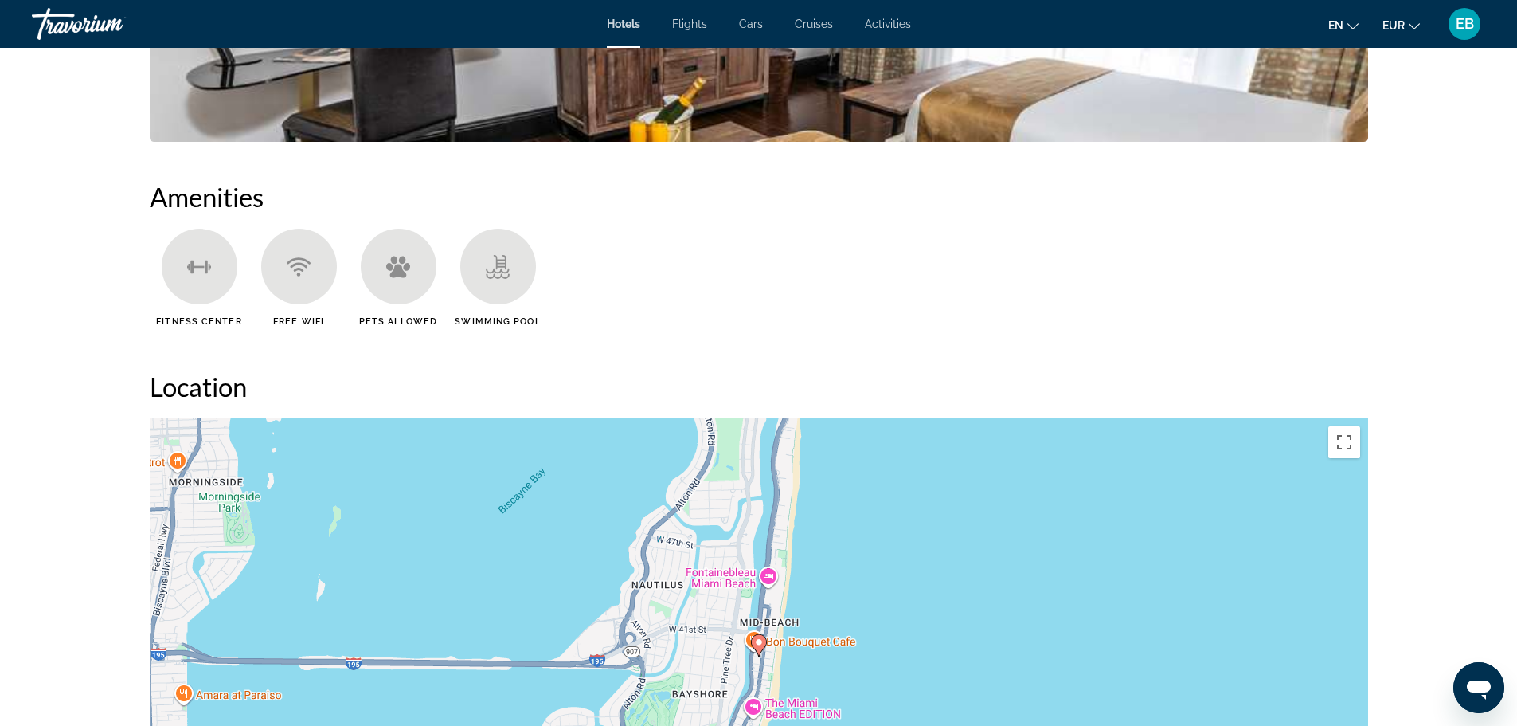
scroll to position [1274, 0]
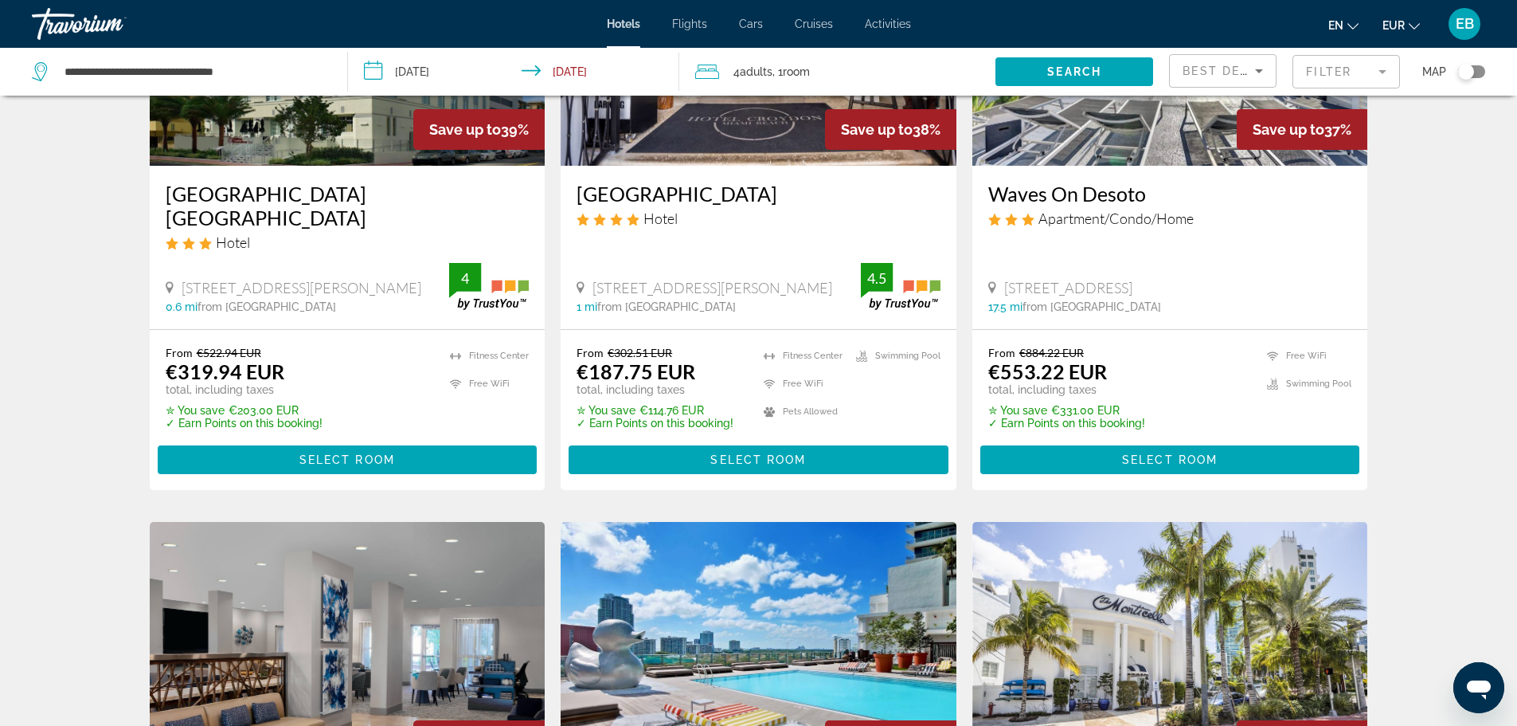
scroll to position [239, 0]
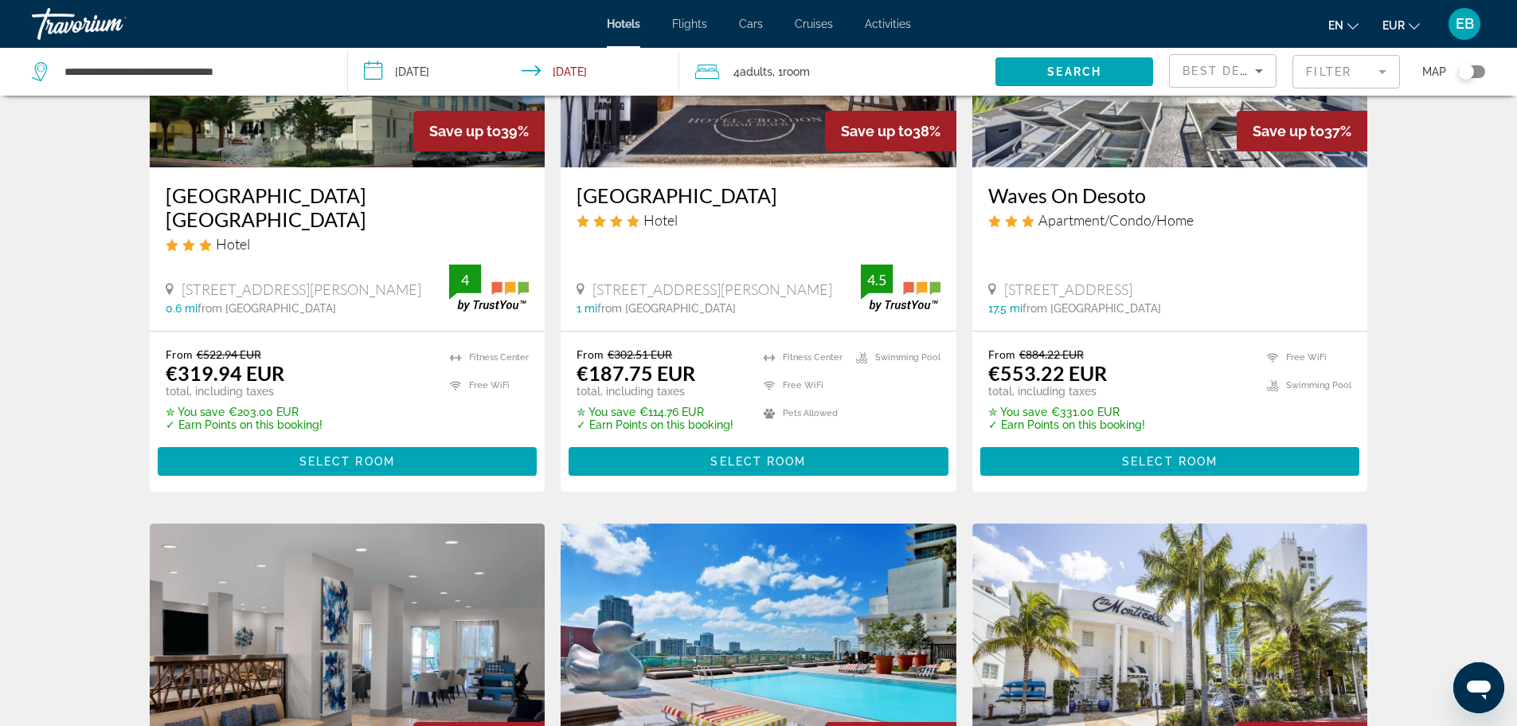
click at [758, 68] on span "Adults" at bounding box center [756, 71] width 33 height 13
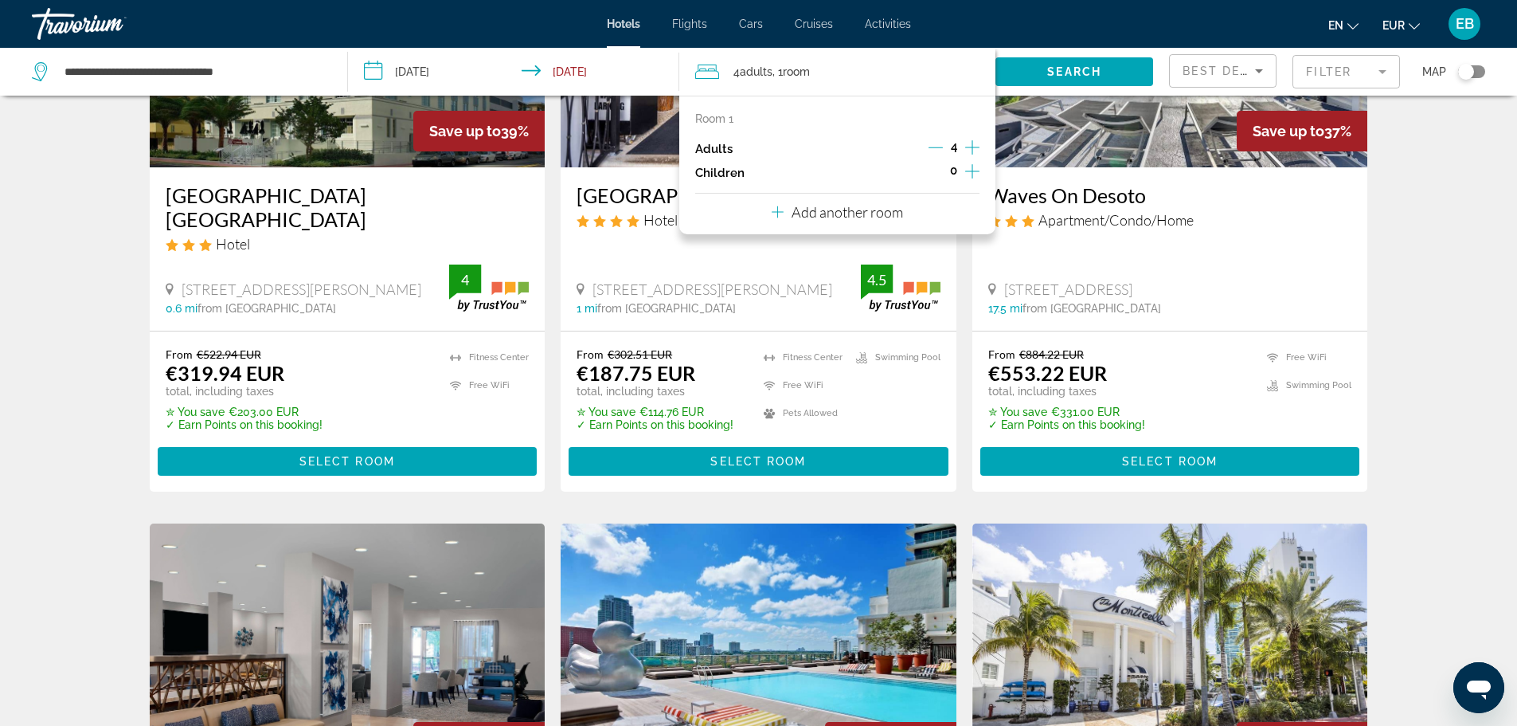
click at [941, 143] on icon "Decrement adults" at bounding box center [936, 147] width 14 height 14
click at [874, 224] on button "Add another room" at bounding box center [837, 210] width 131 height 33
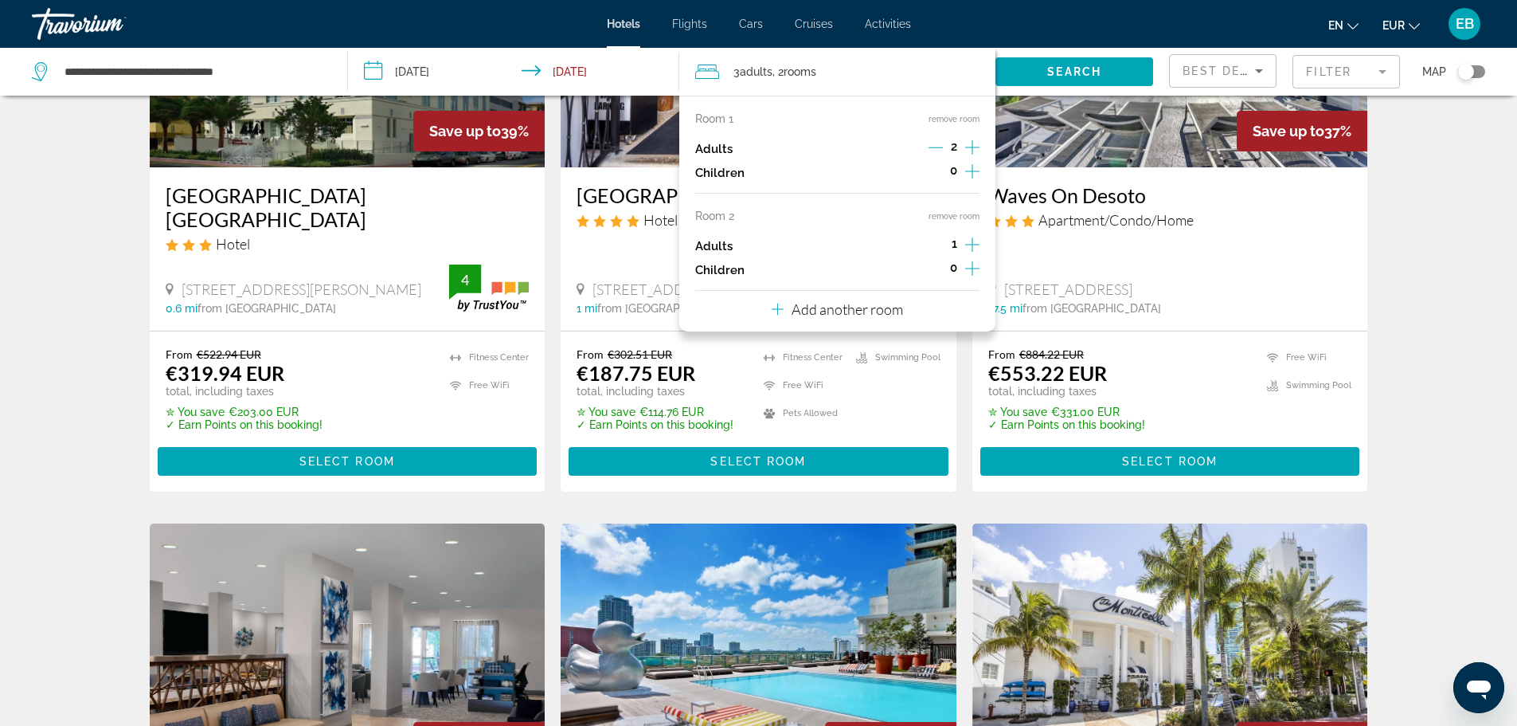
click at [972, 249] on icon "Increment adults" at bounding box center [972, 244] width 14 height 14
click at [1093, 68] on span "Search" at bounding box center [1074, 71] width 54 height 13
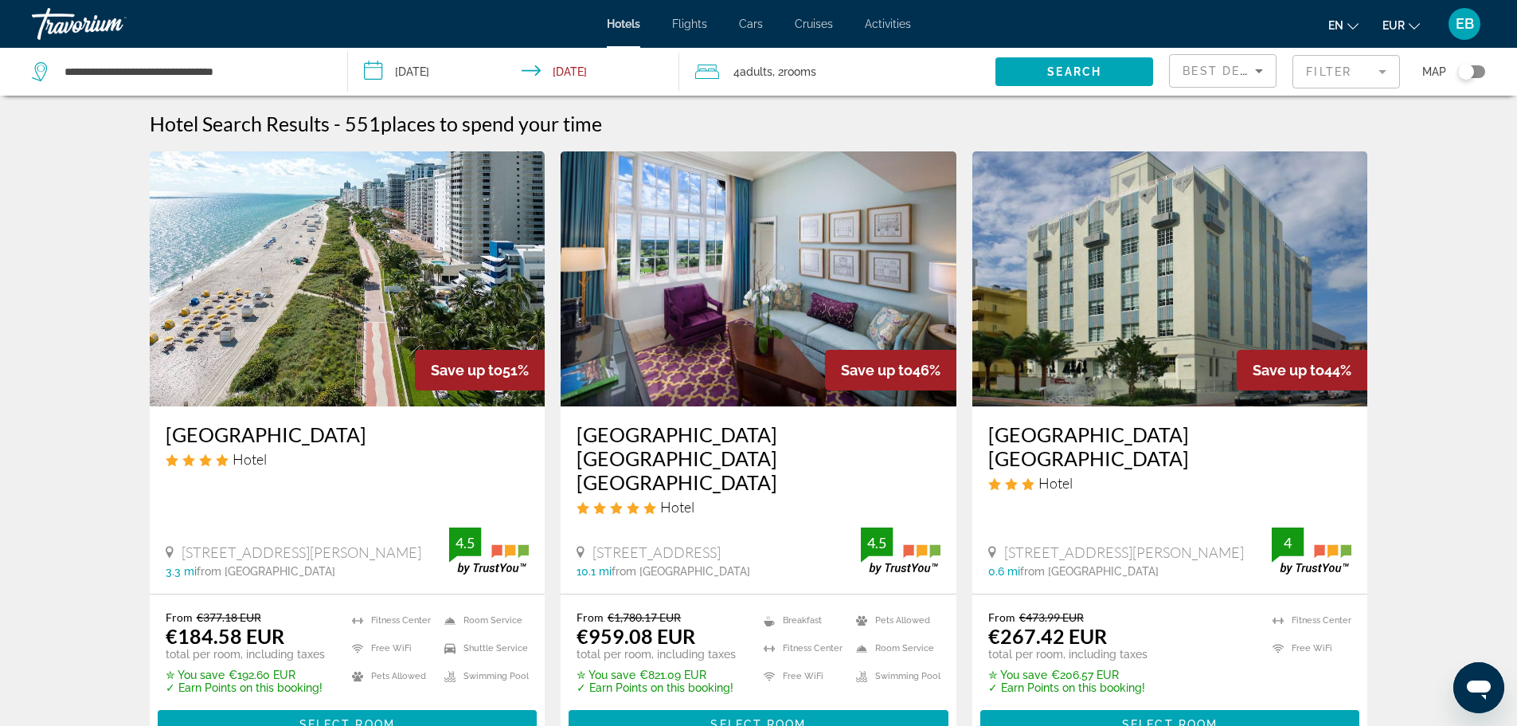
click at [835, 71] on div "4 Adult Adults , 2 Room rooms" at bounding box center [845, 72] width 300 height 22
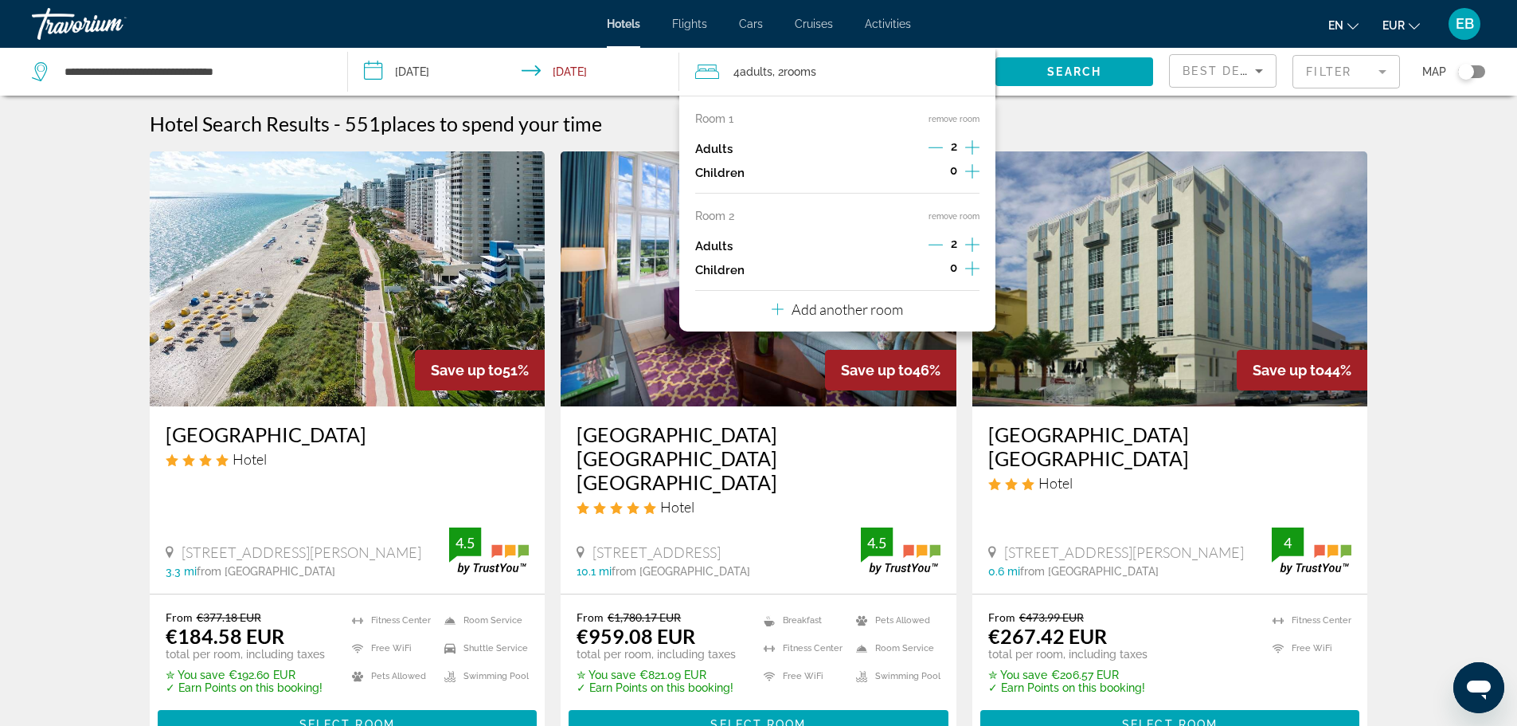
click at [949, 212] on button "remove room" at bounding box center [954, 216] width 51 height 10
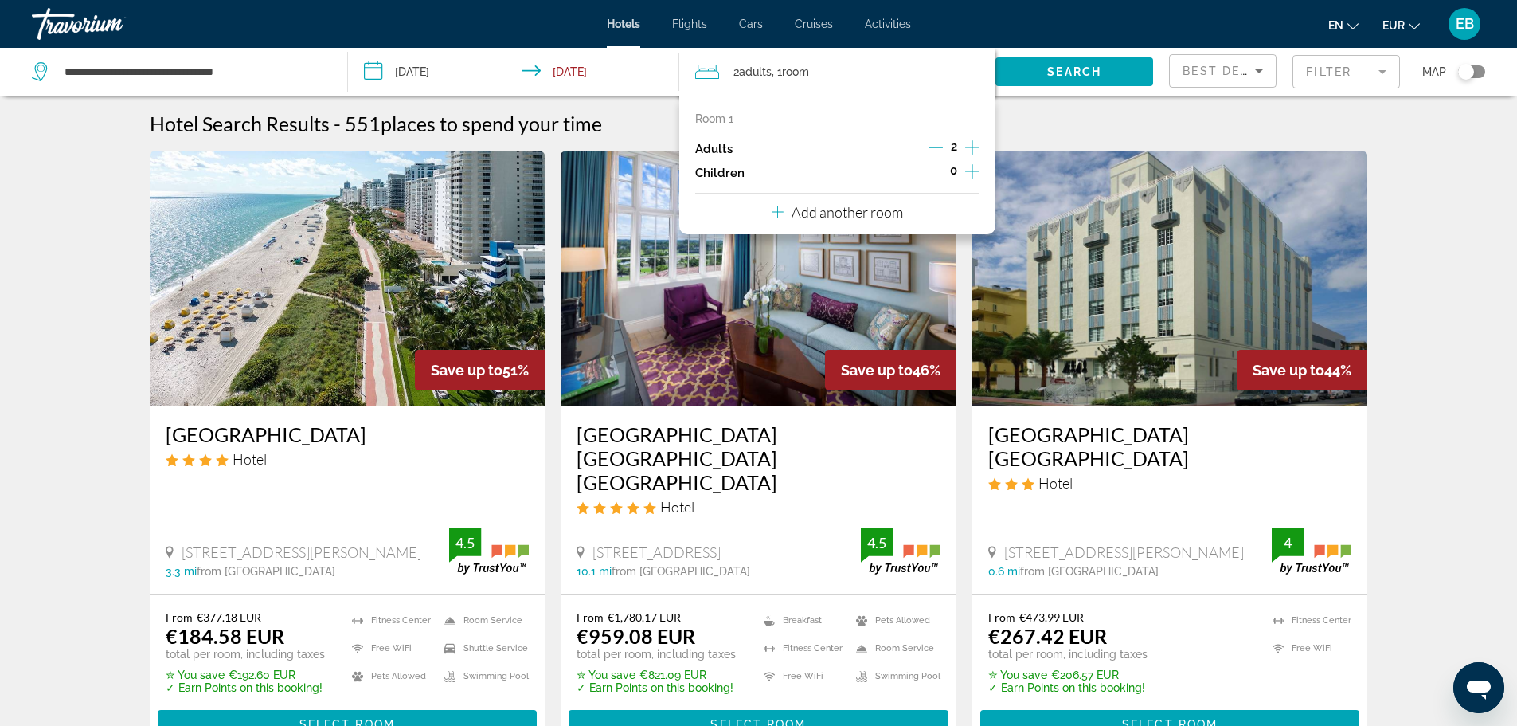
click at [974, 152] on icon "Increment adults" at bounding box center [972, 147] width 14 height 19
click at [1075, 68] on span "Search" at bounding box center [1074, 71] width 54 height 13
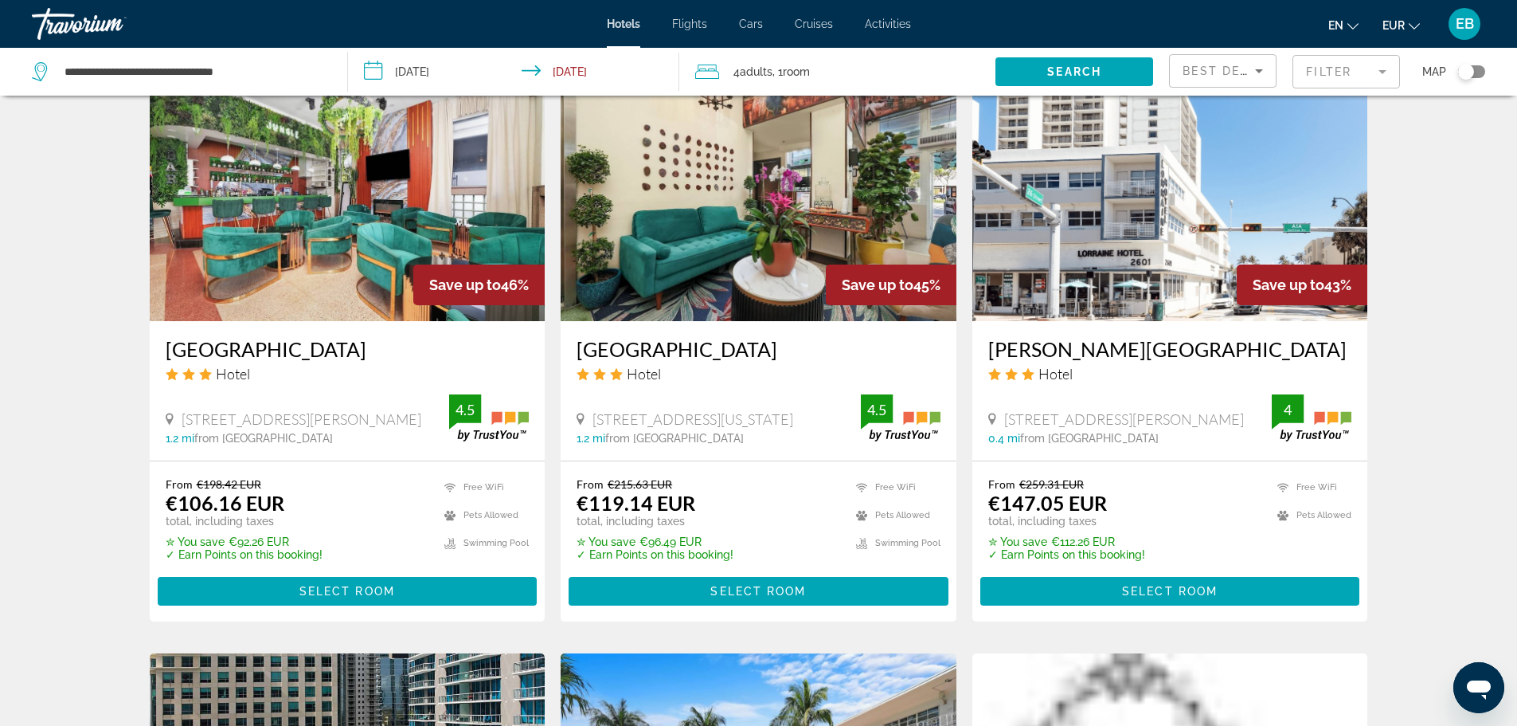
scroll to position [1274, 0]
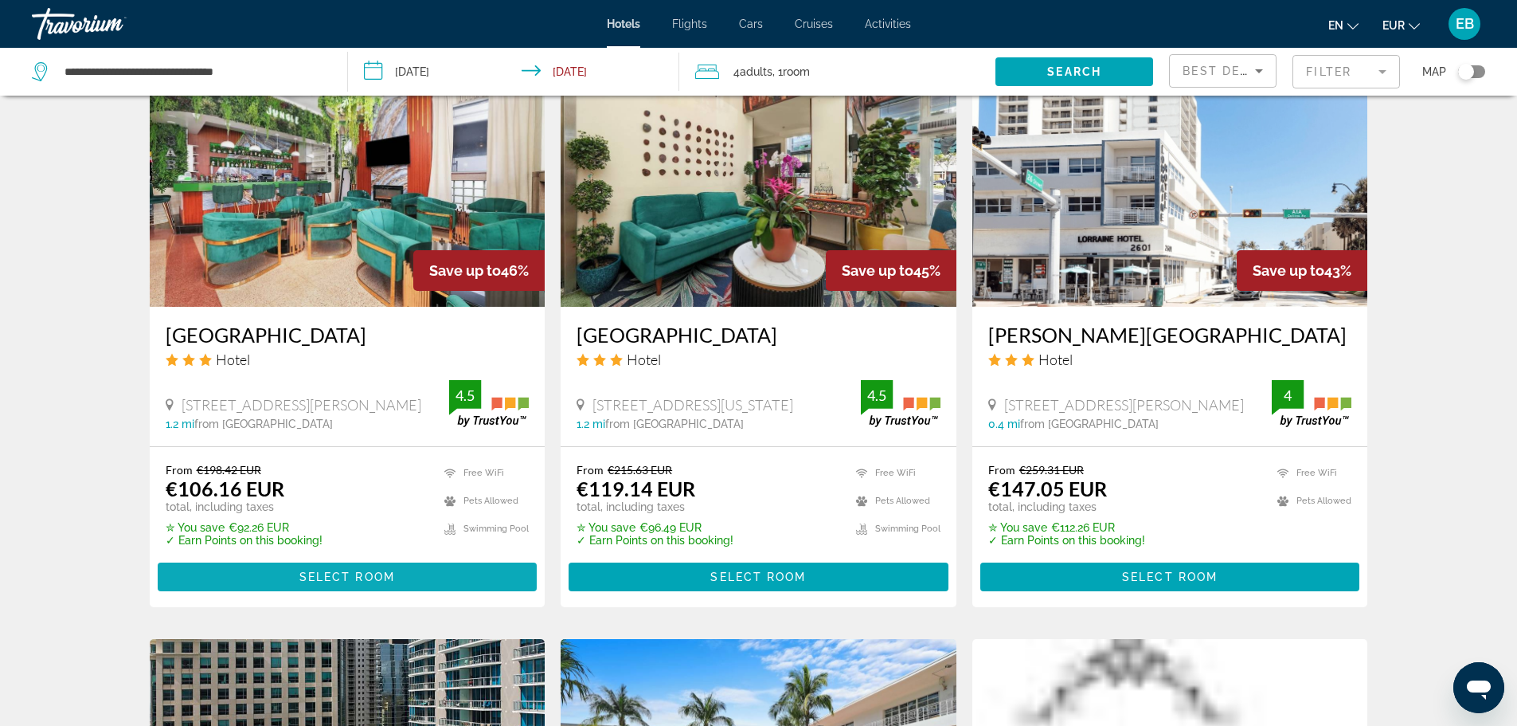
click at [302, 583] on span "Select Room" at bounding box center [347, 576] width 96 height 13
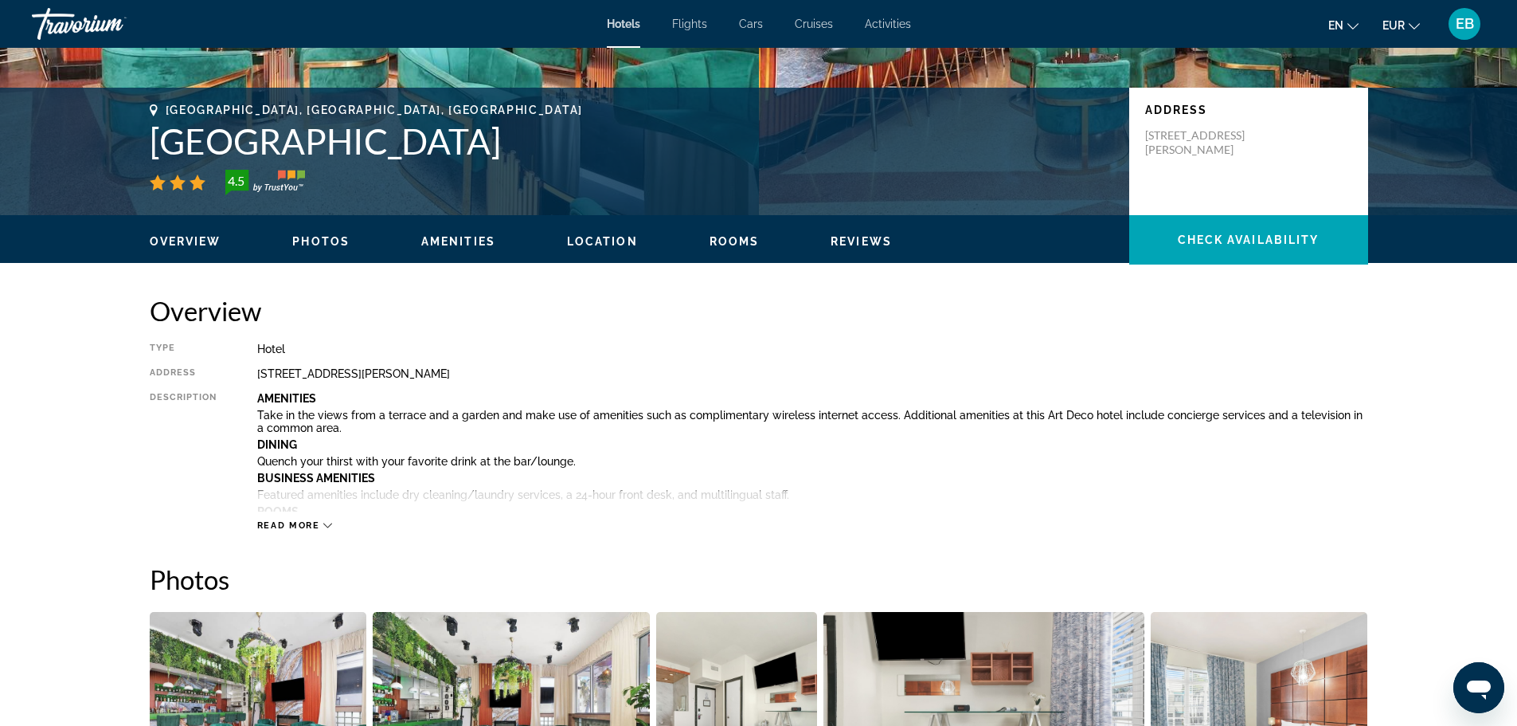
scroll to position [319, 0]
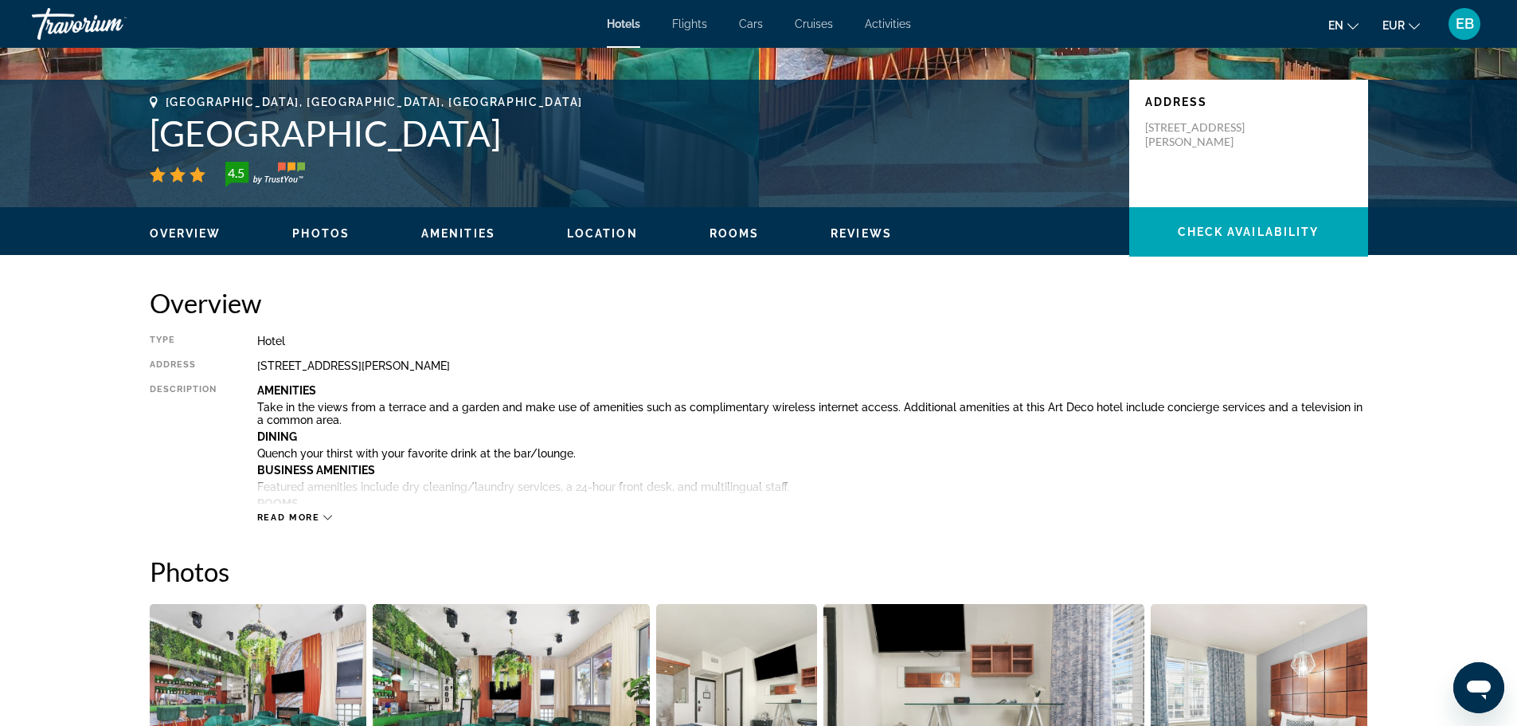
click at [281, 517] on span "Read more" at bounding box center [288, 517] width 63 height 10
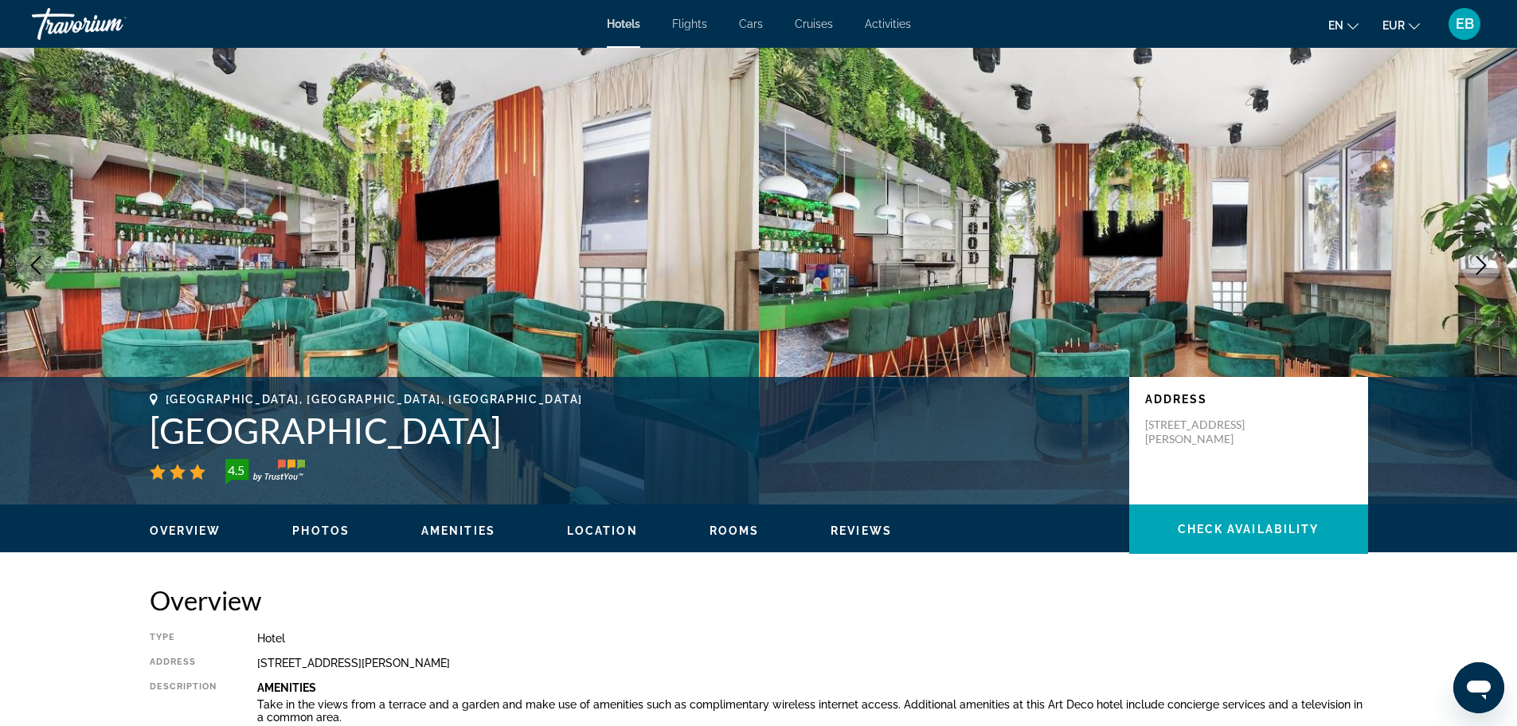
scroll to position [0, 0]
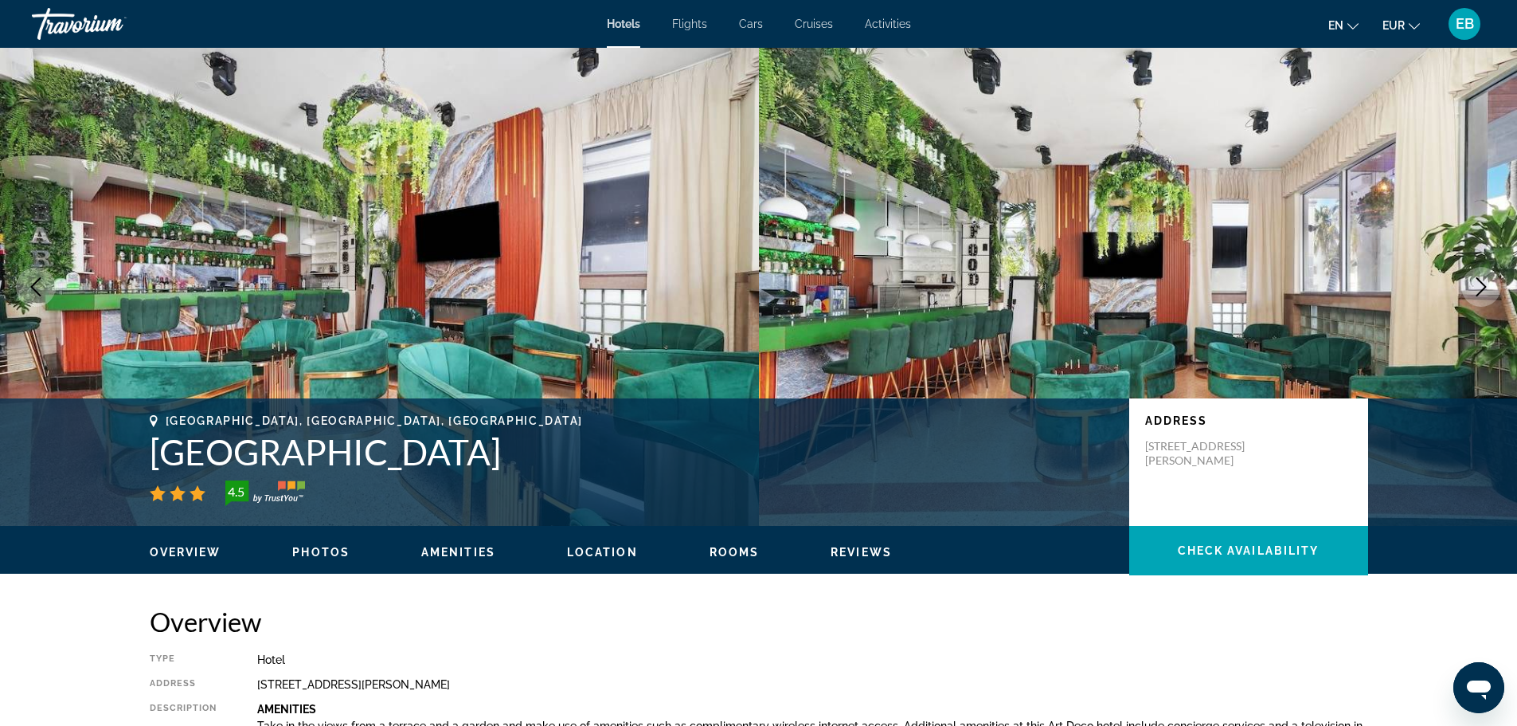
click at [1491, 284] on button "Next image" at bounding box center [1481, 287] width 40 height 40
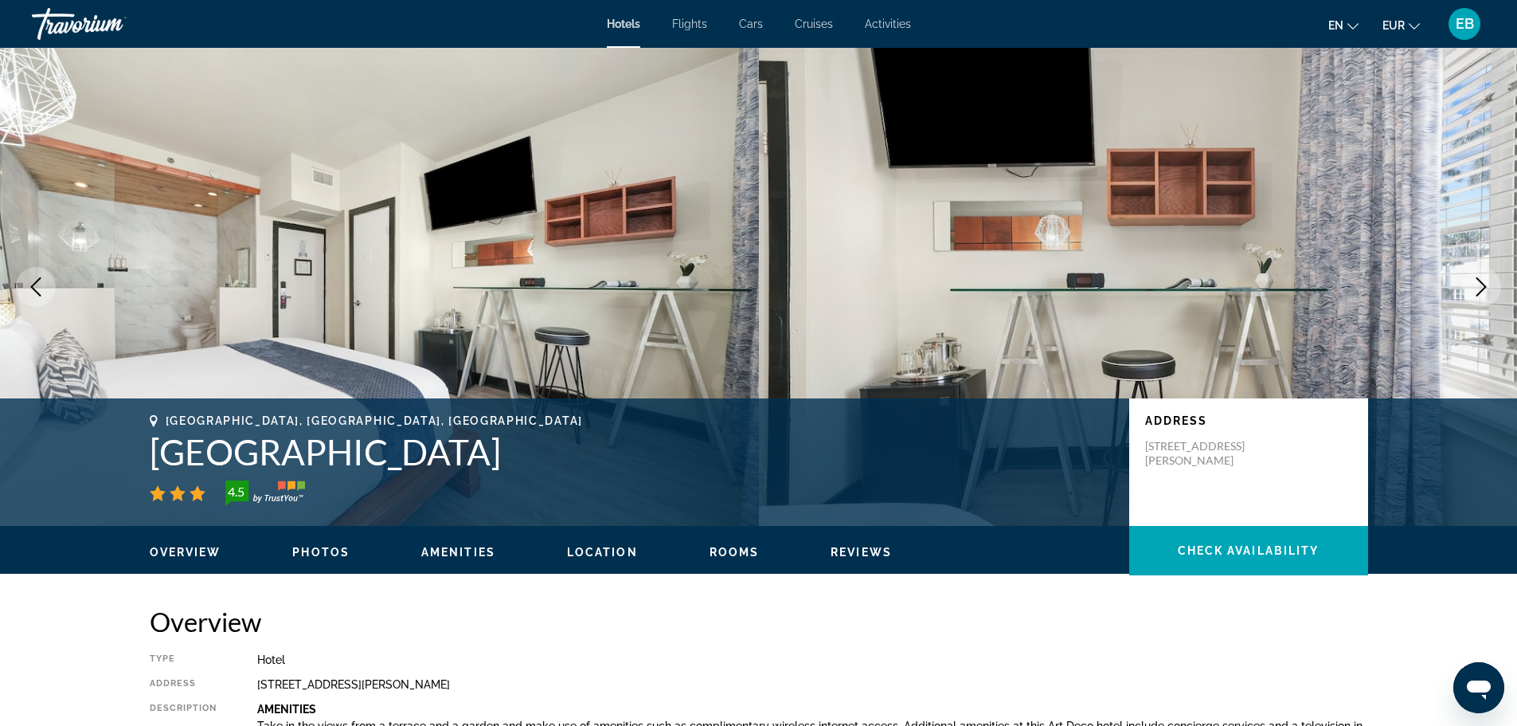
click at [1491, 284] on button "Next image" at bounding box center [1481, 287] width 40 height 40
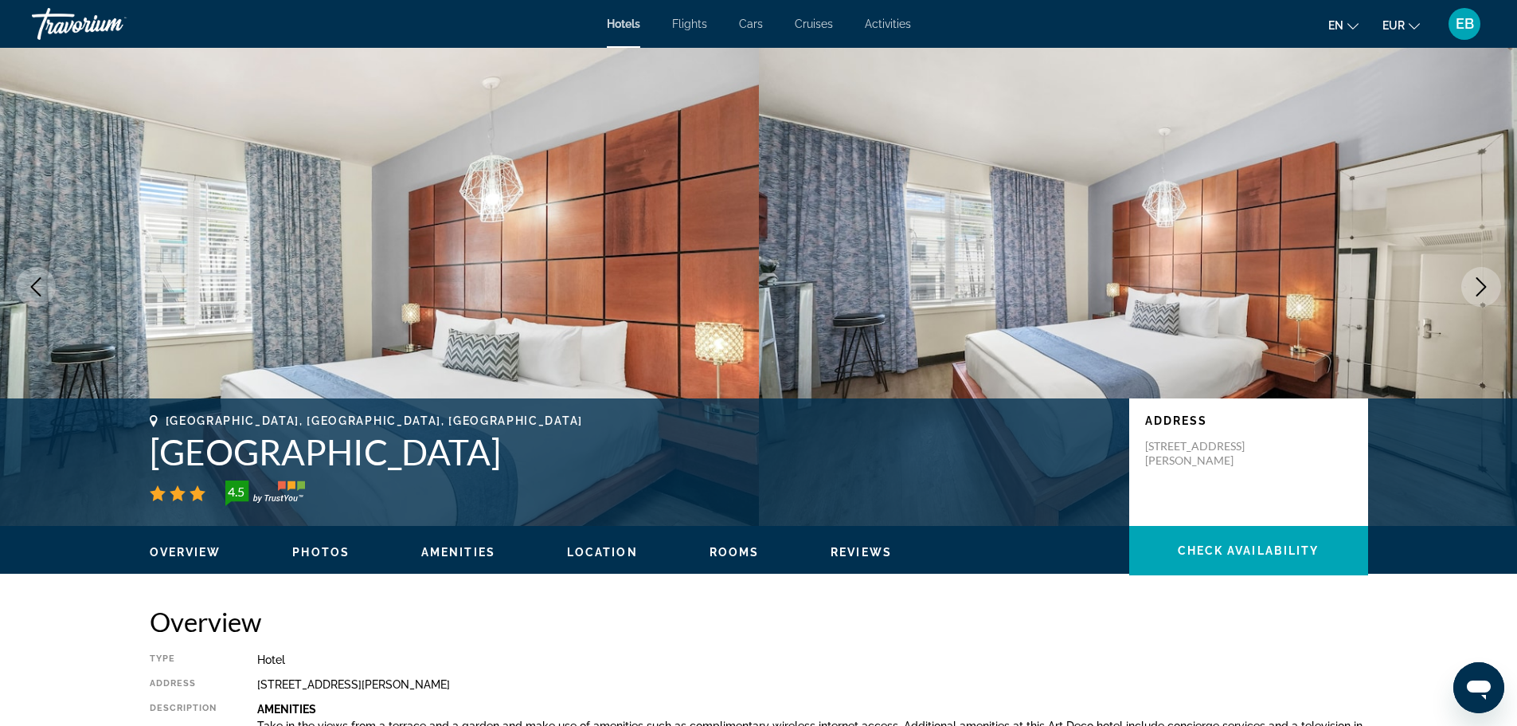
click at [1491, 284] on button "Next image" at bounding box center [1481, 287] width 40 height 40
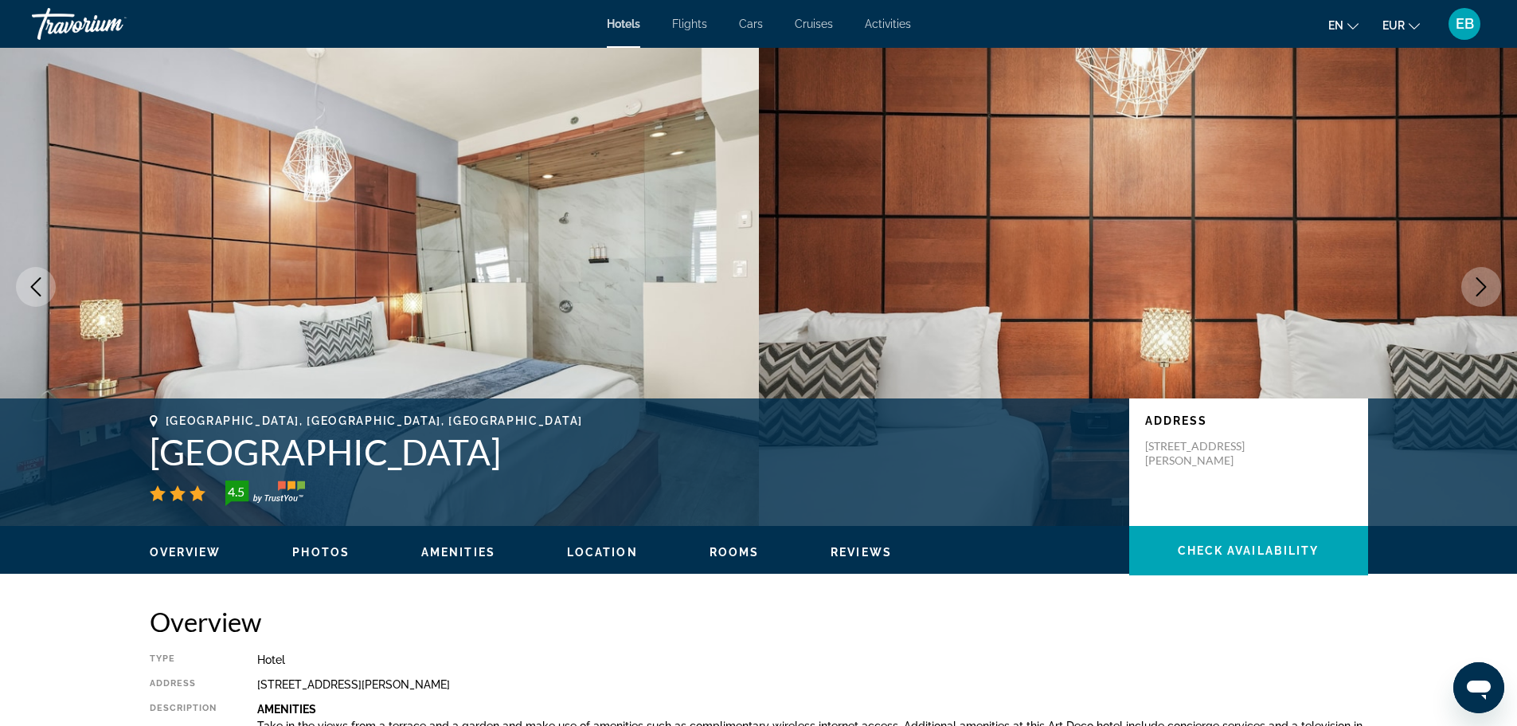
click at [1490, 284] on icon "Next image" at bounding box center [1481, 286] width 19 height 19
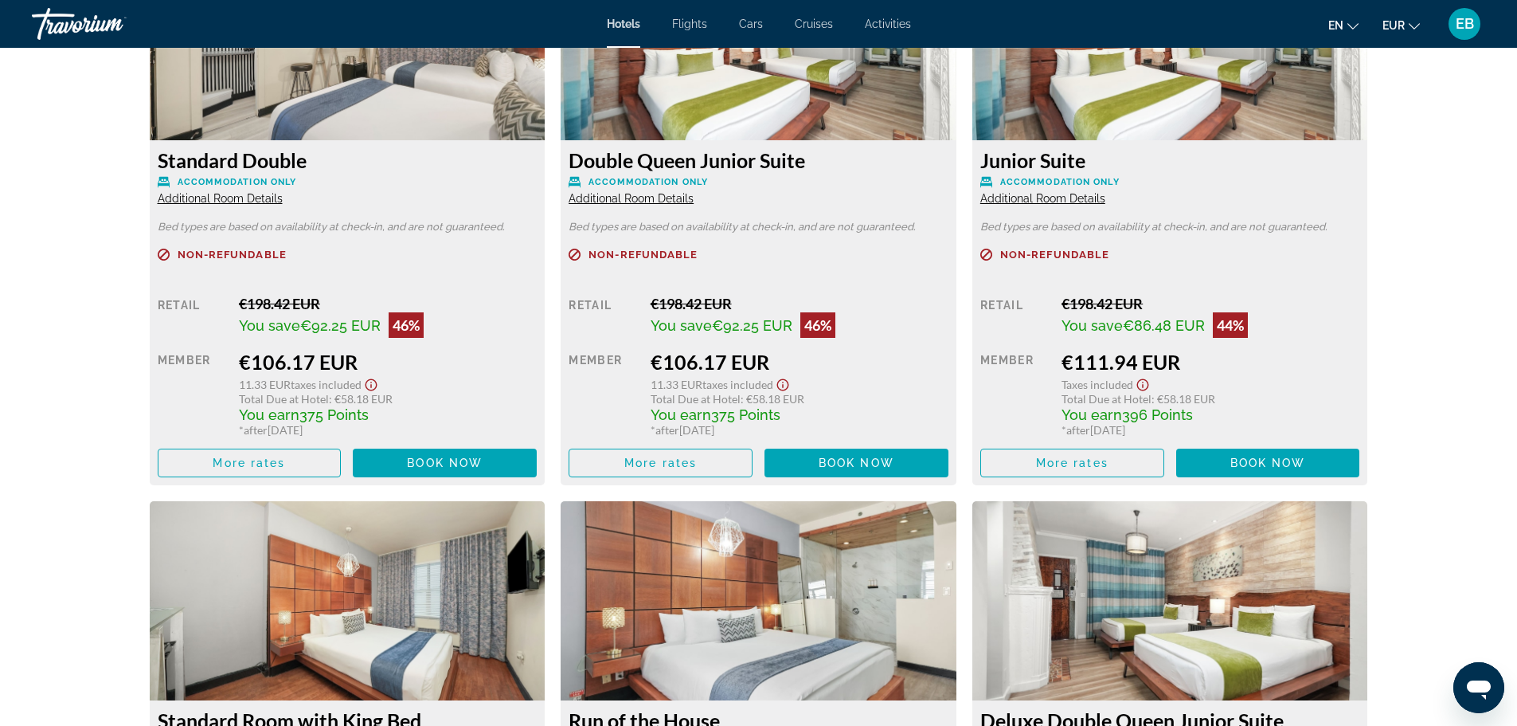
scroll to position [3186, 0]
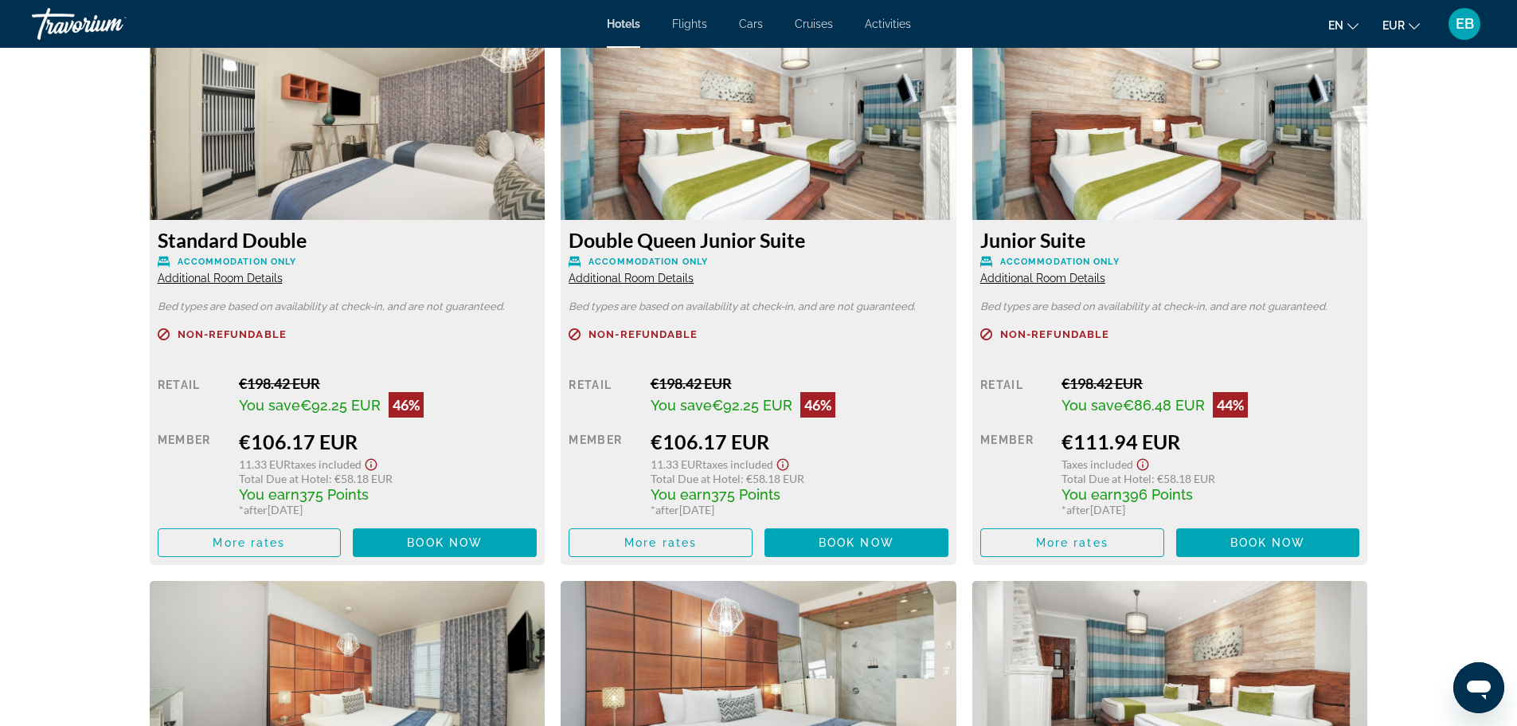
click at [1089, 279] on span "Additional Room Details" at bounding box center [1042, 278] width 125 height 13
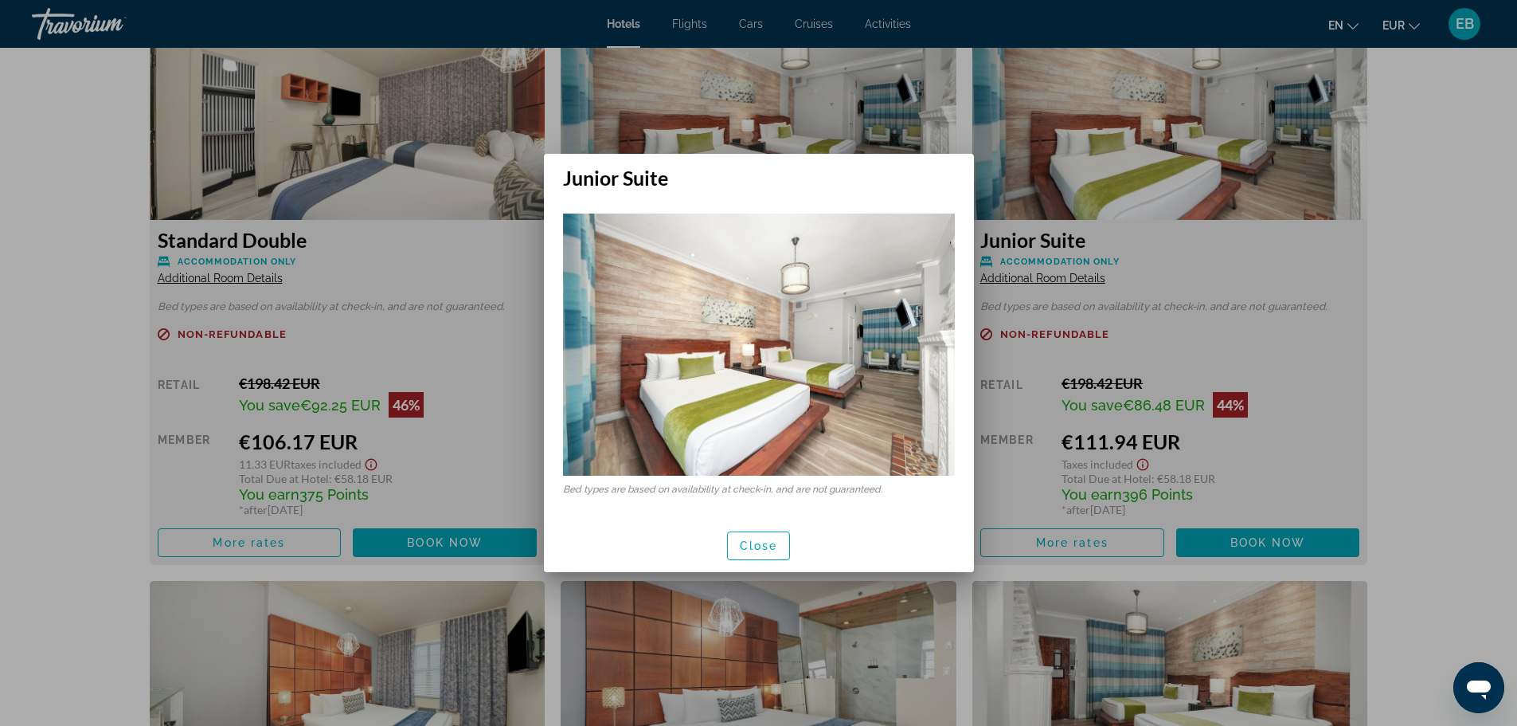
scroll to position [0, 0]
click at [762, 539] on span "Close" at bounding box center [759, 545] width 38 height 13
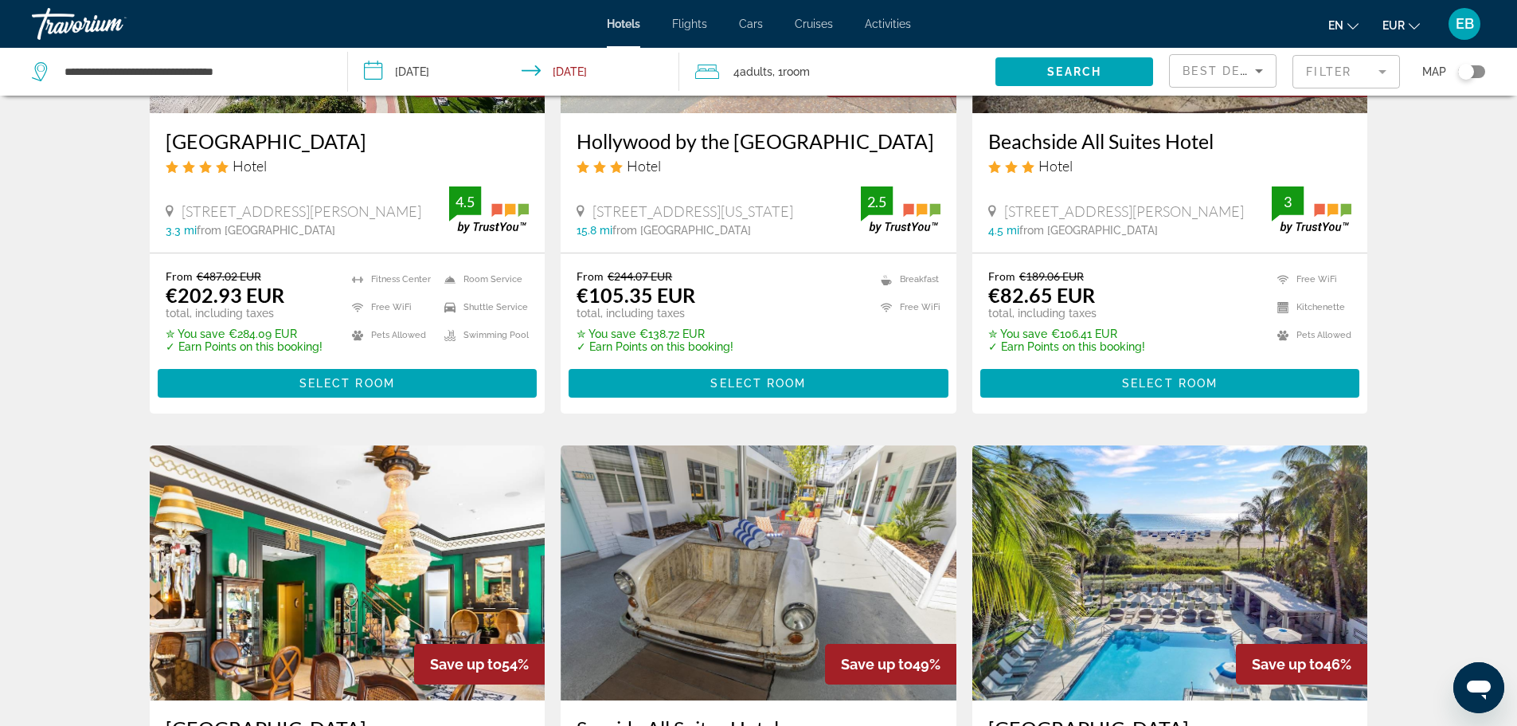
scroll to position [319, 0]
